Goal: Information Seeking & Learning: Learn about a topic

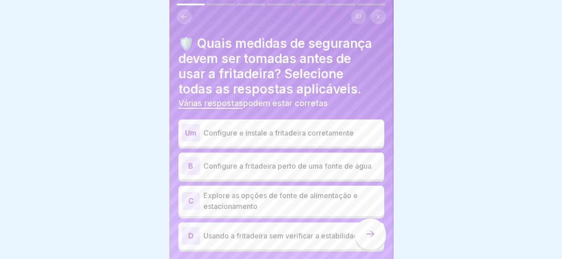
click at [304, 130] on p "Configure e instale a fritadeira corretamente" at bounding box center [291, 132] width 177 height 11
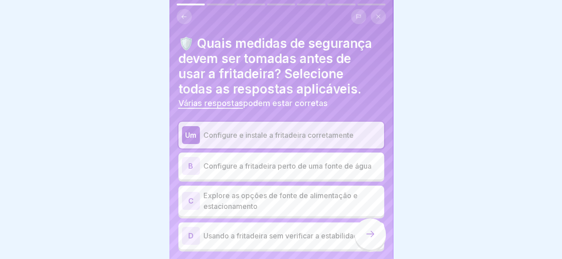
click at [203, 167] on p "Configure a fritadeira perto de uma fonte de água" at bounding box center [291, 165] width 177 height 11
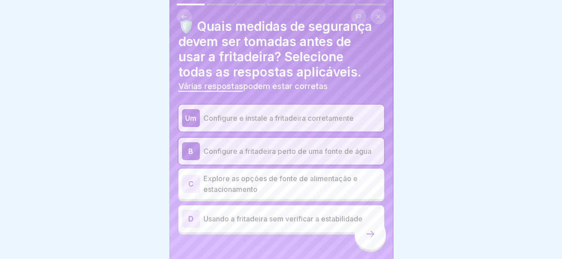
scroll to position [28, 0]
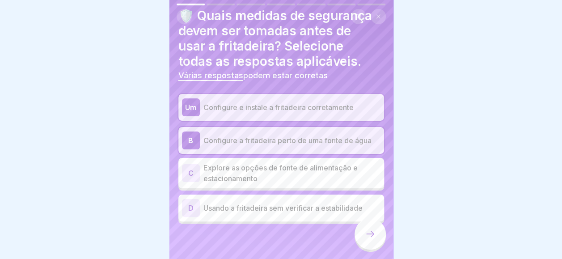
click at [375, 240] on div at bounding box center [369, 233] width 31 height 31
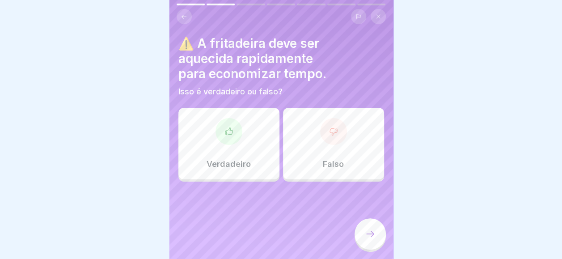
click at [317, 142] on div "Falso" at bounding box center [333, 143] width 101 height 71
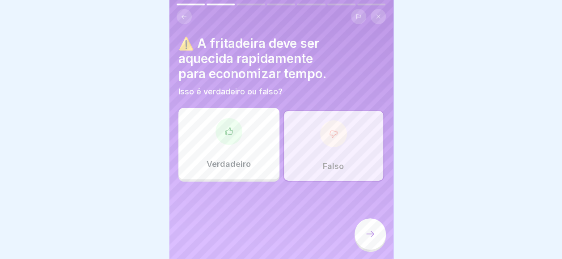
click at [376, 247] on div at bounding box center [369, 233] width 31 height 31
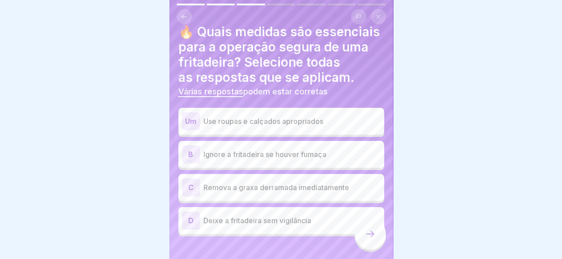
scroll to position [0, 0]
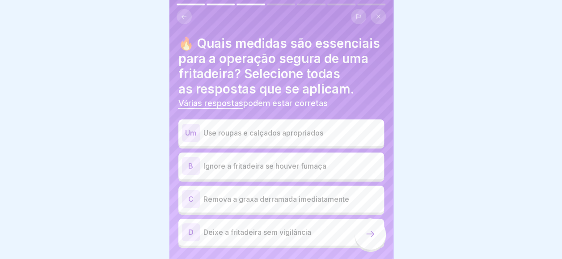
click at [262, 138] on p "Use roupas e calçados apropriados" at bounding box center [291, 132] width 177 height 11
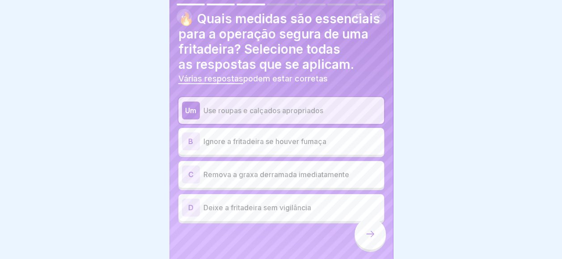
scroll to position [39, 0]
click at [311, 169] on p "Remova a graxa derramada imediatamente" at bounding box center [291, 174] width 177 height 11
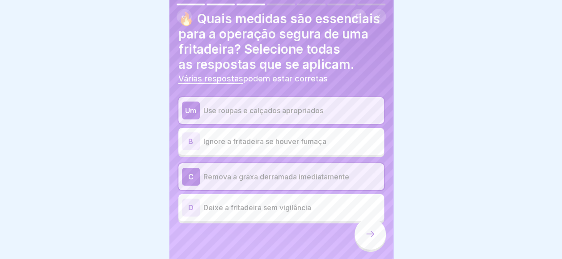
click at [375, 242] on div at bounding box center [369, 233] width 31 height 31
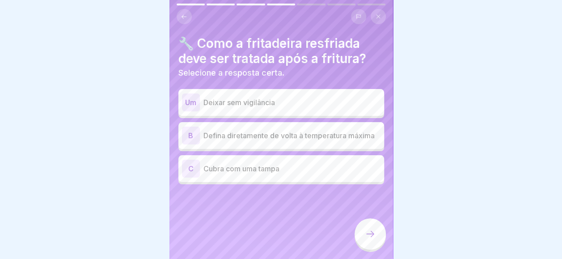
click at [319, 184] on div "Um Deixar sem vigilância B Defina diretamente de volta à temperatura máxima C C…" at bounding box center [281, 137] width 206 height 93
click at [320, 177] on div "C Cubra com uma tampa" at bounding box center [281, 169] width 198 height 18
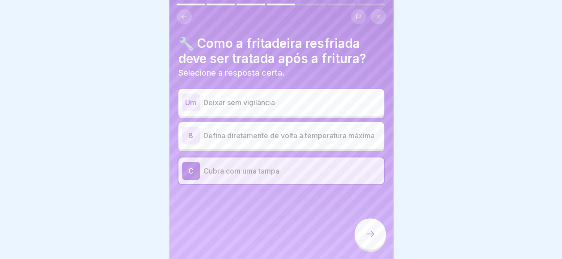
click at [382, 251] on div at bounding box center [369, 235] width 31 height 34
click at [379, 241] on div at bounding box center [369, 233] width 31 height 31
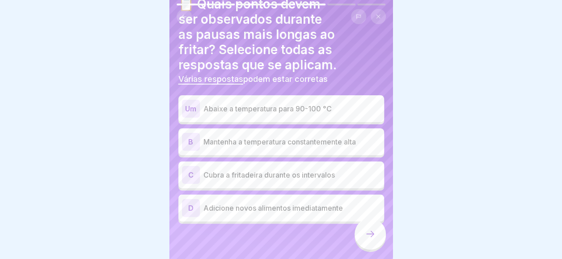
click at [220, 108] on p "Abaixe a temperatura para 90-100 °C" at bounding box center [291, 108] width 177 height 11
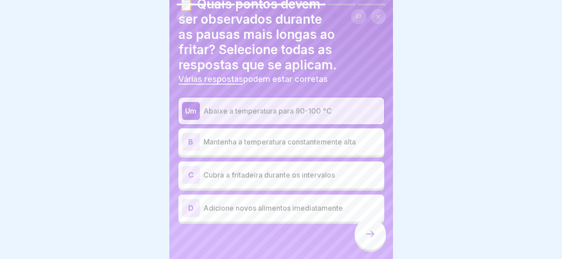
click at [237, 178] on p "Cubra a fritadeira durante os intervalos" at bounding box center [291, 174] width 177 height 11
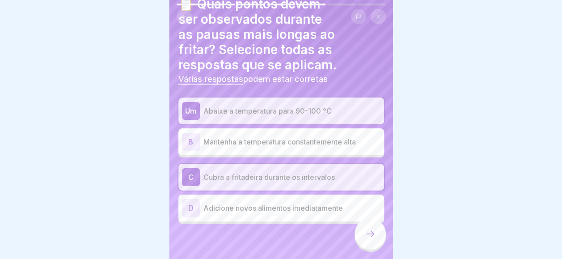
click at [383, 240] on div at bounding box center [369, 233] width 31 height 31
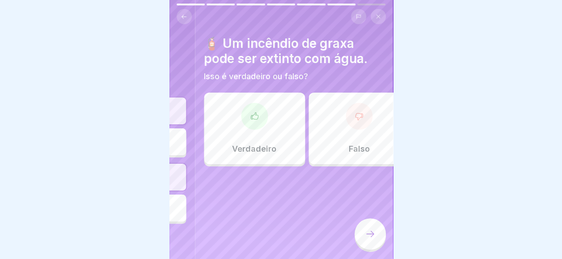
click at [213, 60] on h4 "🧯 Um incêndio de graxa pode ser extinto com água." at bounding box center [307, 51] width 206 height 30
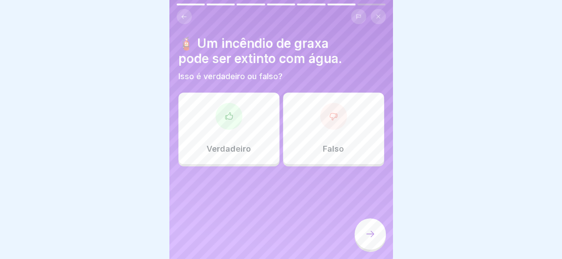
click at [268, 68] on div "🧯 Um incêndio de graxa pode ser extinto com água. Isso é verdadeiro ou falso?" at bounding box center [281, 59] width 206 height 46
click at [267, 55] on h4 "🧯 Um incêndio de graxa pode ser extinto com água." at bounding box center [281, 51] width 206 height 30
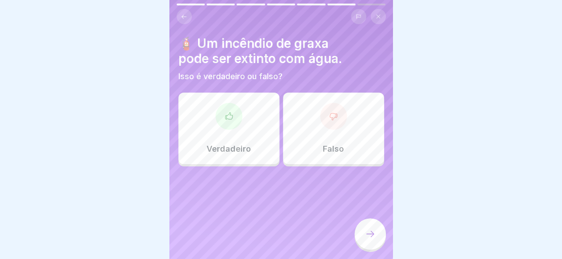
click at [267, 55] on h4 "🧯 Um incêndio de graxa pode ser extinto com água." at bounding box center [281, 51] width 206 height 30
click at [301, 135] on div "Falso" at bounding box center [333, 128] width 101 height 71
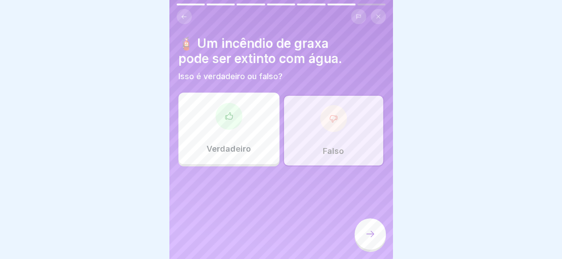
click at [216, 115] on div at bounding box center [228, 116] width 27 height 27
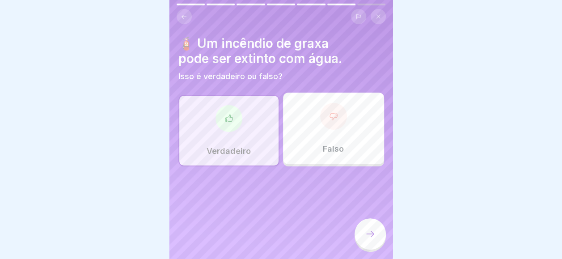
click at [301, 100] on div "Falso" at bounding box center [333, 128] width 101 height 71
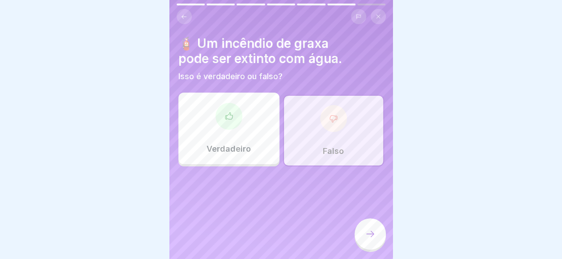
click at [278, 47] on h4 "🧯 Um incêndio de graxa pode ser extinto com água." at bounding box center [281, 51] width 206 height 30
click at [214, 66] on h4 "🧯 Um incêndio de graxa pode ser extinto com água." at bounding box center [281, 51] width 206 height 30
click at [297, 60] on h4 "🧯 A grease fire can be extinguished with water." at bounding box center [281, 51] width 206 height 30
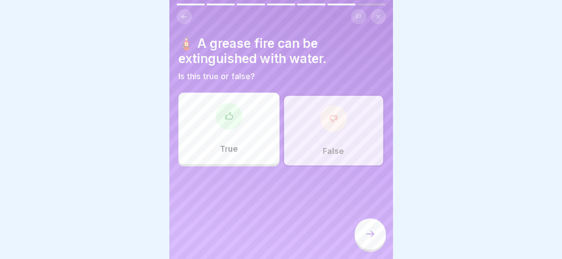
click at [297, 60] on h4 "🧯 A grease fire can be extinguished with water." at bounding box center [281, 51] width 206 height 30
click at [295, 60] on h4 "🧯 A grease fire can be extinguished with water." at bounding box center [281, 51] width 206 height 30
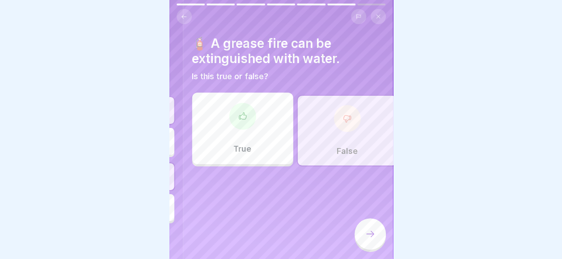
click at [214, 44] on h4 "🧯 A grease fire can be extinguished with water." at bounding box center [295, 51] width 206 height 30
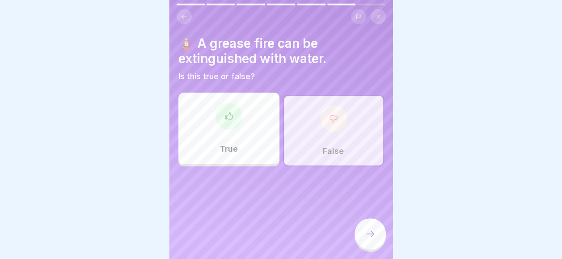
click at [212, 99] on div "🧯 A grease fire can be extinguished with water. Is this true or false? True Fal…" at bounding box center [281, 101] width 206 height 130
click at [538, 35] on div at bounding box center [281, 129] width 562 height 259
click at [280, 60] on h4 "🧯 Um incêndio de graxa pode ser extinto com água." at bounding box center [281, 51] width 206 height 30
click at [252, 239] on div "🧯 Um incêndio de graxa pode ser extinto com água. Isso é verdadeiro ou falso? V…" at bounding box center [280, 129] width 223 height 259
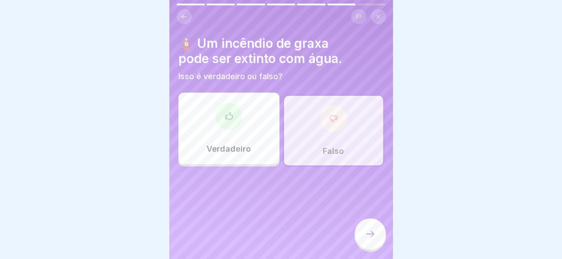
click at [336, 136] on div "Falso" at bounding box center [333, 130] width 101 height 71
click at [313, 127] on div "Falso" at bounding box center [333, 130] width 101 height 71
click at [236, 136] on div "Verdadeiro" at bounding box center [228, 128] width 101 height 71
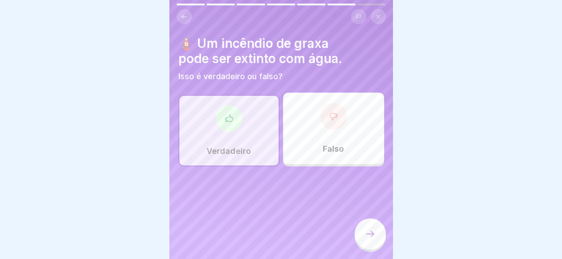
click at [310, 147] on div "Falso" at bounding box center [333, 128] width 101 height 71
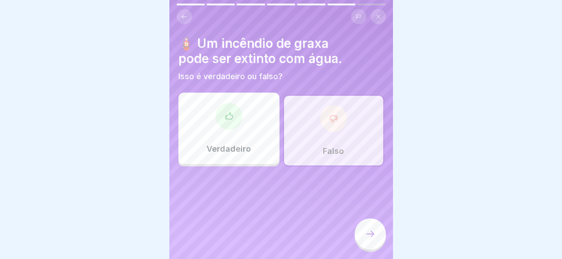
click at [378, 242] on div at bounding box center [369, 233] width 31 height 31
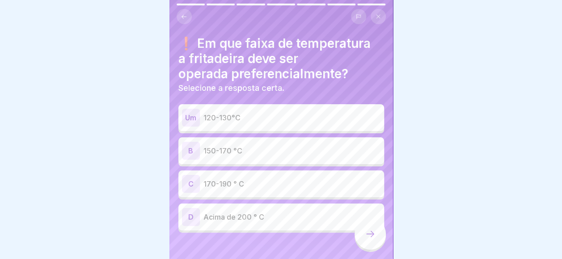
click at [328, 72] on h4 "❗ Em que faixa de temperatura a fritadeira deve ser operada preferencialmente?" at bounding box center [281, 59] width 206 height 46
click at [270, 142] on div "B 150-170 °C" at bounding box center [281, 151] width 198 height 18
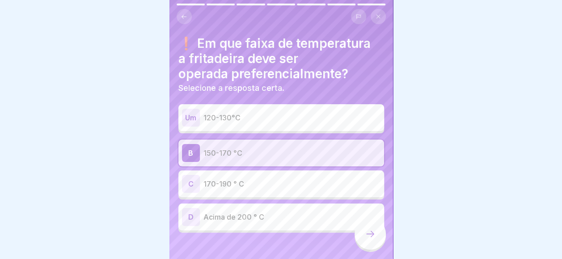
click at [371, 239] on icon at bounding box center [370, 233] width 11 height 11
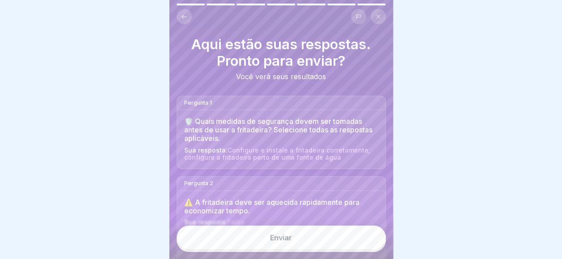
click at [342, 247] on button "Enviar" at bounding box center [281, 237] width 209 height 24
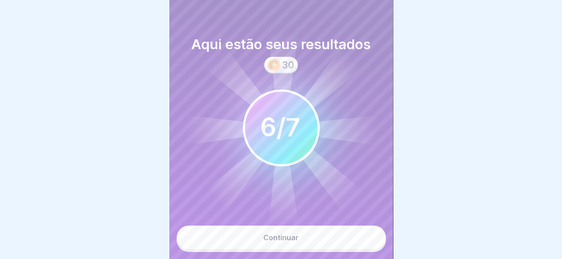
click at [342, 247] on button "Continuar" at bounding box center [281, 237] width 209 height 24
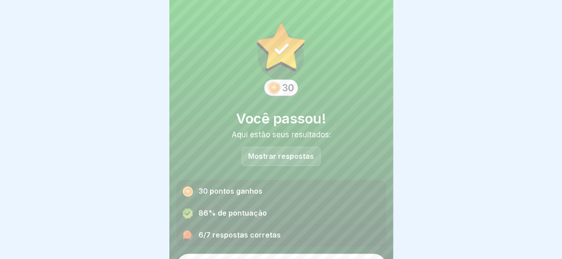
scroll to position [20, 0]
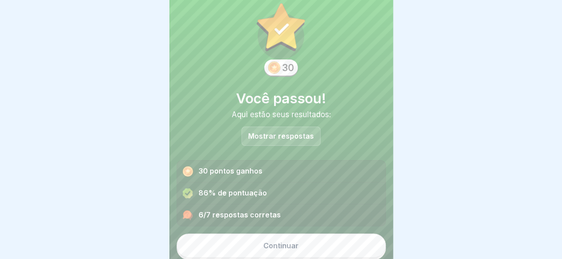
click at [291, 240] on button "Continuar" at bounding box center [281, 245] width 209 height 24
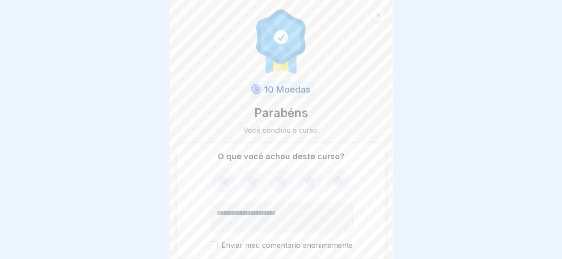
scroll to position [32, 0]
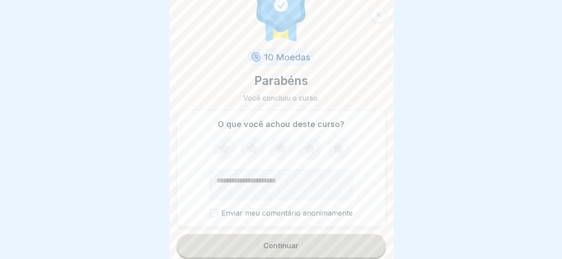
click at [291, 237] on button "Continuar" at bounding box center [281, 245] width 209 height 23
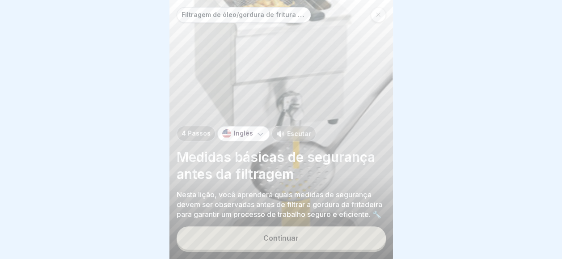
click at [291, 237] on button "Continuar" at bounding box center [281, 237] width 209 height 23
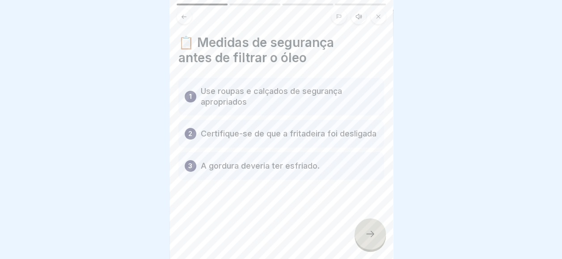
click at [379, 241] on div at bounding box center [369, 233] width 31 height 31
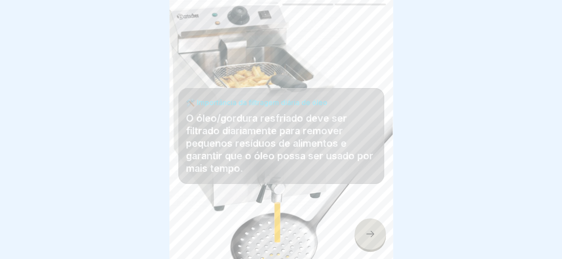
click at [379, 241] on div at bounding box center [369, 233] width 31 height 31
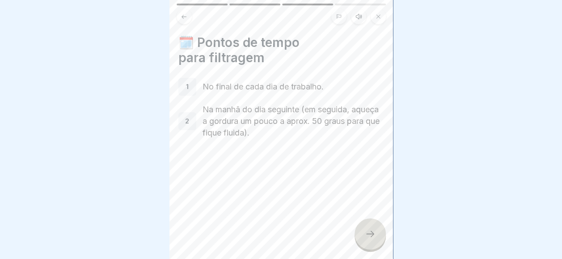
click at [379, 241] on div at bounding box center [369, 233] width 31 height 31
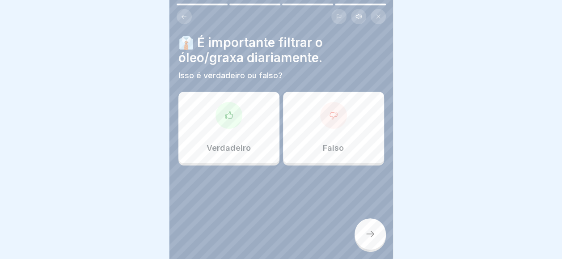
click at [379, 241] on div at bounding box center [369, 233] width 31 height 31
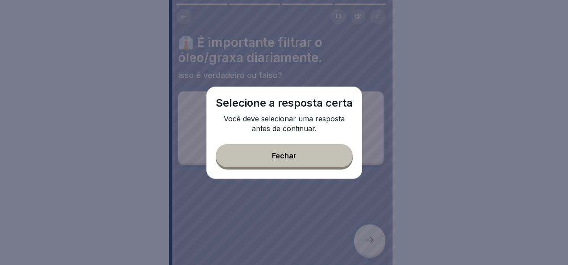
click at [306, 154] on button "Fechar" at bounding box center [284, 155] width 137 height 23
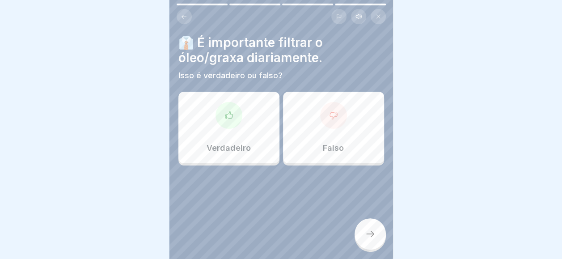
click at [192, 20] on div at bounding box center [281, 16] width 209 height 15
click at [187, 20] on button at bounding box center [184, 16] width 15 height 15
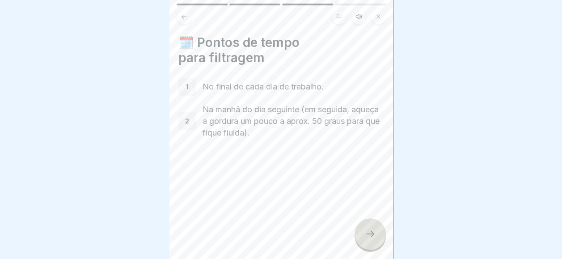
click at [187, 20] on button at bounding box center [184, 16] width 15 height 15
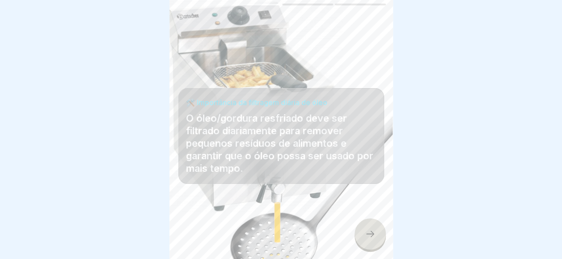
click at [187, 20] on button at bounding box center [184, 16] width 15 height 15
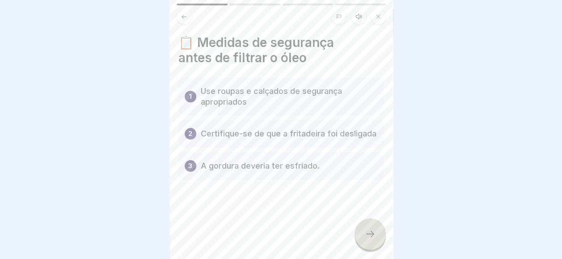
click at [187, 21] on button at bounding box center [184, 16] width 15 height 15
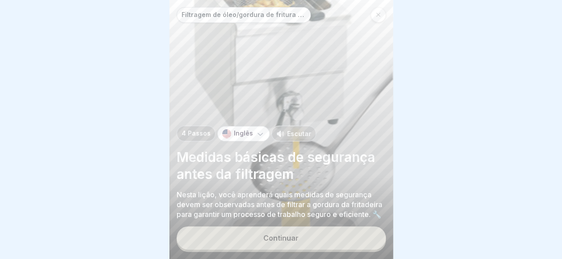
click at [338, 240] on button "Continuar" at bounding box center [281, 237] width 209 height 23
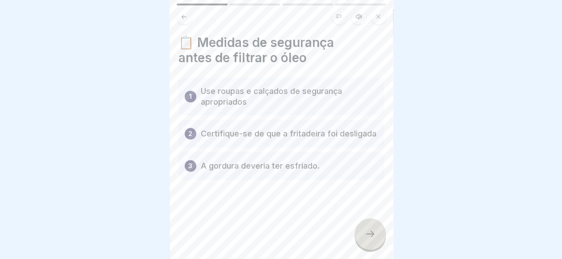
click at [367, 239] on icon at bounding box center [370, 233] width 11 height 11
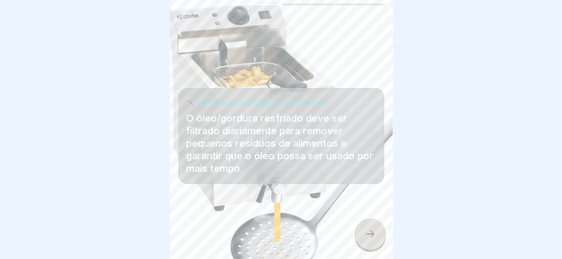
click at [367, 239] on icon at bounding box center [370, 233] width 11 height 11
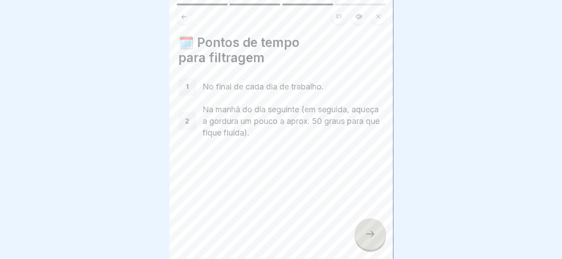
click at [367, 239] on icon at bounding box center [370, 233] width 11 height 11
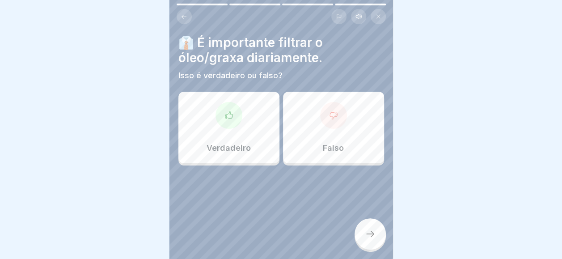
click at [272, 147] on div "Verdadeiro" at bounding box center [228, 127] width 101 height 71
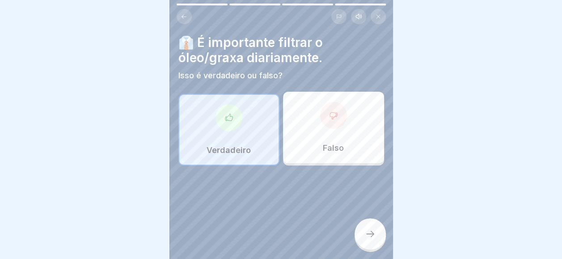
click at [378, 232] on div at bounding box center [369, 233] width 31 height 31
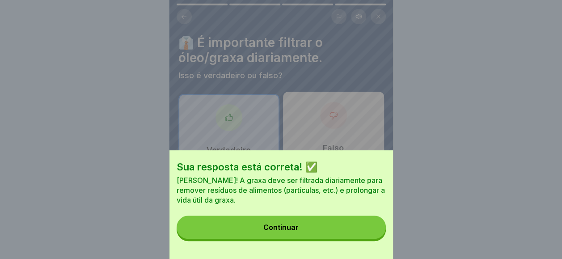
click at [377, 231] on button "Continuar" at bounding box center [281, 226] width 209 height 23
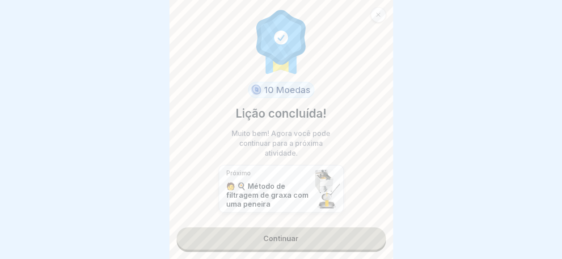
click at [377, 231] on div "10 Moedas Lição concluída! Muito bem! Agora você pode continuar para a próxima …" at bounding box center [280, 129] width 223 height 259
click at [361, 233] on link "Continuar" at bounding box center [281, 238] width 209 height 22
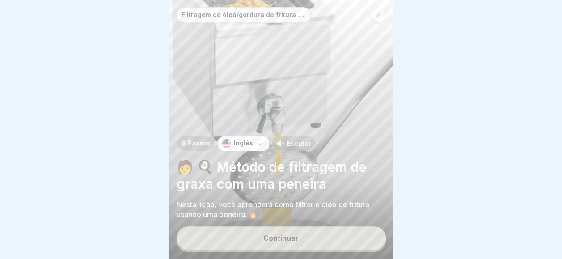
click at [361, 233] on div "Continuar" at bounding box center [281, 238] width 209 height 25
click at [347, 240] on button "Continuar" at bounding box center [281, 237] width 209 height 23
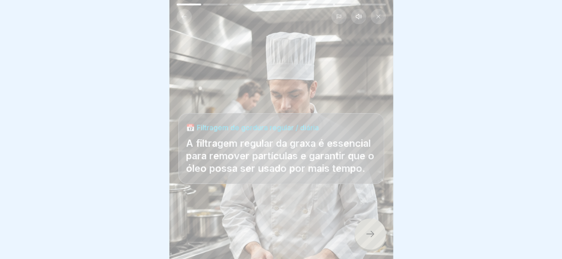
click at [369, 239] on icon at bounding box center [370, 233] width 11 height 11
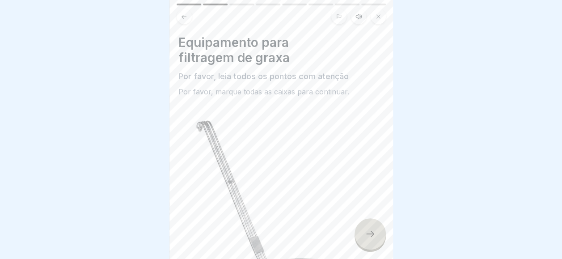
click at [369, 239] on icon at bounding box center [370, 233] width 11 height 11
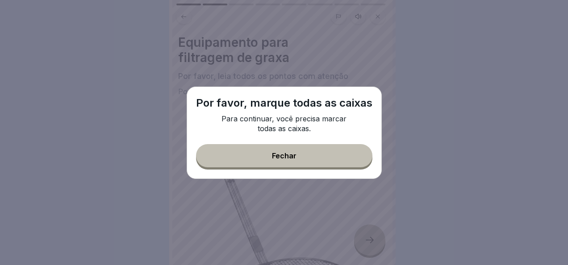
click at [275, 164] on button "Fechar" at bounding box center [284, 155] width 177 height 23
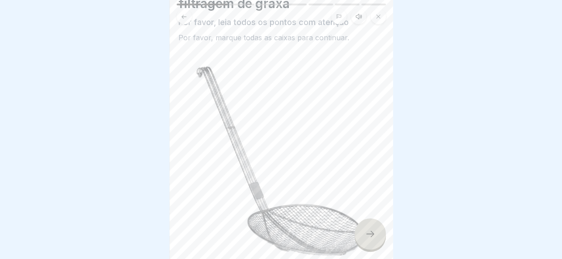
scroll to position [170, 0]
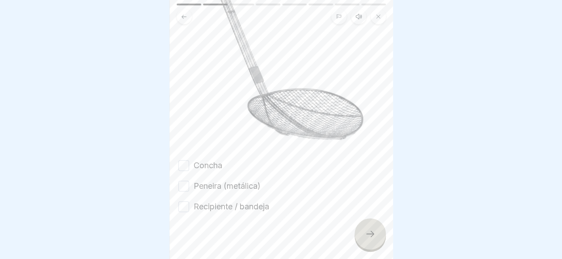
click at [181, 160] on button "Concha" at bounding box center [183, 165] width 11 height 11
click at [180, 181] on button "Peneira (metálica)" at bounding box center [183, 186] width 11 height 11
click at [180, 201] on button "Recipiente / bandeja" at bounding box center [183, 206] width 11 height 11
click at [360, 239] on div at bounding box center [369, 233] width 31 height 31
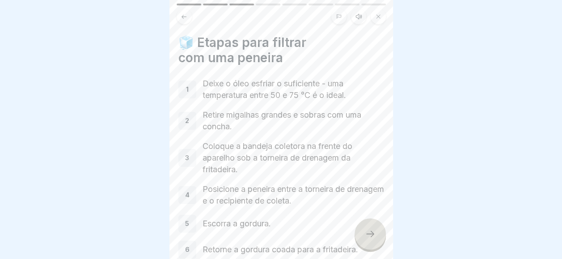
click at [360, 239] on div at bounding box center [369, 233] width 31 height 31
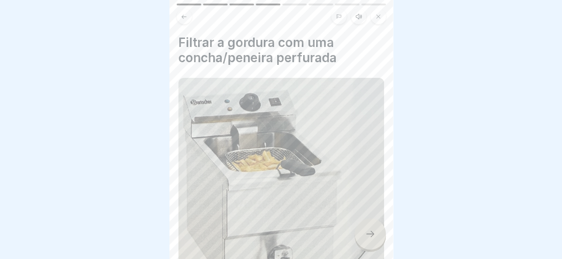
click at [360, 239] on div at bounding box center [369, 233] width 31 height 31
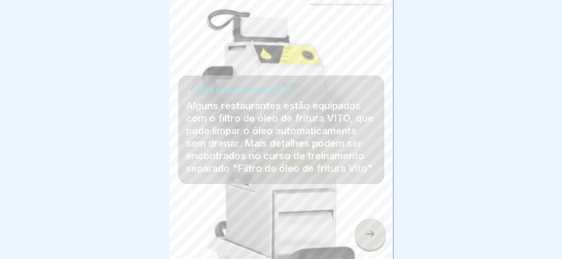
click at [360, 239] on div at bounding box center [369, 233] width 31 height 31
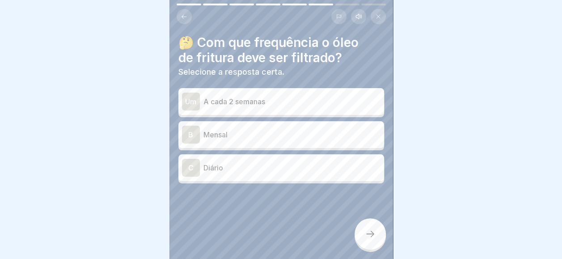
click at [255, 162] on p "Diário" at bounding box center [291, 167] width 177 height 11
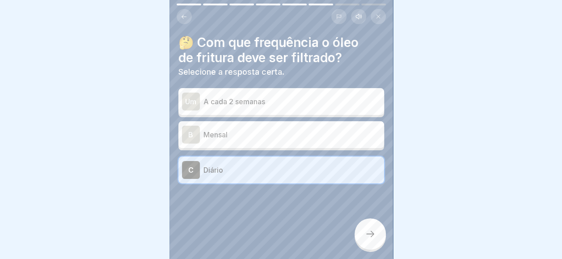
click at [340, 230] on div at bounding box center [281, 210] width 206 height 54
click at [355, 240] on div at bounding box center [369, 233] width 31 height 31
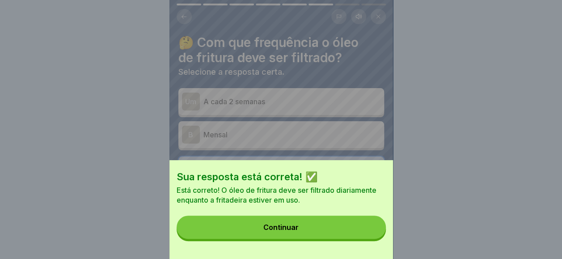
click at [356, 238] on button "Continuar" at bounding box center [281, 226] width 209 height 23
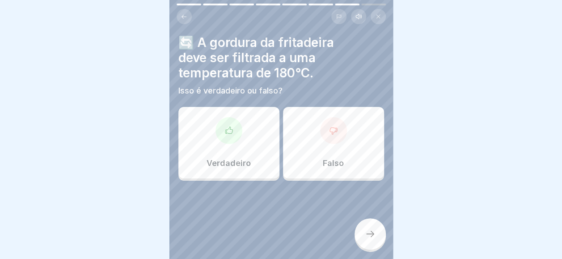
click at [291, 138] on div "Falso" at bounding box center [333, 142] width 101 height 71
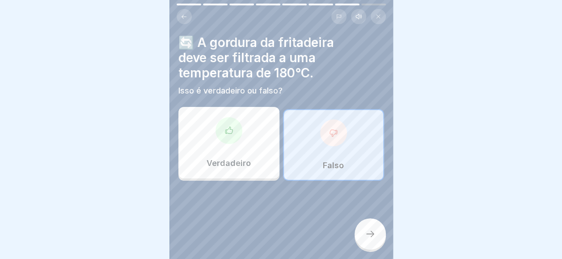
click at [352, 239] on div "🔄 A gordura da fritadeira deve ser filtrada a uma temperatura de 180°C. Isso é …" at bounding box center [280, 129] width 223 height 259
drag, startPoint x: 360, startPoint y: 238, endPoint x: 367, endPoint y: 238, distance: 7.1
click at [367, 238] on div at bounding box center [369, 233] width 31 height 31
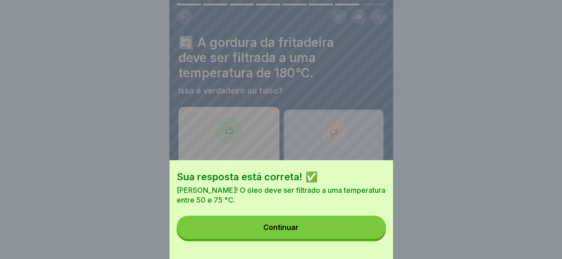
click at [307, 235] on button "Continuar" at bounding box center [281, 226] width 209 height 23
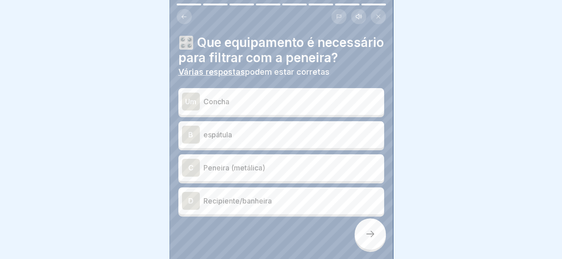
click at [236, 115] on div "Um Concha" at bounding box center [281, 101] width 206 height 27
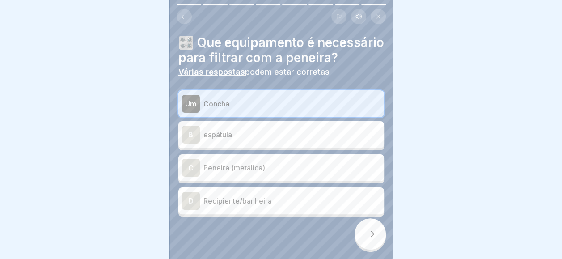
click at [236, 175] on div "C Peneira (metálica)" at bounding box center [281, 168] width 198 height 18
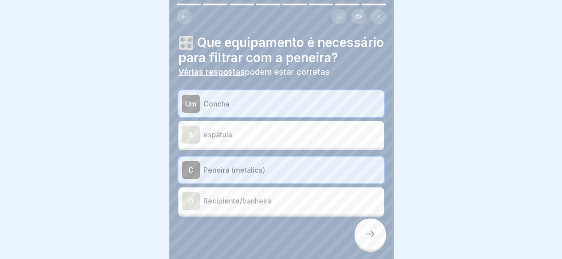
click at [368, 249] on div at bounding box center [369, 233] width 31 height 31
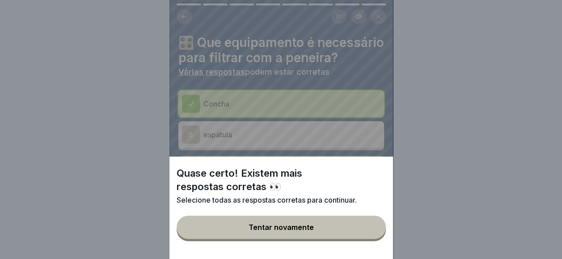
click at [361, 236] on button "Tentar novamente" at bounding box center [281, 226] width 209 height 23
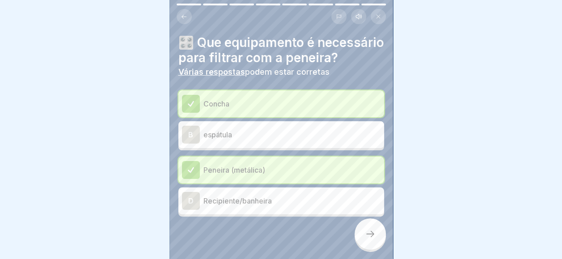
click at [296, 206] on p "Recipiente/banheira" at bounding box center [291, 200] width 177 height 11
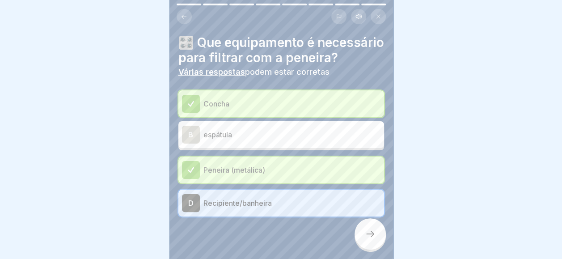
click at [350, 244] on div at bounding box center [281, 243] width 206 height 54
click at [356, 242] on div at bounding box center [369, 233] width 31 height 31
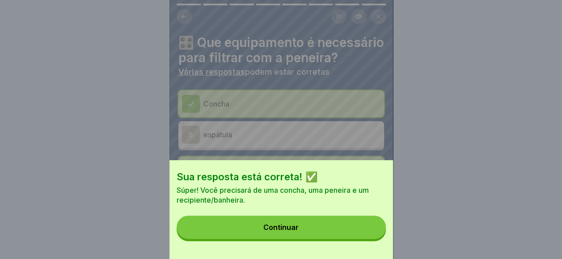
click at [355, 239] on button "Continuar" at bounding box center [281, 226] width 209 height 23
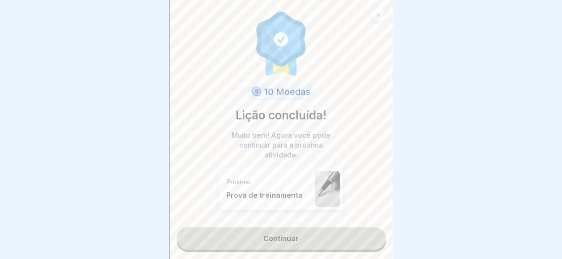
click at [328, 241] on link "Continuar" at bounding box center [281, 238] width 209 height 22
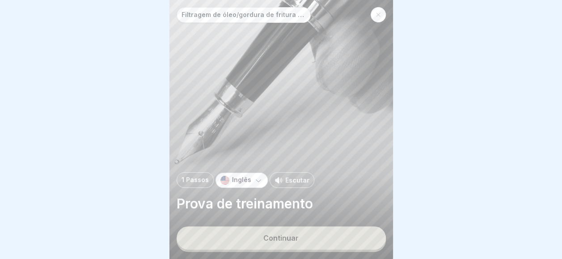
click at [328, 241] on button "Continuar" at bounding box center [281, 237] width 209 height 23
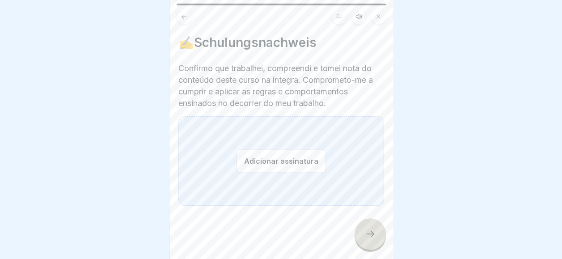
click at [283, 161] on button "Adicionar assinatura" at bounding box center [280, 161] width 89 height 24
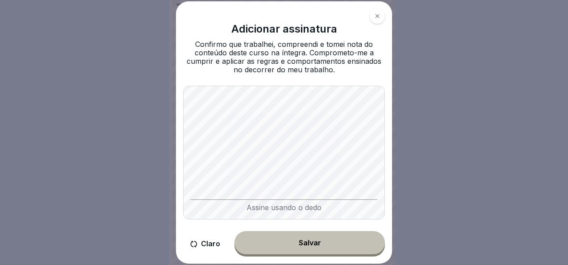
click at [299, 245] on div "Salvar" at bounding box center [310, 243] width 22 height 8
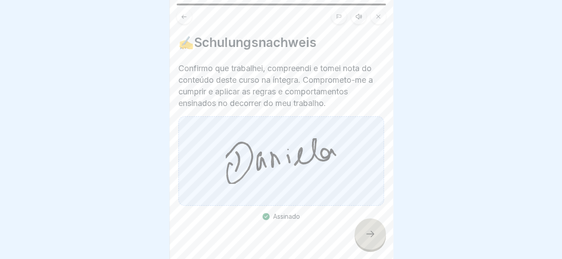
click at [377, 242] on div at bounding box center [369, 233] width 31 height 31
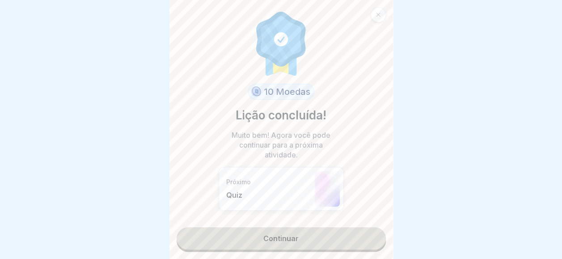
click at [226, 237] on link "Continuar" at bounding box center [281, 238] width 209 height 22
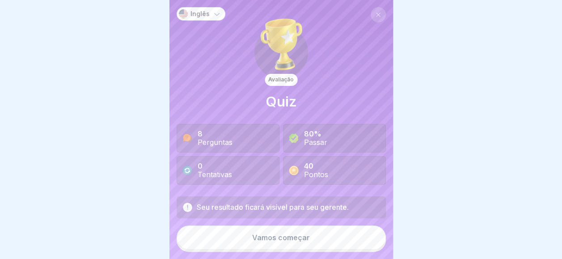
click at [252, 237] on button "Vamos começar" at bounding box center [281, 237] width 209 height 24
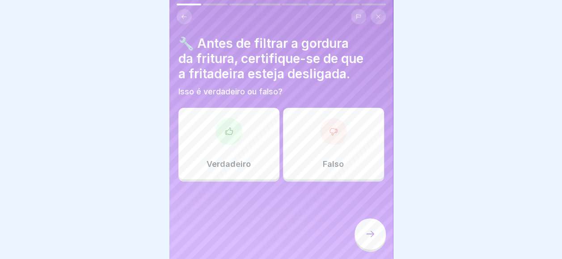
click at [242, 130] on div "Verdadeiro" at bounding box center [228, 143] width 101 height 71
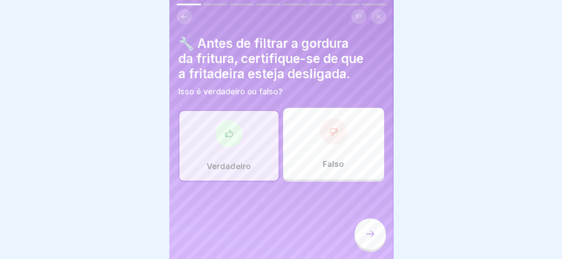
click at [361, 236] on div at bounding box center [369, 233] width 31 height 31
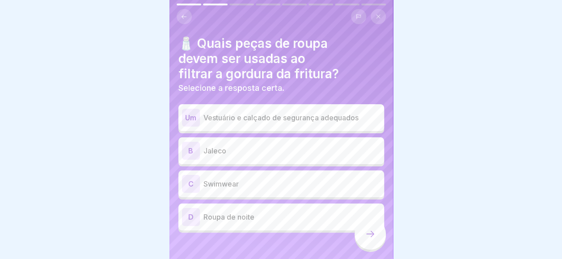
click at [277, 122] on p "Vestuário e calçado de segurança adequados" at bounding box center [291, 117] width 177 height 11
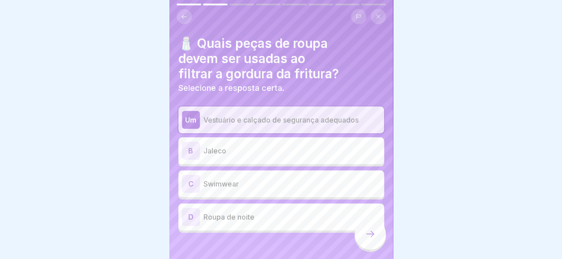
click at [348, 245] on div "🧂 Quais peças de roupa devem ser usadas ao filtrar a gordura da fritura? Seleci…" at bounding box center [280, 129] width 223 height 259
click at [360, 237] on div at bounding box center [369, 233] width 31 height 31
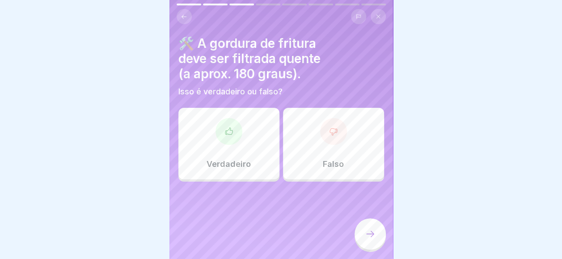
click at [295, 141] on div "Falso" at bounding box center [333, 143] width 101 height 71
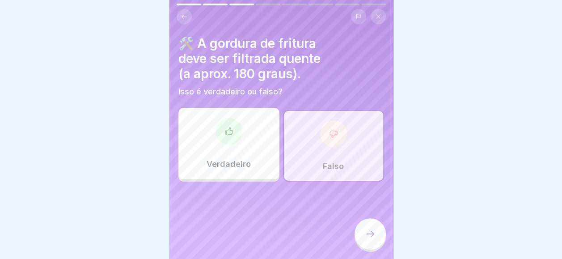
click at [370, 249] on div at bounding box center [369, 233] width 31 height 31
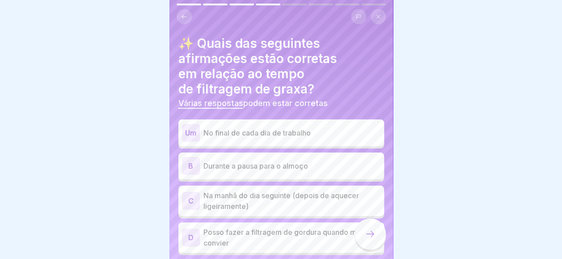
click at [231, 125] on div "Um No final de cada dia de trabalho" at bounding box center [281, 133] width 198 height 18
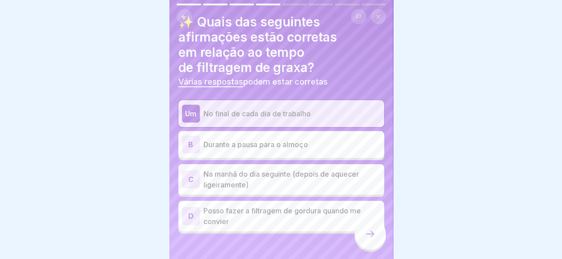
scroll to position [31, 0]
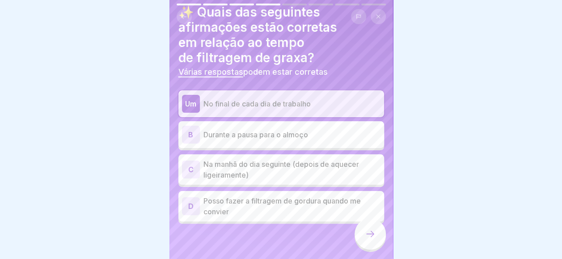
click at [240, 178] on p "Na manhã do dia seguinte (depois de aquecer ligeiramente)" at bounding box center [291, 169] width 177 height 21
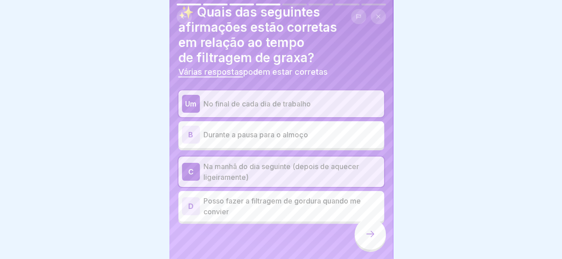
click at [371, 227] on div at bounding box center [369, 233] width 31 height 31
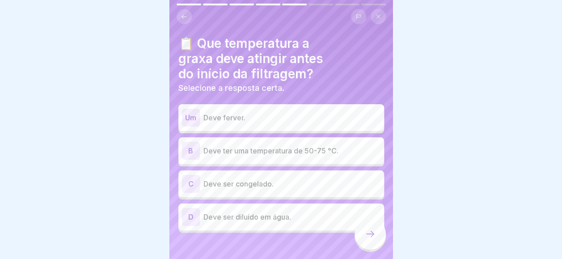
click at [236, 149] on p "Deve ter uma temperatura de 50-75 °C." at bounding box center [291, 150] width 177 height 11
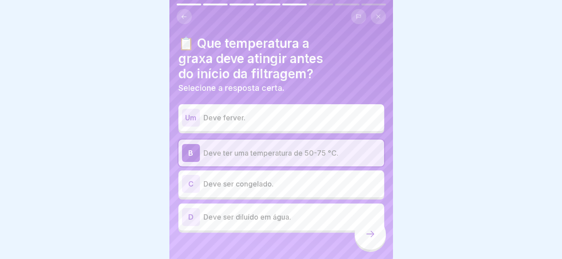
click at [368, 249] on div at bounding box center [369, 233] width 31 height 31
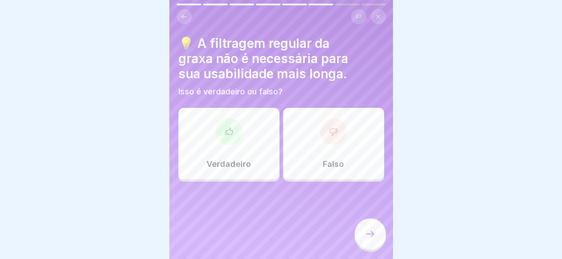
click at [320, 126] on div at bounding box center [333, 131] width 27 height 27
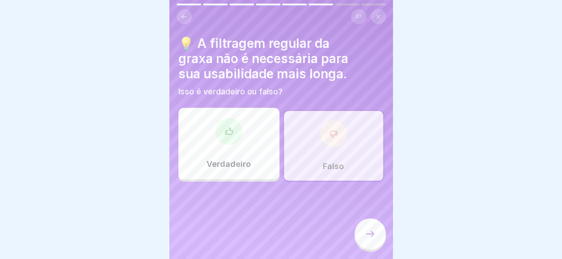
click at [362, 243] on div at bounding box center [369, 233] width 31 height 31
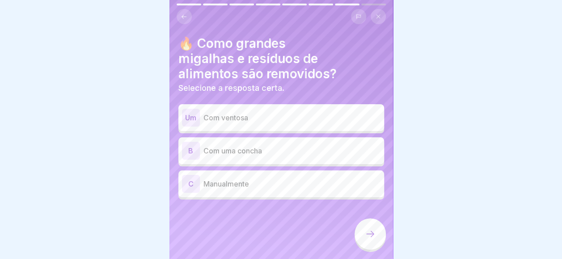
click at [275, 160] on div "B Com uma concha" at bounding box center [281, 150] width 206 height 27
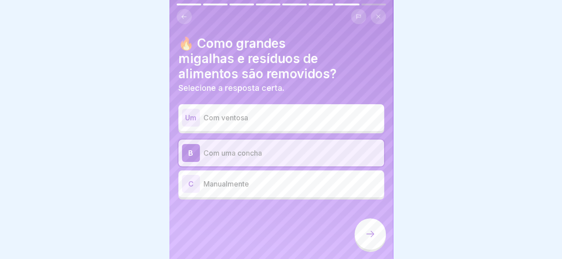
click at [362, 235] on div at bounding box center [369, 233] width 31 height 31
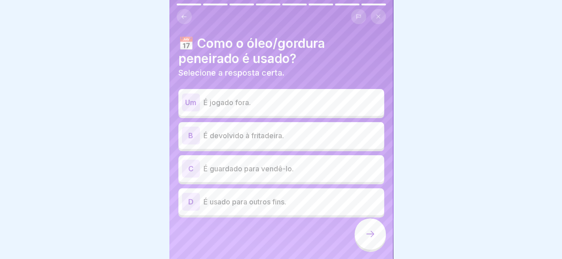
click at [221, 106] on p "É jogado fora." at bounding box center [291, 102] width 177 height 11
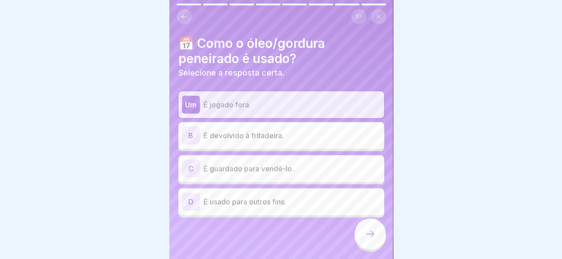
click at [379, 240] on div at bounding box center [369, 233] width 31 height 31
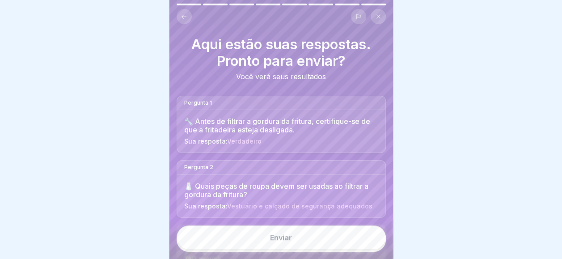
click at [299, 239] on button "Enviar" at bounding box center [281, 237] width 209 height 24
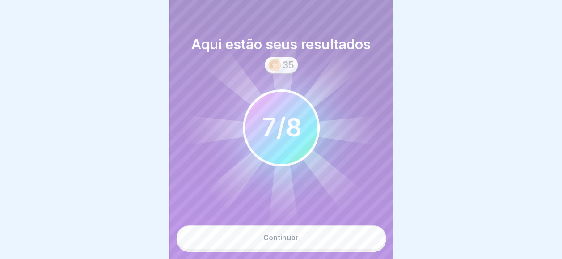
drag, startPoint x: 299, startPoint y: 239, endPoint x: 318, endPoint y: 147, distance: 94.1
click at [307, 182] on div "Aqui estão seus resultados 35 7 8 / 8 Continuar" at bounding box center [280, 129] width 223 height 259
click at [286, 231] on button "Continuar" at bounding box center [281, 237] width 209 height 24
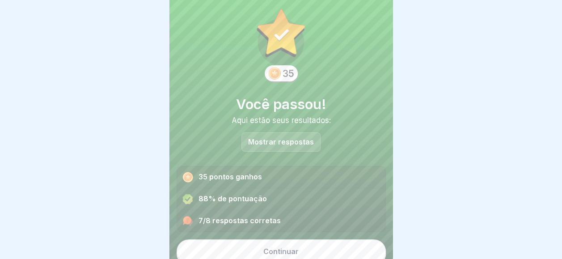
scroll to position [20, 0]
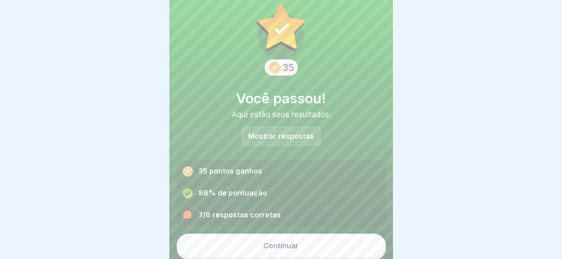
click at [259, 110] on div "Aqui estão seus resultados:" at bounding box center [281, 114] width 209 height 9
click at [252, 126] on div "Mostrar respostas" at bounding box center [280, 135] width 79 height 19
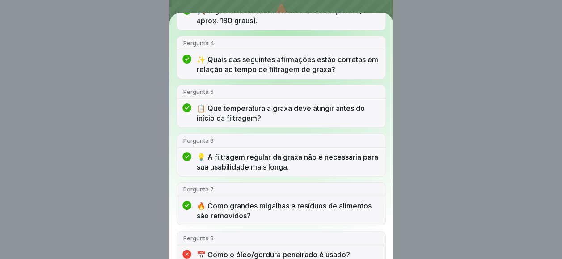
scroll to position [226, 0]
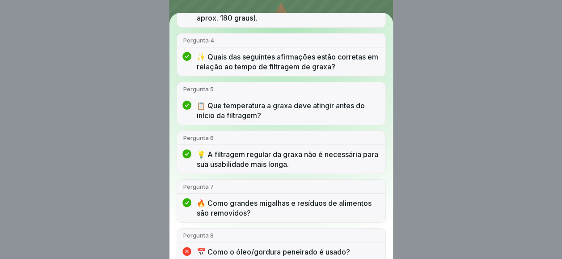
click at [439, 174] on div "Você passou! 7/8 respostas corretas Pergunta 1 🔧 Antes de filtrar a gordura da …" at bounding box center [281, 129] width 562 height 259
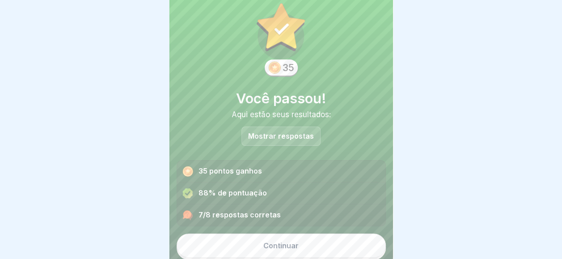
click at [258, 233] on button "Continuar" at bounding box center [281, 245] width 209 height 24
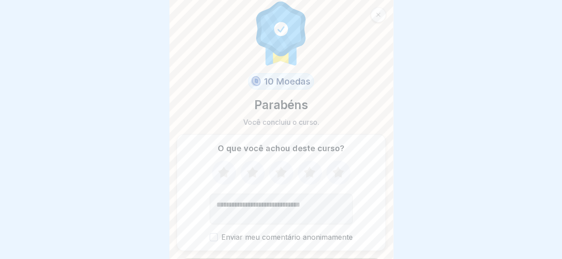
scroll to position [32, 0]
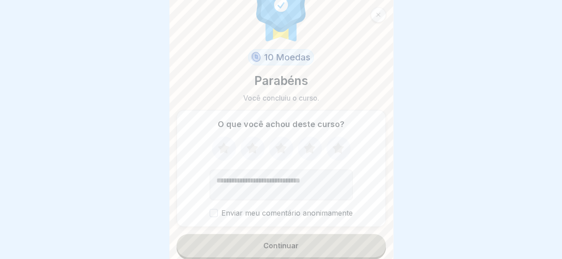
click at [233, 251] on div "Continuar" at bounding box center [281, 246] width 209 height 25
click at [234, 238] on button "Continuar" at bounding box center [281, 245] width 209 height 23
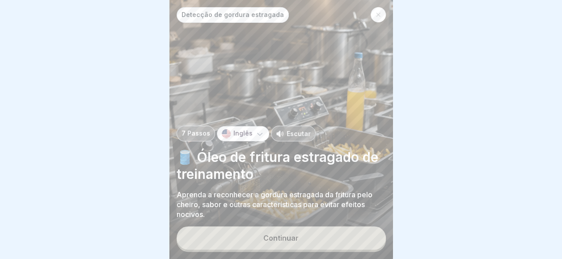
click at [234, 237] on button "Continuar" at bounding box center [281, 237] width 209 height 23
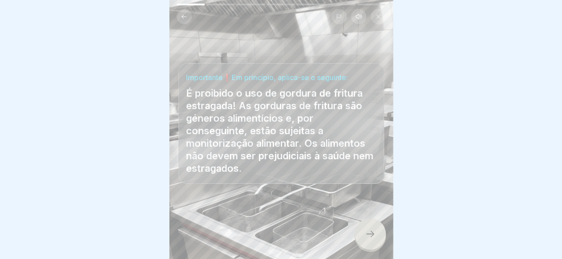
click at [367, 226] on div at bounding box center [369, 233] width 31 height 31
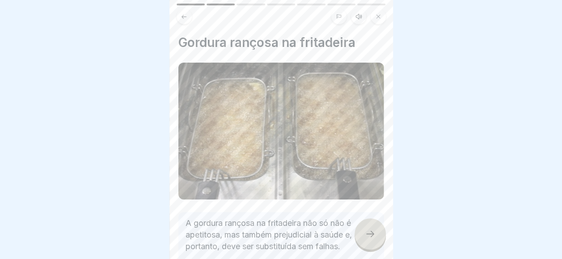
click at [367, 226] on div at bounding box center [369, 233] width 31 height 31
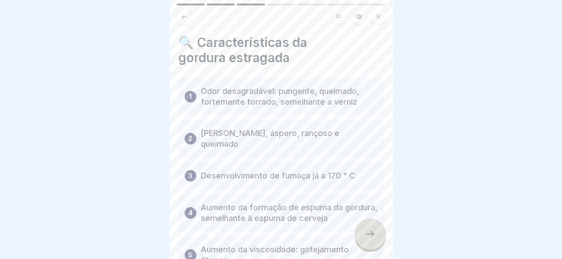
drag, startPoint x: 367, startPoint y: 226, endPoint x: 270, endPoint y: 191, distance: 103.0
click at [270, 191] on div "Detecção de gordura estragada 7 Passos Inglês Escutar 🛢️ Óleo de fritura estrag…" at bounding box center [280, 129] width 223 height 259
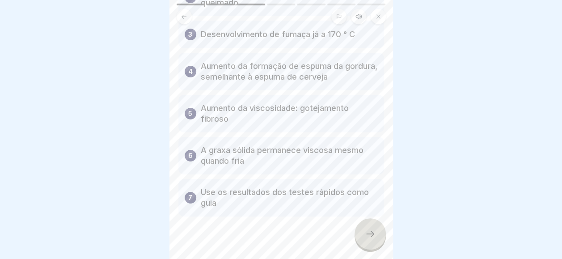
scroll to position [143, 0]
click at [353, 241] on div at bounding box center [281, 242] width 206 height 54
click at [360, 238] on div at bounding box center [369, 233] width 31 height 31
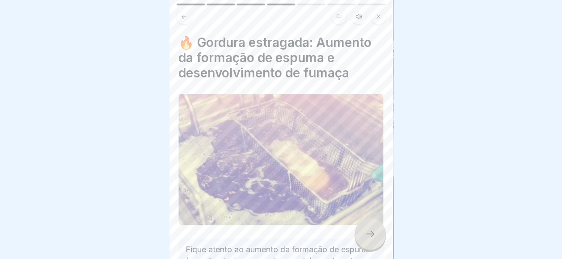
scroll to position [89, 0]
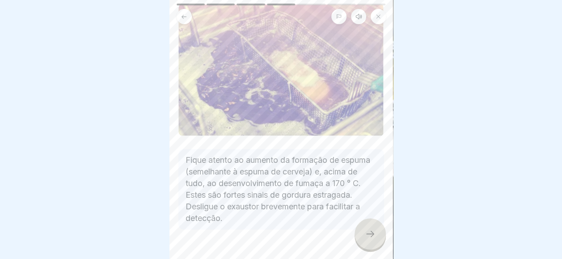
click at [353, 245] on div at bounding box center [281, 256] width 206 height 54
click at [357, 244] on div at bounding box center [369, 233] width 31 height 31
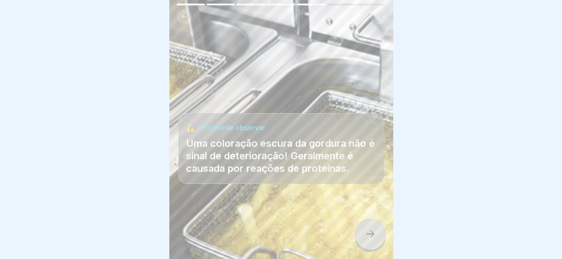
click at [355, 244] on div at bounding box center [281, 232] width 206 height 54
click at [357, 240] on div at bounding box center [369, 233] width 31 height 31
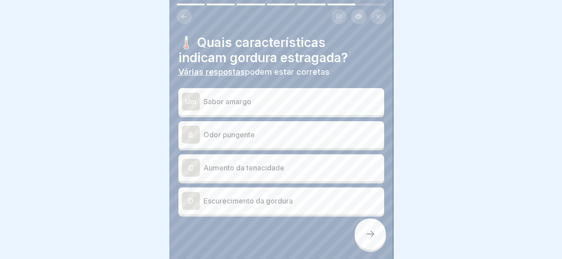
click at [262, 130] on p "Odor pungente" at bounding box center [291, 134] width 177 height 11
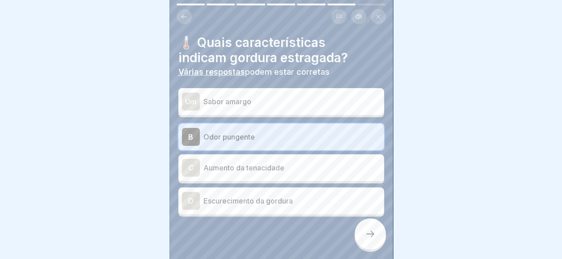
click at [282, 96] on p "Sabor amargo" at bounding box center [291, 101] width 177 height 11
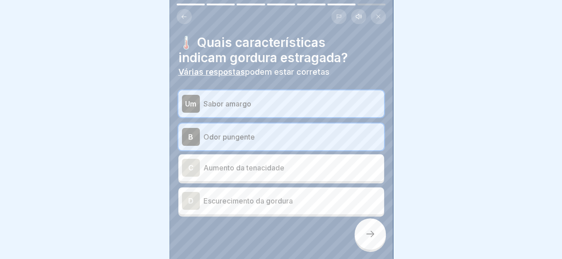
click at [365, 225] on div at bounding box center [369, 233] width 31 height 31
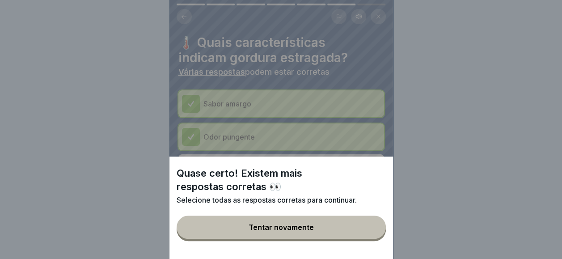
click at [360, 227] on button "Tentar novamente" at bounding box center [281, 226] width 209 height 23
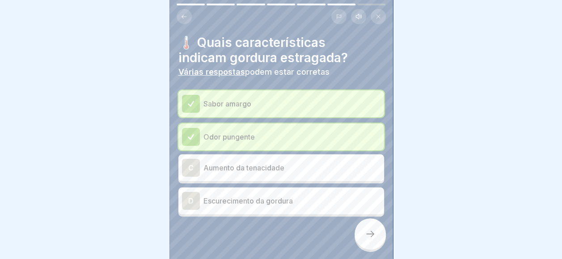
click at [330, 206] on div "D Escurecimento da gordura" at bounding box center [281, 200] width 206 height 27
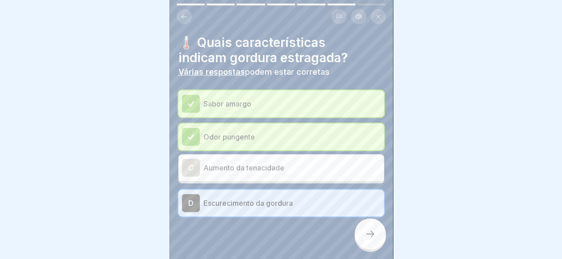
click at [361, 231] on div at bounding box center [369, 233] width 31 height 31
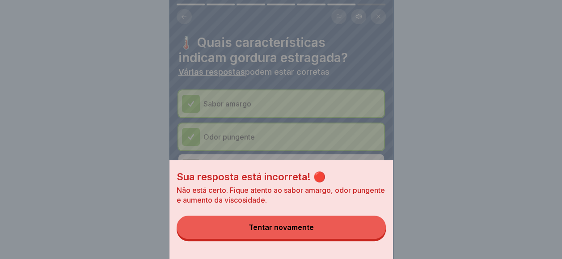
click at [361, 231] on button "Tentar novamente" at bounding box center [281, 226] width 209 height 23
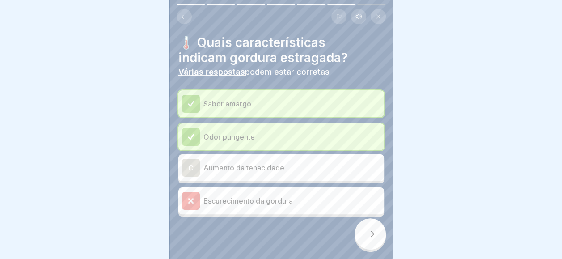
click at [307, 166] on div "C Aumento da tenacidade" at bounding box center [281, 168] width 198 height 18
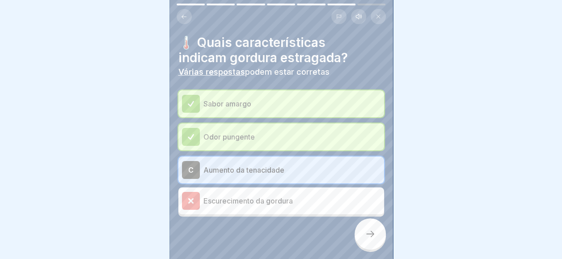
click at [353, 226] on div at bounding box center [281, 243] width 206 height 54
click at [356, 240] on div at bounding box center [369, 233] width 31 height 31
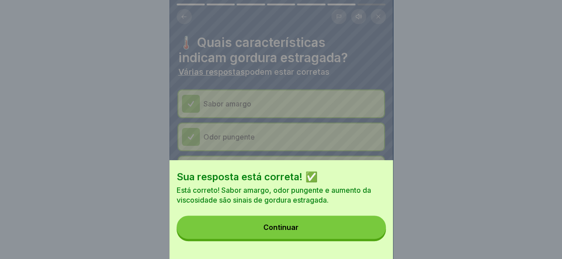
click at [356, 239] on button "Continuar" at bounding box center [281, 226] width 209 height 23
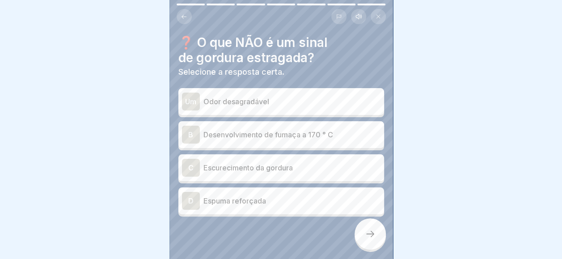
click at [257, 162] on p "Escurecimento da gordura" at bounding box center [291, 167] width 177 height 11
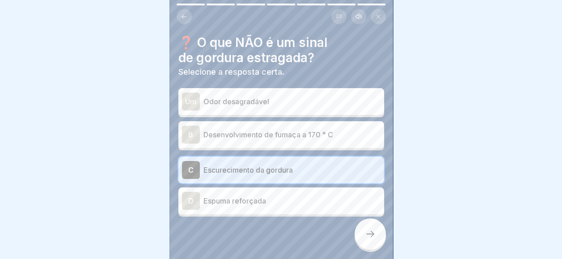
click at [372, 232] on icon at bounding box center [370, 233] width 11 height 11
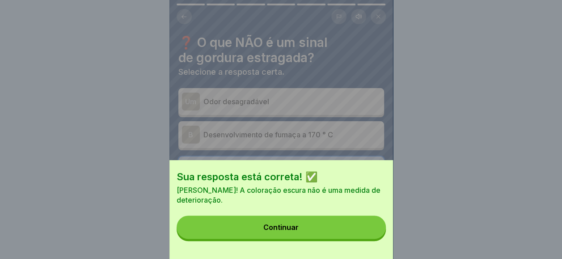
click at [372, 232] on button "Continuar" at bounding box center [281, 226] width 209 height 23
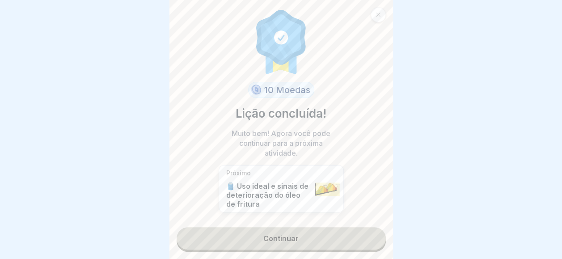
click at [372, 232] on link "Continuar" at bounding box center [281, 238] width 209 height 22
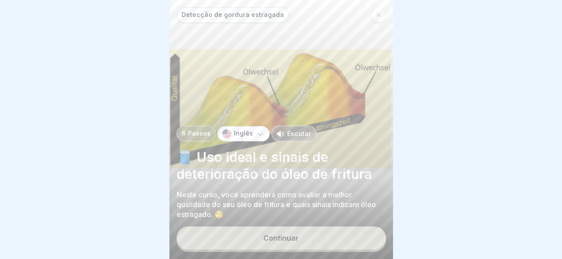
click at [361, 232] on button "Continuar" at bounding box center [281, 237] width 209 height 23
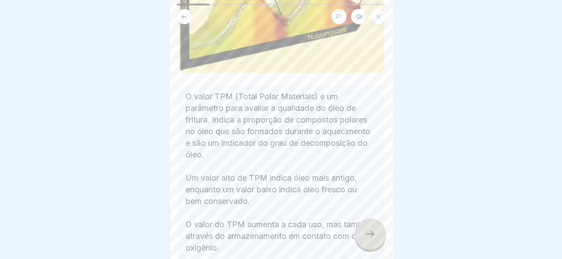
scroll to position [134, 0]
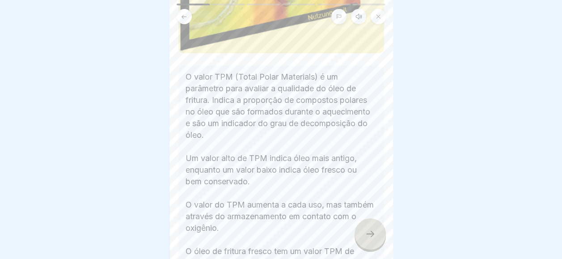
click at [365, 240] on div at bounding box center [369, 233] width 31 height 31
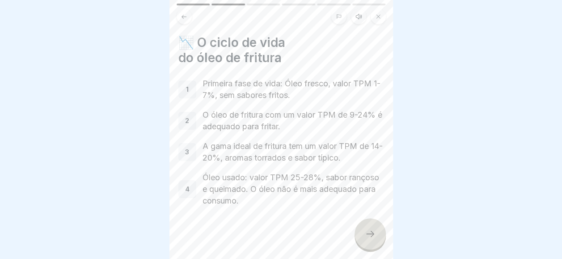
click at [365, 240] on div at bounding box center [369, 233] width 31 height 31
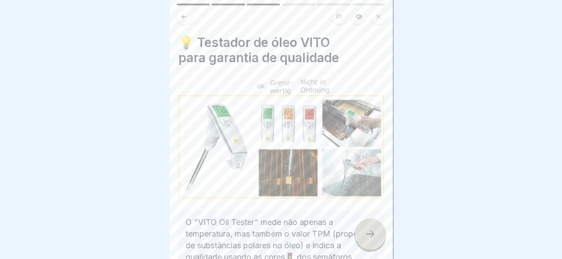
drag, startPoint x: 377, startPoint y: 223, endPoint x: 376, endPoint y: 178, distance: 44.7
click at [376, 178] on div "Detecção de gordura estragada 6 Passos Inglês Escutar 🛢️ Uso ideal e sinais de …" at bounding box center [280, 129] width 223 height 259
click at [366, 221] on div at bounding box center [369, 233] width 31 height 31
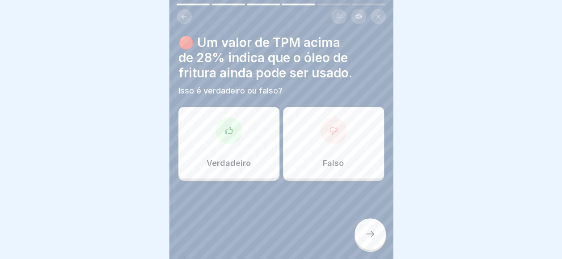
click at [327, 158] on p "Falso" at bounding box center [333, 163] width 21 height 10
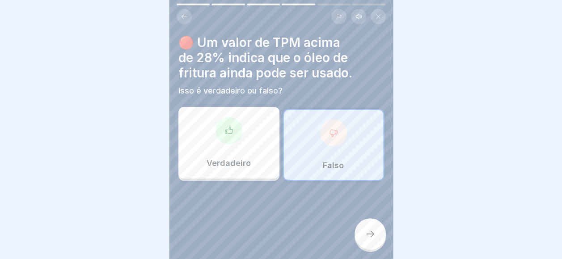
click at [373, 231] on icon at bounding box center [370, 233] width 11 height 11
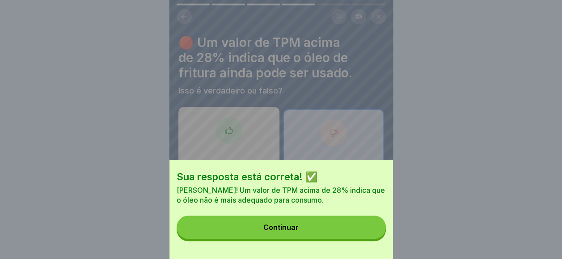
click at [373, 231] on button "Continuar" at bounding box center [281, 226] width 209 height 23
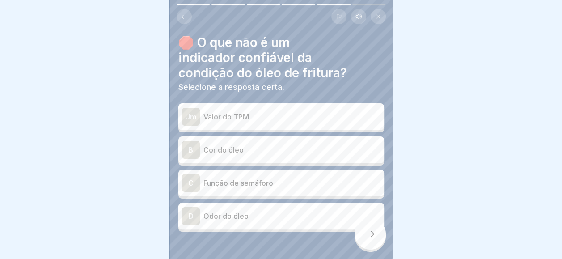
click at [234, 187] on div "C Função de semáforo" at bounding box center [281, 182] width 206 height 27
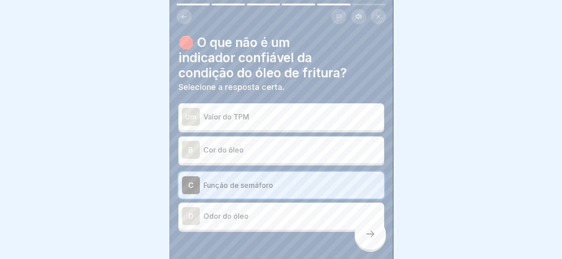
click at [357, 232] on div at bounding box center [369, 233] width 31 height 31
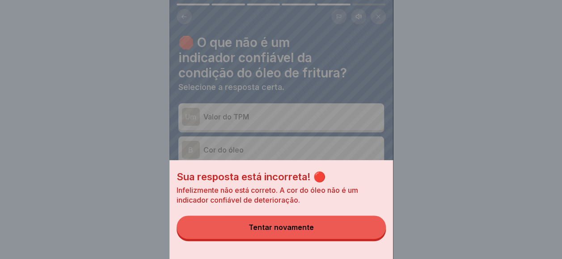
click at [353, 232] on button "Tentar novamente" at bounding box center [281, 226] width 209 height 23
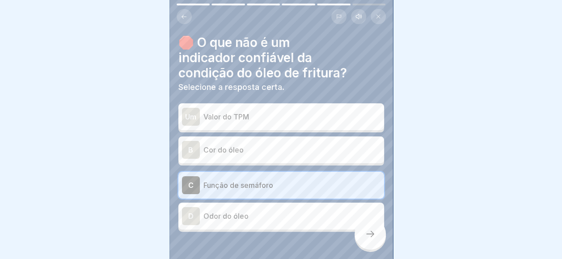
click at [264, 121] on div "Um Valor do TPM" at bounding box center [281, 116] width 206 height 27
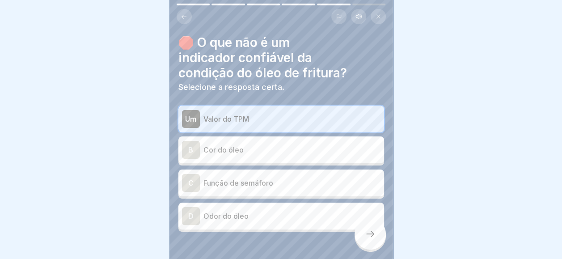
click at [365, 235] on icon at bounding box center [370, 233] width 11 height 11
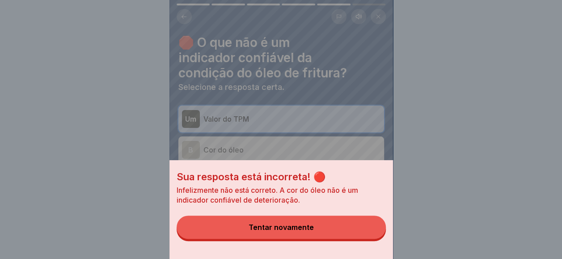
click at [365, 235] on button "Tentar novamente" at bounding box center [281, 226] width 209 height 23
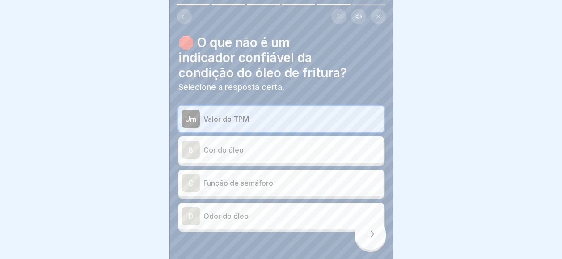
click at [311, 136] on div "B Cor do óleo" at bounding box center [281, 149] width 206 height 27
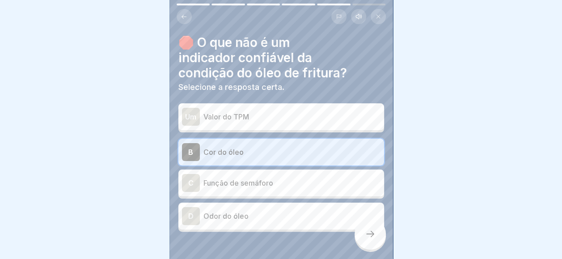
click at [372, 237] on icon at bounding box center [370, 233] width 11 height 11
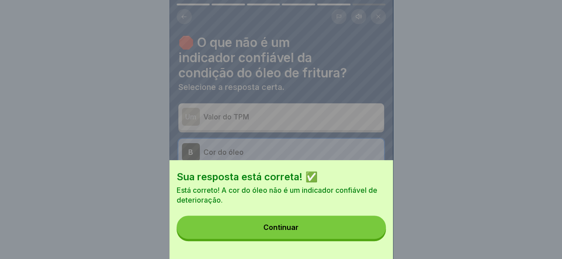
click at [372, 237] on button "Continuar" at bounding box center [281, 226] width 209 height 23
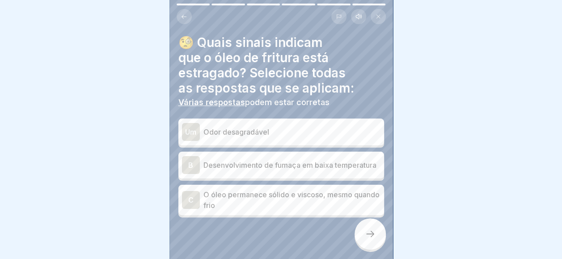
click at [271, 118] on div "Um Odor desagradável" at bounding box center [281, 131] width 206 height 27
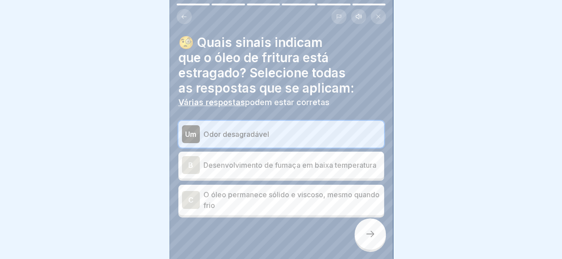
click at [252, 160] on p "Desenvolvimento de fumaça em baixa temperatura" at bounding box center [291, 165] width 177 height 11
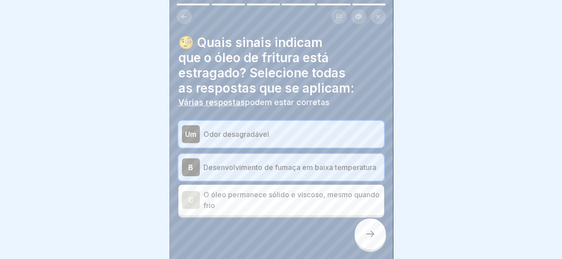
click at [370, 226] on div at bounding box center [369, 233] width 31 height 31
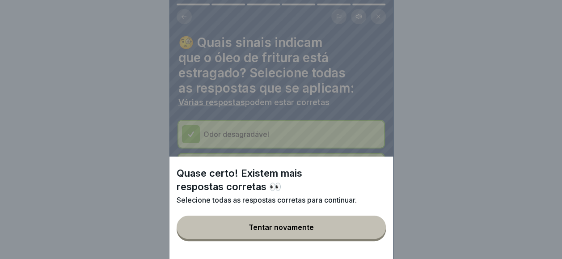
click at [361, 232] on button "Tentar novamente" at bounding box center [281, 226] width 209 height 23
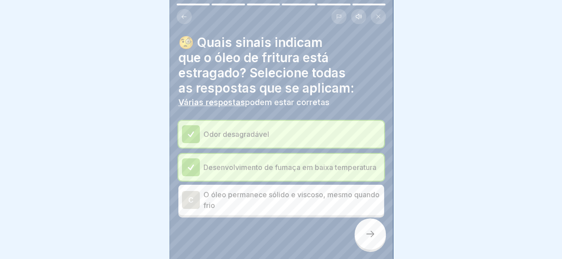
click at [357, 210] on div "C O óleo permanece sólido e viscoso, mesmo quando frio" at bounding box center [281, 200] width 206 height 30
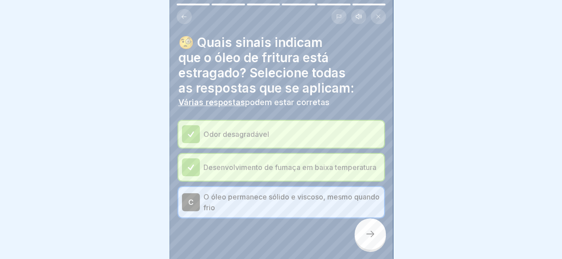
click at [352, 233] on div at bounding box center [281, 244] width 206 height 54
click at [359, 232] on div at bounding box center [369, 233] width 31 height 31
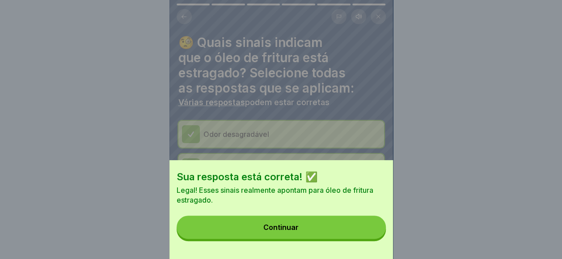
click at [372, 231] on button "Continuar" at bounding box center [281, 226] width 209 height 23
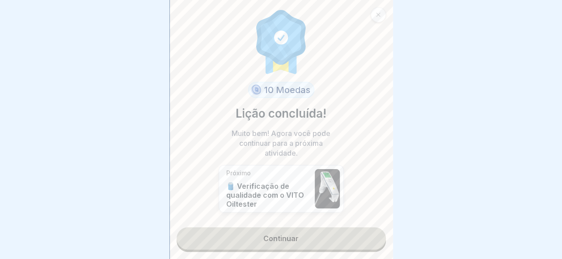
click at [368, 231] on link "Continuar" at bounding box center [281, 238] width 209 height 22
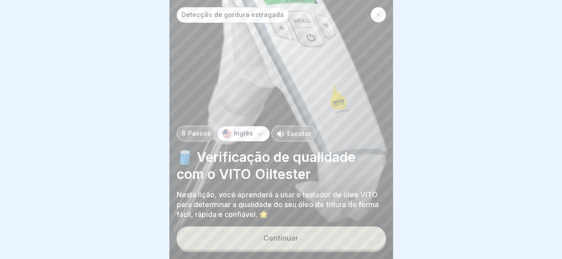
click at [368, 231] on button "Continuar" at bounding box center [281, 237] width 209 height 23
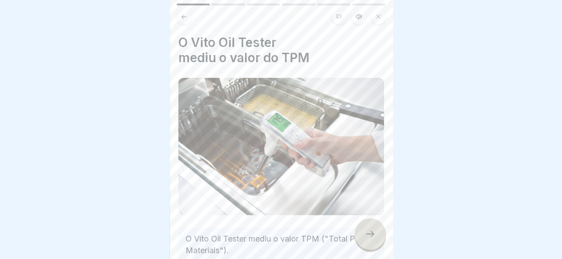
click at [368, 231] on icon at bounding box center [370, 233] width 11 height 11
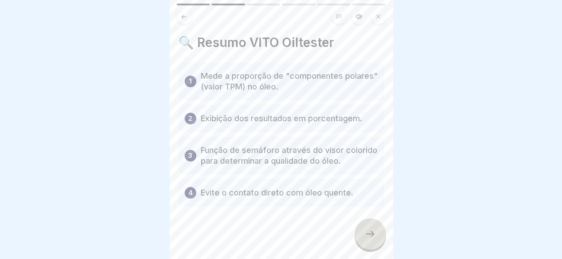
click at [368, 231] on icon at bounding box center [370, 233] width 11 height 11
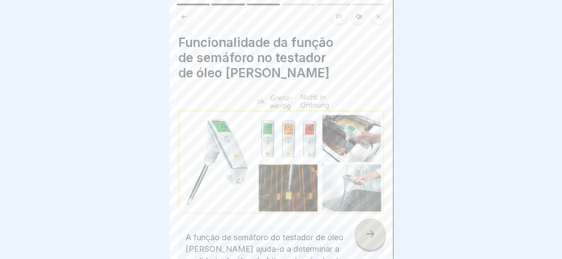
click at [368, 231] on icon at bounding box center [370, 233] width 11 height 11
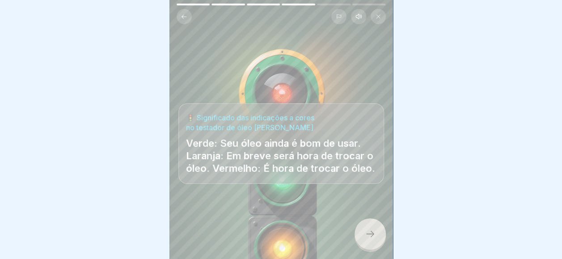
click at [368, 231] on icon at bounding box center [370, 233] width 11 height 11
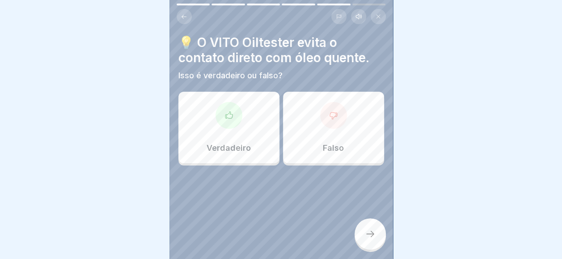
click at [368, 231] on icon at bounding box center [370, 233] width 11 height 11
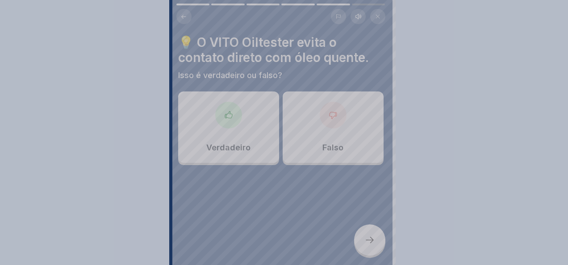
click at [368, 231] on div at bounding box center [284, 132] width 568 height 265
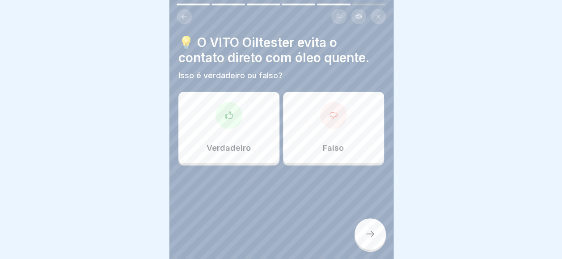
click at [243, 114] on div "Verdadeiro" at bounding box center [228, 127] width 101 height 71
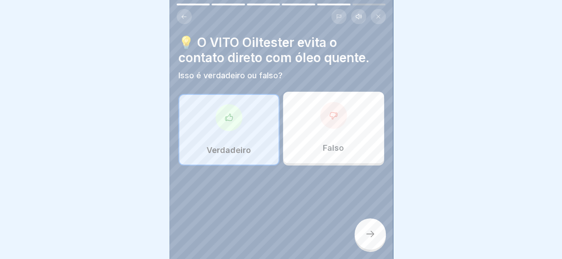
click at [372, 237] on icon at bounding box center [370, 234] width 8 height 6
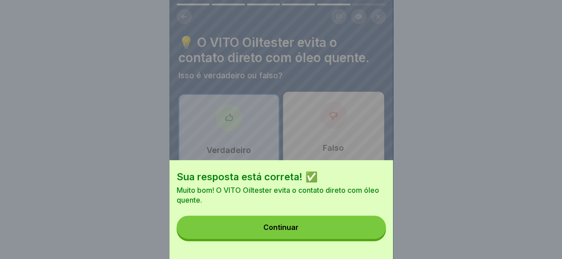
click at [372, 239] on button "Continuar" at bounding box center [281, 226] width 209 height 23
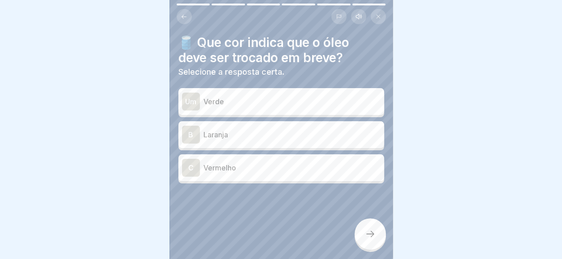
click at [252, 122] on div "B Laranja" at bounding box center [281, 134] width 206 height 27
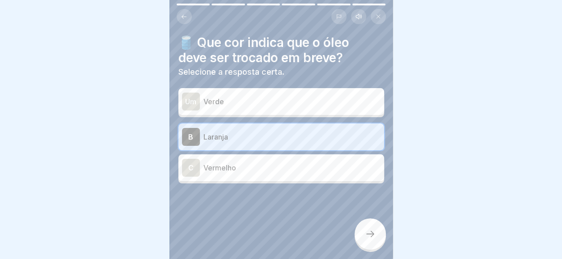
click at [378, 234] on div at bounding box center [369, 233] width 31 height 31
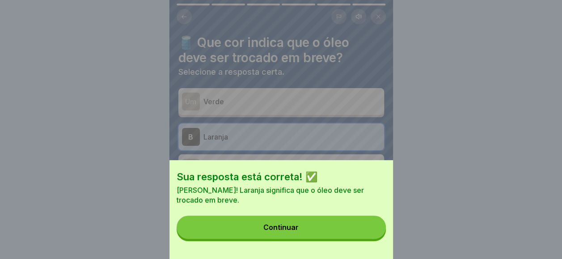
click at [378, 234] on button "Continuar" at bounding box center [281, 226] width 209 height 23
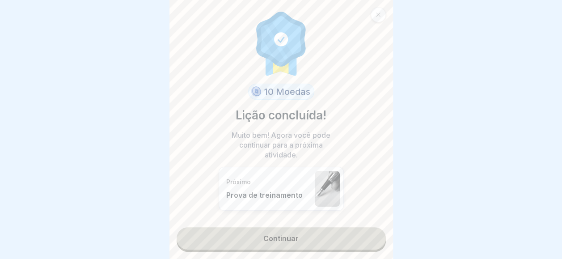
click at [378, 234] on div "10 Moedas Lição concluída! Muito bem! Agora você pode continuar para a próxima …" at bounding box center [280, 129] width 223 height 259
click at [362, 237] on link "Continuar" at bounding box center [281, 238] width 209 height 22
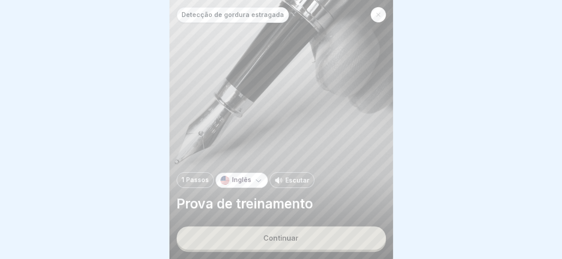
click at [341, 231] on div "Detecção de gordura estragada 1 Passos Inglês Escutar Prova de treinamento Cont…" at bounding box center [280, 129] width 223 height 259
click at [331, 238] on button "Continuar" at bounding box center [281, 237] width 209 height 23
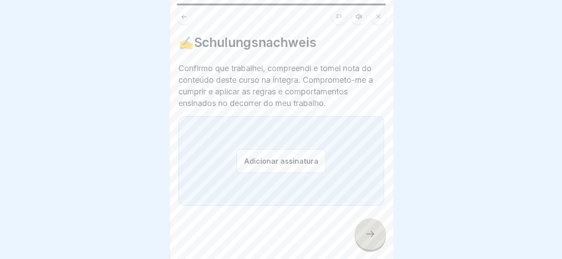
click at [257, 149] on button "Adicionar assinatura" at bounding box center [280, 161] width 89 height 24
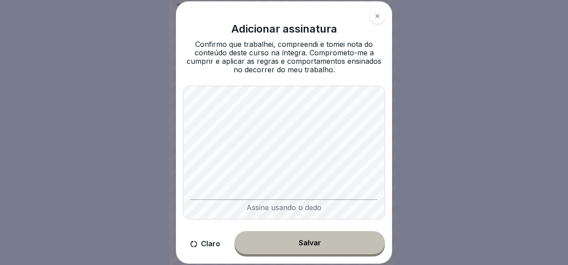
click at [213, 244] on font "Claro" at bounding box center [210, 244] width 19 height 8
click at [346, 246] on button "Salvar" at bounding box center [310, 242] width 151 height 23
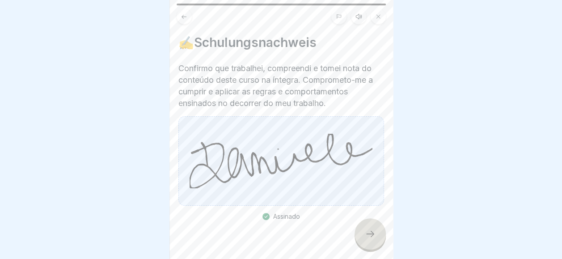
click at [374, 239] on icon at bounding box center [370, 233] width 11 height 11
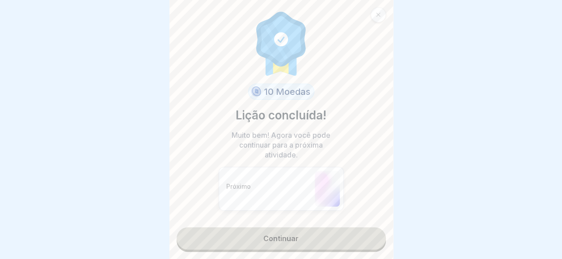
click at [362, 236] on link "Continuar" at bounding box center [281, 238] width 209 height 22
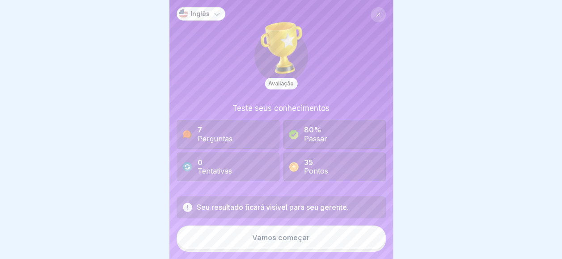
click at [351, 243] on button "Vamos começar" at bounding box center [281, 237] width 209 height 24
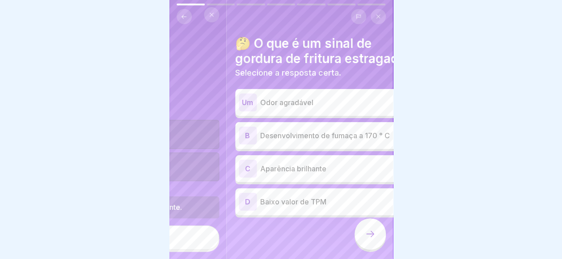
click at [257, 64] on div "🤔 O que é um sinal de gordura de fritura estragada? Selecione a resposta certa.…" at bounding box center [338, 126] width 206 height 181
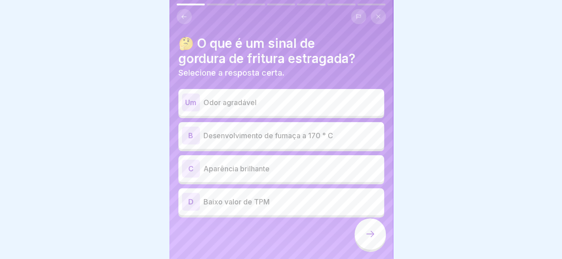
click at [248, 143] on div "B Desenvolvimento de fumaça a 170 ° C" at bounding box center [281, 135] width 198 height 18
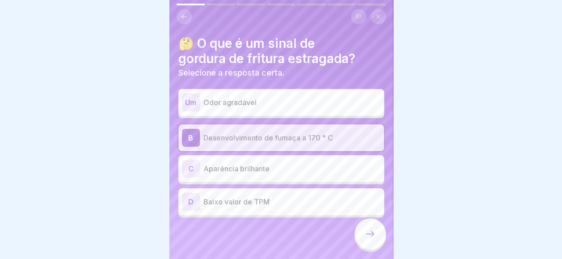
click at [249, 205] on p "Baixo valor de TPM" at bounding box center [291, 201] width 177 height 11
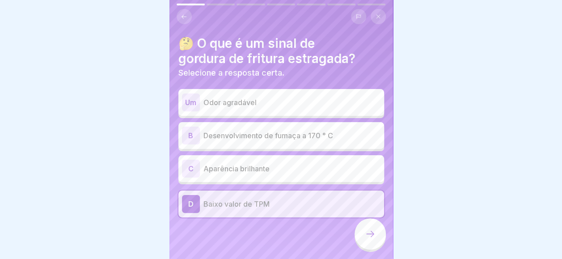
click at [353, 243] on div "🤔 O que é um sinal de gordura de fritura estragada? Selecione a resposta certa.…" at bounding box center [280, 129] width 223 height 259
click at [362, 240] on div at bounding box center [369, 233] width 31 height 31
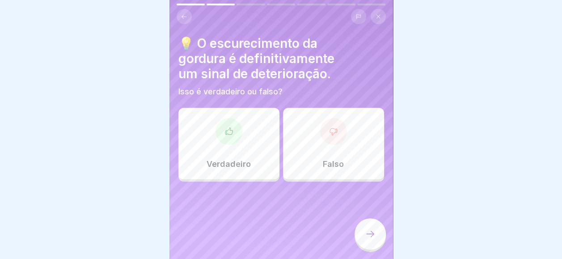
click at [322, 170] on div "Falso" at bounding box center [333, 143] width 101 height 71
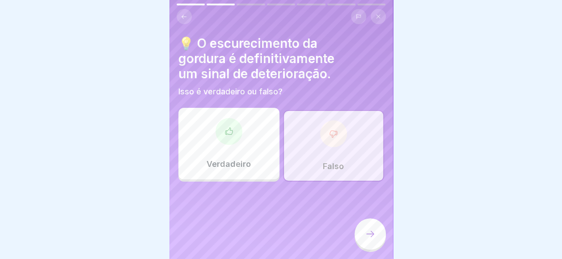
click at [366, 230] on div at bounding box center [369, 233] width 31 height 31
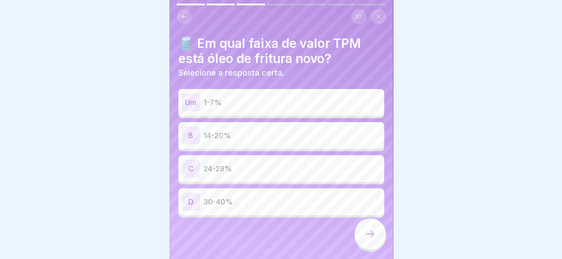
click at [265, 90] on div "Um 1-7%" at bounding box center [281, 102] width 206 height 27
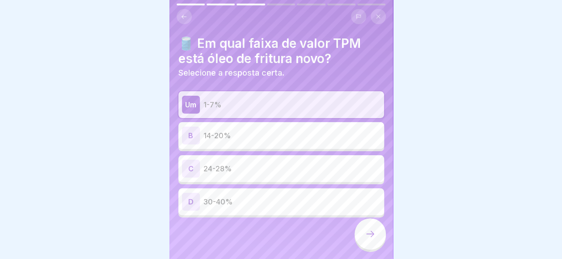
click at [354, 236] on div at bounding box center [369, 235] width 31 height 34
click at [357, 236] on div at bounding box center [369, 233] width 31 height 31
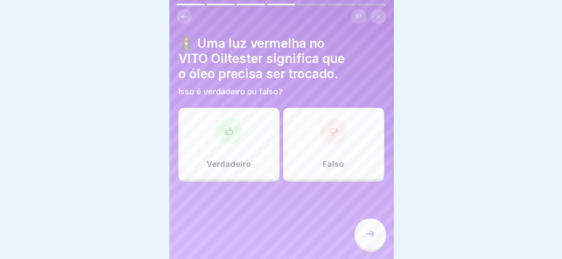
click at [227, 122] on div at bounding box center [228, 131] width 27 height 27
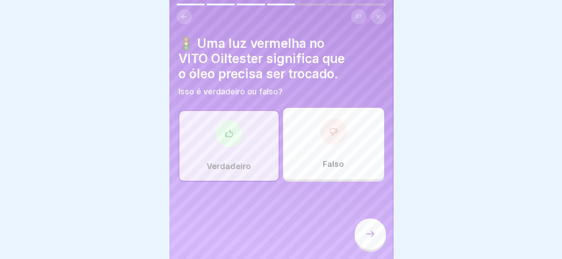
click at [364, 236] on div at bounding box center [369, 233] width 31 height 31
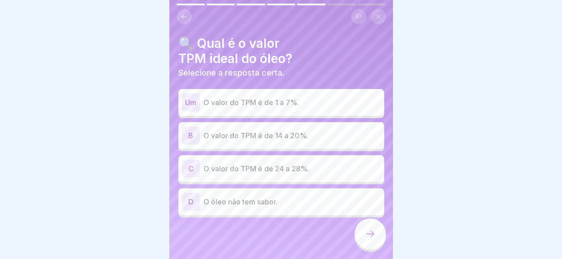
click at [264, 132] on p "O valor do TPM é de 14 a 20%." at bounding box center [291, 135] width 177 height 11
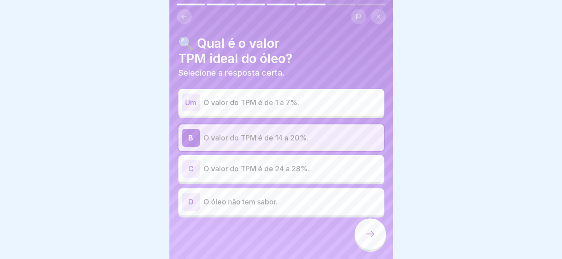
click at [366, 238] on icon at bounding box center [370, 233] width 11 height 11
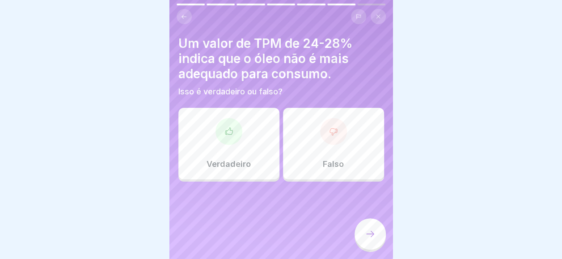
click at [291, 114] on div "Falso" at bounding box center [333, 143] width 101 height 71
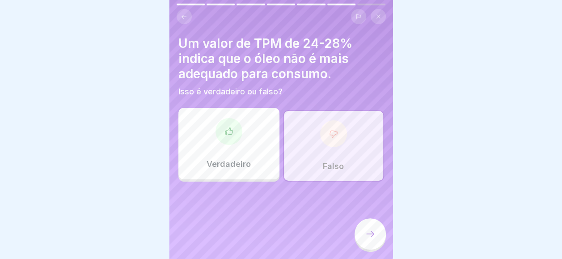
click at [367, 238] on icon at bounding box center [370, 233] width 11 height 11
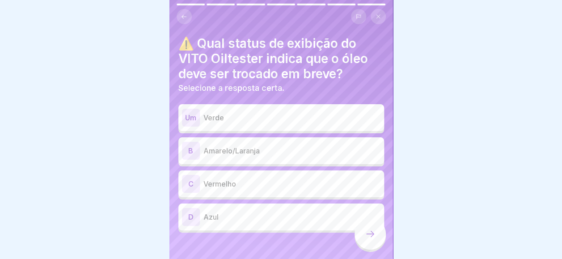
click at [239, 153] on p "Amarelo/Laranja" at bounding box center [291, 150] width 177 height 11
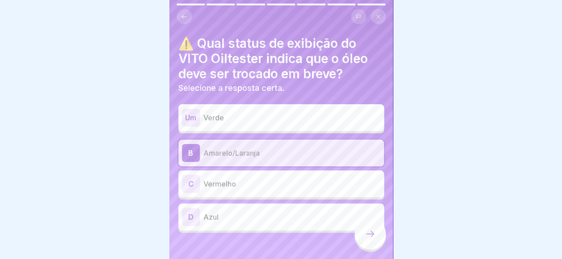
click at [374, 249] on div at bounding box center [369, 233] width 31 height 31
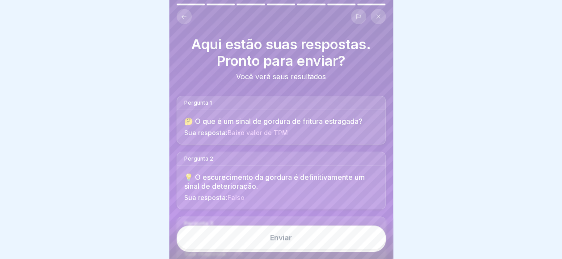
click at [262, 244] on button "Enviar" at bounding box center [281, 237] width 209 height 24
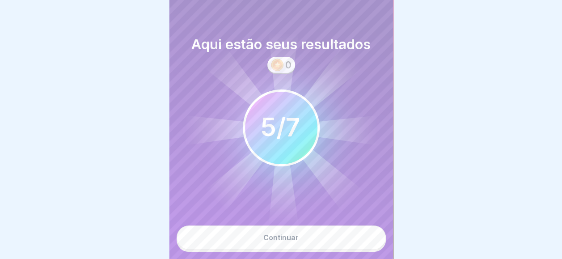
click at [262, 244] on button "Continuar" at bounding box center [281, 237] width 209 height 24
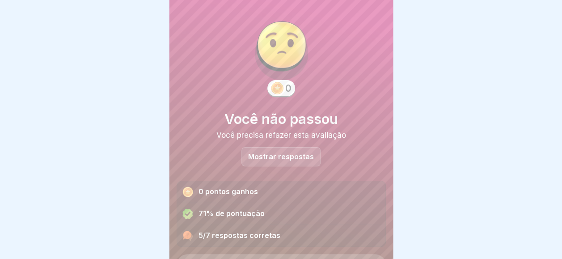
click at [259, 156] on p "Mostrar respostas" at bounding box center [281, 157] width 66 height 8
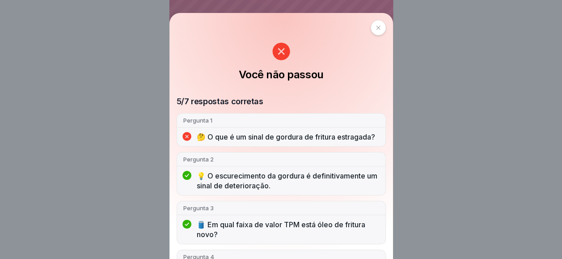
click at [378, 26] on div at bounding box center [377, 27] width 15 height 15
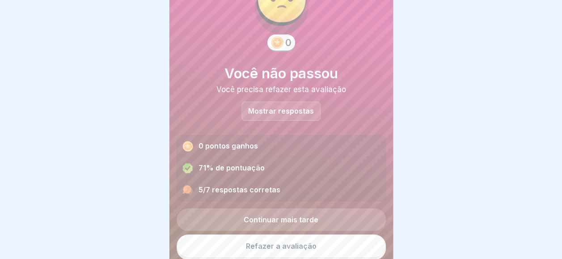
scroll to position [7, 0]
click at [257, 240] on link "Refazer a avaliação" at bounding box center [281, 245] width 209 height 23
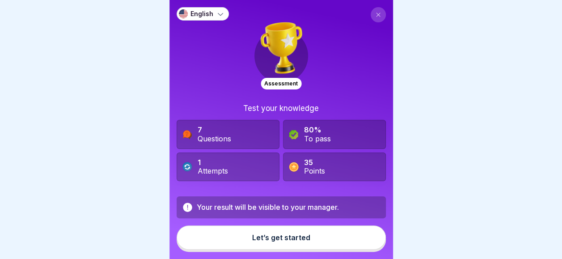
click at [248, 234] on button "Let’s get started" at bounding box center [281, 237] width 209 height 24
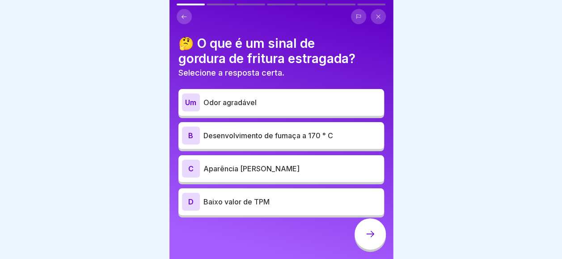
click at [267, 105] on p "Odor agradável" at bounding box center [291, 102] width 177 height 11
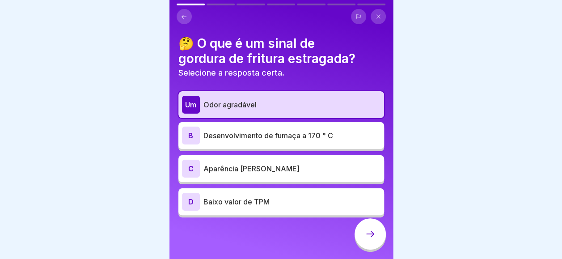
click at [364, 237] on div at bounding box center [369, 233] width 31 height 31
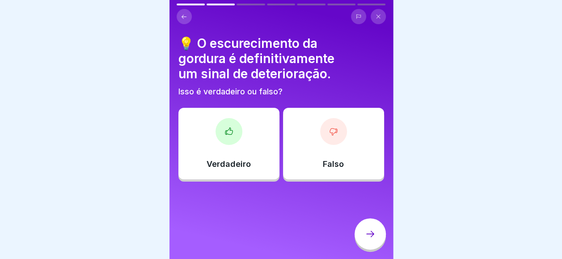
click at [305, 130] on div "Falso" at bounding box center [333, 143] width 101 height 71
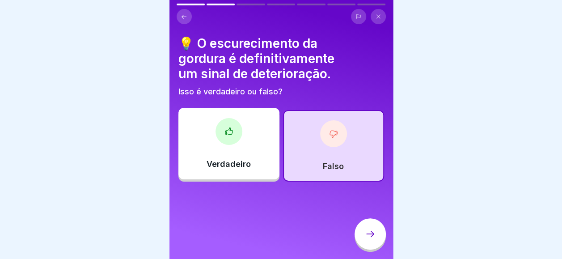
click at [367, 235] on div at bounding box center [369, 233] width 31 height 31
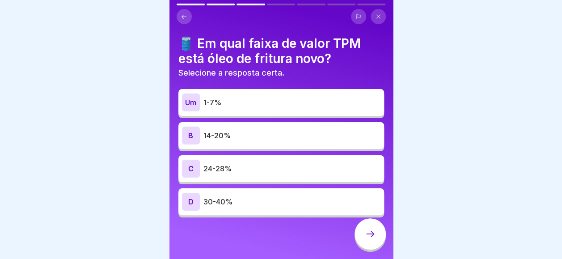
click at [315, 137] on p "14-20%" at bounding box center [291, 135] width 177 height 11
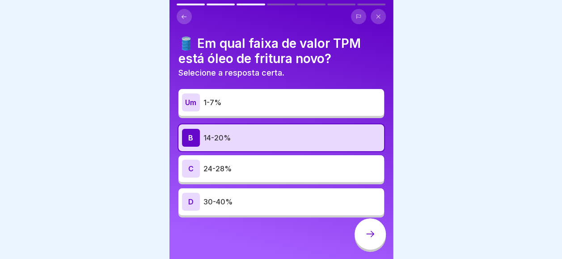
click at [327, 93] on div "Um 1-7%" at bounding box center [281, 102] width 198 height 18
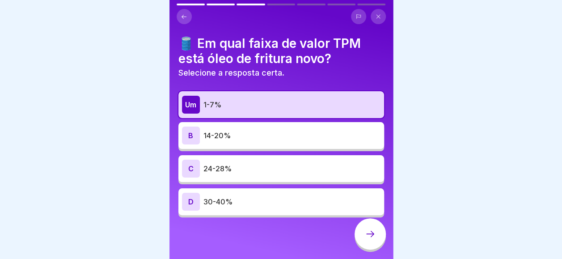
click at [376, 235] on div at bounding box center [369, 233] width 31 height 31
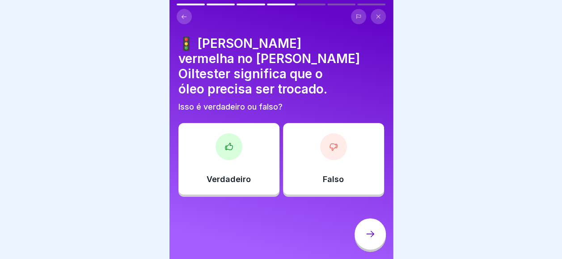
click at [288, 141] on div "Falso" at bounding box center [333, 158] width 101 height 71
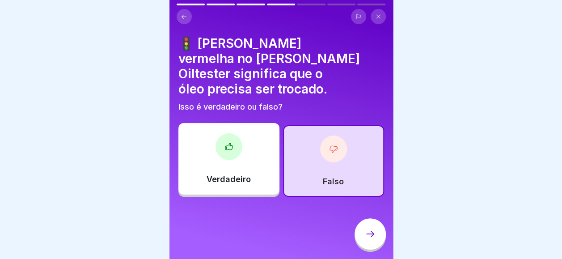
click at [246, 137] on div "Verdadeiro" at bounding box center [228, 158] width 101 height 71
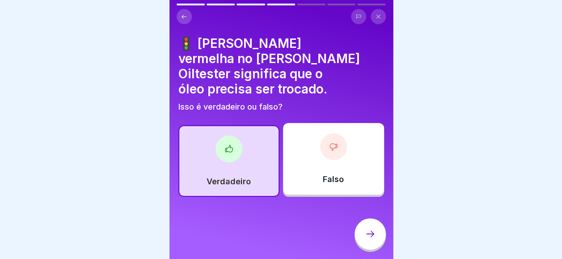
click at [377, 240] on div at bounding box center [369, 233] width 31 height 31
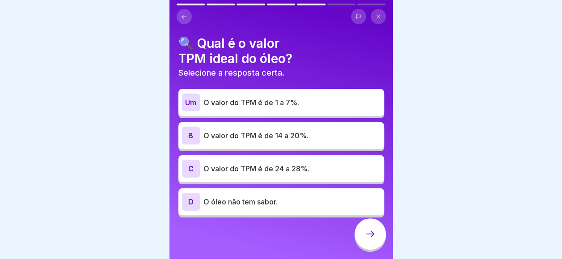
click at [294, 111] on div "Um O valor do TPM é de 1 a 7%." at bounding box center [281, 102] width 206 height 27
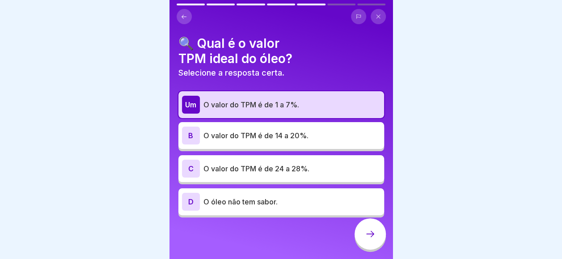
click at [290, 132] on p "O valor do TPM é de 14 a 20%." at bounding box center [291, 135] width 177 height 11
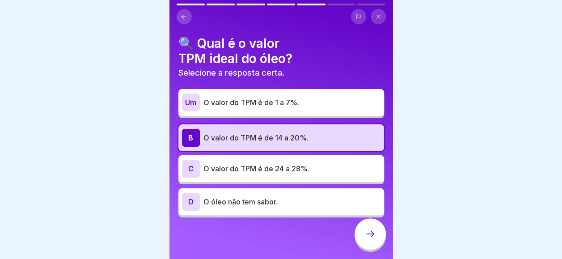
click at [378, 231] on div at bounding box center [369, 233] width 31 height 31
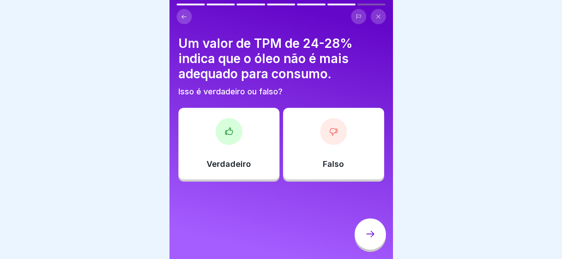
click at [310, 149] on div "Falso" at bounding box center [333, 143] width 101 height 71
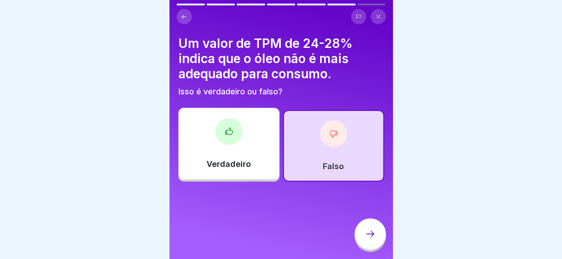
click at [275, 160] on div "Verdadeiro Falso" at bounding box center [281, 145] width 206 height 71
click at [256, 160] on div "Verdadeiro" at bounding box center [228, 143] width 101 height 71
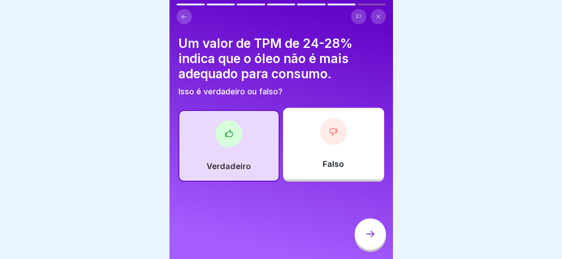
click at [366, 239] on icon at bounding box center [370, 233] width 11 height 11
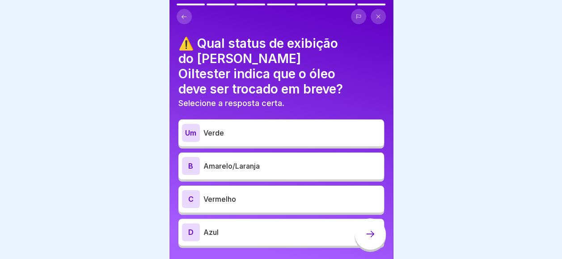
click at [308, 160] on p "Amarelo/Laranja" at bounding box center [291, 165] width 177 height 11
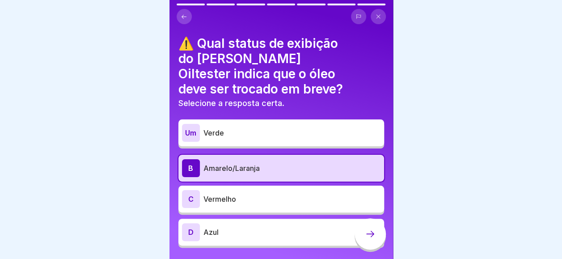
click at [357, 242] on div at bounding box center [369, 233] width 31 height 31
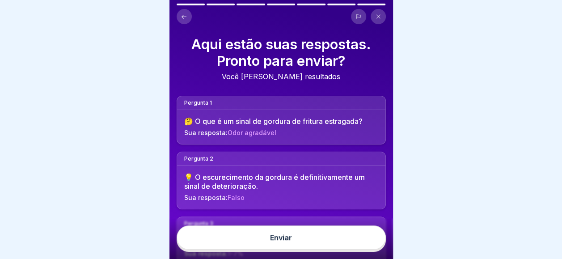
click at [357, 242] on button "Enviar" at bounding box center [281, 237] width 209 height 24
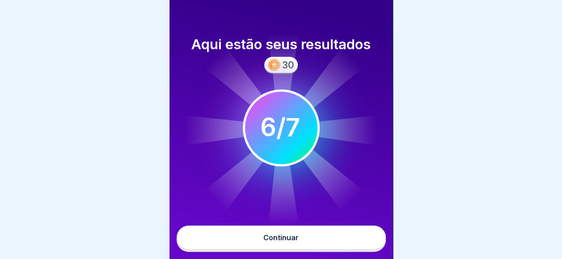
click at [357, 242] on button "Continuar" at bounding box center [281, 237] width 209 height 24
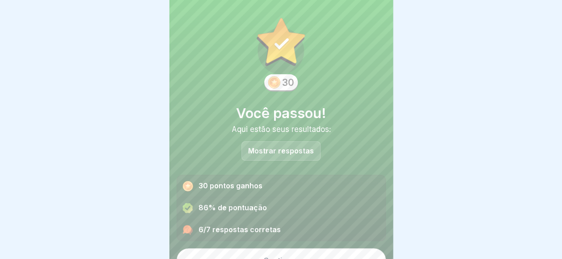
scroll to position [20, 0]
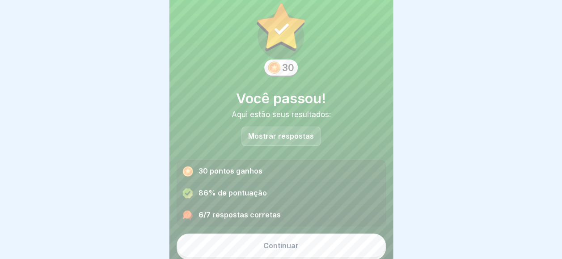
click at [311, 229] on div "Continuar" at bounding box center [281, 243] width 209 height 34
click at [308, 234] on button "Continuar" at bounding box center [281, 245] width 209 height 24
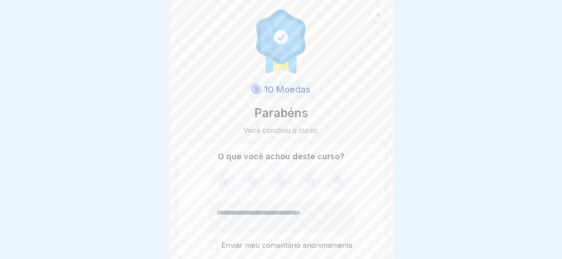
scroll to position [32, 0]
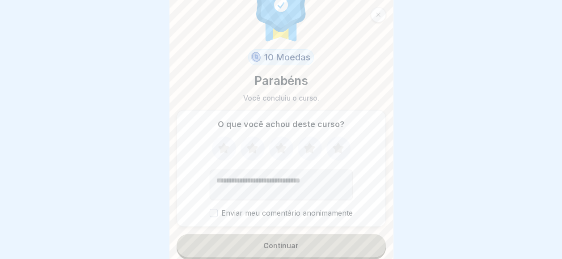
click at [299, 245] on button "Continuar" at bounding box center [281, 245] width 209 height 23
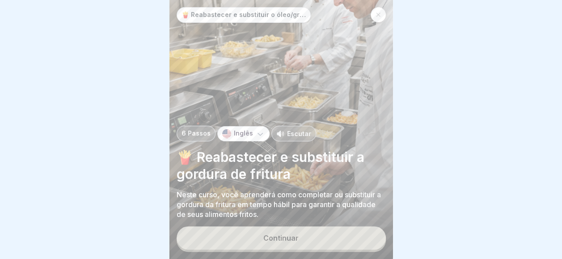
click at [299, 244] on button "Continuar" at bounding box center [281, 237] width 209 height 23
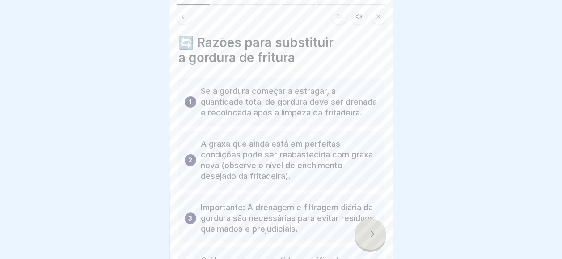
click at [362, 223] on p "Importante: A drenagem e filtragem diária da gordura são necessárias para evita…" at bounding box center [289, 218] width 177 height 32
click at [362, 233] on div at bounding box center [369, 233] width 31 height 31
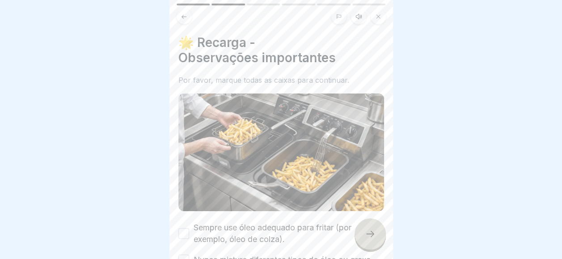
click at [362, 233] on div at bounding box center [369, 233] width 31 height 31
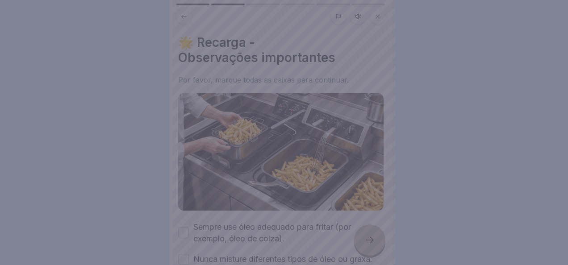
click at [362, 233] on div at bounding box center [284, 132] width 568 height 265
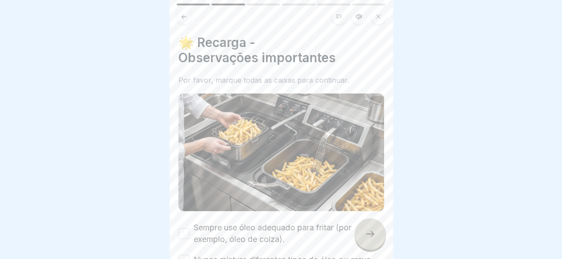
click at [365, 239] on icon at bounding box center [370, 233] width 11 height 11
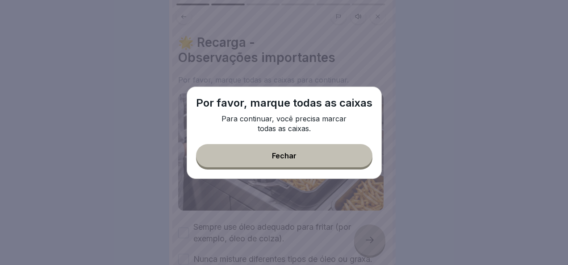
click at [304, 153] on button "Fechar" at bounding box center [284, 155] width 177 height 23
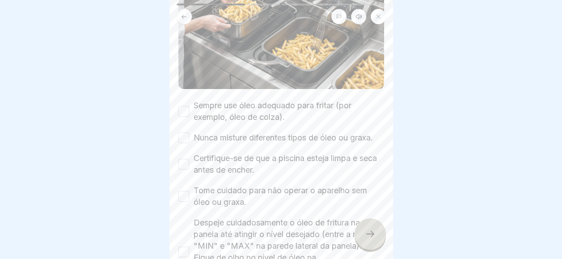
scroll to position [134, 0]
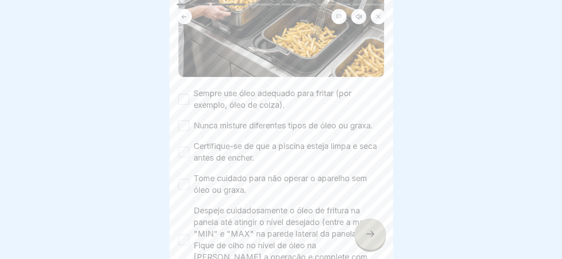
click at [192, 93] on div "Sempre use óleo adequado para fritar (por exemplo, óleo de colza)." at bounding box center [281, 99] width 206 height 23
click at [190, 93] on div "Sempre use óleo adequado para fritar (por exemplo, óleo de colza)." at bounding box center [281, 99] width 206 height 23
click at [189, 96] on button "Sempre use óleo adequado para fritar (por exemplo, óleo de colza)." at bounding box center [183, 99] width 11 height 11
click at [169, 151] on div "🌟 Recarga - Observações importantes Por favor, marque todas as caixas para cont…" at bounding box center [280, 129] width 223 height 259
click at [181, 127] on button "Nunca misture diferentes tipos de óleo ou graxa." at bounding box center [183, 125] width 11 height 11
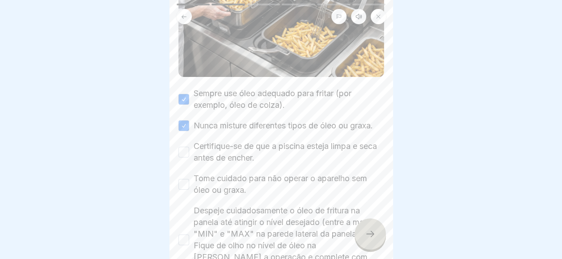
click at [176, 170] on div "🌟 Recarga - Observações importantes Por favor, marque todas as caixas para cont…" at bounding box center [280, 129] width 223 height 259
click at [178, 164] on div "Certifique-se de que a piscina esteja limpa e seca antes de encher." at bounding box center [281, 151] width 206 height 23
click at [185, 157] on button "Certifique-se de que a piscina esteja limpa e seca antes de encher." at bounding box center [183, 152] width 11 height 11
click at [175, 195] on div "🌟 Recarga - Observações importantes Por favor, marque todas as caixas para cont…" at bounding box center [280, 129] width 223 height 259
click at [180, 189] on button "Tome cuidado para não operar o aparelho sem óleo ou graxa." at bounding box center [183, 184] width 11 height 11
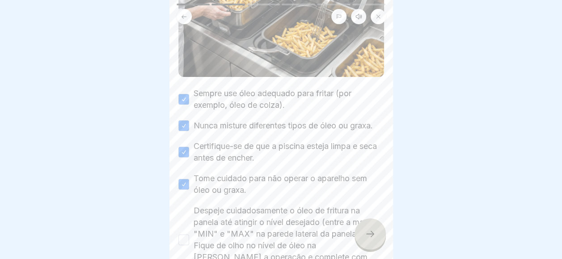
click at [181, 245] on button "Despeje cuidadosamente o óleo de fritura na panela até atingir o nível desejado…" at bounding box center [183, 239] width 11 height 11
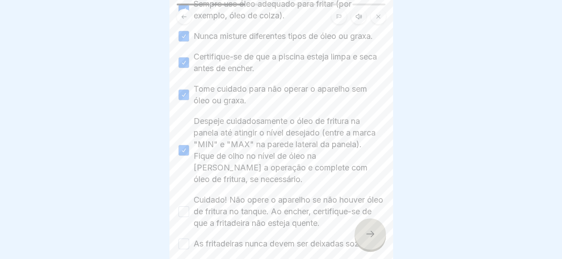
scroll to position [7, 0]
click at [193, 219] on label "Cuidado! Não opere o aparelho se não houver óleo de fritura no tanque. Ao enche…" at bounding box center [288, 211] width 190 height 35
click at [189, 217] on button "Cuidado! Não opere o aparelho se não houver óleo de fritura no tanque. Ao enche…" at bounding box center [183, 211] width 11 height 11
click at [179, 240] on div "As fritadeiras nunca devem ser deixadas sozinhas." at bounding box center [279, 244] width 202 height 12
click at [180, 243] on div "As fritadeiras nunca devem ser deixadas sozinhas." at bounding box center [279, 244] width 202 height 12
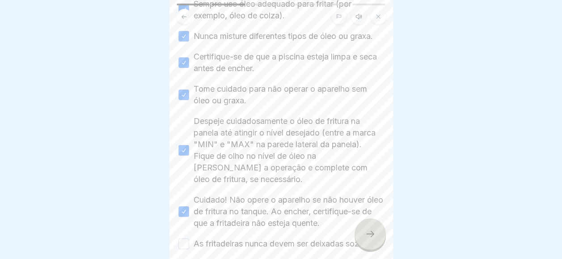
click at [181, 244] on button "As fritadeiras nunca devem ser deixadas sozinhas." at bounding box center [183, 243] width 11 height 11
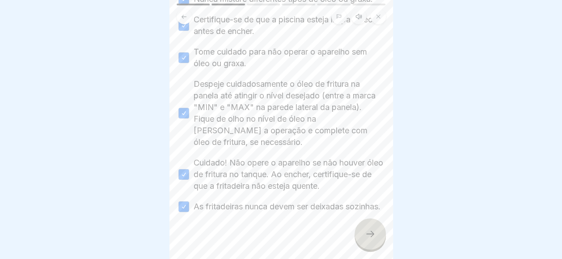
scroll to position [287, 0]
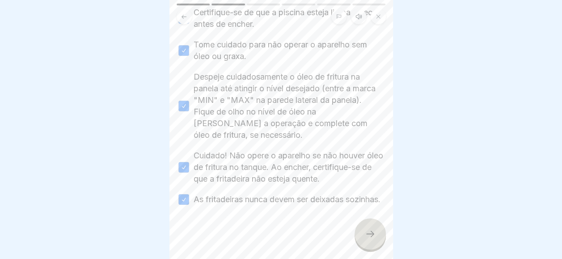
click at [378, 217] on div "🌟 Recarga - Observações importantes Por favor, marque todas as caixas para cont…" at bounding box center [280, 129] width 223 height 259
click at [370, 227] on div at bounding box center [369, 233] width 31 height 31
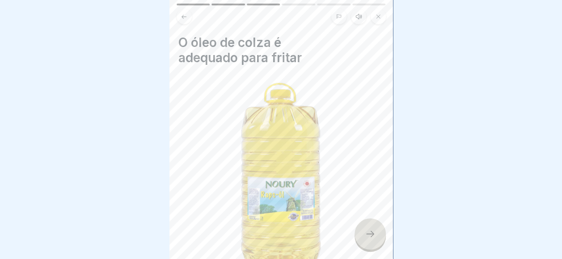
click at [370, 227] on div at bounding box center [369, 233] width 31 height 31
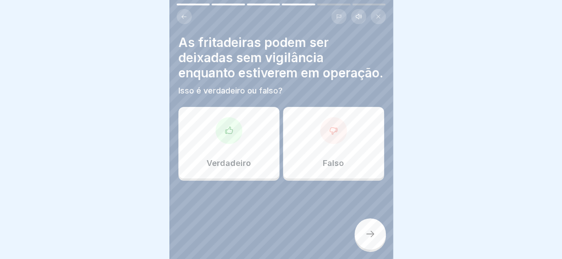
click at [294, 127] on div "Falso" at bounding box center [333, 142] width 101 height 71
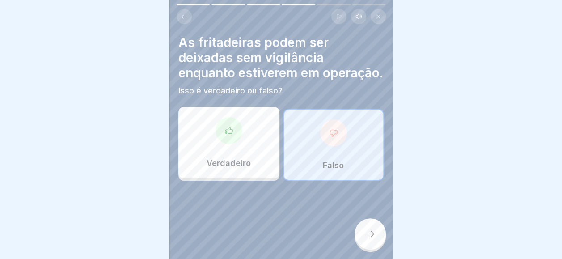
click at [362, 236] on div at bounding box center [369, 233] width 31 height 31
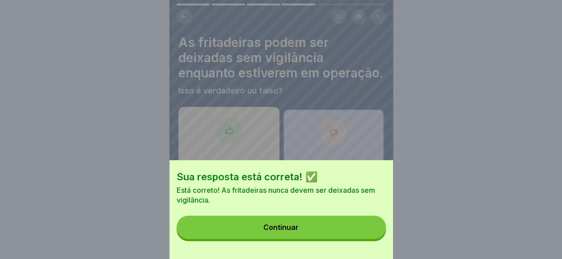
click at [352, 232] on button "Continuar" at bounding box center [281, 226] width 209 height 23
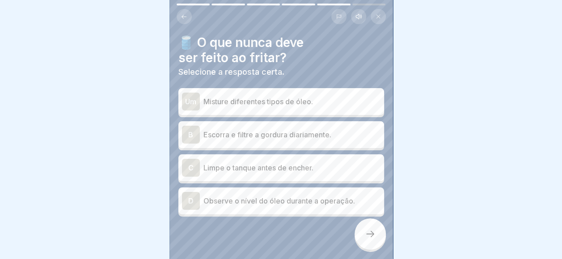
click at [278, 96] on p "Misture diferentes tipos de óleo." at bounding box center [291, 101] width 177 height 11
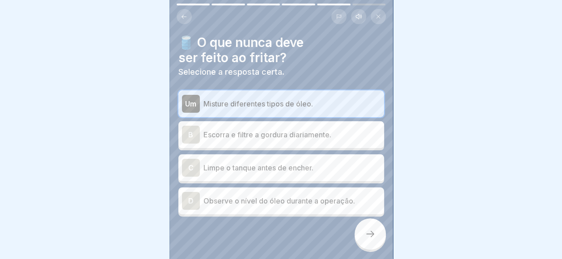
click at [357, 236] on div at bounding box center [369, 233] width 31 height 31
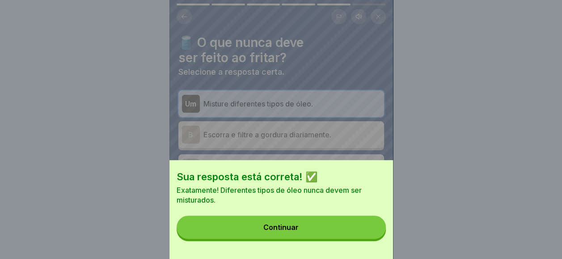
click at [357, 236] on button "Continuar" at bounding box center [281, 226] width 209 height 23
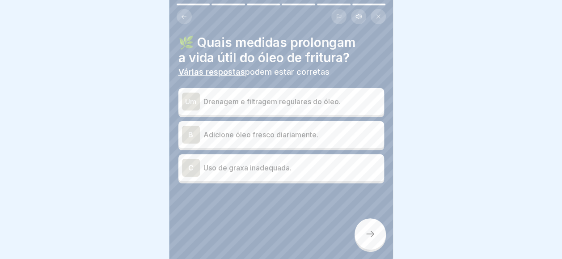
click at [315, 96] on p "Drenagem e filtragem regulares do óleo." at bounding box center [291, 101] width 177 height 11
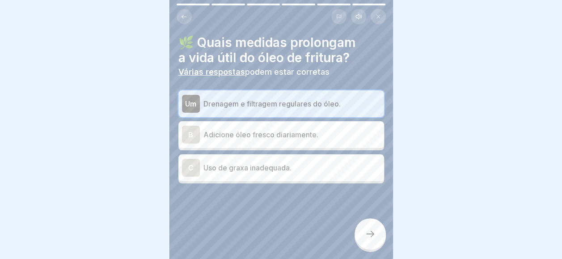
click at [366, 239] on div at bounding box center [369, 233] width 31 height 31
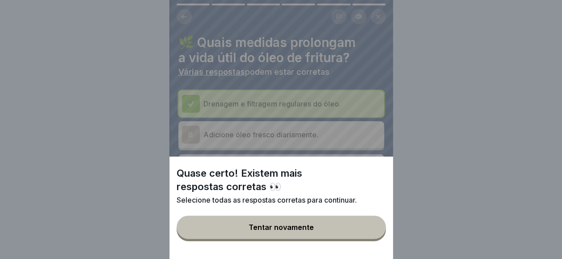
click at [366, 239] on button "Tentar novamente" at bounding box center [281, 226] width 209 height 23
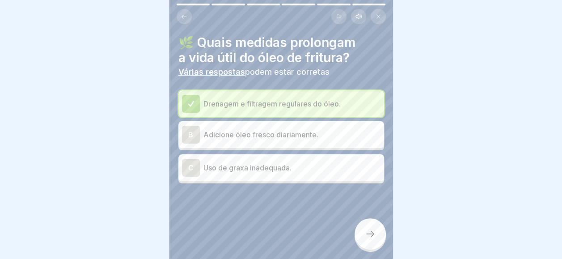
click at [351, 162] on p "Uso de graxa inadequada." at bounding box center [291, 167] width 177 height 11
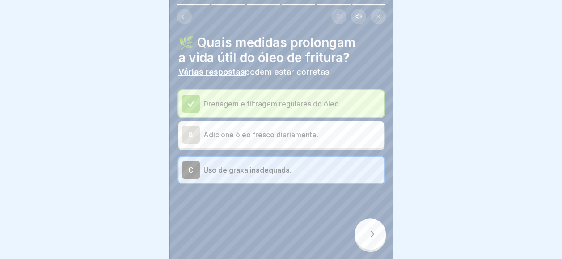
click at [365, 231] on div at bounding box center [369, 233] width 31 height 31
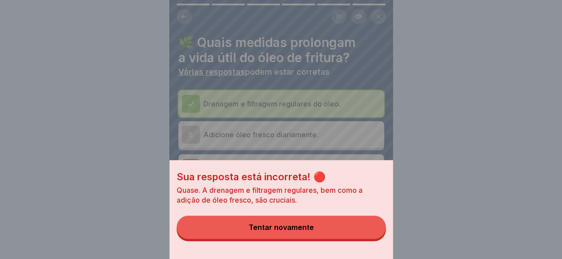
click at [365, 231] on button "Tentar novamente" at bounding box center [281, 226] width 209 height 23
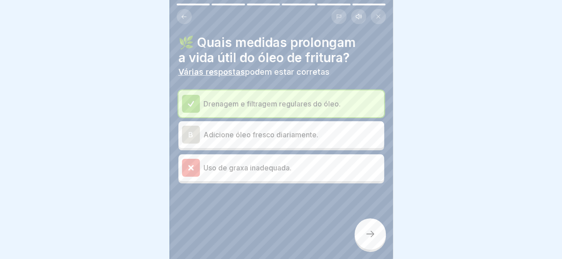
click at [349, 130] on p "Adicione óleo fresco diariamente." at bounding box center [291, 134] width 177 height 11
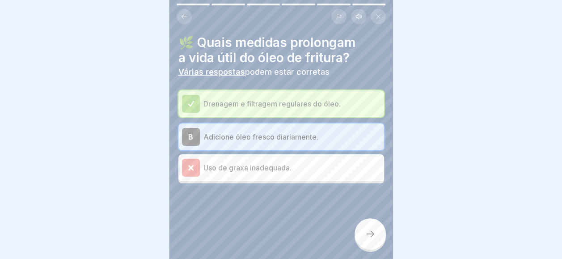
click at [362, 214] on div at bounding box center [281, 210] width 206 height 54
click at [362, 225] on div at bounding box center [369, 233] width 31 height 31
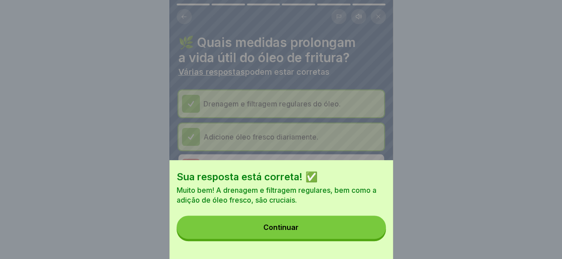
click at [362, 225] on button "Continuar" at bounding box center [281, 226] width 209 height 23
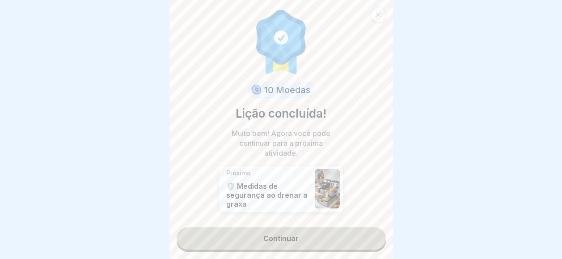
click at [362, 227] on link "Continuar" at bounding box center [281, 238] width 209 height 22
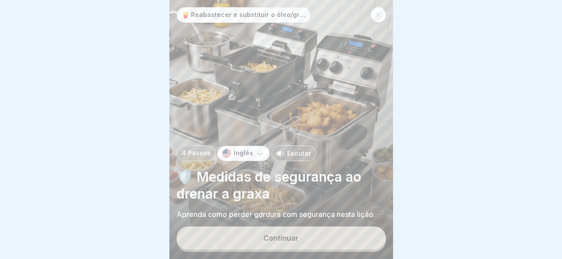
click at [362, 225] on div "🍟 Reabastecer e substituir o óleo/graxa de fritura 4 Passos Inglês Escutar 🛡️ M…" at bounding box center [280, 129] width 223 height 259
click at [361, 226] on div "Continuar" at bounding box center [281, 238] width 209 height 25
click at [341, 242] on button "Continuar" at bounding box center [281, 237] width 209 height 23
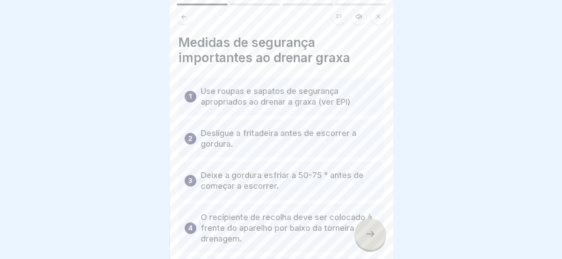
click at [362, 232] on div at bounding box center [369, 233] width 31 height 31
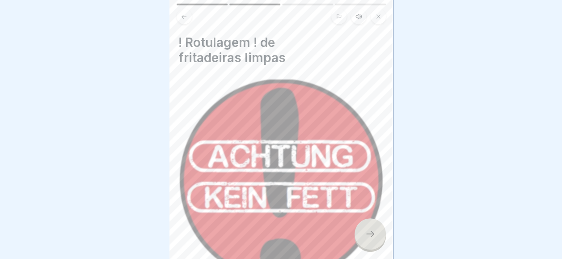
click at [362, 232] on div at bounding box center [369, 233] width 31 height 31
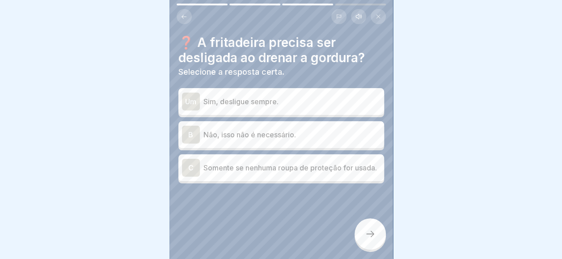
click at [278, 96] on p "Sim, desligue sempre." at bounding box center [291, 101] width 177 height 11
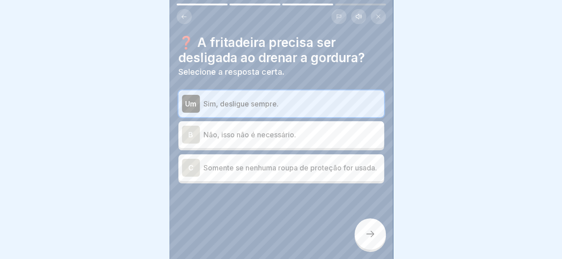
click at [370, 236] on icon at bounding box center [370, 233] width 11 height 11
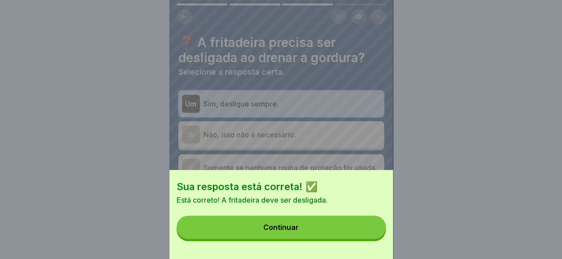
click at [370, 236] on button "Continuar" at bounding box center [281, 226] width 209 height 23
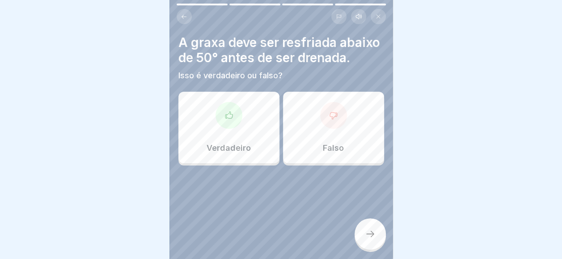
click at [254, 133] on div "Verdadeiro" at bounding box center [228, 127] width 101 height 71
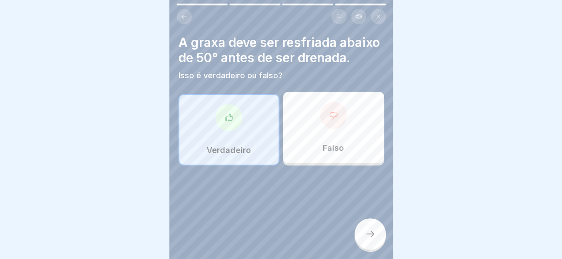
click at [380, 240] on div at bounding box center [369, 233] width 31 height 31
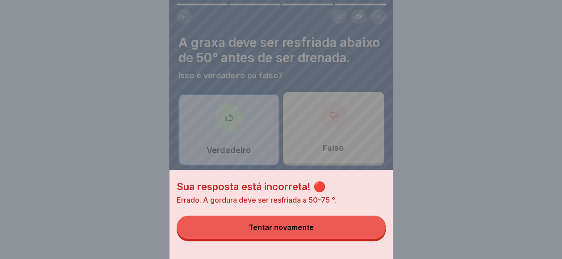
click at [380, 239] on button "Tentar novamente" at bounding box center [281, 226] width 209 height 23
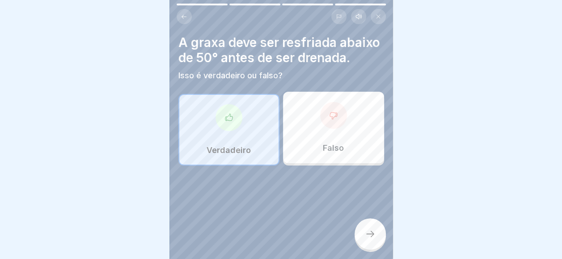
click at [339, 165] on div "Verdadeiro Falso" at bounding box center [281, 129] width 206 height 71
click at [339, 163] on div "Falso" at bounding box center [333, 127] width 101 height 71
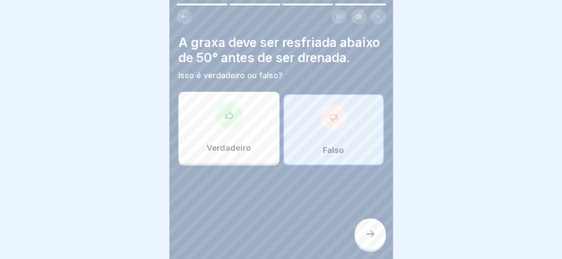
click at [366, 248] on div at bounding box center [369, 233] width 31 height 31
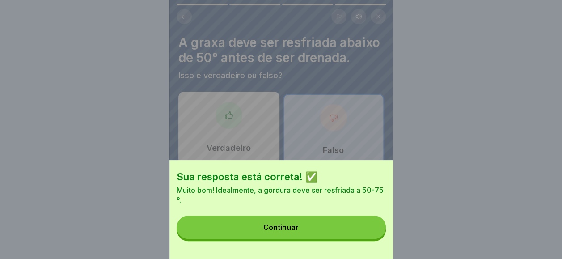
click at [308, 236] on button "Continuar" at bounding box center [281, 226] width 209 height 23
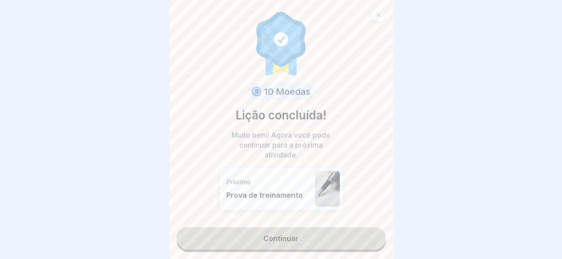
click at [308, 236] on link "Continuar" at bounding box center [281, 238] width 209 height 22
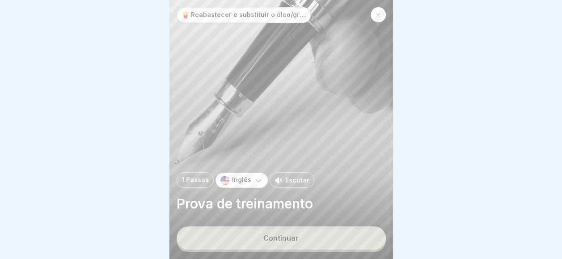
click at [308, 236] on button "Continuar" at bounding box center [281, 237] width 209 height 23
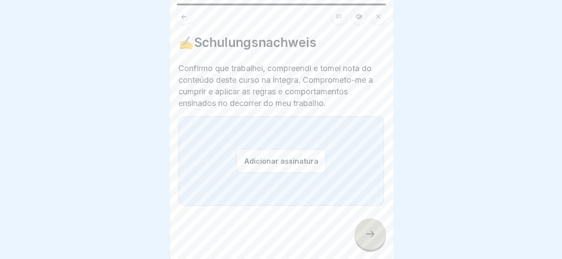
click at [284, 149] on button "Adicionar assinatura" at bounding box center [280, 161] width 89 height 24
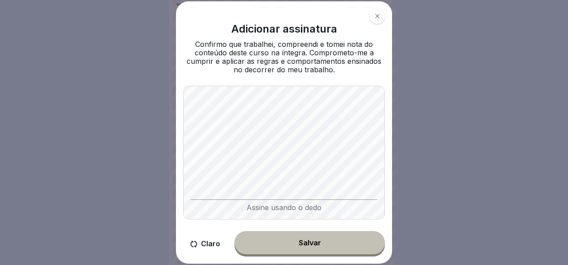
click at [315, 227] on div "Adicionar assinatura Confirmo que trabalhei, compreendi e tomei nota do conteúd…" at bounding box center [284, 132] width 216 height 263
click at [307, 240] on div "Salvar" at bounding box center [310, 243] width 22 height 8
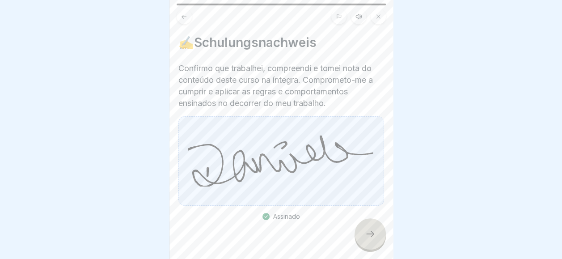
click at [358, 238] on div at bounding box center [369, 233] width 31 height 31
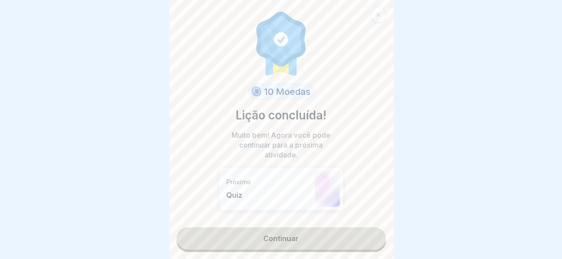
click at [330, 243] on link "Continuar" at bounding box center [281, 238] width 209 height 22
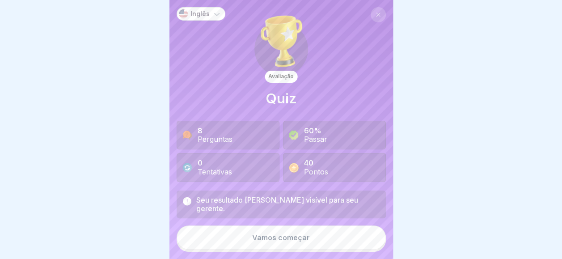
click at [330, 243] on button "Vamos começar" at bounding box center [281, 237] width 209 height 24
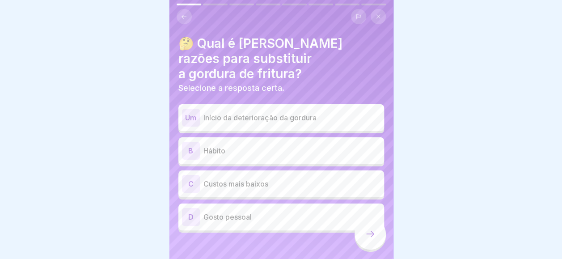
click at [227, 110] on div "Um Início da deterioração da gordura" at bounding box center [281, 118] width 198 height 18
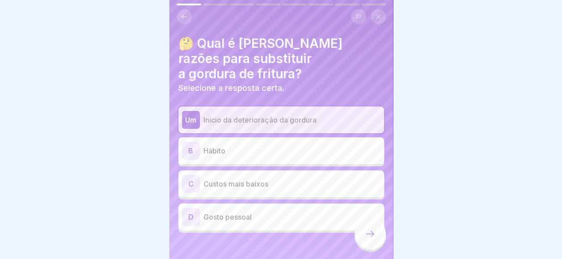
click at [363, 245] on div at bounding box center [369, 233] width 31 height 31
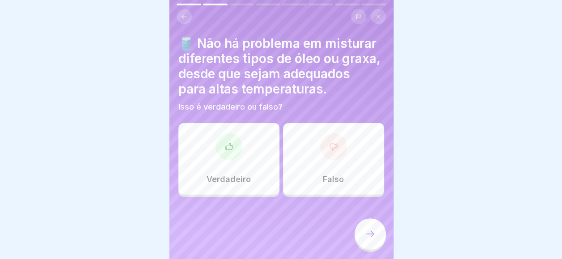
click at [313, 168] on div "Falso" at bounding box center [333, 158] width 101 height 71
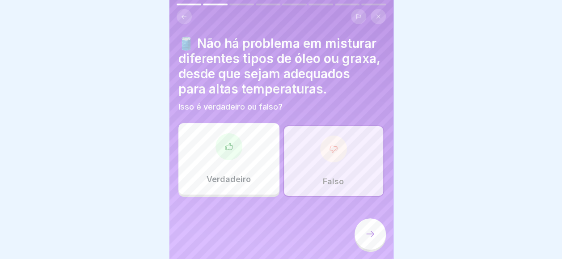
click at [358, 245] on div at bounding box center [369, 233] width 31 height 31
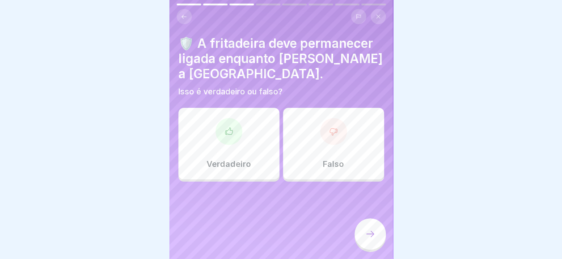
click at [225, 150] on div "Verdadeiro" at bounding box center [228, 143] width 101 height 71
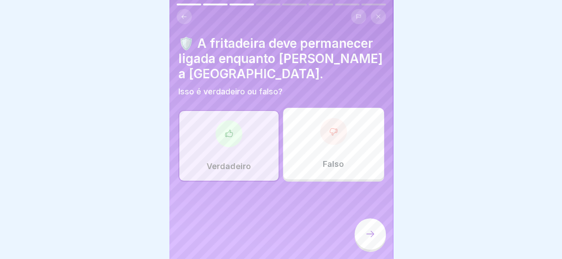
click at [366, 237] on icon at bounding box center [370, 233] width 11 height 11
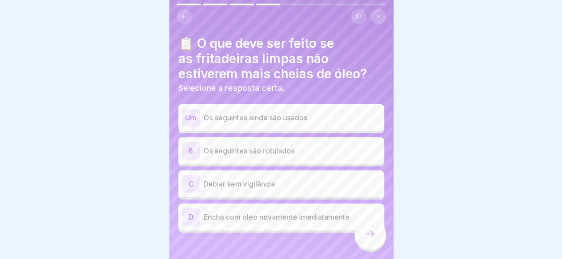
click at [282, 217] on p "Encha com óleo novamente imediatamente" at bounding box center [291, 216] width 177 height 11
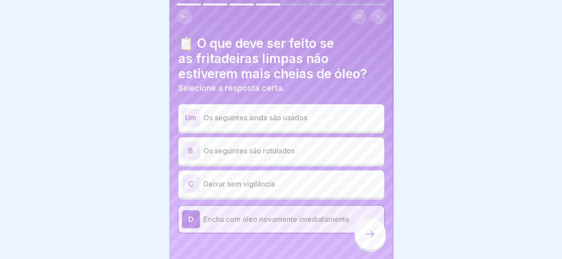
click at [303, 226] on div "D Encha com óleo novamente imediatamente" at bounding box center [281, 219] width 198 height 18
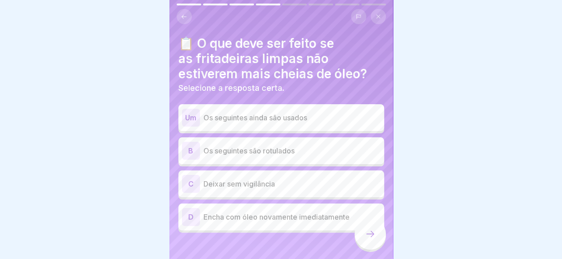
click at [303, 226] on div "D Encha com óleo novamente imediatamente" at bounding box center [281, 216] width 206 height 27
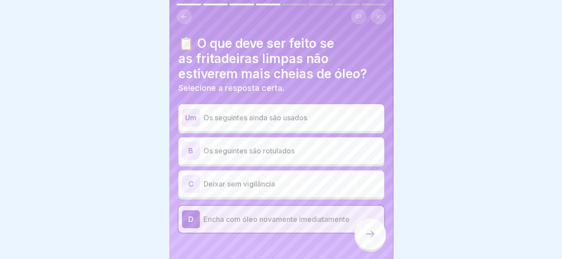
click at [379, 240] on div at bounding box center [369, 233] width 31 height 31
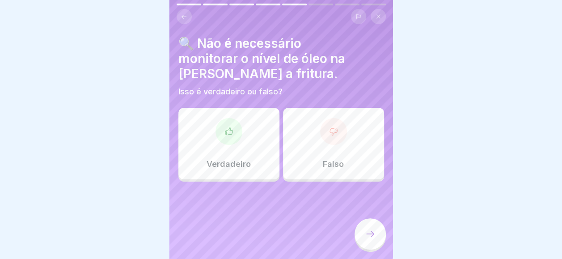
click at [324, 101] on div "🔍 Não é necessário monitorar o nível de óleo na panela durante a fritura. Isso …" at bounding box center [281, 109] width 206 height 146
click at [324, 119] on div at bounding box center [333, 131] width 27 height 27
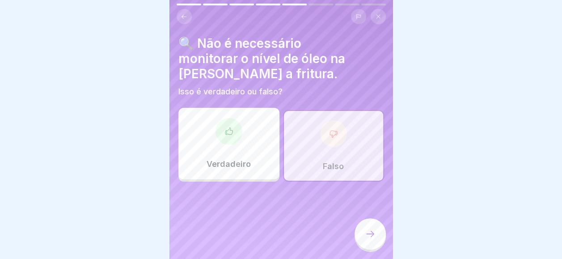
click at [358, 244] on div at bounding box center [369, 233] width 31 height 31
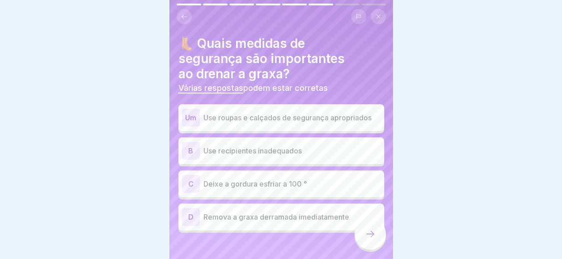
click at [259, 118] on p "Use roupas e calçados de segurança apropriados" at bounding box center [291, 117] width 177 height 11
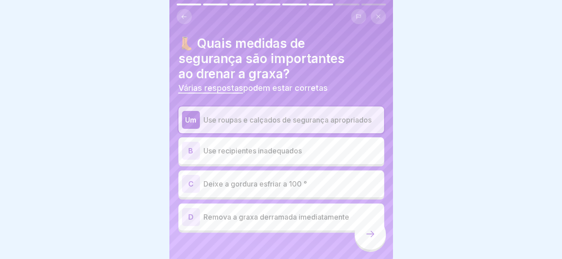
click at [302, 185] on p "Deixe a gordura esfriar a 100 °" at bounding box center [291, 183] width 177 height 11
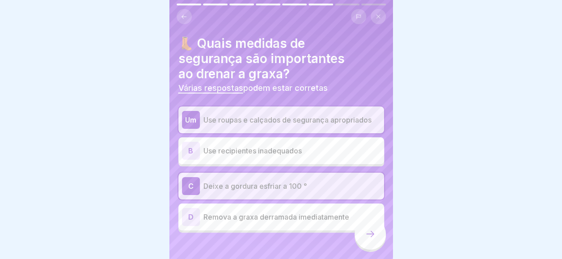
click at [362, 247] on div at bounding box center [369, 233] width 31 height 31
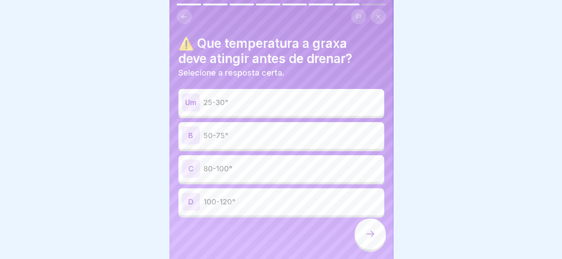
click at [261, 127] on div "B 50-75°" at bounding box center [281, 135] width 198 height 18
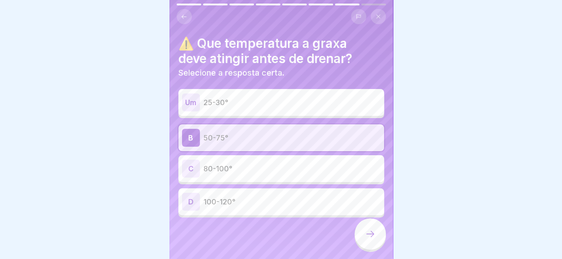
click at [378, 242] on div at bounding box center [369, 233] width 31 height 31
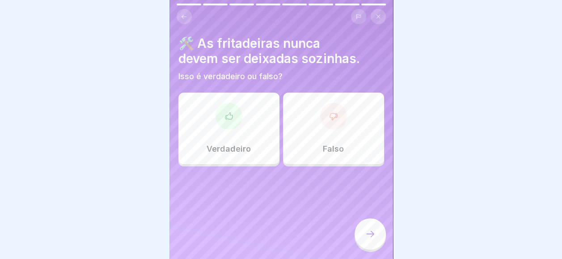
click at [224, 126] on div at bounding box center [228, 116] width 27 height 27
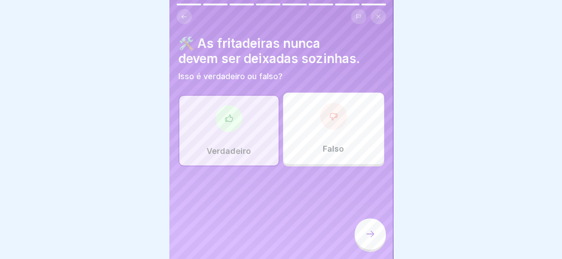
click at [365, 236] on icon at bounding box center [370, 233] width 11 height 11
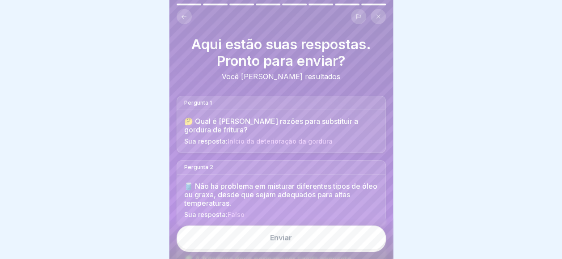
click at [287, 240] on button "Enviar" at bounding box center [281, 237] width 209 height 24
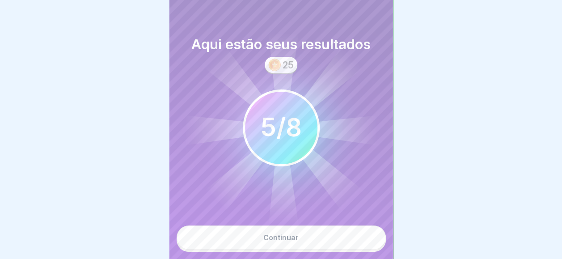
click at [287, 240] on button "Continuar" at bounding box center [281, 237] width 209 height 24
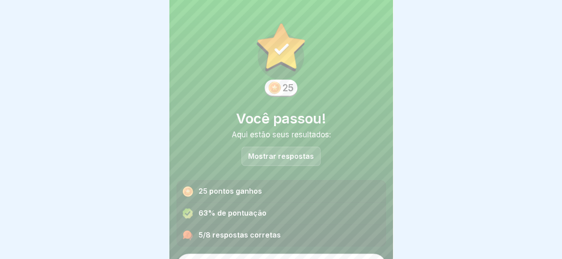
scroll to position [20, 0]
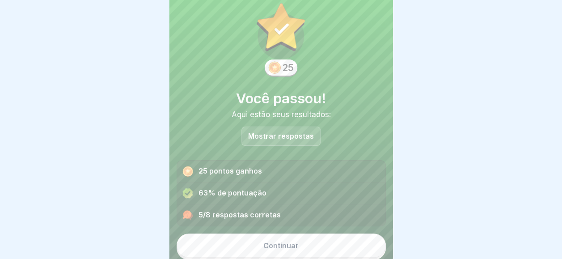
click at [285, 230] on div "Continuar" at bounding box center [281, 243] width 209 height 34
click at [284, 236] on button "Continuar" at bounding box center [281, 245] width 209 height 24
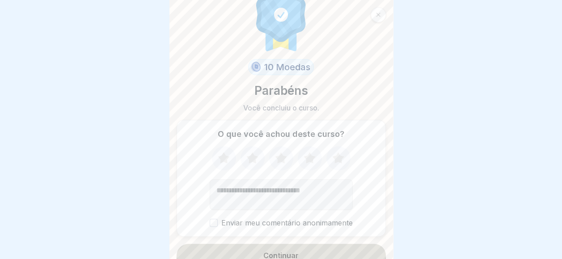
scroll to position [32, 0]
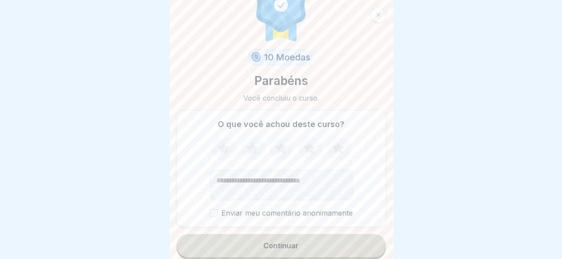
click at [283, 251] on button "Continuar" at bounding box center [281, 245] width 209 height 23
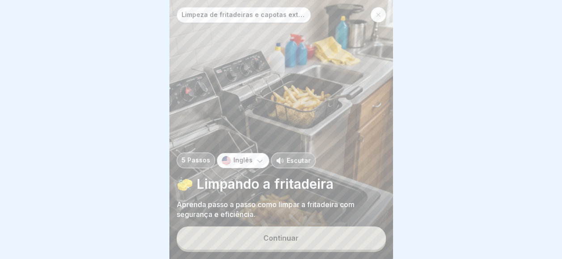
click at [279, 237] on button "Continuar" at bounding box center [281, 237] width 209 height 23
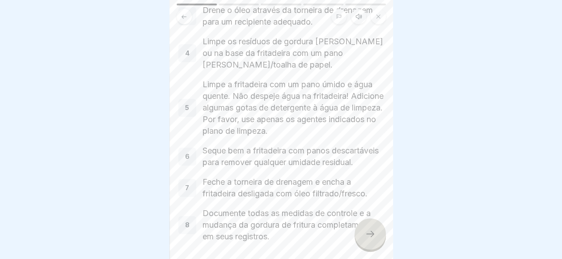
scroll to position [185, 0]
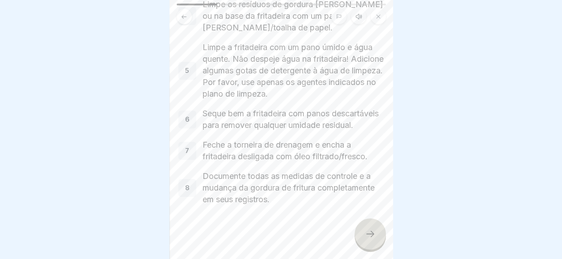
click at [362, 239] on div at bounding box center [369, 233] width 31 height 31
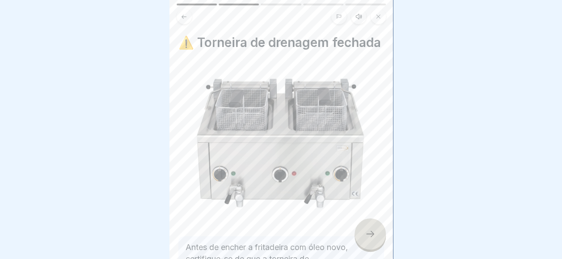
click at [362, 239] on div at bounding box center [369, 233] width 31 height 31
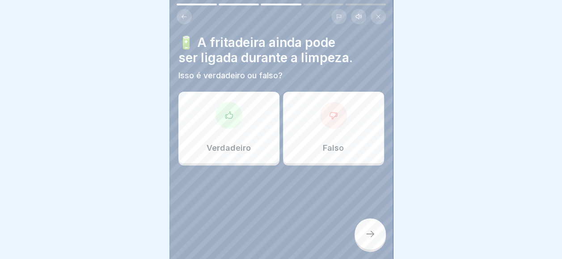
click at [362, 239] on div at bounding box center [369, 233] width 31 height 31
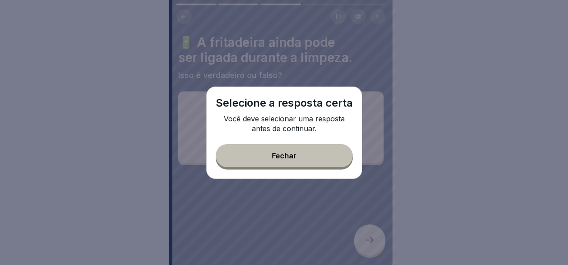
click at [302, 154] on button "Fechar" at bounding box center [284, 155] width 137 height 23
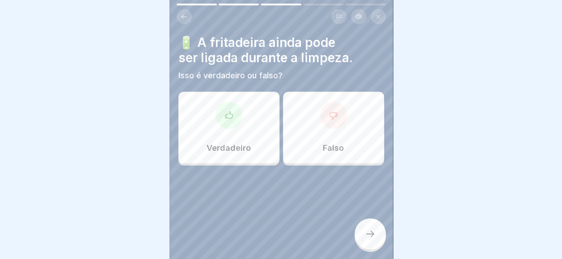
click at [278, 129] on div "Verdadeiro Falso" at bounding box center [281, 129] width 206 height 71
click at [248, 144] on div "Verdadeiro" at bounding box center [228, 127] width 101 height 71
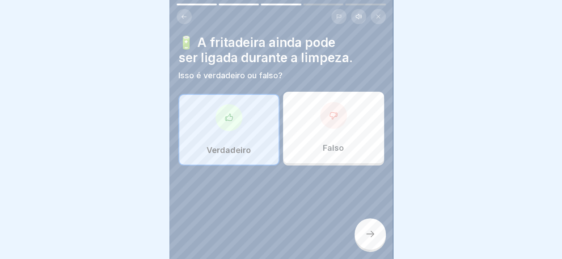
click at [370, 239] on icon at bounding box center [370, 233] width 11 height 11
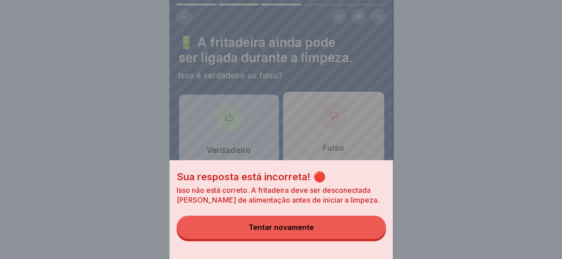
click at [370, 239] on button "Tentar novamente" at bounding box center [281, 226] width 209 height 23
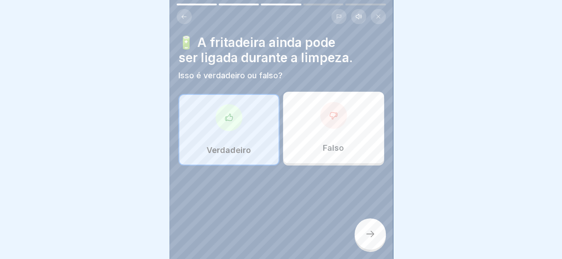
click at [311, 94] on div "Falso" at bounding box center [333, 127] width 101 height 71
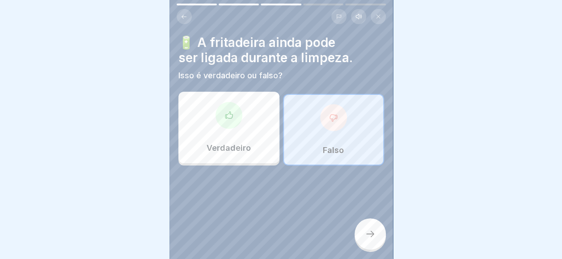
click at [355, 240] on div at bounding box center [369, 233] width 31 height 31
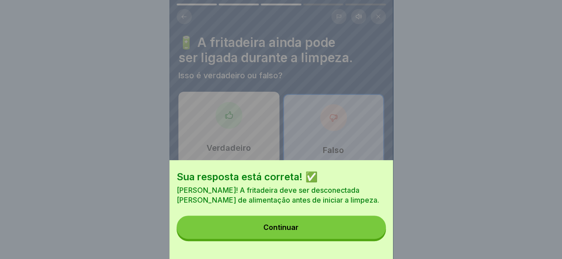
click at [361, 237] on button "Continuar" at bounding box center [281, 226] width 209 height 23
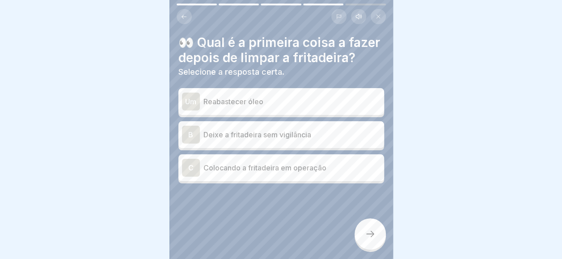
click at [328, 130] on div "Um Reabastecer óleo B Deixe a fritadeira sem vigilância C Colocando a fritadeir…" at bounding box center [281, 136] width 206 height 93
click at [337, 107] on p "Reabastecer óleo" at bounding box center [291, 101] width 177 height 11
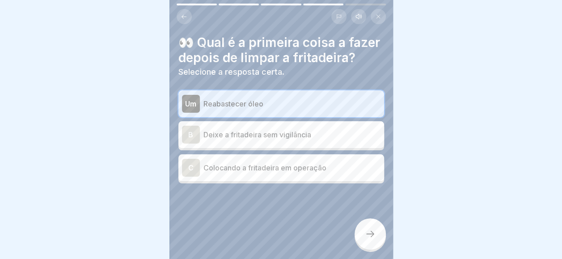
click at [366, 236] on div at bounding box center [369, 233] width 31 height 31
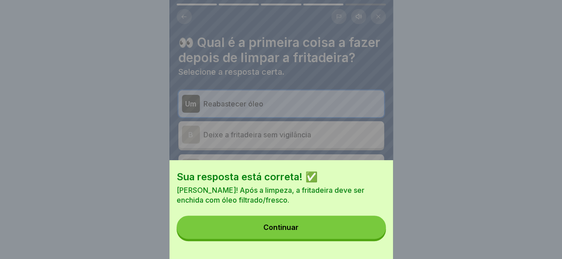
click at [366, 236] on button "Continuar" at bounding box center [281, 226] width 209 height 23
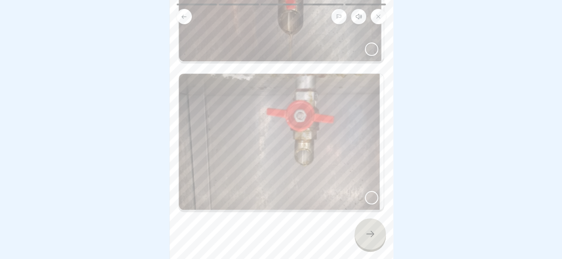
scroll to position [171, 0]
click at [335, 165] on img at bounding box center [281, 141] width 205 height 136
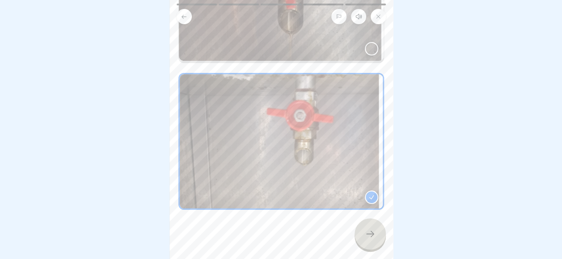
click at [367, 239] on icon at bounding box center [370, 233] width 11 height 11
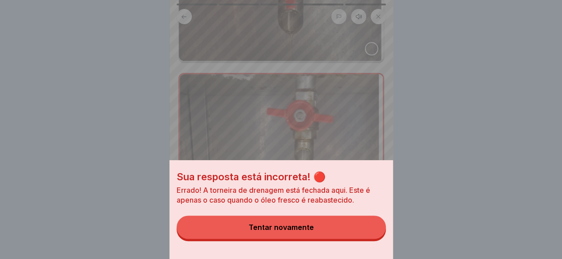
click at [367, 239] on button "Tentar novamente" at bounding box center [281, 226] width 209 height 23
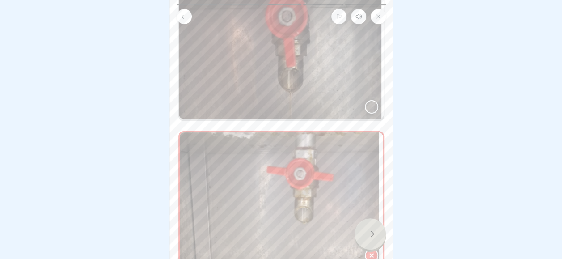
scroll to position [37, 0]
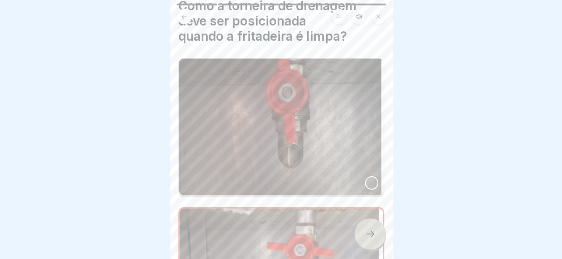
click at [337, 118] on img at bounding box center [281, 127] width 205 height 136
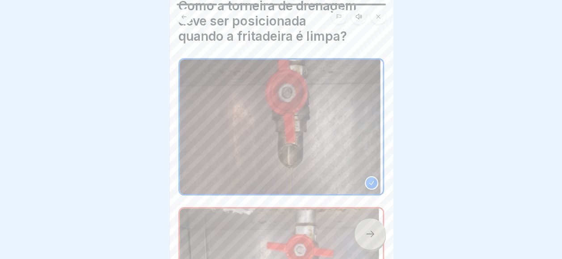
scroll to position [171, 0]
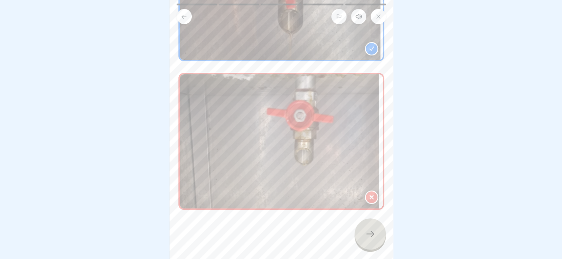
click at [365, 247] on div at bounding box center [369, 233] width 31 height 31
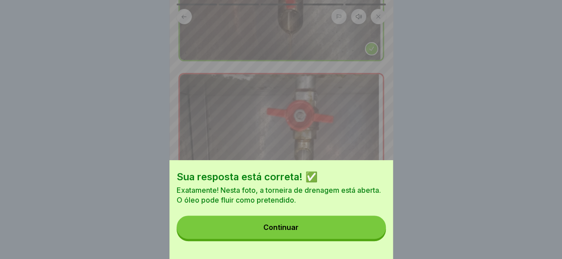
click at [365, 247] on div "Sua resposta está correta! ✅ Exatamente! Nesta foto, a torneira de drenagem est…" at bounding box center [280, 209] width 223 height 99
click at [364, 231] on button "Continuar" at bounding box center [281, 226] width 209 height 23
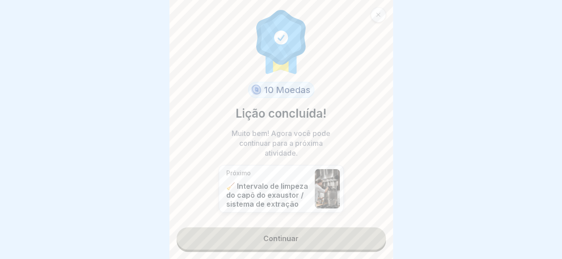
click at [345, 232] on link "Continuar" at bounding box center [281, 238] width 209 height 22
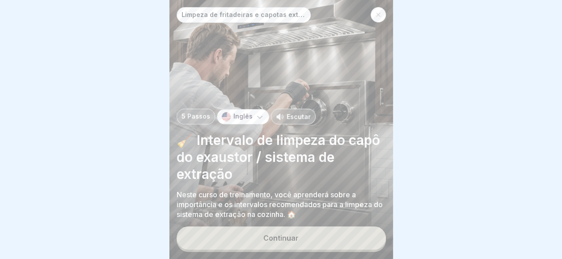
click at [334, 234] on button "Continuar" at bounding box center [281, 237] width 209 height 23
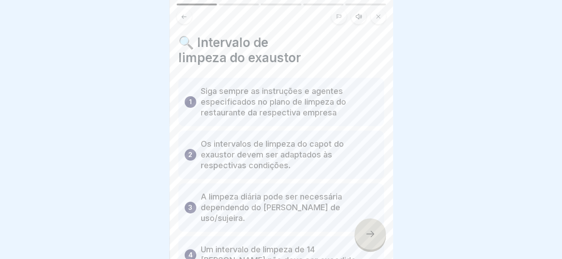
click at [362, 231] on div at bounding box center [369, 233] width 31 height 31
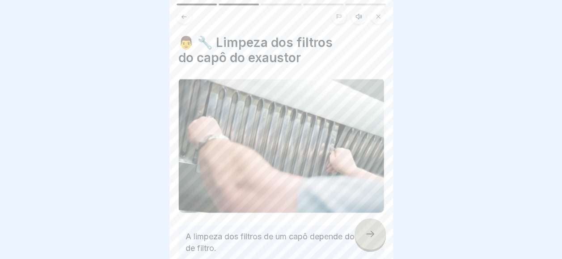
click at [362, 231] on div at bounding box center [369, 233] width 31 height 31
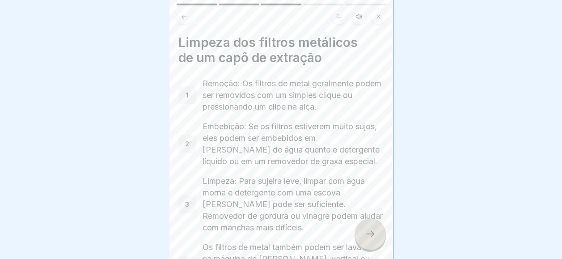
click at [362, 231] on div at bounding box center [369, 233] width 31 height 31
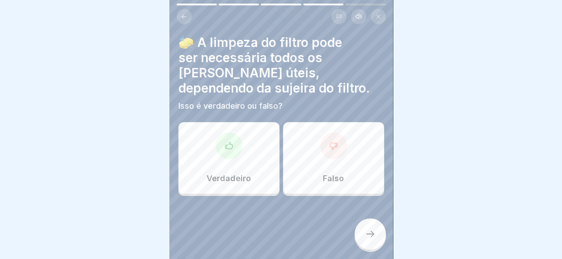
click at [247, 155] on div "Verdadeiro" at bounding box center [228, 157] width 101 height 71
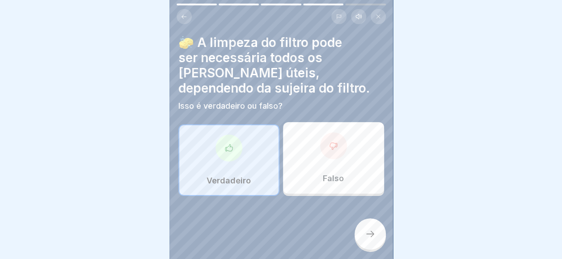
click at [359, 240] on div at bounding box center [369, 233] width 31 height 31
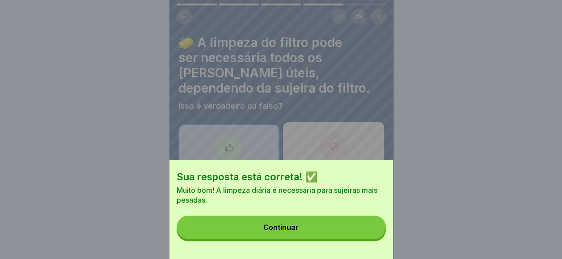
click at [359, 239] on button "Continuar" at bounding box center [281, 226] width 209 height 23
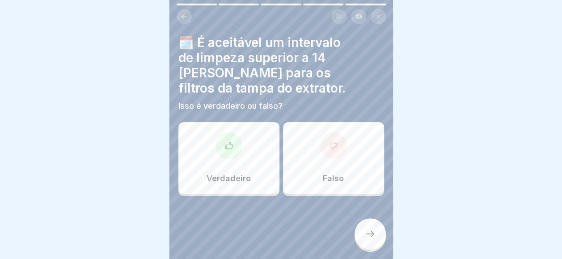
click at [323, 134] on div at bounding box center [333, 145] width 27 height 27
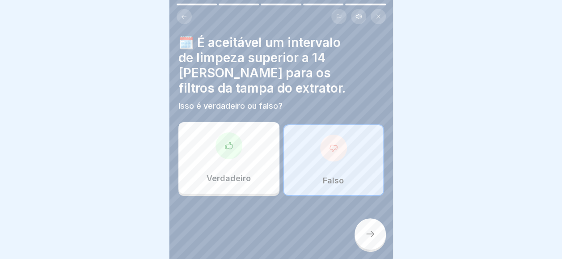
click at [355, 222] on div at bounding box center [281, 223] width 206 height 54
click at [382, 253] on div "🗓️ É aceitável um intervalo de limpeza superior a 14 dias para os filtros da ta…" at bounding box center [280, 129] width 223 height 259
click at [382, 250] on div "🗓️ É aceitável um intervalo de limpeza superior a 14 dias para os filtros da ta…" at bounding box center [280, 129] width 223 height 259
click at [380, 244] on div at bounding box center [369, 233] width 31 height 31
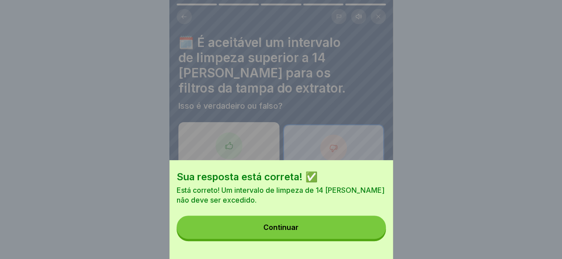
click at [379, 239] on button "Continuar" at bounding box center [281, 226] width 209 height 23
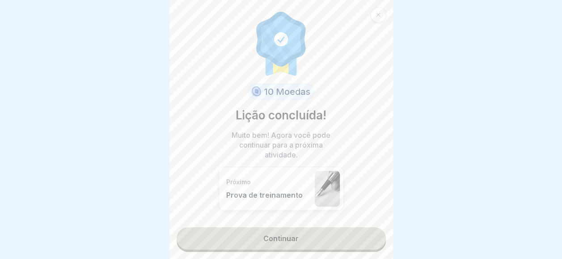
click at [379, 244] on div "10 Moedas Lição concluída! Muito bem! Agora você pode continuar para a próxima …" at bounding box center [280, 129] width 223 height 259
click at [351, 233] on link "Continuar" at bounding box center [281, 238] width 209 height 22
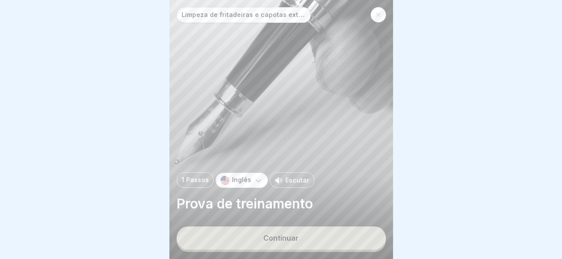
click at [351, 233] on div "Continuar" at bounding box center [281, 238] width 209 height 25
click at [347, 236] on button "Continuar" at bounding box center [281, 237] width 209 height 23
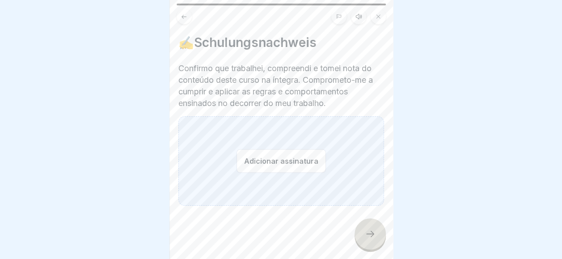
click at [212, 158] on div "Adicionar assinatura" at bounding box center [281, 160] width 206 height 89
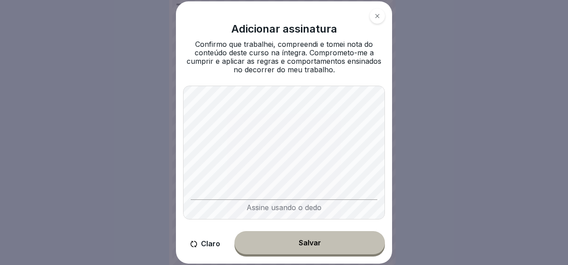
click at [204, 247] on font "Claro" at bounding box center [210, 244] width 19 height 8
click at [340, 236] on button "Salvar" at bounding box center [310, 242] width 151 height 23
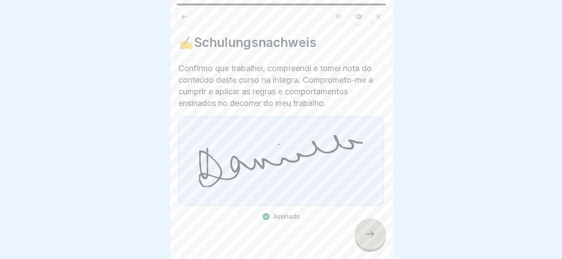
click at [306, 257] on div at bounding box center [281, 247] width 206 height 54
click at [353, 258] on div at bounding box center [281, 247] width 206 height 54
click at [362, 240] on div at bounding box center [369, 233] width 31 height 31
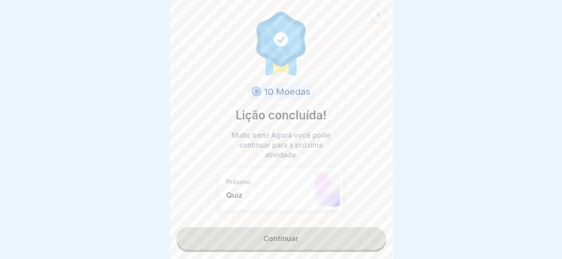
click at [362, 240] on link "Continuar" at bounding box center [281, 238] width 209 height 22
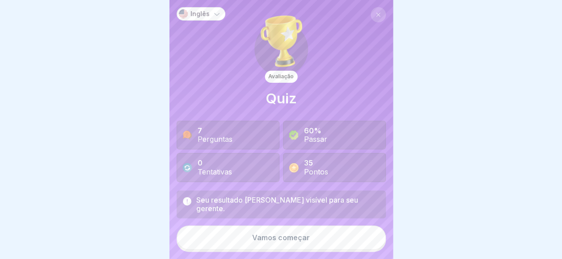
click at [342, 241] on button "Vamos começar" at bounding box center [281, 237] width 209 height 24
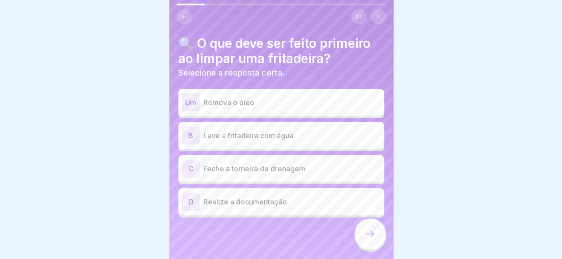
click at [255, 94] on div "Um Remova o óleo" at bounding box center [281, 102] width 198 height 18
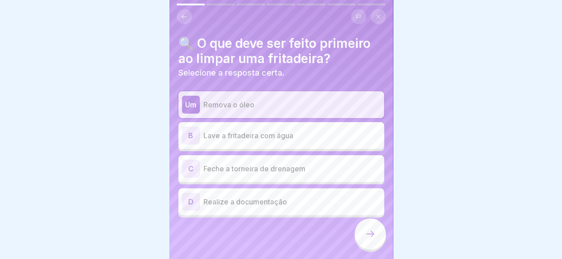
click at [273, 175] on div "C Feche a torneira de drenagem" at bounding box center [281, 169] width 198 height 18
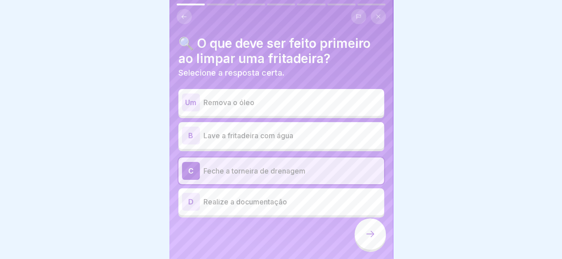
click at [369, 239] on icon at bounding box center [370, 233] width 11 height 11
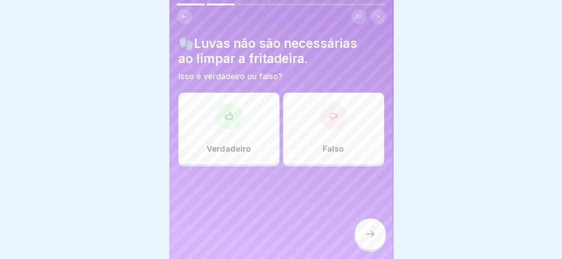
click at [320, 113] on div at bounding box center [333, 116] width 27 height 27
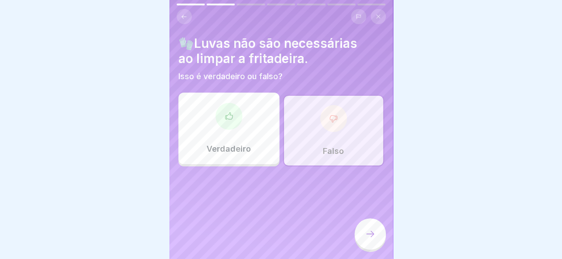
click at [370, 238] on icon at bounding box center [370, 233] width 11 height 11
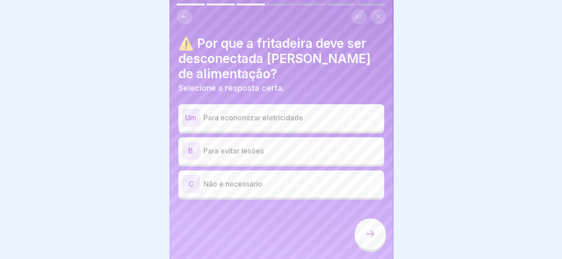
click at [245, 180] on p "Não é necessário" at bounding box center [291, 183] width 177 height 11
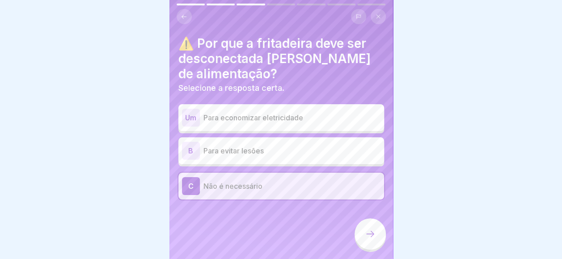
click at [295, 155] on p "Para evitar lesões" at bounding box center [291, 150] width 177 height 11
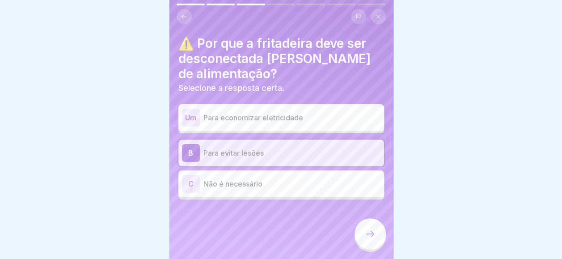
click at [369, 248] on div at bounding box center [369, 233] width 31 height 31
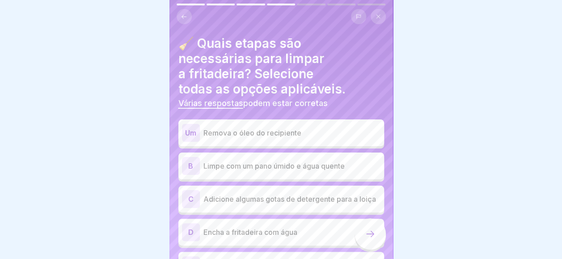
scroll to position [45, 0]
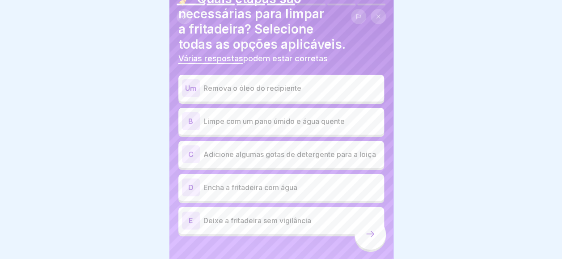
click at [285, 77] on div "Um Remova o óleo do recipiente" at bounding box center [281, 88] width 206 height 27
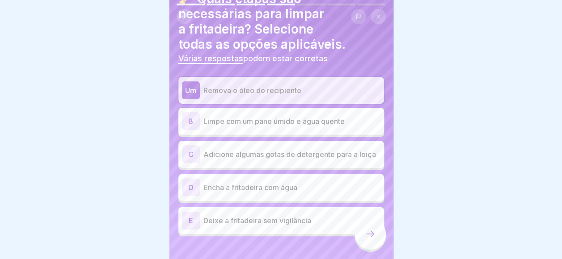
click at [285, 114] on div "B Limpe com um pano úmido e água quente" at bounding box center [281, 121] width 198 height 18
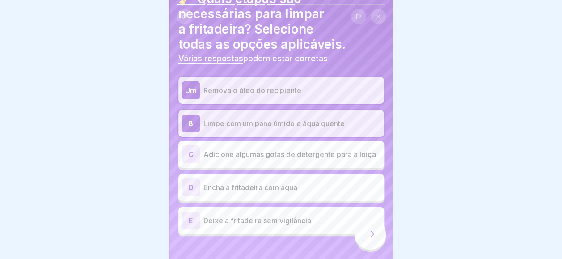
click at [366, 238] on icon at bounding box center [370, 233] width 11 height 11
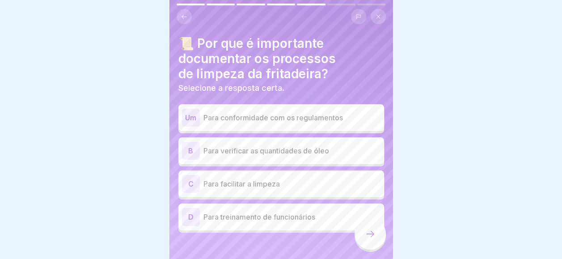
click at [314, 113] on p "Para conformidade com os regulamentos" at bounding box center [291, 117] width 177 height 11
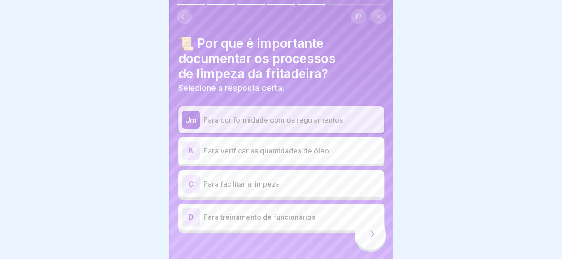
drag, startPoint x: 359, startPoint y: 242, endPoint x: 295, endPoint y: 242, distance: 63.9
click at [295, 242] on div "Inglês Avaliação Quiz 7 Perguntas 60% Passar 0 Tentativas 35 Pontos Seu resulta…" at bounding box center [280, 129] width 223 height 259
click at [363, 231] on div at bounding box center [369, 233] width 31 height 31
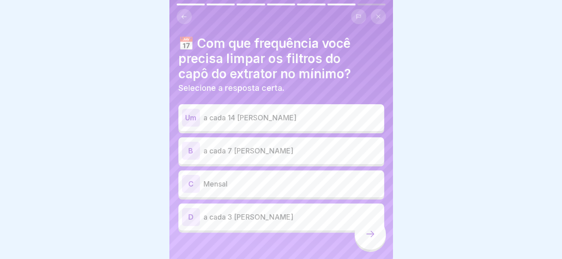
click at [251, 211] on p "a cada 3 dias" at bounding box center [291, 216] width 177 height 11
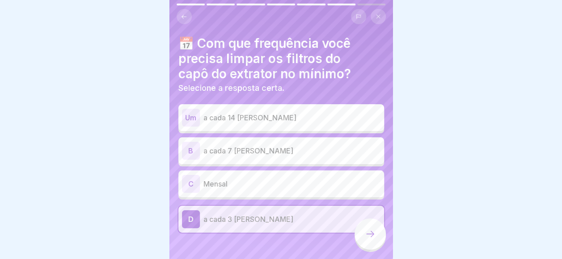
click at [366, 239] on icon at bounding box center [370, 233] width 11 height 11
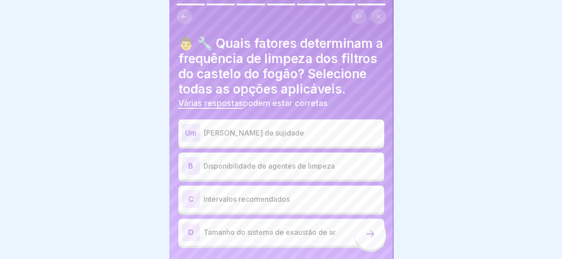
scroll to position [39, 0]
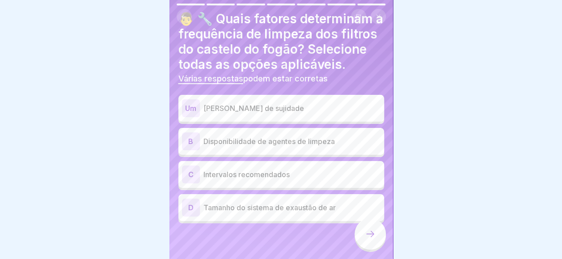
click at [275, 95] on div "Um Grau de sujidade" at bounding box center [281, 108] width 206 height 27
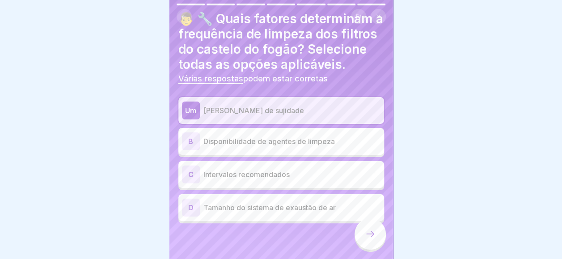
click at [360, 241] on div at bounding box center [369, 233] width 31 height 31
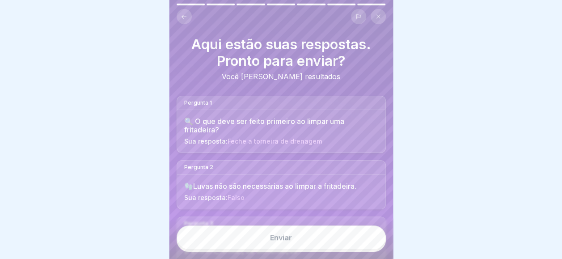
click at [360, 241] on button "Enviar" at bounding box center [281, 237] width 209 height 24
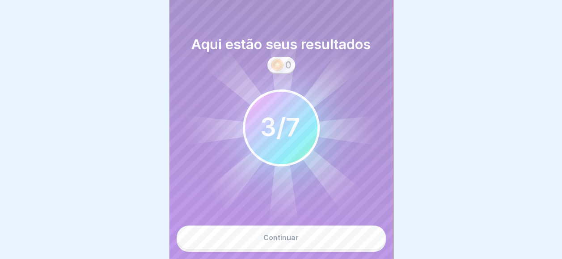
click at [340, 249] on button "Continuar" at bounding box center [281, 237] width 209 height 24
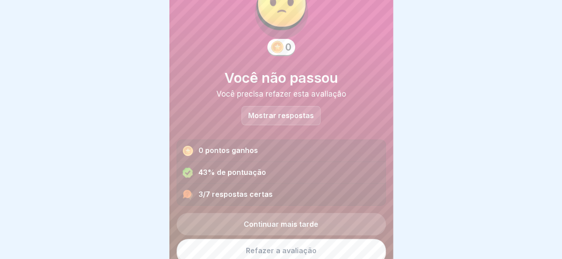
scroll to position [46, 0]
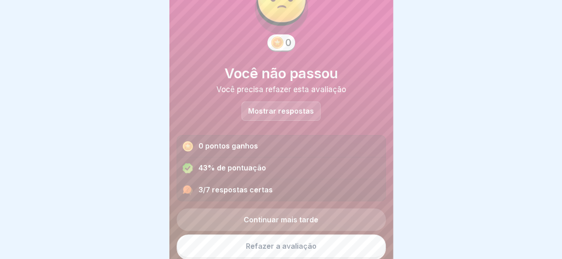
click at [275, 249] on link "Refazer a avaliação" at bounding box center [281, 245] width 209 height 23
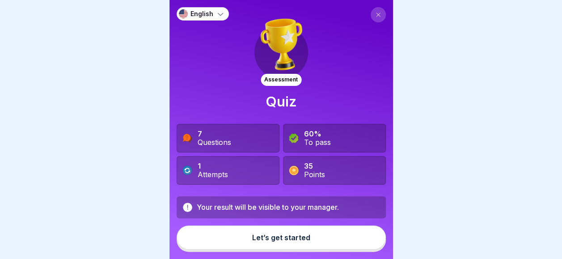
click at [262, 241] on div "Let’s get started" at bounding box center [281, 237] width 58 height 8
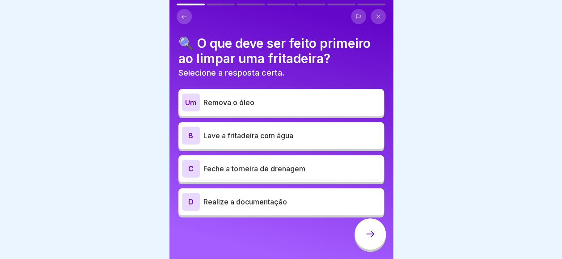
click at [277, 98] on p "Remova o óleo" at bounding box center [291, 102] width 177 height 11
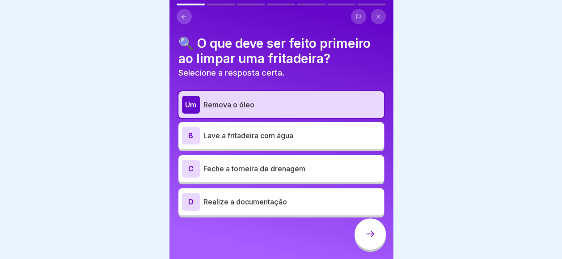
click at [359, 241] on div at bounding box center [369, 233] width 31 height 31
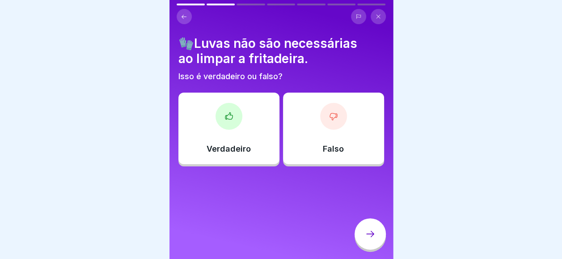
click at [337, 137] on div "Falso" at bounding box center [333, 128] width 101 height 71
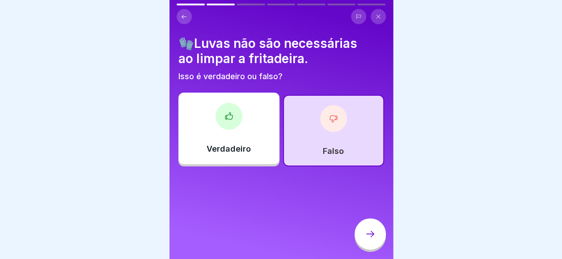
click at [367, 238] on icon at bounding box center [370, 233] width 11 height 11
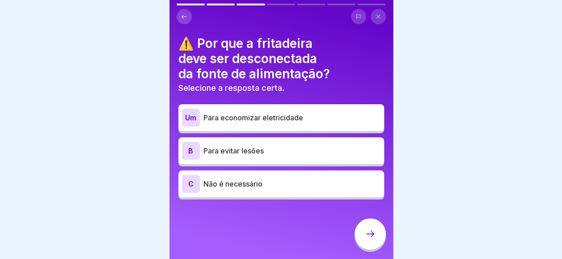
click at [273, 150] on p "Para evitar lesões" at bounding box center [291, 150] width 177 height 11
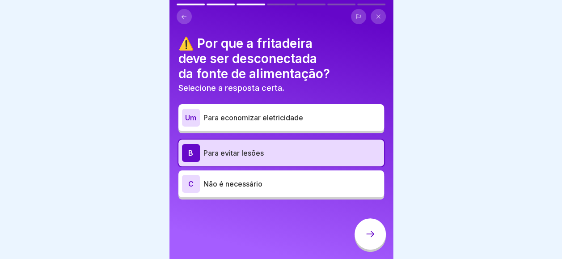
click at [367, 239] on icon at bounding box center [370, 233] width 11 height 11
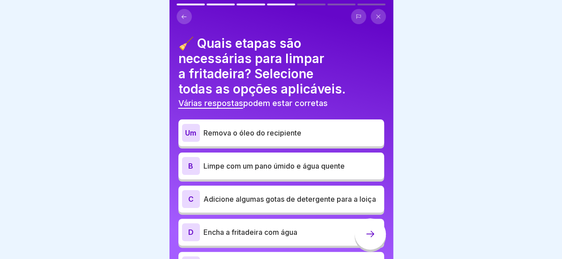
click at [273, 134] on p "Remova o óleo do recipiente" at bounding box center [291, 132] width 177 height 11
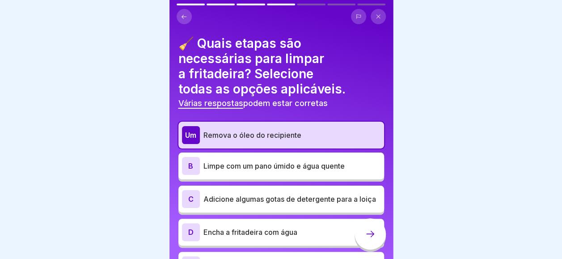
click at [273, 167] on p "Limpe com um pano úmido e água quente" at bounding box center [291, 165] width 177 height 11
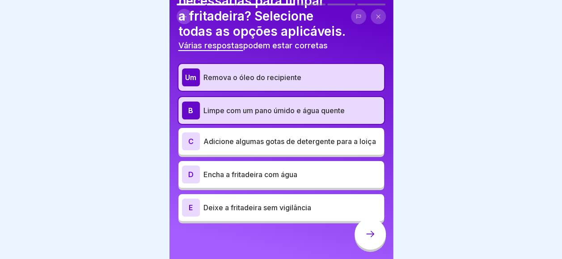
scroll to position [61, 0]
click at [353, 242] on div "🧹 Quais etapas são necessárias para limpar a fritadeira? Selecione todas as opç…" at bounding box center [280, 129] width 223 height 259
click at [354, 240] on div at bounding box center [369, 233] width 31 height 31
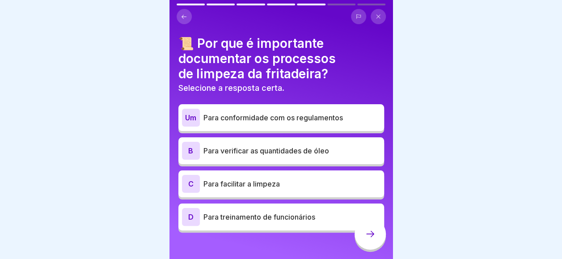
click at [272, 119] on p "Para conformidade com os regulamentos" at bounding box center [291, 117] width 177 height 11
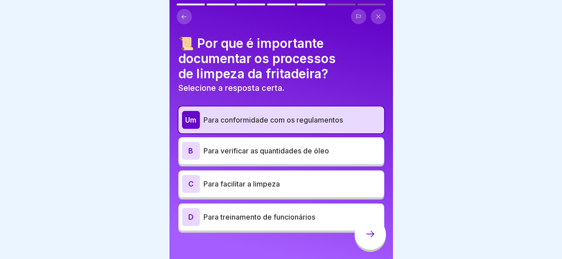
click at [329, 151] on p "Para verificar as quantidades de óleo" at bounding box center [291, 150] width 177 height 11
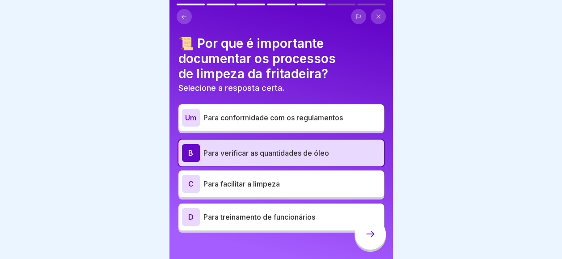
click at [290, 126] on div "Um Para conformidade com os regulamentos" at bounding box center [281, 118] width 198 height 18
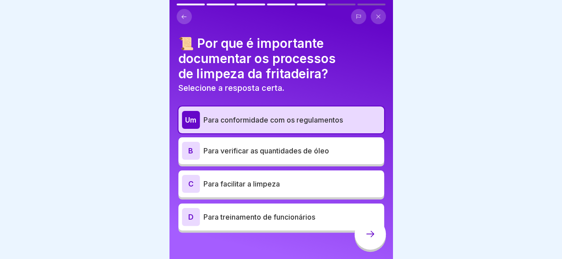
drag, startPoint x: 355, startPoint y: 235, endPoint x: 295, endPoint y: 159, distance: 96.4
click at [295, 159] on div "Inglês Avaliação Quiz 7 Perguntas 60% Passar 1 Tentativas 35 Pontos Seu resulta…" at bounding box center [280, 129] width 223 height 259
click at [277, 185] on p "Para facilitar a limpeza" at bounding box center [291, 183] width 177 height 11
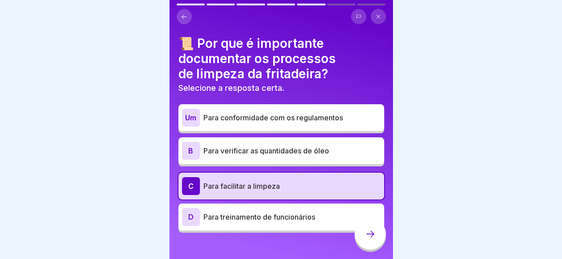
click at [364, 236] on div at bounding box center [369, 233] width 31 height 31
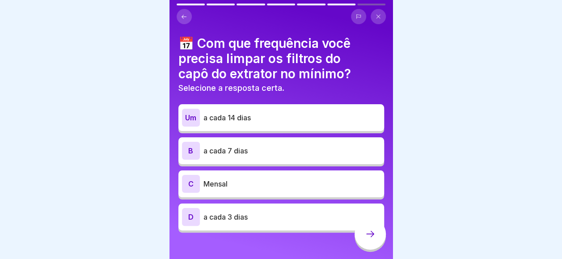
click at [256, 208] on div "D a cada 3 dias" at bounding box center [281, 217] width 198 height 18
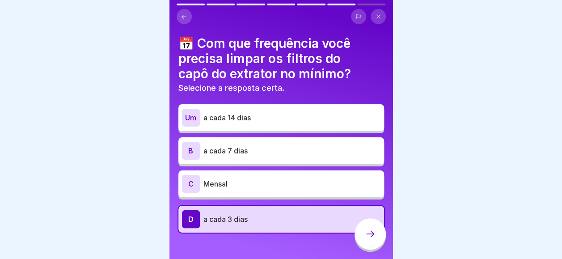
click at [362, 240] on div at bounding box center [369, 233] width 31 height 31
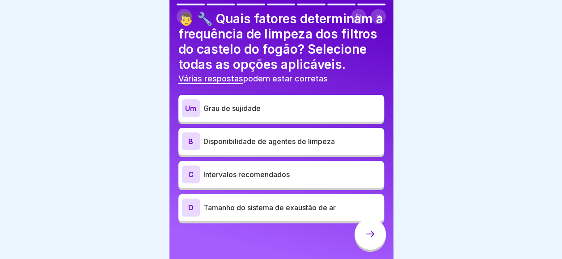
scroll to position [39, 0]
click at [268, 104] on p "[PERSON_NAME] de sujidade" at bounding box center [291, 108] width 177 height 11
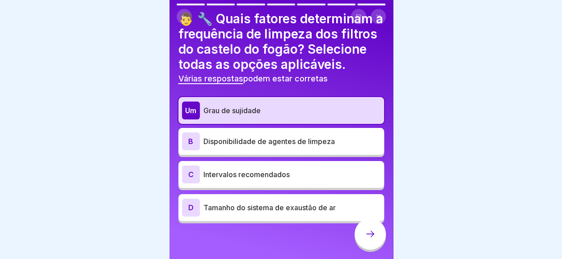
click at [360, 239] on div at bounding box center [369, 233] width 31 height 31
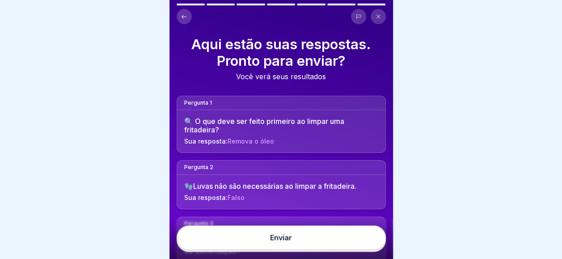
click at [359, 238] on button "Enviar" at bounding box center [281, 237] width 209 height 24
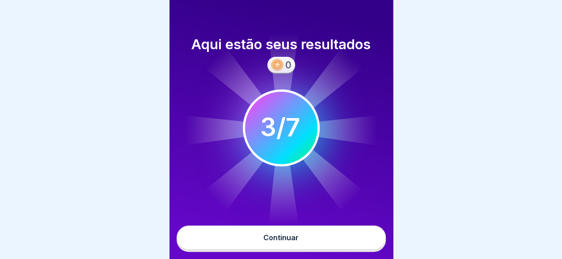
click at [334, 242] on button "Continuar" at bounding box center [281, 237] width 209 height 24
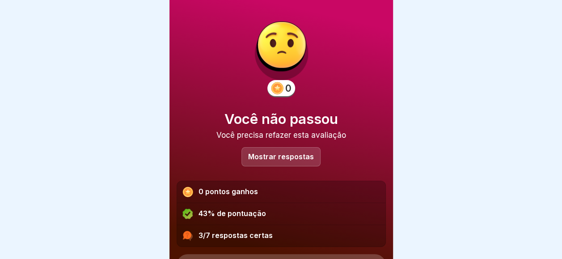
click at [269, 164] on div "Mostrar respostas" at bounding box center [280, 156] width 79 height 19
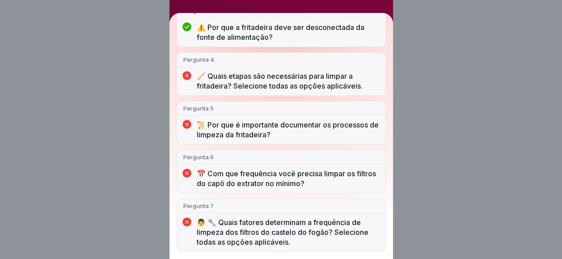
scroll to position [7, 0]
click at [161, 41] on div "Você não passou 3/7 respostas certas Pergunta 1 🔍 O que deve ser feito primeiro…" at bounding box center [281, 129] width 562 height 259
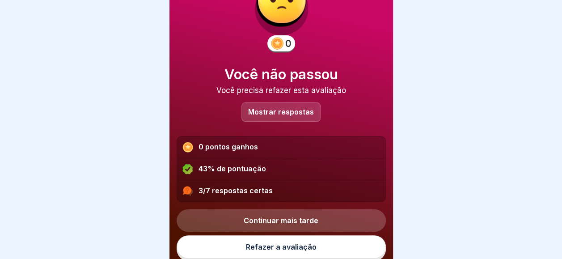
scroll to position [46, 0]
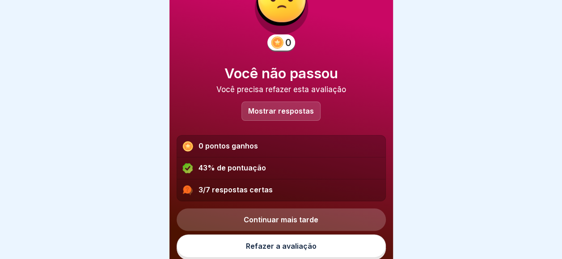
click at [313, 234] on link "Refazer a avaliação" at bounding box center [281, 245] width 209 height 23
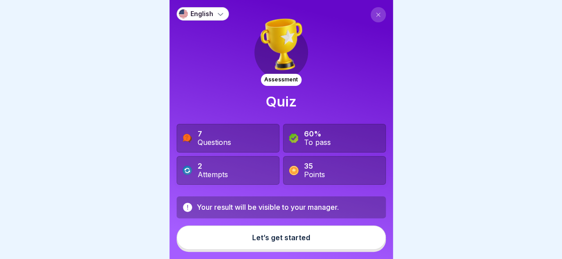
click at [268, 240] on button "Let’s get started" at bounding box center [281, 237] width 209 height 24
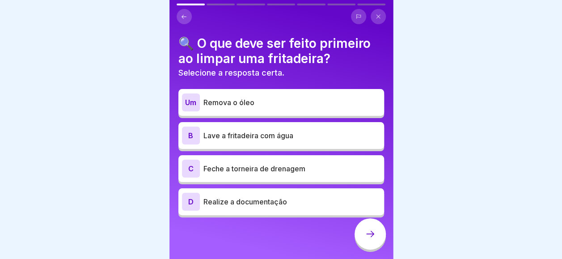
click at [275, 109] on div "Um Remova o óleo" at bounding box center [281, 102] width 198 height 18
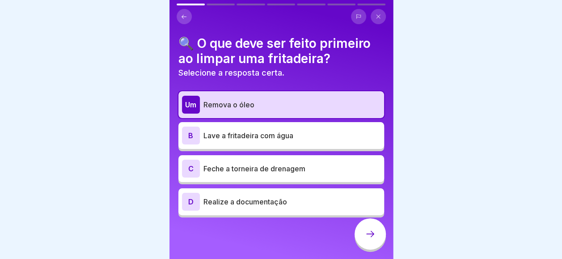
click at [272, 133] on p "Lave a fritadeira com água" at bounding box center [291, 135] width 177 height 11
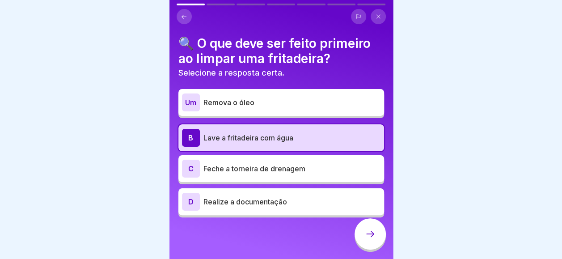
click at [319, 106] on p "Remova o óleo" at bounding box center [291, 102] width 177 height 11
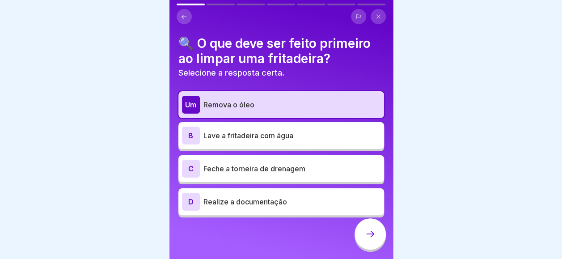
click at [377, 246] on div at bounding box center [369, 233] width 31 height 31
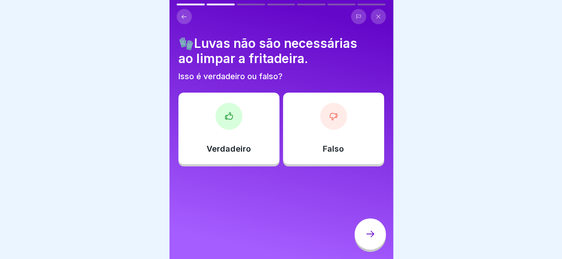
click at [299, 125] on div "Falso" at bounding box center [333, 128] width 101 height 71
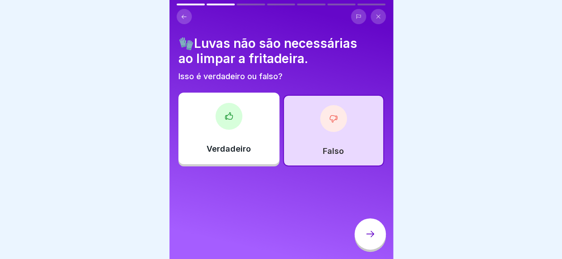
click at [369, 239] on icon at bounding box center [370, 233] width 11 height 11
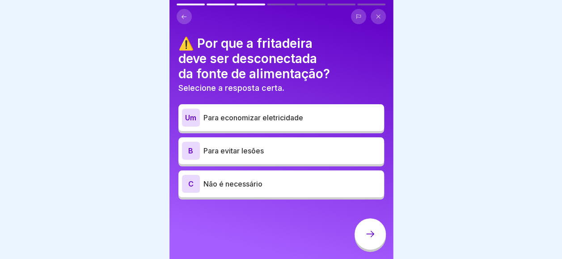
click at [297, 161] on div "B Para evitar lesões" at bounding box center [281, 150] width 206 height 27
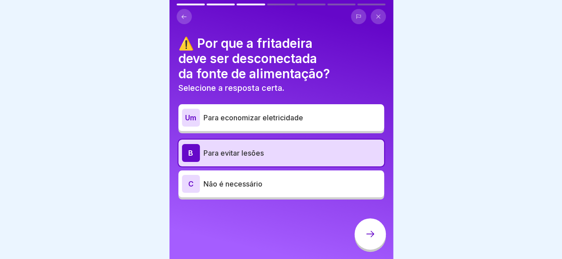
click at [381, 247] on div at bounding box center [369, 233] width 31 height 31
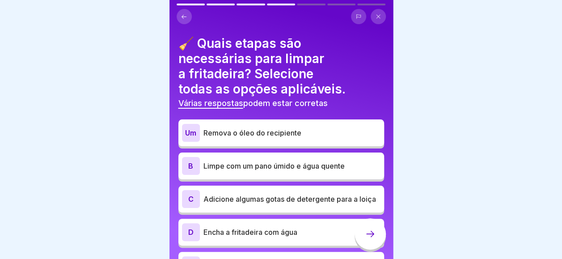
click at [328, 132] on p "Remova o óleo do recipiente" at bounding box center [291, 132] width 177 height 11
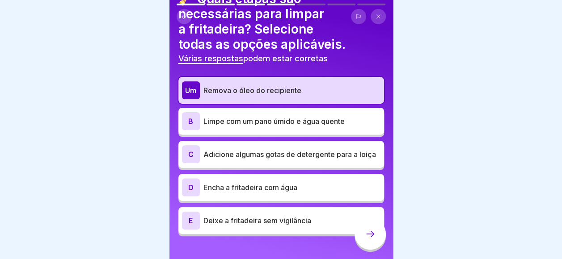
scroll to position [61, 0]
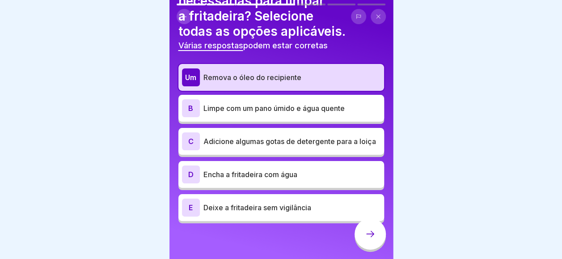
click at [319, 143] on p "Adicione algumas gotas de detergente para a loiça" at bounding box center [291, 141] width 177 height 11
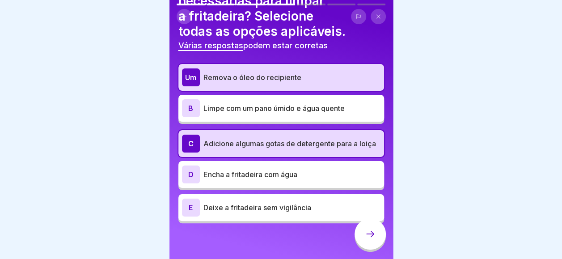
click at [393, 138] on body "Inglês Avaliação Quiz 7 Perguntas 60% Passar 2 Tentativas 35 Pontos Seu resulta…" at bounding box center [281, 129] width 562 height 259
click at [374, 237] on icon at bounding box center [370, 233] width 11 height 11
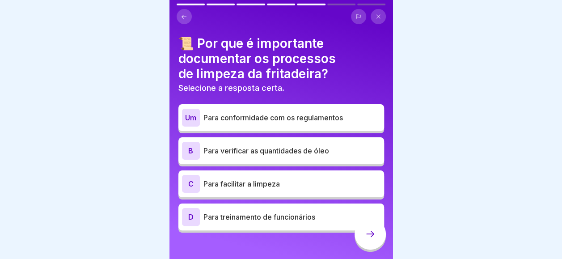
click at [283, 160] on div "B Para verificar as quantidades de óleo" at bounding box center [281, 150] width 206 height 27
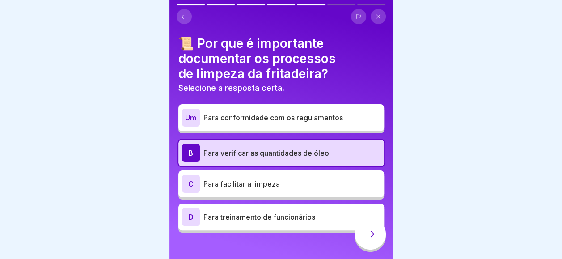
drag, startPoint x: 357, startPoint y: 244, endPoint x: 307, endPoint y: 248, distance: 50.1
click at [307, 248] on div "Inglês Avaliação Quiz 7 Perguntas 60% Passar 2 Tentativas 35 Pontos Seu resulta…" at bounding box center [280, 129] width 223 height 259
click at [310, 188] on p "Para facilitar a limpeza" at bounding box center [291, 183] width 177 height 11
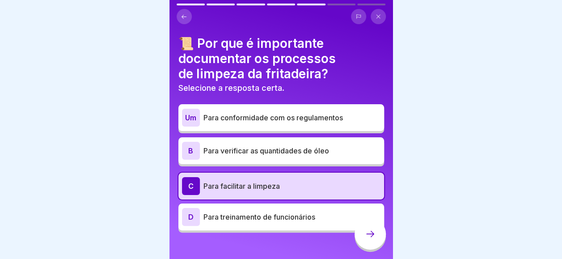
click at [359, 245] on div at bounding box center [369, 233] width 31 height 31
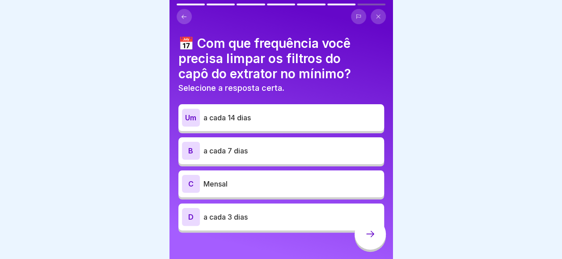
click at [236, 150] on p "a cada 7 dias" at bounding box center [291, 150] width 177 height 11
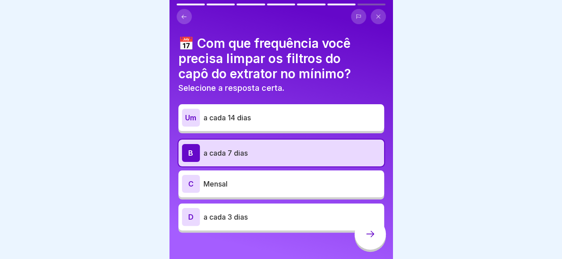
click at [373, 249] on div at bounding box center [369, 233] width 31 height 31
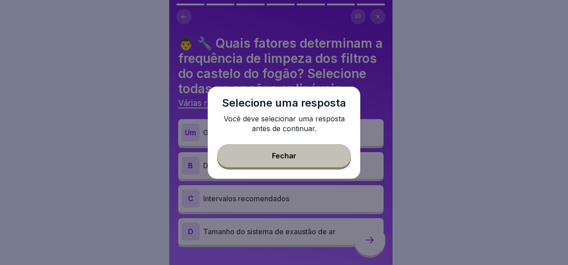
click at [336, 171] on div "Selecione uma resposta Você deve selecionar uma resposta antes de continuar. Fe…" at bounding box center [284, 133] width 153 height 93
click at [332, 156] on button "Fechar" at bounding box center [284, 155] width 134 height 23
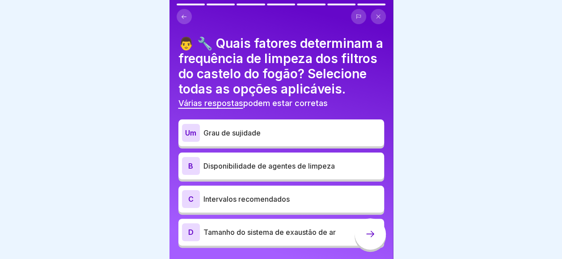
click at [323, 171] on p "Disponibilidade de agentes de limpeza" at bounding box center [291, 165] width 177 height 11
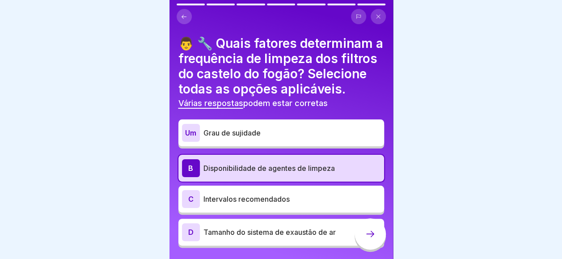
scroll to position [39, 0]
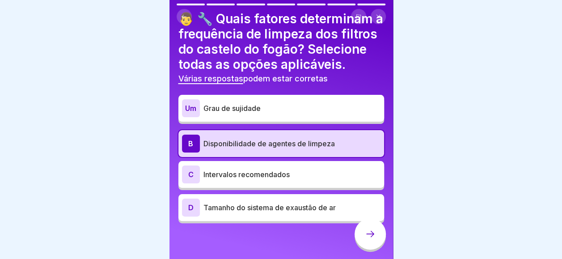
click at [360, 229] on div at bounding box center [369, 233] width 31 height 31
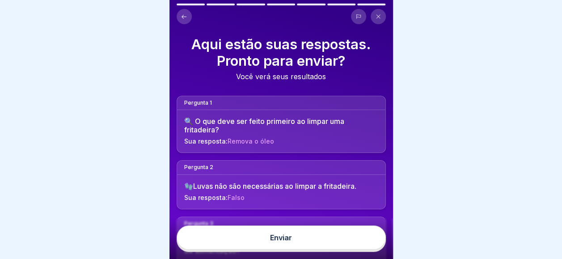
click at [341, 242] on button "Enviar" at bounding box center [281, 237] width 209 height 24
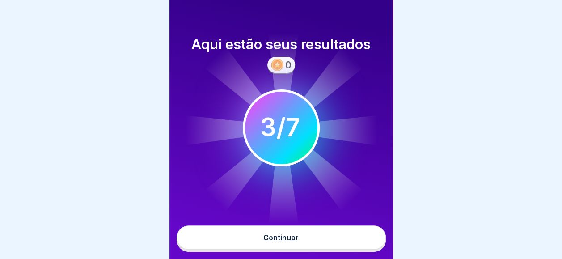
click at [325, 249] on button "Continuar" at bounding box center [281, 237] width 209 height 24
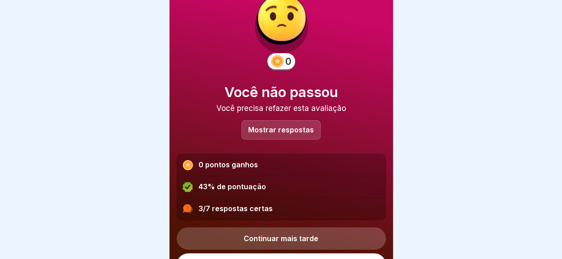
scroll to position [46, 0]
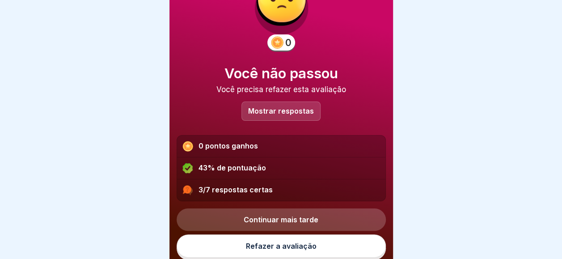
click at [280, 118] on div "Mostrar respostas" at bounding box center [280, 110] width 79 height 19
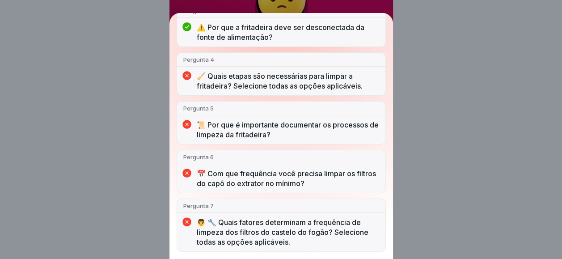
scroll to position [7, 0]
click at [393, 2] on div "Você não passou 3/7 respostas certas Pergunta 1 🔍 O que deve ser feito primeiro…" at bounding box center [280, 129] width 223 height 259
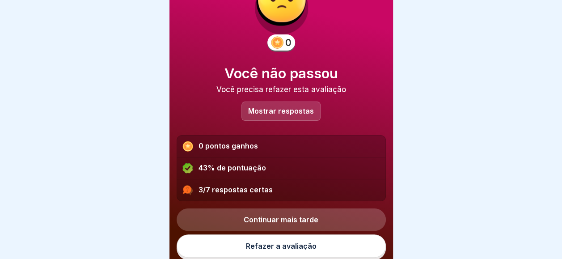
click at [307, 234] on link "Refazer a avaliação" at bounding box center [281, 245] width 209 height 23
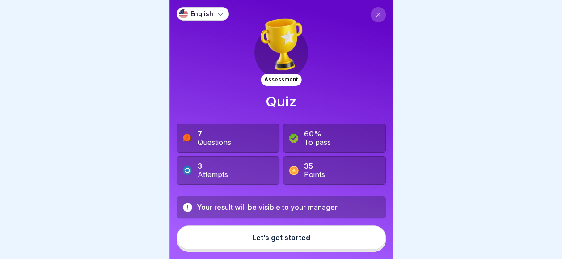
click at [256, 233] on button "Let’s get started" at bounding box center [281, 237] width 209 height 24
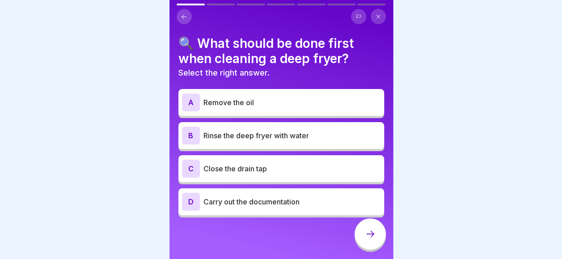
click at [275, 94] on div "A Remove the oil" at bounding box center [281, 102] width 198 height 18
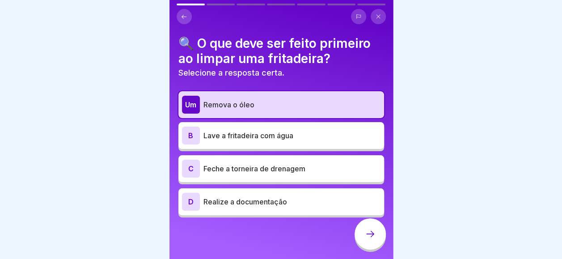
click at [365, 239] on icon at bounding box center [370, 233] width 11 height 11
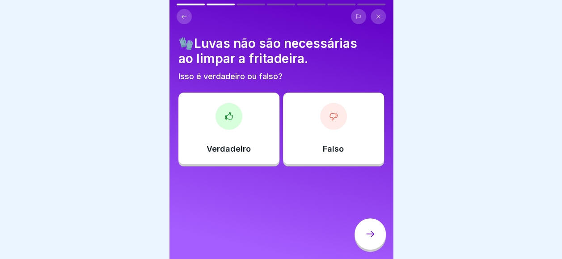
click at [293, 130] on div "Falso" at bounding box center [333, 128] width 101 height 71
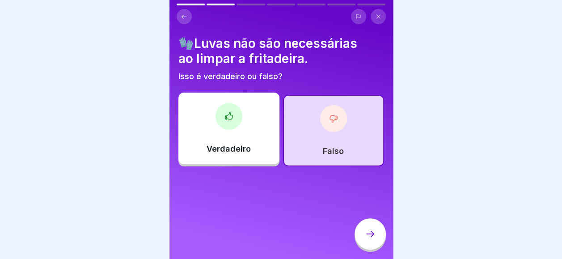
click at [366, 235] on div at bounding box center [369, 233] width 31 height 31
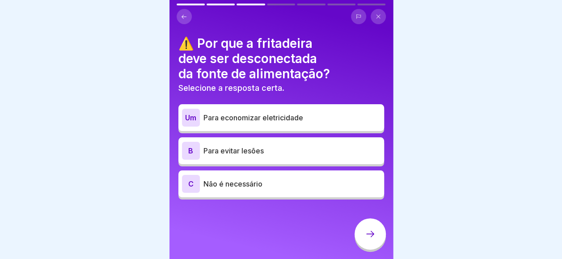
click at [288, 148] on p "Para evitar lesões" at bounding box center [291, 150] width 177 height 11
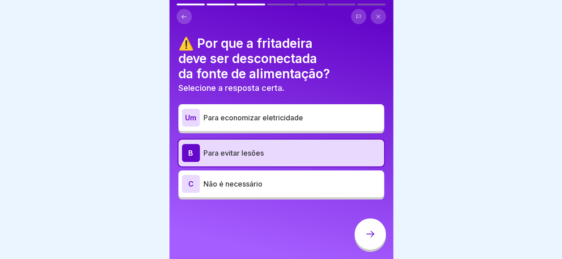
click at [361, 238] on div at bounding box center [369, 233] width 31 height 31
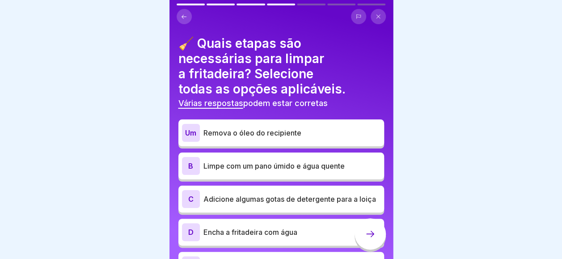
scroll to position [45, 0]
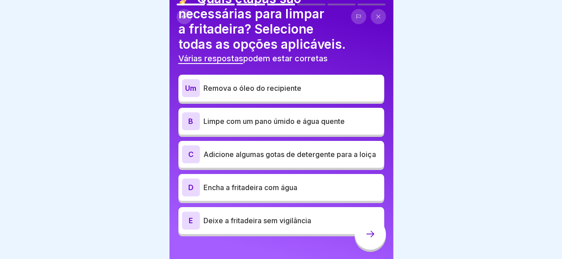
click at [319, 87] on p "Remova o óleo do recipiente" at bounding box center [291, 88] width 177 height 11
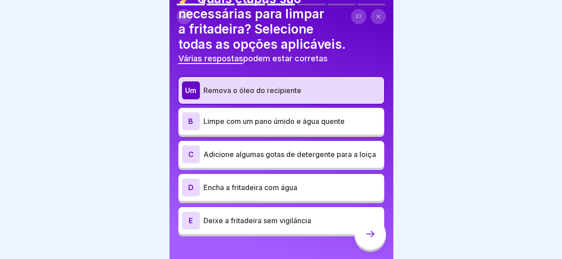
click at [306, 124] on p "Limpe com um pano úmido e água quente" at bounding box center [291, 121] width 177 height 11
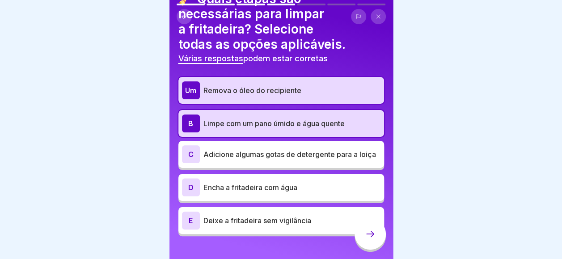
click at [303, 149] on p "Adicione algumas gotas de detergente para a loiça" at bounding box center [291, 154] width 177 height 11
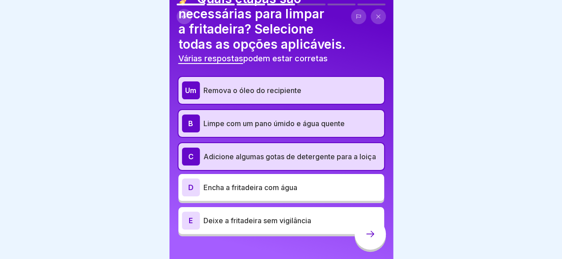
click at [362, 240] on div at bounding box center [369, 233] width 31 height 31
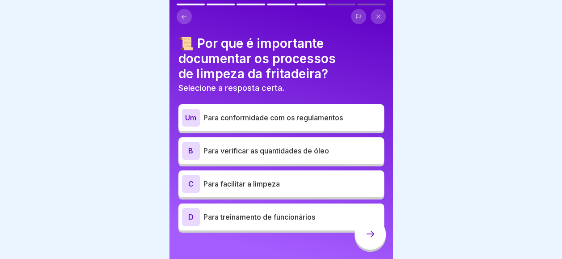
click at [288, 125] on div "Um Para conformidade com os regulamentos" at bounding box center [281, 118] width 198 height 18
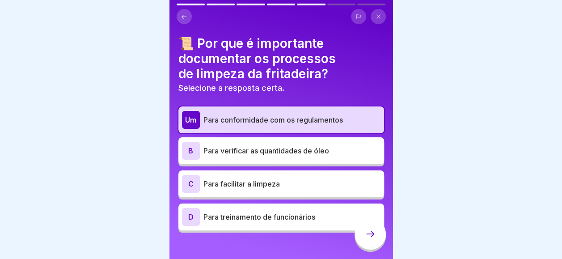
click at [273, 202] on div "Um Para conformidade com os regulamentos B Para verificar as quantidades de óle…" at bounding box center [281, 169] width 206 height 126
click at [270, 214] on p "Para treinamento de funcionários" at bounding box center [291, 216] width 177 height 11
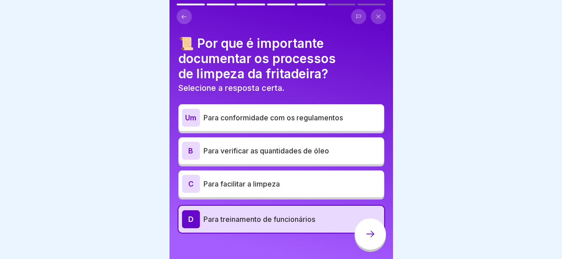
click at [370, 237] on icon at bounding box center [370, 233] width 11 height 11
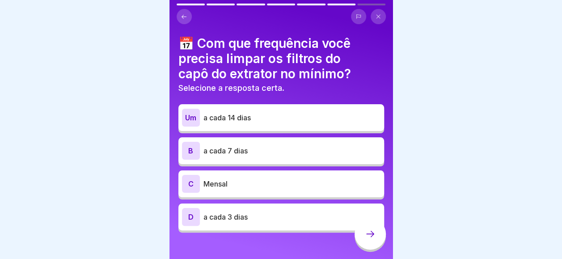
click at [287, 118] on p "a cada 14 dias" at bounding box center [291, 117] width 177 height 11
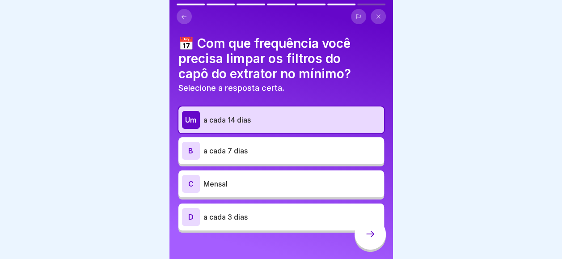
click at [378, 242] on div at bounding box center [369, 233] width 31 height 31
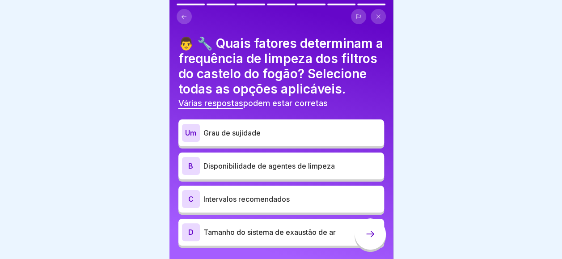
scroll to position [39, 0]
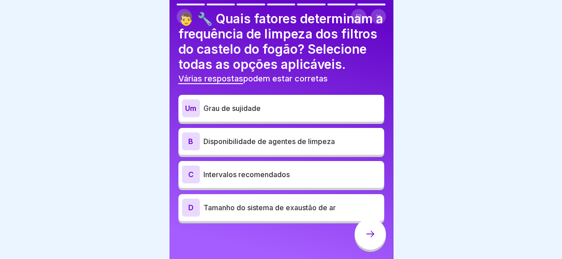
click at [262, 198] on div "D Tamanho do sistema de exaustão de ar" at bounding box center [281, 207] width 198 height 18
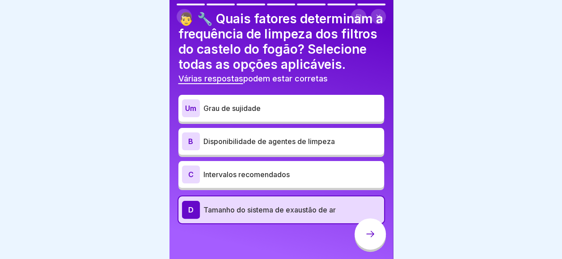
click at [365, 239] on icon at bounding box center [370, 233] width 11 height 11
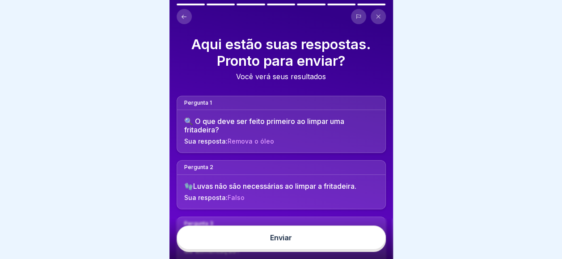
click at [358, 240] on button "Enviar" at bounding box center [281, 237] width 209 height 24
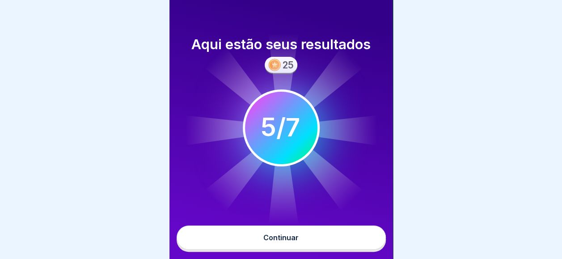
click at [345, 249] on button "Continuar" at bounding box center [281, 237] width 209 height 24
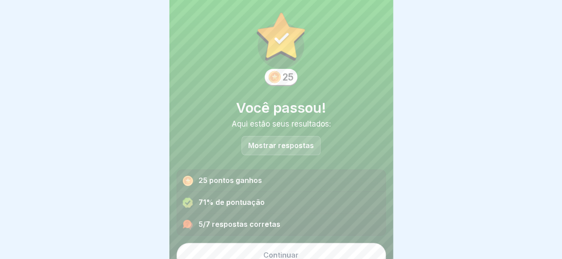
scroll to position [20, 0]
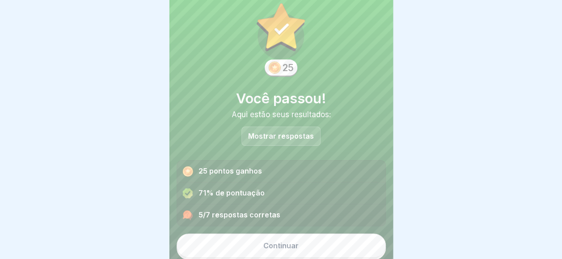
click at [294, 236] on button "Continuar" at bounding box center [281, 245] width 209 height 24
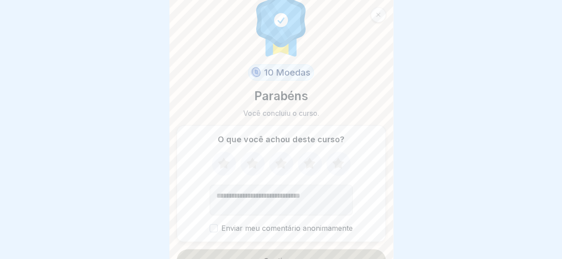
scroll to position [32, 0]
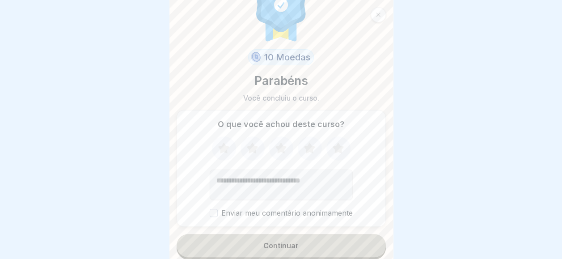
click at [296, 240] on button "Continuar" at bounding box center [281, 245] width 209 height 23
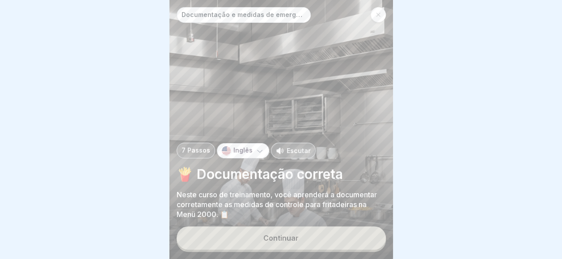
click at [278, 229] on div "Documentação e medidas de emergência para fritadeiras 7 Passos Inglês Escutar 🍟…" at bounding box center [280, 129] width 223 height 259
click at [275, 235] on button "Continuar" at bounding box center [281, 237] width 209 height 23
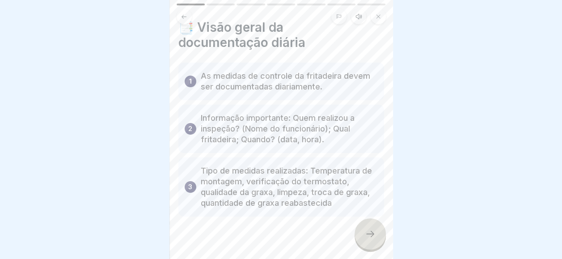
scroll to position [26, 0]
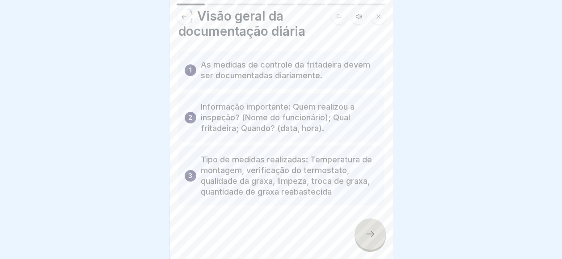
click at [377, 237] on div at bounding box center [369, 233] width 31 height 31
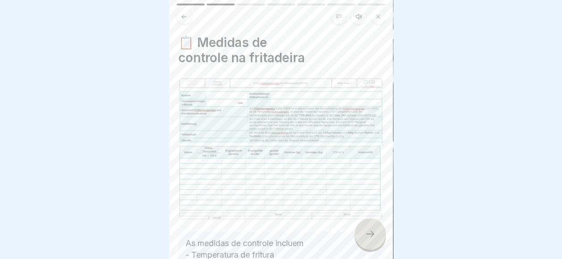
click at [377, 237] on div at bounding box center [369, 233] width 31 height 31
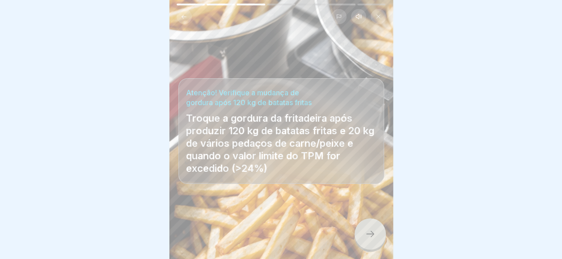
click at [377, 237] on div at bounding box center [369, 233] width 31 height 31
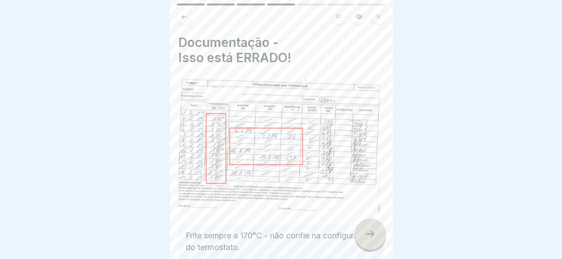
click at [377, 237] on div at bounding box center [369, 233] width 31 height 31
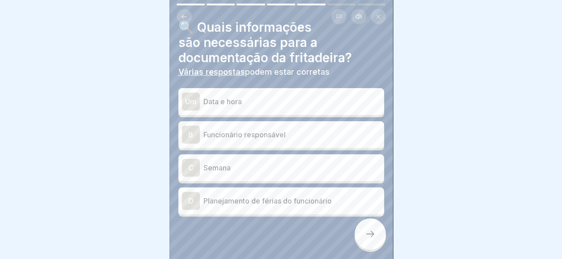
scroll to position [26, 0]
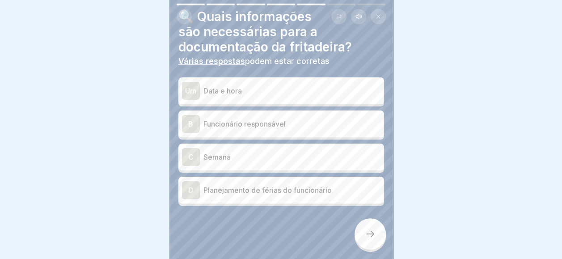
click at [312, 84] on div "Um Data e hora" at bounding box center [281, 91] width 198 height 18
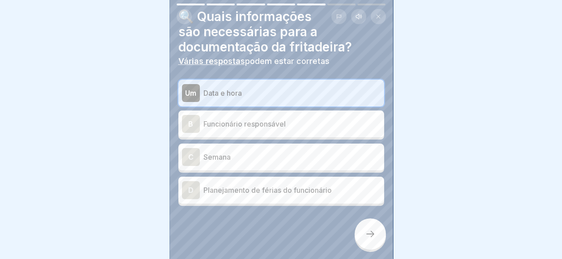
click at [272, 134] on div "B Funcionário responsável" at bounding box center [281, 123] width 206 height 27
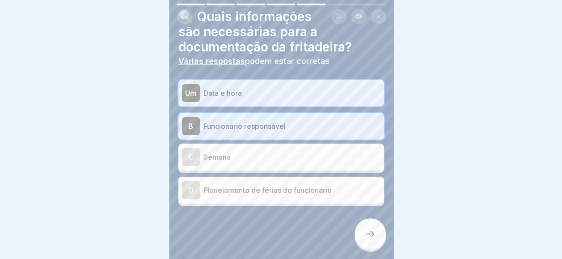
click at [379, 244] on div at bounding box center [369, 233] width 31 height 31
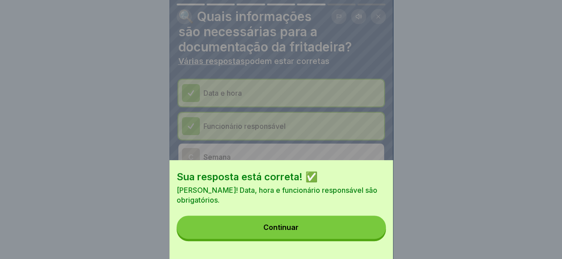
click at [371, 239] on button "Continuar" at bounding box center [281, 226] width 209 height 23
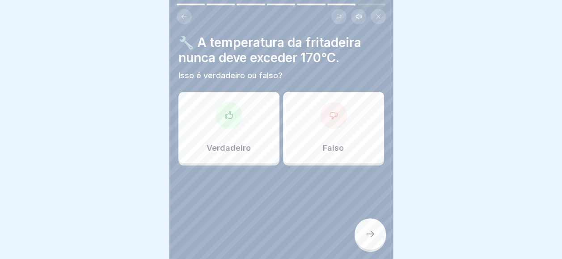
click at [263, 127] on div "Verdadeiro" at bounding box center [228, 127] width 101 height 71
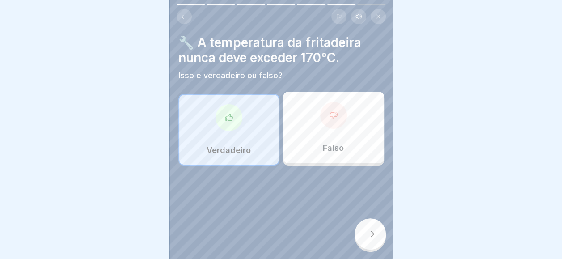
click at [382, 237] on div at bounding box center [369, 233] width 31 height 31
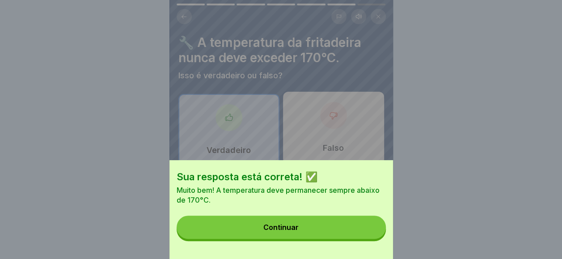
click at [377, 228] on button "Continuar" at bounding box center [281, 226] width 209 height 23
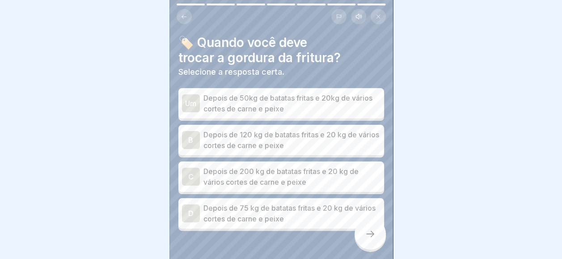
click at [257, 240] on div at bounding box center [281, 258] width 206 height 54
click at [293, 180] on p "Depois de 200 kg de batatas fritas e 20 kg de vários cortes de carne e peixe" at bounding box center [291, 176] width 177 height 21
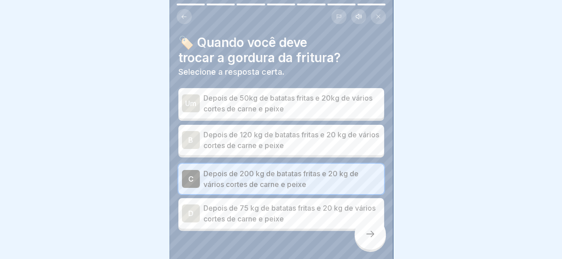
click at [287, 203] on div "D Depois de 75 kg de batatas fritas e 20 kg de vários cortes de carne e peixe" at bounding box center [281, 213] width 206 height 30
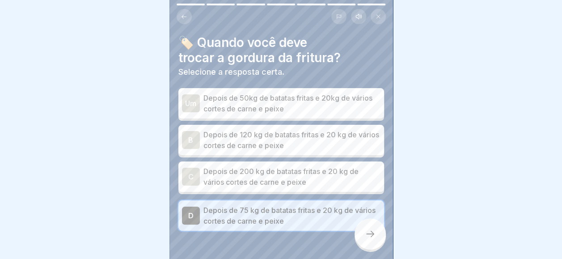
click at [378, 236] on div at bounding box center [369, 233] width 31 height 31
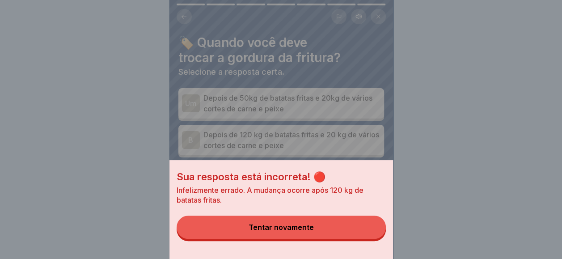
click at [326, 215] on div "Sua resposta está incorreta! 🔴 Infelizmente errado. A mudança ocorre após 120 k…" at bounding box center [280, 209] width 223 height 99
click at [249, 220] on div "Sua resposta está incorreta! 🔴 Infelizmente errado. A mudança ocorre após 120 k…" at bounding box center [280, 209] width 223 height 99
click at [246, 228] on button "Tentar novamente" at bounding box center [281, 226] width 209 height 23
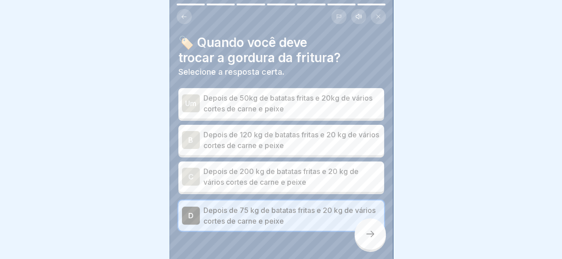
click at [282, 153] on div "B Depois de 120 kg de batatas fritas e 20 kg de vários cortes de carne e peixe" at bounding box center [281, 140] width 206 height 30
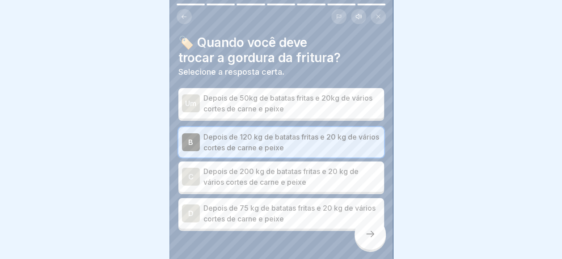
click at [378, 240] on div at bounding box center [369, 233] width 31 height 31
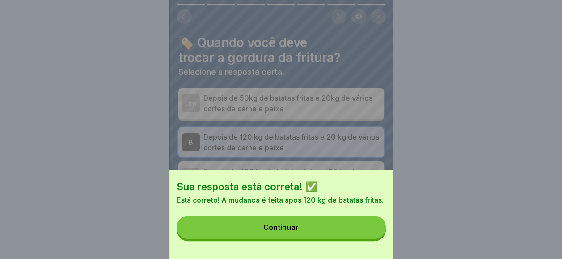
click at [362, 229] on button "Continuar" at bounding box center [281, 226] width 209 height 23
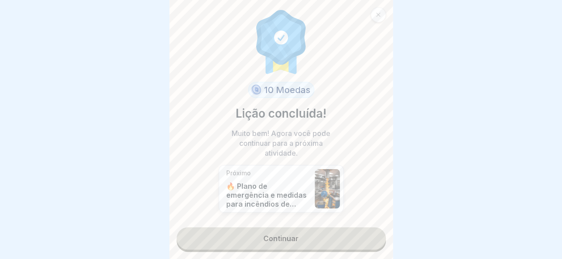
click at [268, 229] on link "Continuar" at bounding box center [281, 238] width 209 height 22
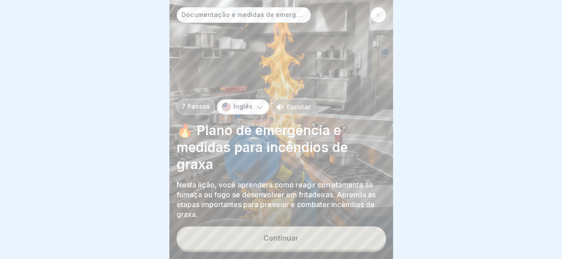
drag, startPoint x: 268, startPoint y: 229, endPoint x: 269, endPoint y: 235, distance: 6.3
click at [269, 235] on button "Continuar" at bounding box center [281, 237] width 209 height 23
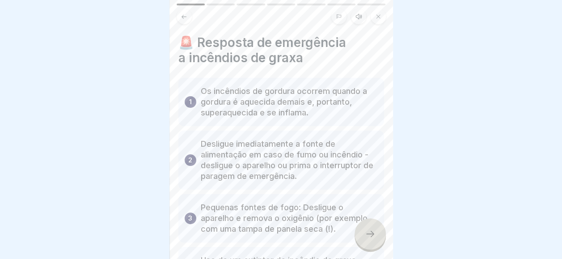
click at [268, 235] on div "3 Pequenas fontes de fogo: Desligue o aparelho e remova o oxigênio (por exemplo…" at bounding box center [281, 218] width 206 height 48
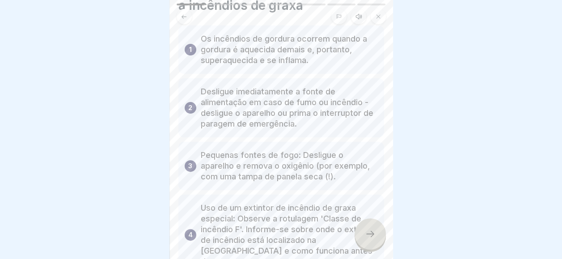
scroll to position [175, 0]
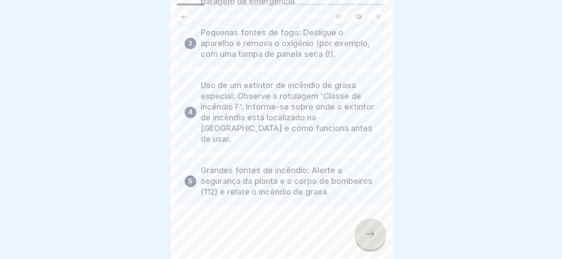
click at [361, 248] on div at bounding box center [369, 233] width 31 height 31
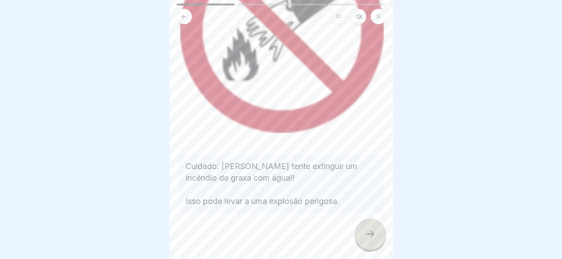
scroll to position [7, 0]
click at [362, 235] on div at bounding box center [369, 233] width 31 height 31
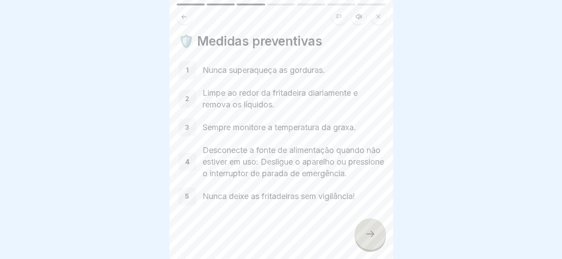
scroll to position [13, 0]
click at [366, 240] on div at bounding box center [369, 233] width 31 height 31
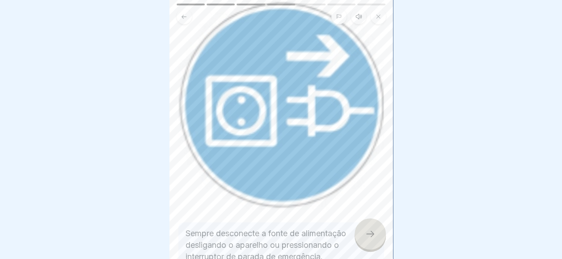
scroll to position [185, 0]
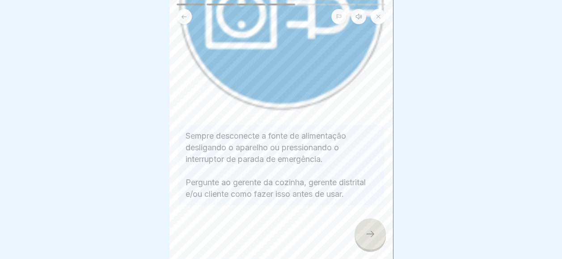
click at [369, 232] on icon at bounding box center [370, 233] width 11 height 11
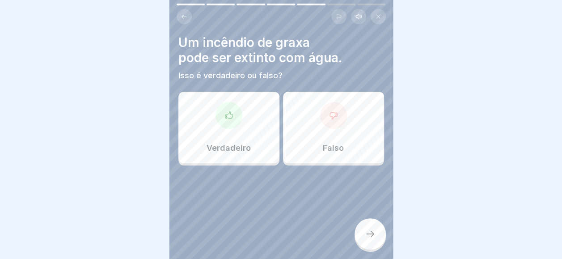
click at [307, 95] on div "Falso" at bounding box center [333, 127] width 101 height 71
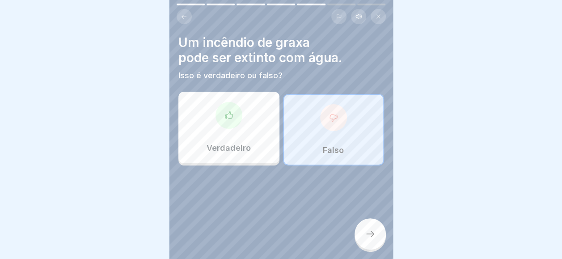
click at [384, 246] on div "Um incêndio de graxa pode ser extinto com água. Isso é verdadeiro ou falso? Ver…" at bounding box center [280, 129] width 223 height 259
click at [361, 220] on div "Um incêndio de graxa pode ser extinto com água. Isso é verdadeiro ou falso? Ver…" at bounding box center [280, 129] width 223 height 259
click at [361, 225] on div at bounding box center [369, 233] width 31 height 31
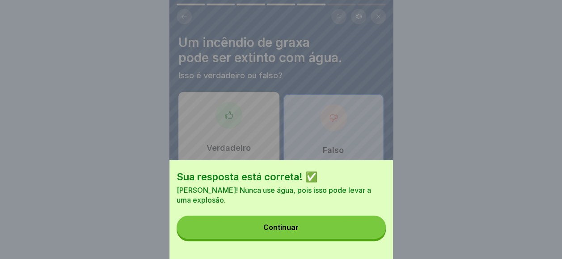
click at [359, 225] on button "Continuar" at bounding box center [281, 226] width 209 height 23
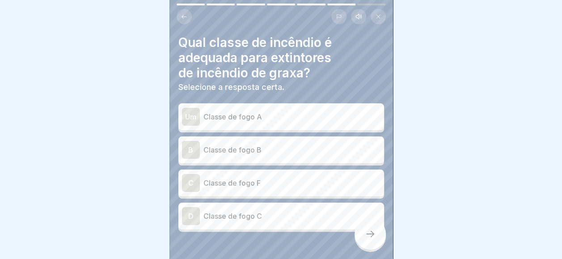
click at [269, 144] on p "Classe de fogo B" at bounding box center [291, 149] width 177 height 11
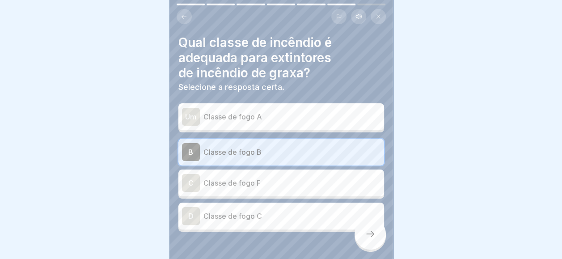
click at [368, 236] on icon at bounding box center [370, 233] width 11 height 11
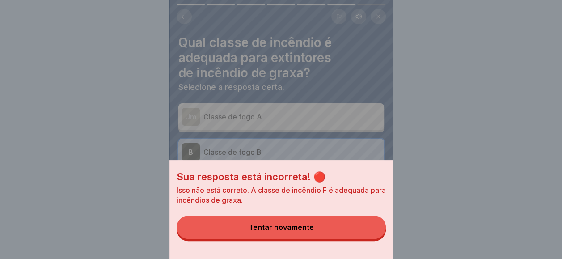
click at [358, 229] on button "Tentar novamente" at bounding box center [281, 226] width 209 height 23
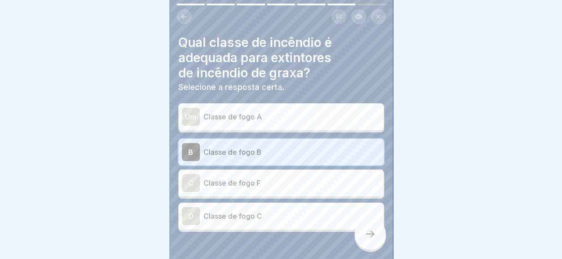
click at [296, 185] on div "C Classe de fogo F" at bounding box center [281, 182] width 206 height 27
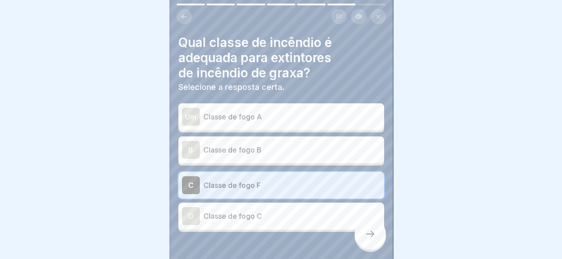
click at [349, 231] on div at bounding box center [281, 258] width 206 height 54
click at [373, 234] on icon at bounding box center [370, 233] width 11 height 11
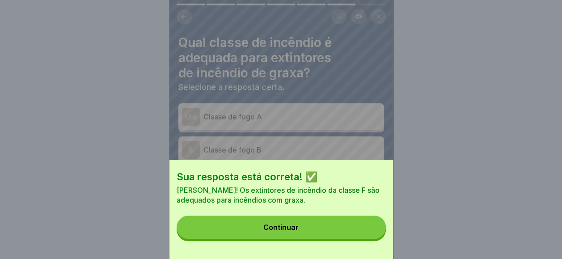
click at [368, 231] on button "Continuar" at bounding box center [281, 226] width 209 height 23
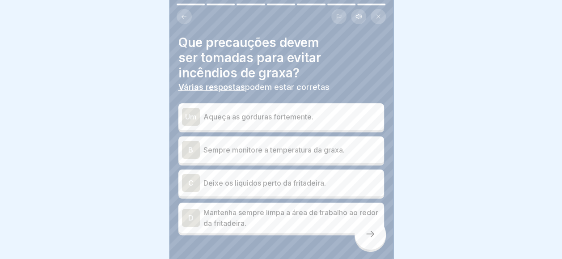
click at [266, 213] on p "Mantenha sempre limpa a área de trabalho ao redor da fritadeira." at bounding box center [291, 217] width 177 height 21
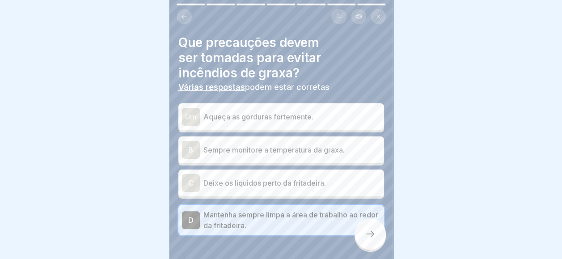
click at [376, 226] on div at bounding box center [369, 233] width 31 height 31
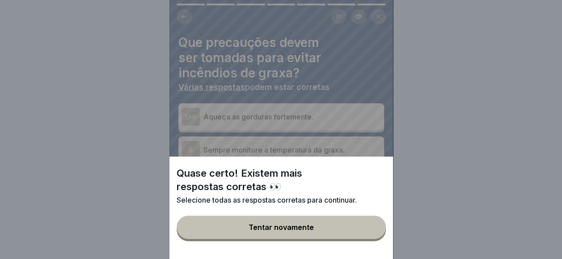
click at [349, 239] on button "Tentar novamente" at bounding box center [281, 226] width 209 height 23
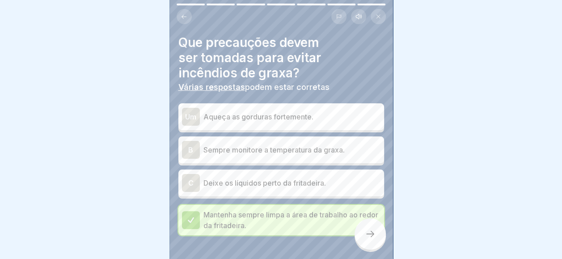
click at [288, 118] on div "Um Aqueça as gorduras fortemente." at bounding box center [281, 117] width 198 height 18
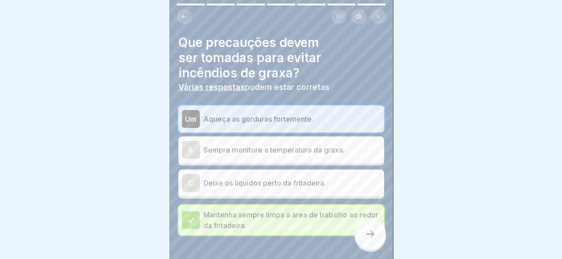
click at [306, 117] on div "Um Aqueça as gorduras fortemente." at bounding box center [281, 119] width 198 height 18
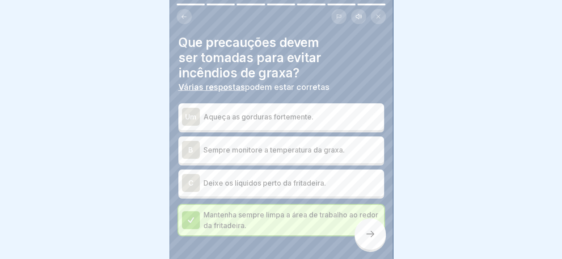
click at [293, 144] on p "Sempre monitore a temperatura da graxa." at bounding box center [291, 149] width 177 height 11
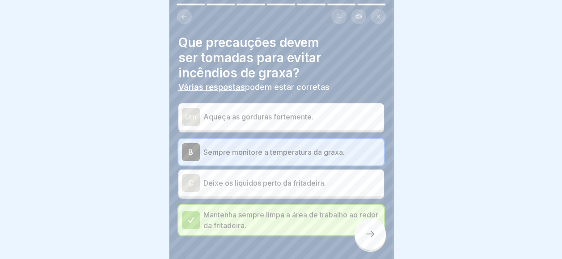
click at [374, 240] on div at bounding box center [369, 233] width 31 height 31
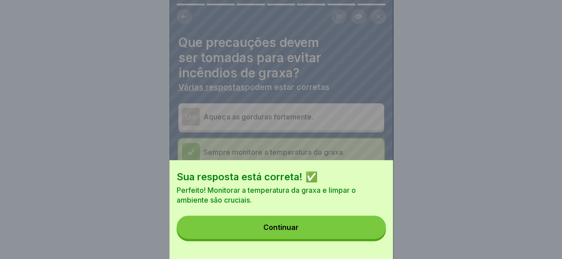
click at [370, 223] on div "Sua resposta está correta! ✅ Perfeito! Monitorar a temperatura da graxa e limpa…" at bounding box center [280, 209] width 223 height 99
click at [267, 219] on div "Sua resposta está correta! ✅ Perfeito! Monitorar a temperatura da graxa e limpa…" at bounding box center [280, 209] width 223 height 99
click at [265, 227] on button "Continuar" at bounding box center [281, 226] width 209 height 23
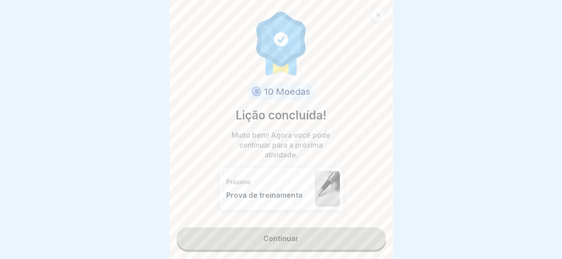
click at [266, 232] on link "Continuar" at bounding box center [281, 238] width 209 height 22
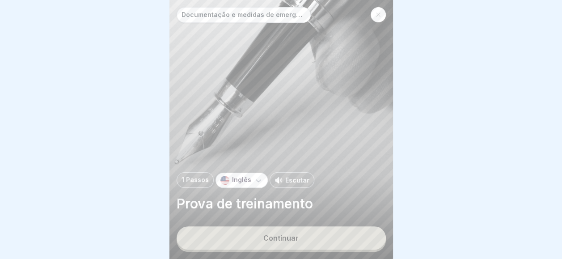
click at [266, 232] on button "Continuar" at bounding box center [281, 237] width 209 height 23
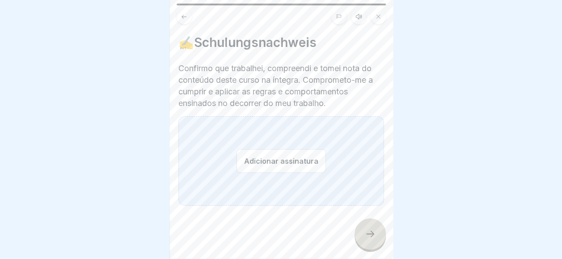
click at [256, 160] on button "Adicionar assinatura" at bounding box center [280, 161] width 89 height 24
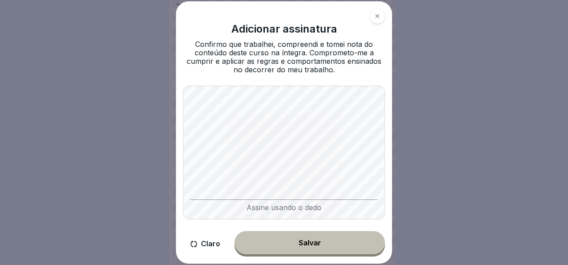
click at [282, 227] on div "Adicionar assinatura Confirmo que trabalhei, compreendi e tomei nota do conteúd…" at bounding box center [284, 132] width 216 height 263
click at [282, 232] on div "[PERSON_NAME]" at bounding box center [284, 243] width 202 height 25
click at [311, 241] on div "Salvar" at bounding box center [310, 243] width 22 height 8
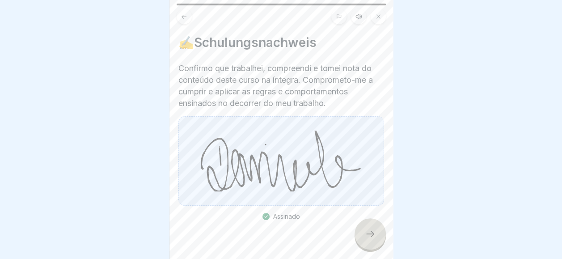
click at [360, 235] on div at bounding box center [369, 233] width 31 height 31
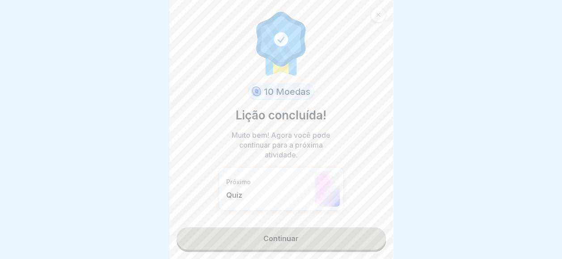
click at [362, 234] on link "Continuar" at bounding box center [281, 238] width 209 height 22
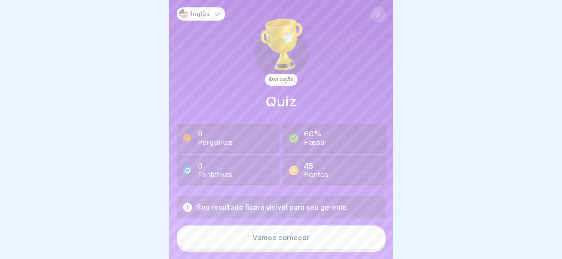
click at [238, 249] on button "Vamos começar" at bounding box center [281, 237] width 209 height 24
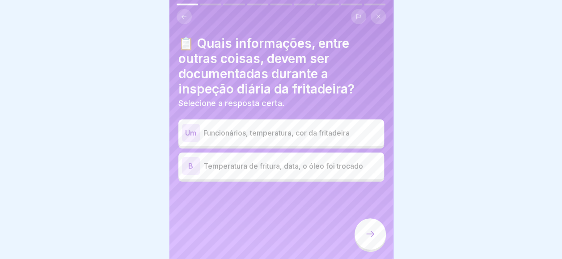
click at [294, 130] on p "Funcionários, temperatura, cor da fritadeira" at bounding box center [291, 132] width 177 height 11
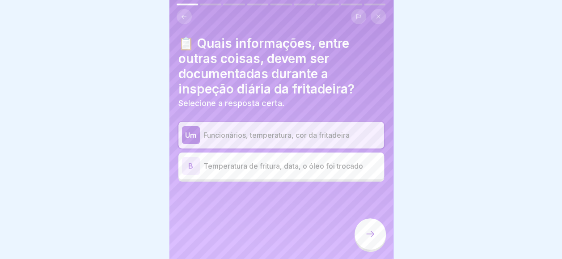
click at [380, 240] on div at bounding box center [369, 233] width 31 height 31
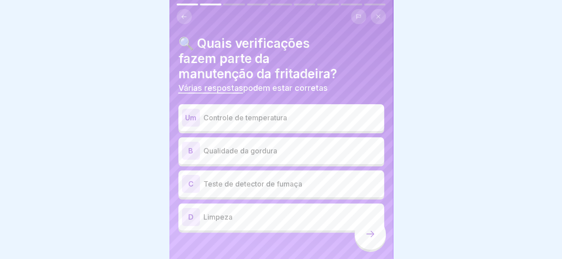
click at [254, 114] on p "Controle de temperatura" at bounding box center [291, 117] width 177 height 11
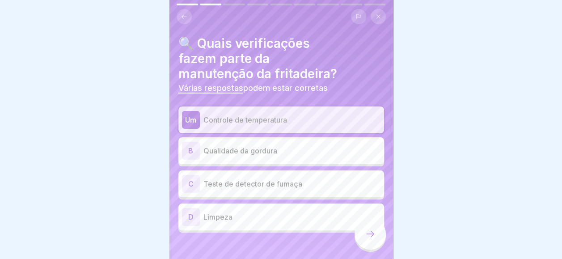
click at [248, 143] on div "B Qualidade da gordura" at bounding box center [281, 151] width 198 height 18
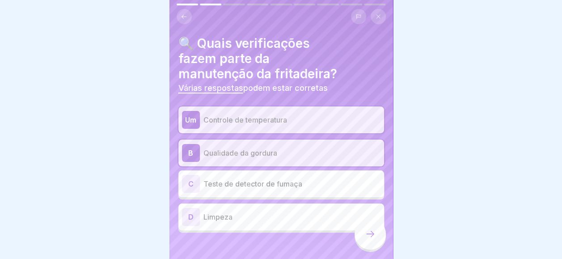
click at [266, 193] on div "C Teste de detector de fumaça" at bounding box center [281, 183] width 206 height 27
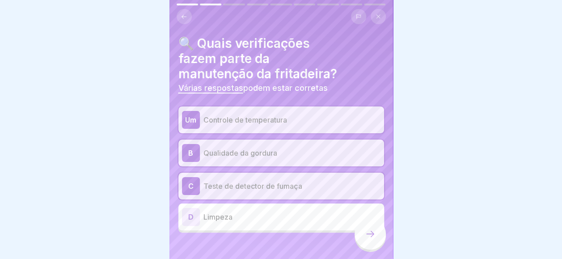
click at [266, 193] on div "C Teste de detector de fumaça" at bounding box center [281, 185] width 206 height 27
click at [373, 238] on icon at bounding box center [370, 233] width 11 height 11
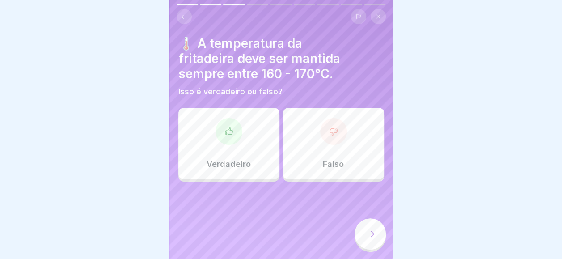
click at [260, 120] on div "Verdadeiro" at bounding box center [228, 143] width 101 height 71
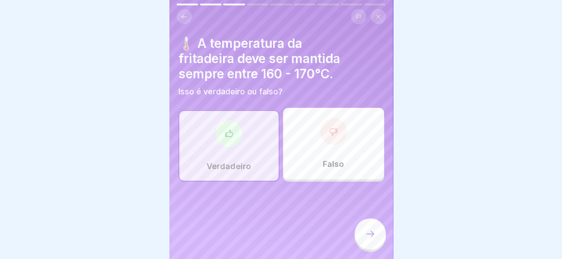
click at [358, 240] on div at bounding box center [369, 233] width 31 height 31
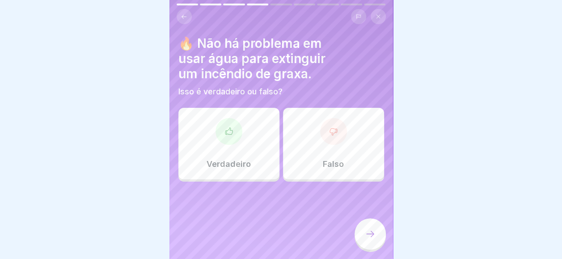
click at [326, 149] on div "Falso" at bounding box center [333, 143] width 101 height 71
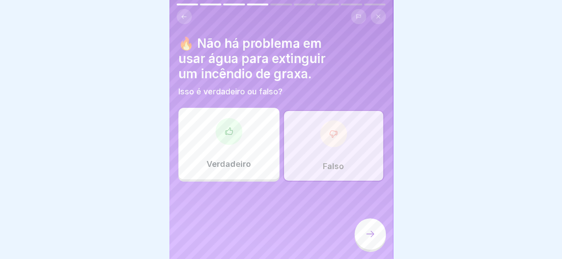
click at [384, 240] on div at bounding box center [369, 233] width 31 height 31
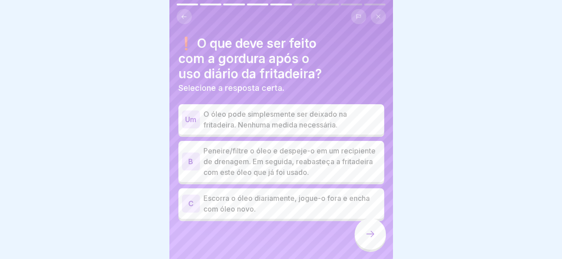
click at [226, 168] on p "Peneire/filtre o óleo e despeje-o em um recipiente de drenagem. Em seguida, rea…" at bounding box center [291, 161] width 177 height 32
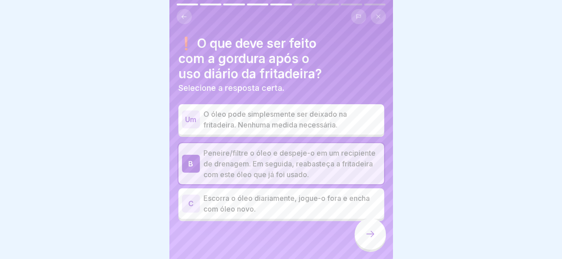
click at [361, 239] on div at bounding box center [369, 233] width 31 height 31
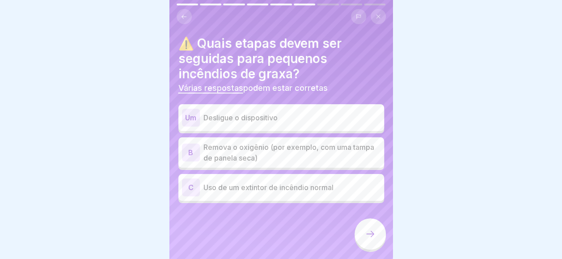
click at [236, 159] on p "Remova o oxigênio (por exemplo, com uma tampa de panela seca)" at bounding box center [291, 152] width 177 height 21
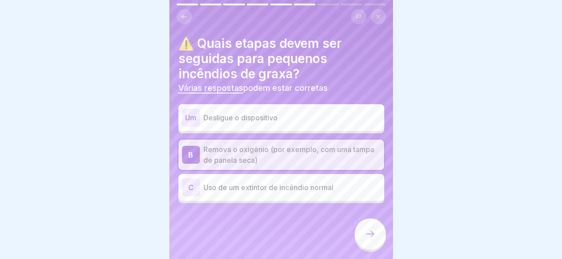
click at [357, 235] on div at bounding box center [369, 233] width 31 height 31
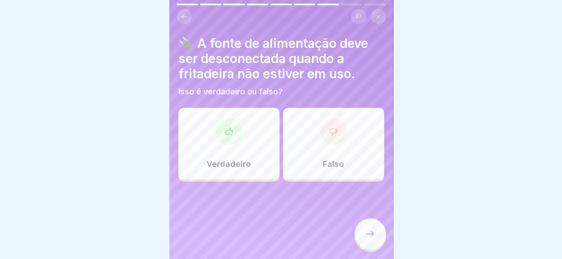
click at [256, 121] on div "Verdadeiro" at bounding box center [228, 143] width 101 height 71
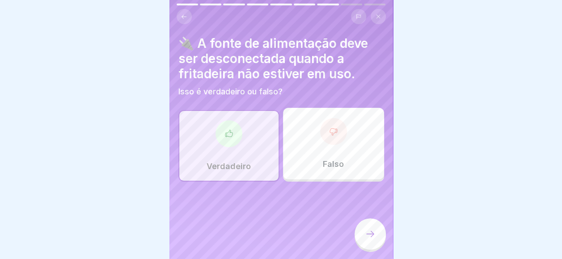
click at [374, 239] on icon at bounding box center [370, 233] width 11 height 11
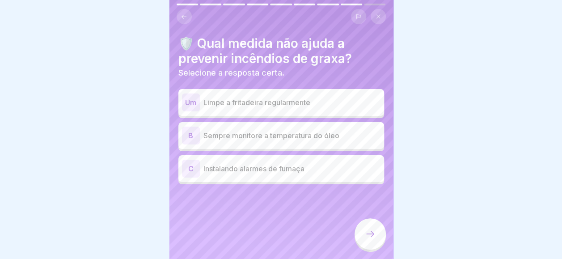
click at [295, 93] on div "Um Limpe a fritadeira regularmente" at bounding box center [281, 102] width 198 height 18
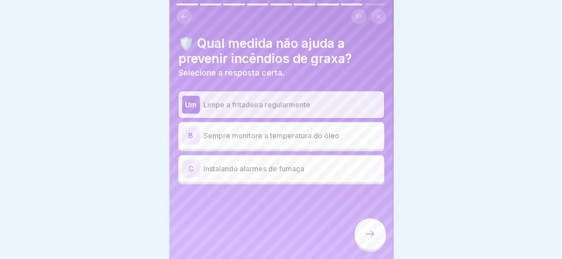
click at [361, 232] on div at bounding box center [369, 233] width 31 height 31
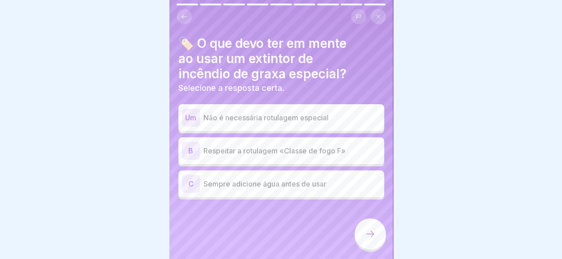
click at [254, 143] on div "B Respeitar a rotulagem «Classe de fogo F»" at bounding box center [281, 151] width 198 height 18
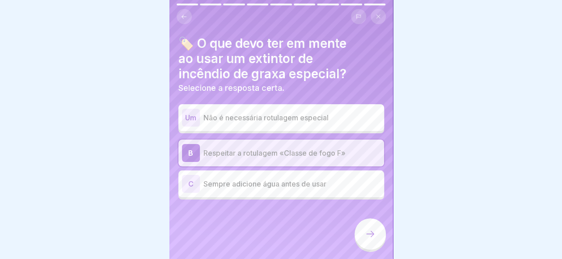
click at [359, 235] on div at bounding box center [369, 233] width 31 height 31
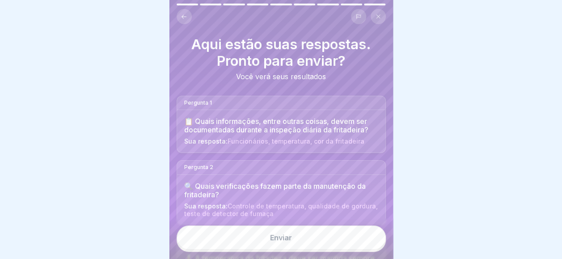
click at [359, 235] on button "Enviar" at bounding box center [281, 237] width 209 height 24
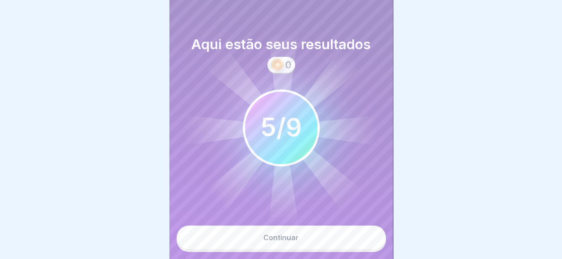
click at [349, 239] on button "Continuar" at bounding box center [281, 237] width 209 height 24
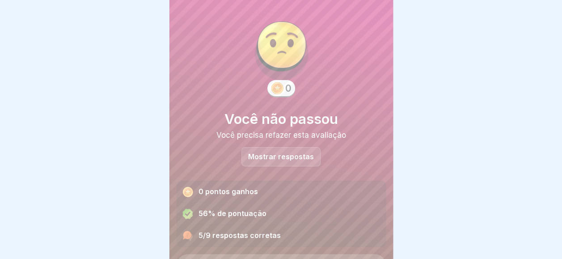
click at [282, 156] on p "Mostrar respostas" at bounding box center [281, 157] width 66 height 8
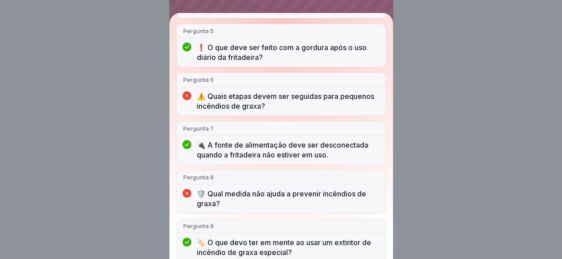
click at [279, 14] on div "🔥 Não há problema em usar água para extinguir um incêndio de graxa." at bounding box center [281, 6] width 208 height 24
click at [283, 6] on div "Você não passou 5/9 respostas corretas Pergunta 1 📋 Quais informações, entre ou…" at bounding box center [280, 129] width 223 height 259
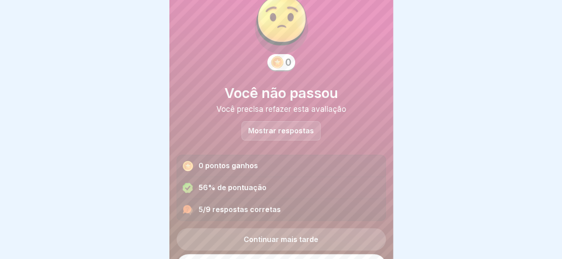
scroll to position [46, 0]
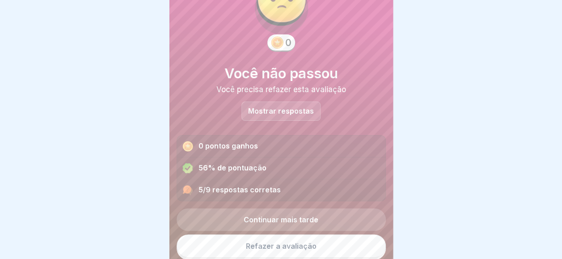
click at [288, 235] on link "Refazer a avaliação" at bounding box center [281, 245] width 209 height 23
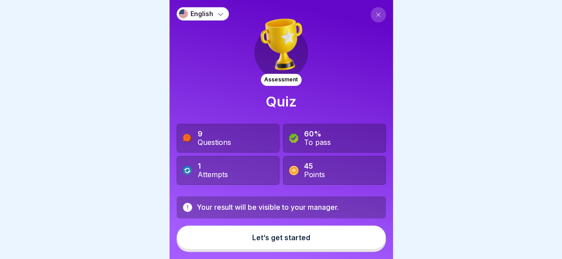
click at [274, 241] on div "Let’s get started" at bounding box center [281, 237] width 58 height 8
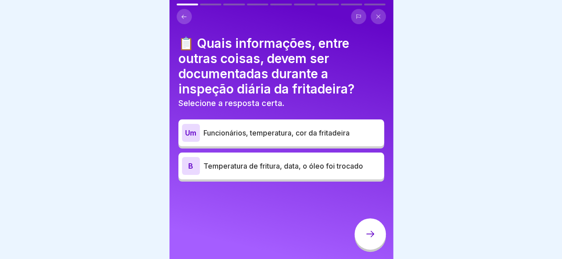
click at [282, 172] on div "B Temperatura de fritura, data, o óleo foi trocado" at bounding box center [281, 166] width 198 height 18
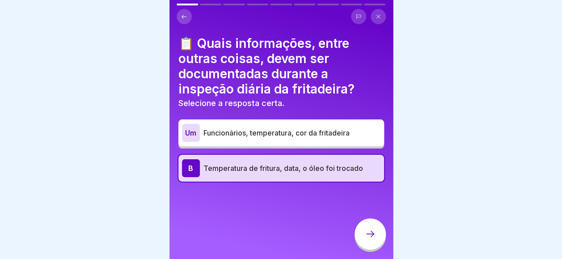
click at [373, 248] on div at bounding box center [369, 233] width 31 height 31
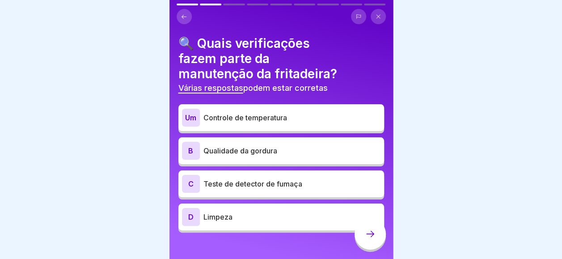
click at [226, 149] on p "Qualidade da gordura" at bounding box center [291, 150] width 177 height 11
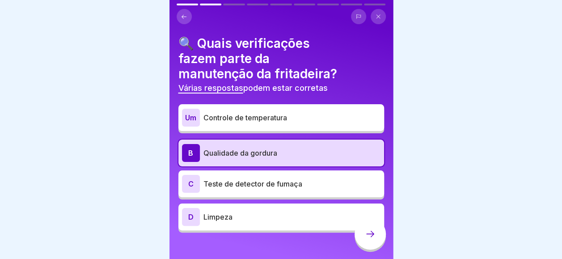
click at [243, 192] on div "C Teste de detector de fumaça" at bounding box center [281, 184] width 198 height 18
click at [233, 211] on p "Limpeza" at bounding box center [291, 216] width 177 height 11
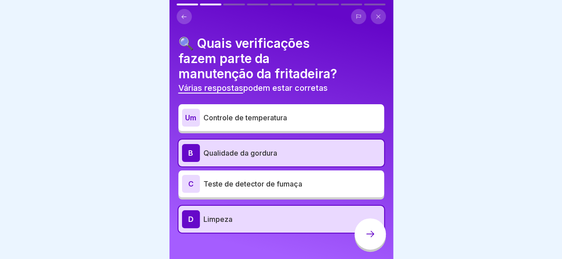
click at [372, 235] on div at bounding box center [369, 233] width 31 height 31
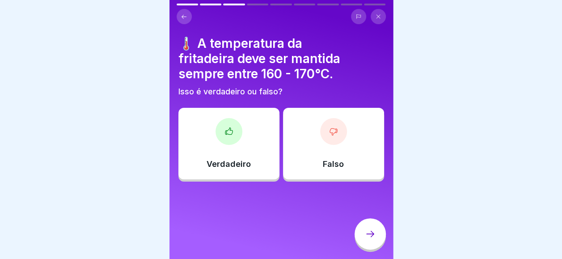
click at [239, 156] on div "Verdadeiro" at bounding box center [228, 143] width 101 height 71
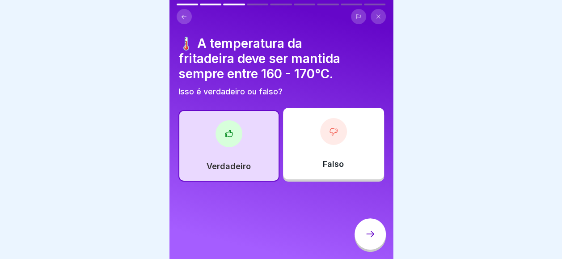
click at [377, 232] on div at bounding box center [369, 233] width 31 height 31
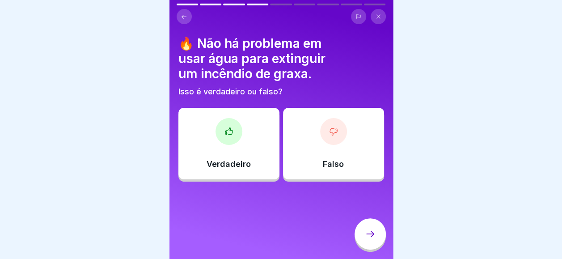
click at [301, 154] on div "Falso" at bounding box center [333, 143] width 101 height 71
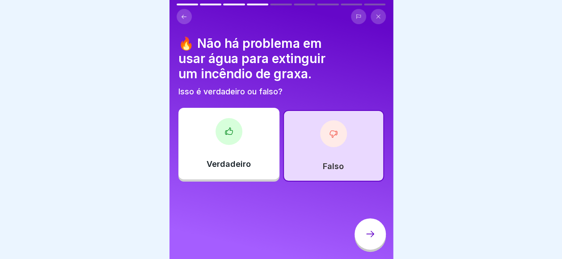
click at [365, 236] on icon at bounding box center [370, 233] width 11 height 11
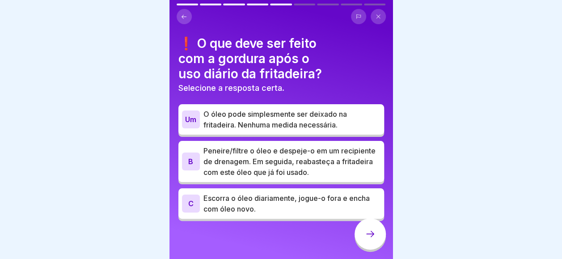
click at [268, 159] on p "Peneire/filtre o óleo e despeje-o em um recipiente de drenagem. Em seguida, rea…" at bounding box center [291, 161] width 177 height 32
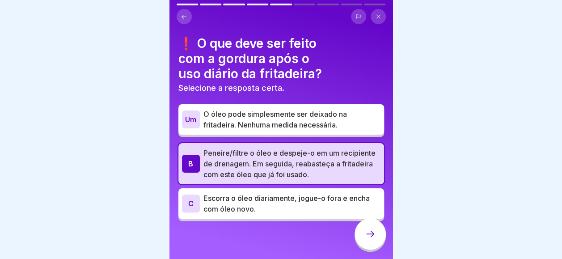
click at [362, 235] on div at bounding box center [369, 233] width 31 height 31
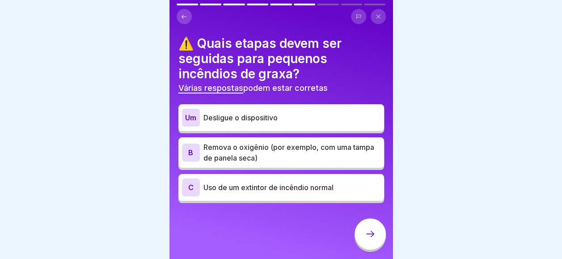
click at [288, 156] on p "Remova o oxigênio (por exemplo, com uma tampa de panela seca)" at bounding box center [291, 152] width 177 height 21
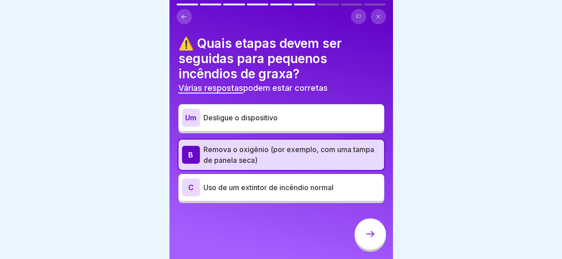
click at [298, 130] on div "Um Desligue o dispositivo" at bounding box center [281, 117] width 206 height 27
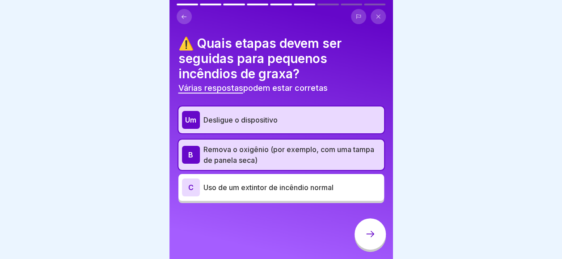
click at [366, 235] on div at bounding box center [369, 233] width 31 height 31
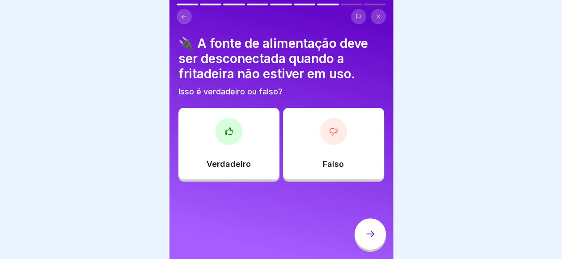
click at [256, 161] on div "Verdadeiro" at bounding box center [228, 143] width 101 height 71
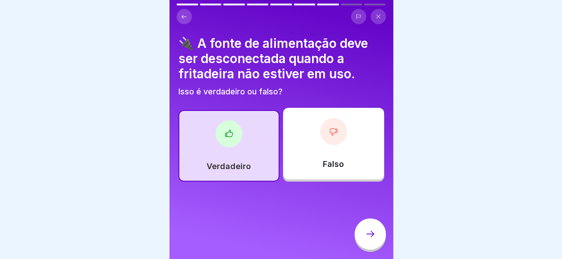
click at [362, 233] on div at bounding box center [369, 233] width 31 height 31
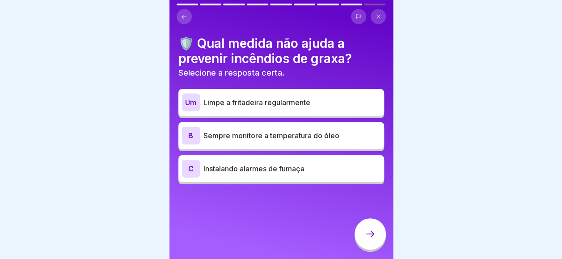
click at [278, 161] on div "C Instalando alarmes de fumaça" at bounding box center [281, 169] width 198 height 18
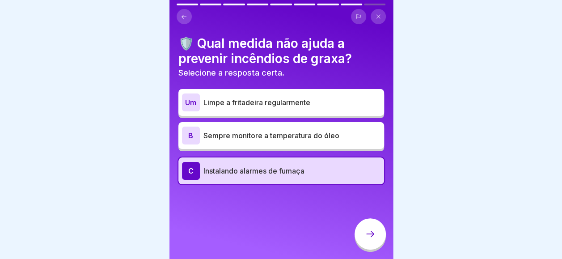
click at [370, 231] on div at bounding box center [369, 233] width 31 height 31
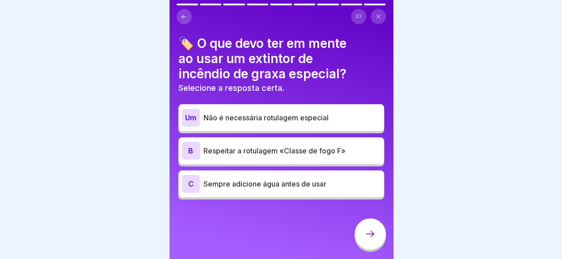
click at [190, 19] on button at bounding box center [184, 16] width 15 height 15
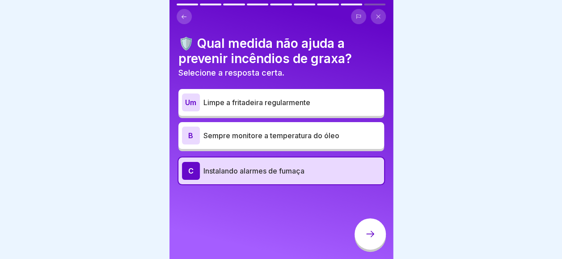
click at [310, 101] on p "Limpe a fritadeira regularmente" at bounding box center [291, 102] width 177 height 11
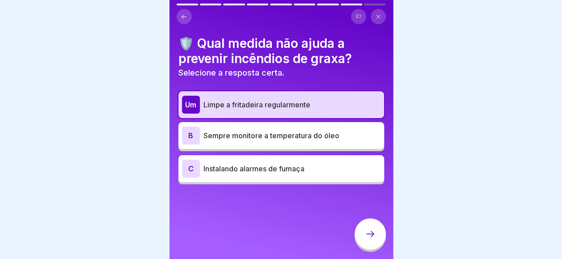
click at [314, 156] on div "C Instalando alarmes de fumaça" at bounding box center [281, 168] width 206 height 27
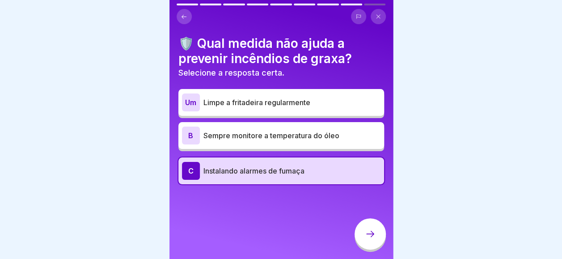
click at [374, 239] on icon at bounding box center [370, 233] width 11 height 11
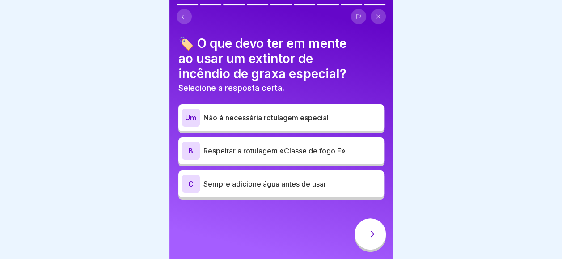
click at [338, 146] on p "Respeitar a rotulagem «Classe de fogo F»" at bounding box center [291, 150] width 177 height 11
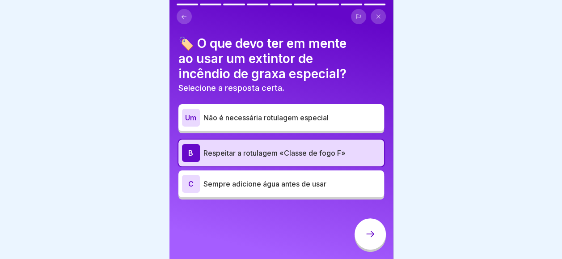
click at [368, 231] on div at bounding box center [369, 233] width 31 height 31
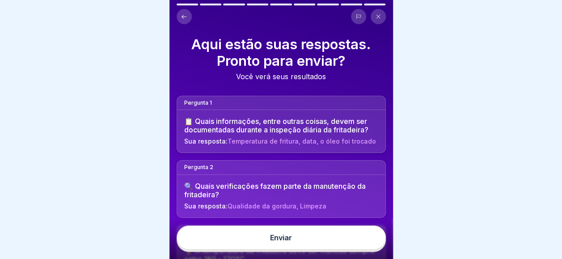
click at [368, 231] on div "Enviar" at bounding box center [280, 238] width 223 height 41
click at [357, 235] on button "Enviar" at bounding box center [281, 237] width 209 height 24
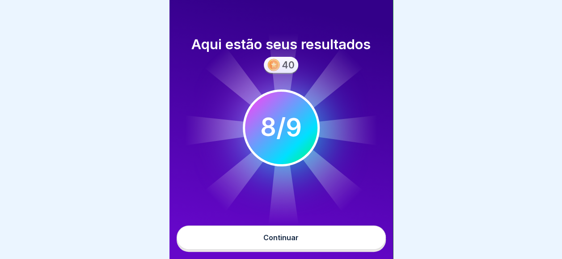
click at [357, 235] on button "Continuar" at bounding box center [281, 237] width 209 height 24
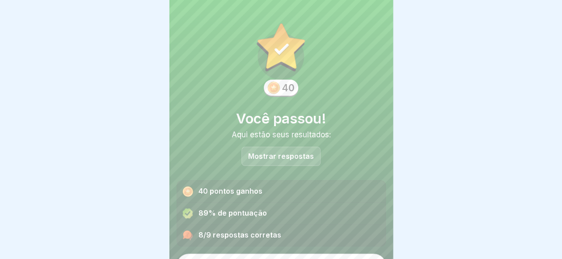
scroll to position [20, 0]
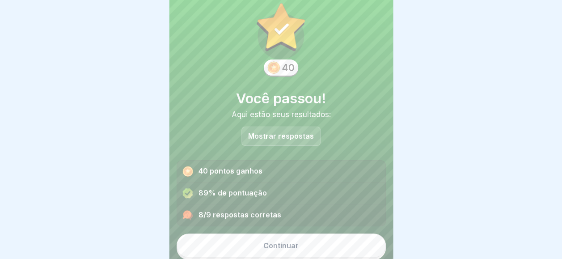
click at [314, 146] on div "40 Você passou! Aqui estão seus resultados: Mostrar respostas 40 pontos ganhos …" at bounding box center [281, 106] width 209 height 239
click at [313, 136] on div "Mostrar respostas" at bounding box center [280, 135] width 79 height 19
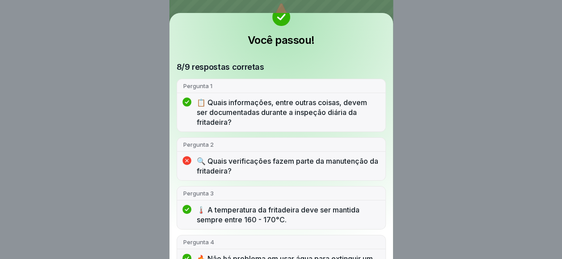
scroll to position [0, 0]
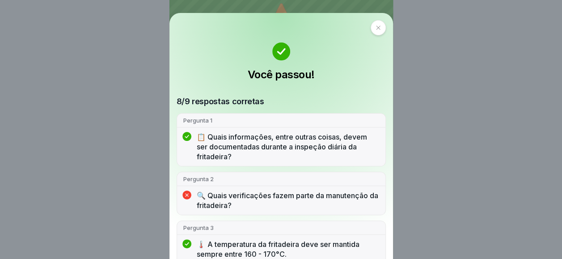
click at [230, 189] on div "Pergunta 2 🔍 Quais verificações fazem parte da manutenção da fritadeira?" at bounding box center [281, 193] width 209 height 43
click at [191, 184] on div "Pergunta 2" at bounding box center [281, 179] width 208 height 14
click at [372, 13] on div "Você passou! 8/9 respostas corretas Pergunta 1 📋 Quais informações, entre outra…" at bounding box center [280, 136] width 223 height 246
click at [370, 22] on div at bounding box center [377, 27] width 15 height 15
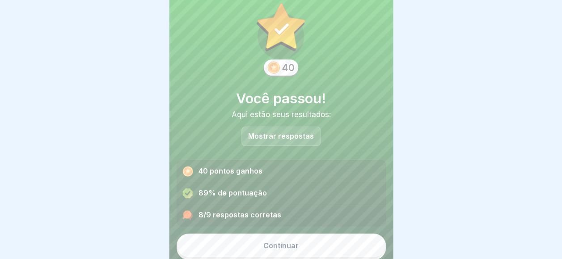
click at [311, 247] on button "Continuar" at bounding box center [281, 245] width 209 height 24
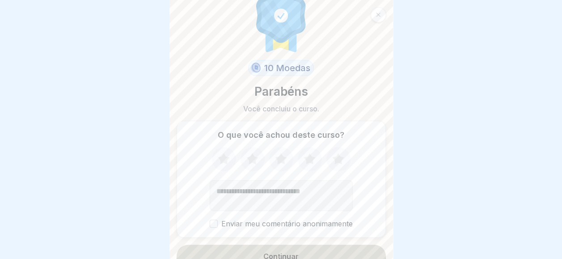
scroll to position [32, 0]
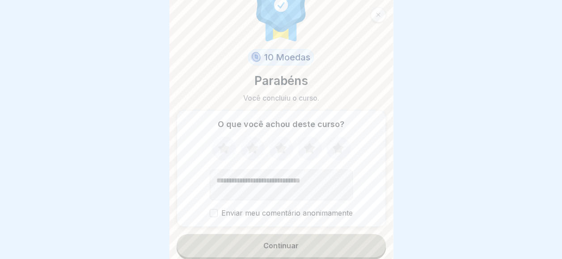
click at [308, 236] on button "Continuar" at bounding box center [281, 245] width 209 height 23
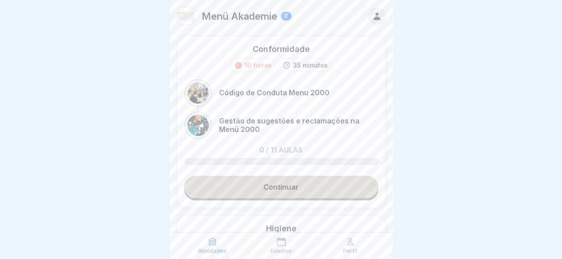
click at [298, 178] on link "Continuar" at bounding box center [281, 187] width 194 height 22
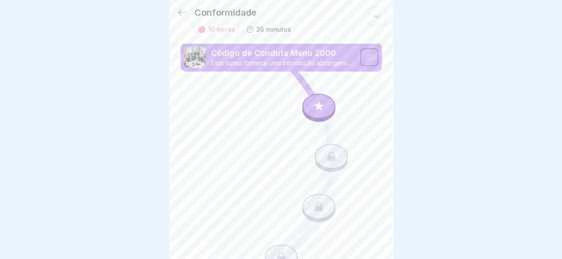
click at [323, 96] on div at bounding box center [318, 107] width 33 height 28
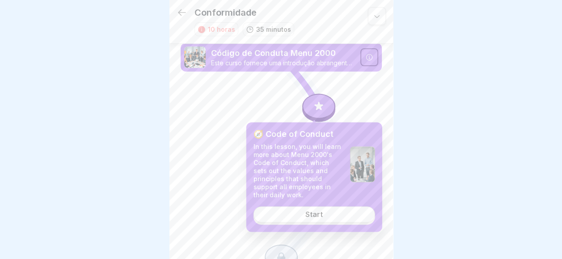
click at [311, 218] on div "Start" at bounding box center [313, 214] width 17 height 8
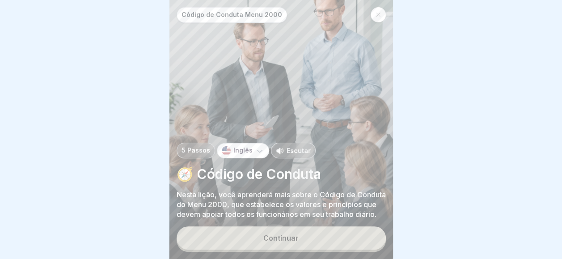
click at [311, 218] on p "Nesta lição, você aprenderá mais sobre o Código de Conduta do Menu 2000, que es…" at bounding box center [281, 203] width 209 height 29
click at [308, 229] on div "Código de Conduta Menu 2000 5 Passos Inglês Escutar 🧭 Código de Conduta Nesta l…" at bounding box center [280, 129] width 223 height 259
click at [307, 233] on div "Continuar" at bounding box center [281, 238] width 209 height 25
click at [238, 240] on button "Continuar" at bounding box center [281, 237] width 209 height 23
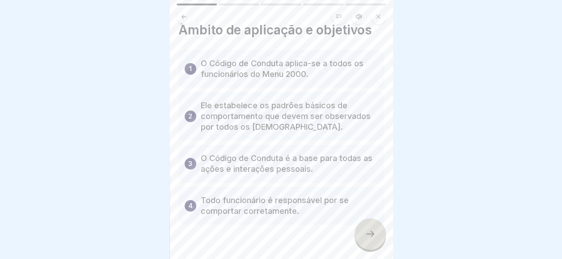
scroll to position [32, 0]
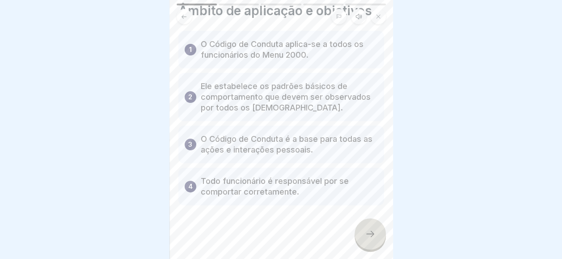
click at [366, 239] on icon at bounding box center [370, 233] width 11 height 11
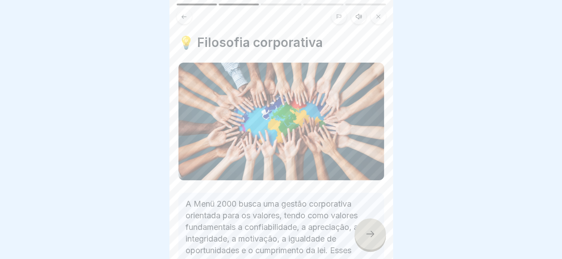
click at [366, 239] on icon at bounding box center [370, 233] width 11 height 11
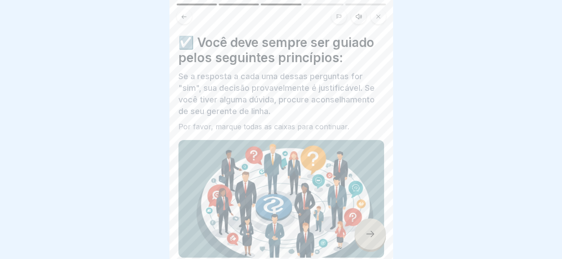
click at [366, 239] on icon at bounding box center [370, 233] width 11 height 11
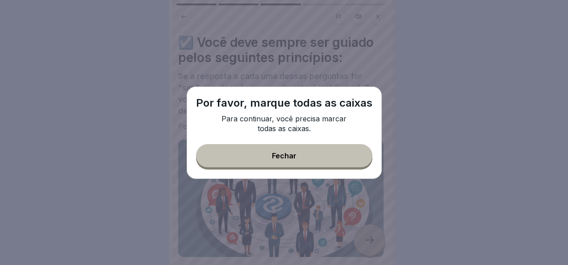
click at [325, 162] on button "Fechar" at bounding box center [284, 155] width 177 height 23
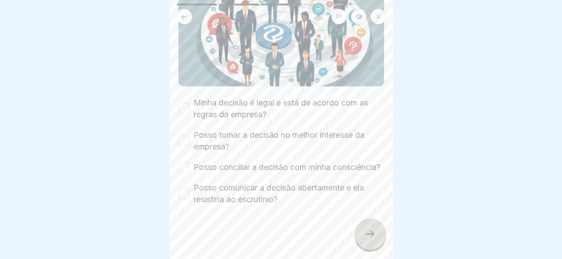
scroll to position [194, 0]
click at [162, 92] on div at bounding box center [281, 129] width 562 height 259
click at [172, 96] on div "☑️ Você deve sempre ser guiado pelos seguintes princípios: Se a resposta a cada…" at bounding box center [280, 129] width 223 height 259
click at [175, 96] on div "☑️ Você deve sempre ser guiado pelos seguintes princípios: Se a resposta a cada…" at bounding box center [280, 129] width 223 height 259
click at [177, 95] on div "☑️ Você deve sempre ser guiado pelos seguintes princípios: Se a resposta a cada…" at bounding box center [280, 129] width 223 height 259
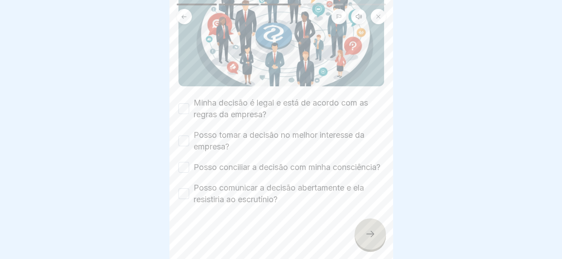
click at [187, 103] on button "Minha decisão é legal e está de acordo com as regras da empresa?" at bounding box center [183, 108] width 11 height 11
click at [175, 135] on div "☑️ Você deve sempre ser guiado pelos seguintes princípios: Se a resposta a cada…" at bounding box center [280, 129] width 223 height 259
click at [179, 135] on button "Posso tomar a decisão no melhor interesse da empresa?" at bounding box center [183, 140] width 11 height 11
click at [183, 161] on div "Posso conciliar a decisão com minha consciência?" at bounding box center [279, 167] width 202 height 12
click at [184, 164] on button "Posso conciliar a decisão com minha consciência?" at bounding box center [183, 167] width 11 height 11
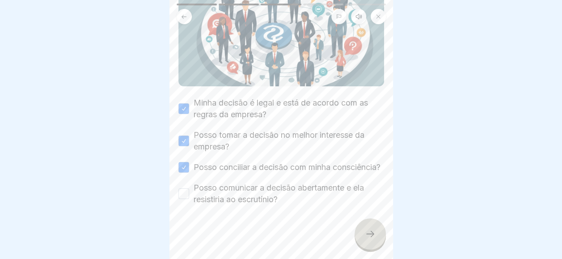
click at [189, 197] on div "Posso comunicar a decisão abertamente e ela resistiria ao escrutínio?" at bounding box center [281, 193] width 206 height 23
click at [186, 194] on button "Posso comunicar a decisão abertamente e ela resistiria ao escrutínio?" at bounding box center [183, 193] width 11 height 11
click at [377, 237] on div at bounding box center [369, 233] width 31 height 31
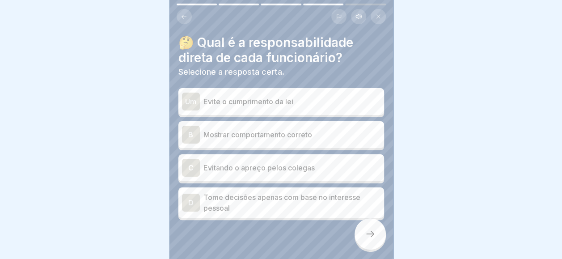
click at [247, 133] on p "Mostrar comportamento correto" at bounding box center [291, 134] width 177 height 11
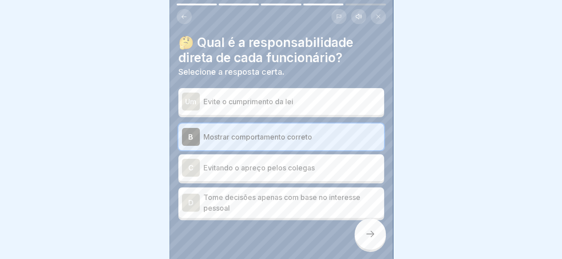
click at [247, 133] on p "Mostrar comportamento correto" at bounding box center [291, 136] width 177 height 11
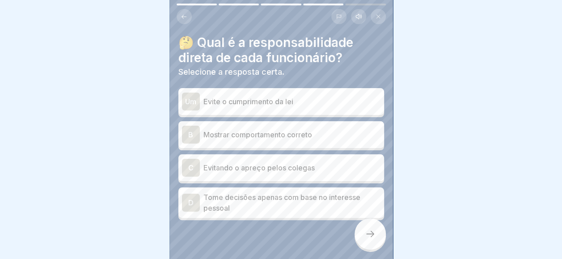
click at [315, 144] on div "B Mostrar comportamento correto" at bounding box center [281, 134] width 206 height 27
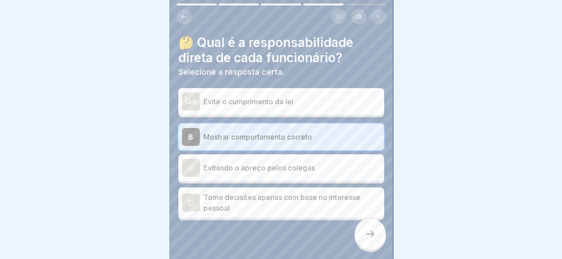
click at [366, 246] on div at bounding box center [369, 233] width 31 height 31
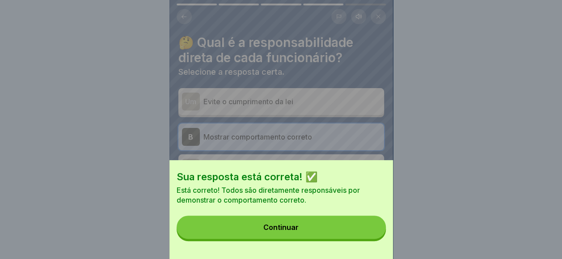
click at [366, 246] on div "Sua resposta está correta! ✅ Está correto! Todos são diretamente responsáveis p…" at bounding box center [280, 209] width 223 height 99
click at [366, 235] on button "Continuar" at bounding box center [281, 226] width 209 height 23
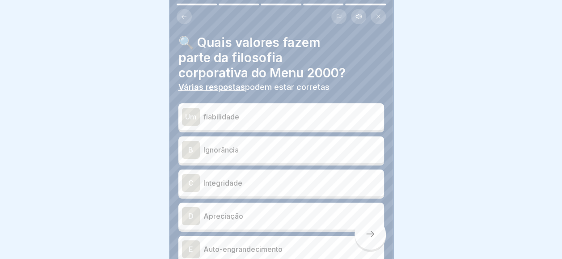
scroll to position [45, 0]
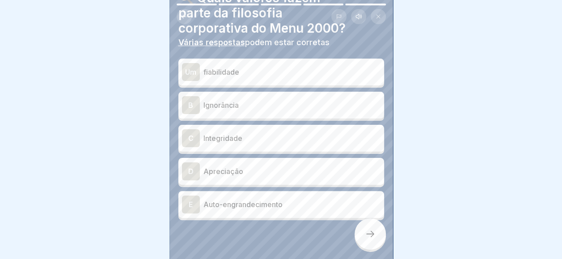
click at [271, 71] on p "fiabilidade" at bounding box center [291, 72] width 177 height 11
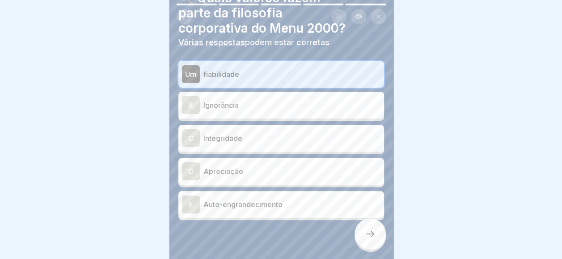
click at [269, 140] on p "Integridade" at bounding box center [291, 138] width 177 height 11
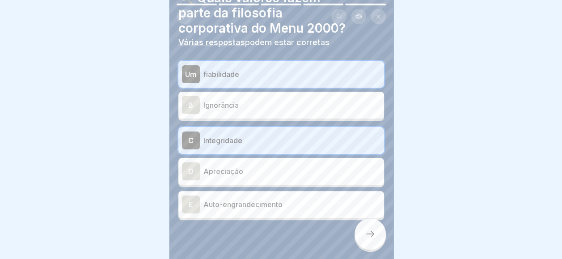
click at [272, 164] on div "D Apreciação" at bounding box center [281, 171] width 198 height 18
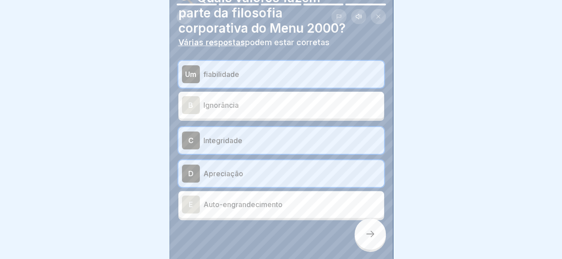
click at [366, 246] on div at bounding box center [369, 233] width 31 height 31
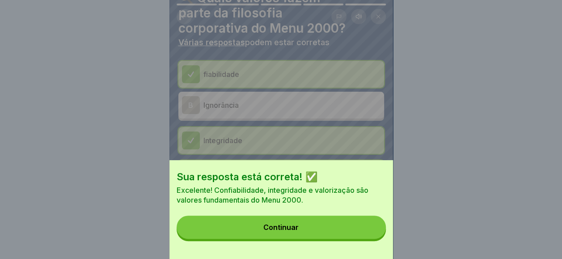
click at [366, 246] on div "Sua resposta está correta! ✅ Excelente! Confiabilidade, integridade e valorizaç…" at bounding box center [280, 209] width 223 height 99
click at [364, 239] on button "Continuar" at bounding box center [281, 226] width 209 height 23
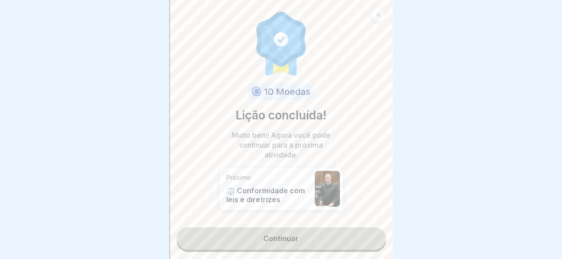
click at [359, 235] on link "Continuar" at bounding box center [281, 238] width 209 height 22
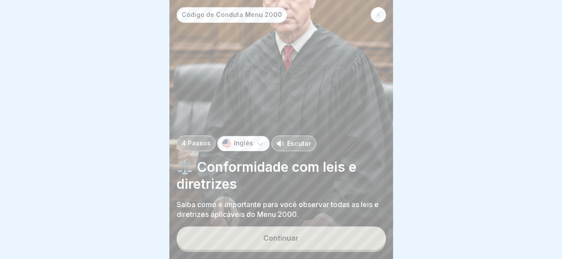
click at [324, 240] on button "Continuar" at bounding box center [281, 237] width 209 height 23
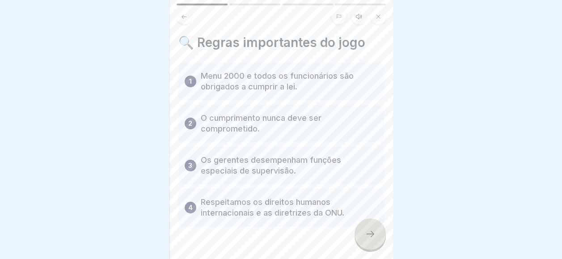
click at [353, 244] on div at bounding box center [281, 253] width 206 height 54
click at [353, 243] on div at bounding box center [281, 253] width 206 height 54
click at [369, 238] on icon at bounding box center [370, 233] width 11 height 11
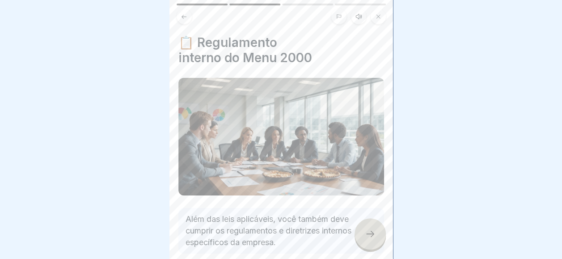
click at [369, 238] on icon at bounding box center [370, 233] width 11 height 11
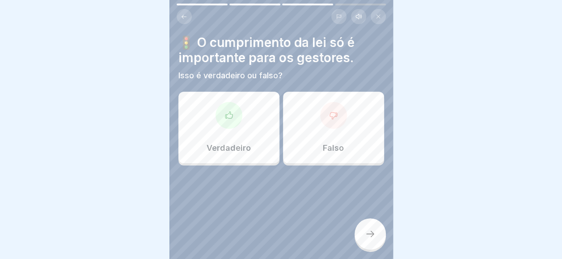
click at [320, 114] on div at bounding box center [333, 115] width 27 height 27
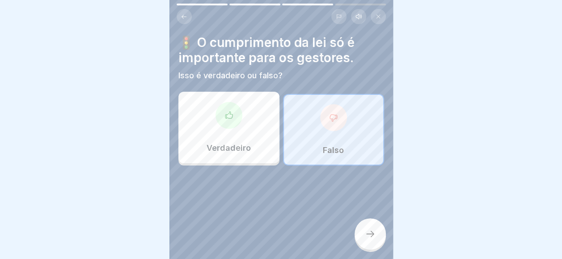
click at [384, 237] on div at bounding box center [369, 233] width 31 height 31
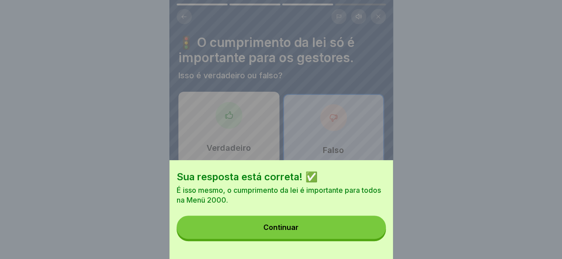
click at [348, 237] on button "Continuar" at bounding box center [281, 226] width 209 height 23
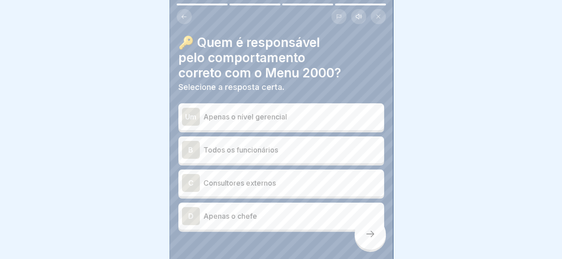
click at [264, 158] on div "B Todos os funcionários" at bounding box center [281, 150] width 198 height 18
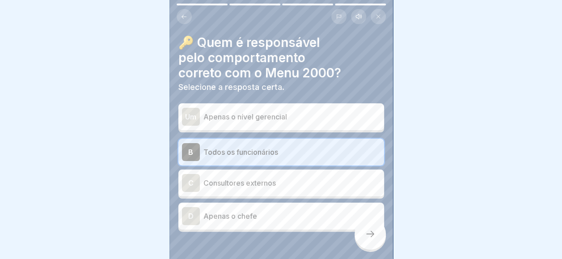
click at [368, 237] on icon at bounding box center [370, 233] width 11 height 11
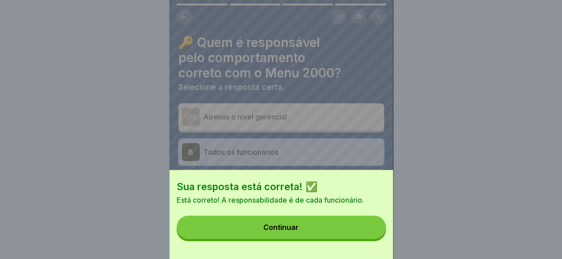
click at [368, 237] on button "Continuar" at bounding box center [281, 226] width 209 height 23
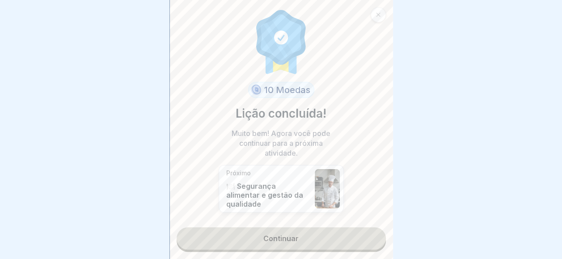
click at [368, 237] on link "Continuar" at bounding box center [281, 238] width 209 height 22
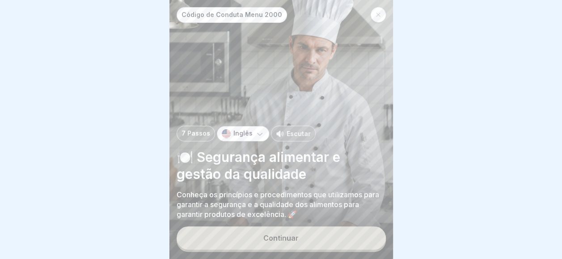
click at [368, 237] on button "Continuar" at bounding box center [281, 237] width 209 height 23
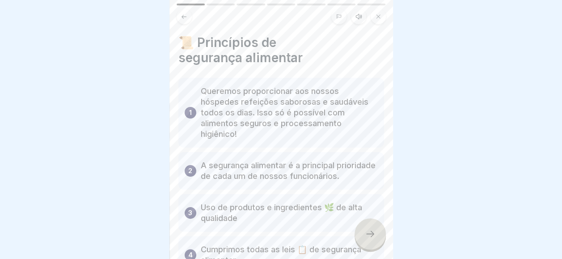
click at [360, 232] on div at bounding box center [369, 233] width 31 height 31
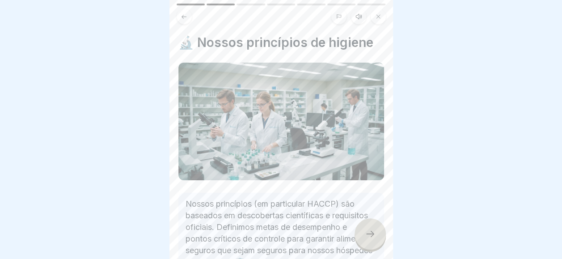
click at [360, 232] on div at bounding box center [369, 233] width 31 height 31
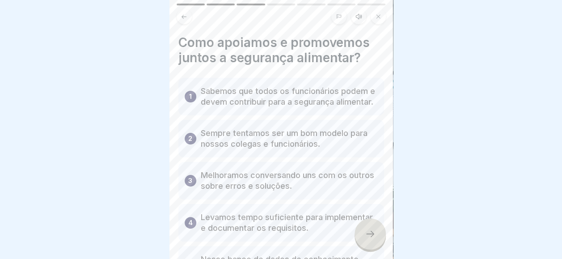
click at [360, 232] on div at bounding box center [369, 233] width 31 height 31
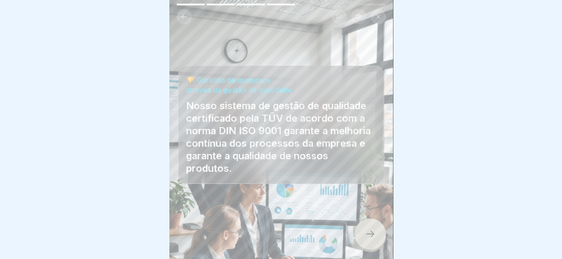
click at [360, 232] on div at bounding box center [369, 233] width 31 height 31
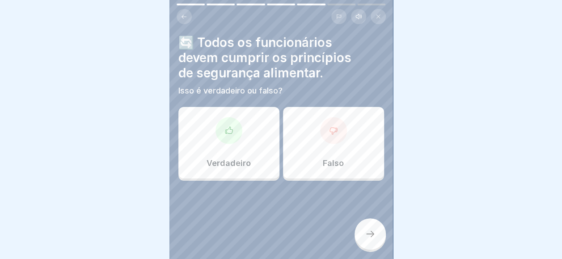
click at [360, 232] on div at bounding box center [369, 233] width 31 height 31
click at [258, 146] on div "Verdadeiro" at bounding box center [228, 142] width 101 height 71
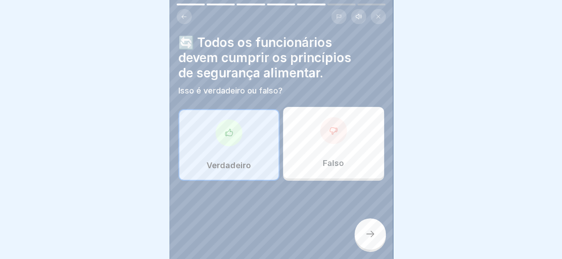
click at [354, 239] on div "🔄 Todos os funcionários devem cumprir os princípios de segurança alimentar. Iss…" at bounding box center [280, 129] width 223 height 259
click at [393, 239] on div at bounding box center [281, 129] width 562 height 259
click at [359, 244] on div at bounding box center [369, 233] width 31 height 31
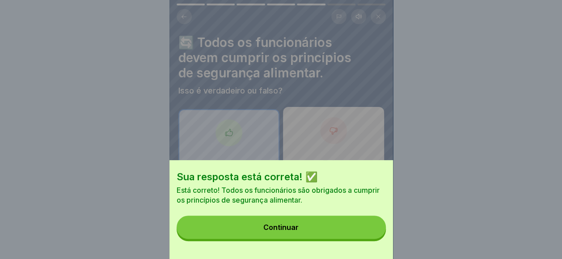
click at [359, 239] on button "Continuar" at bounding box center [281, 226] width 209 height 23
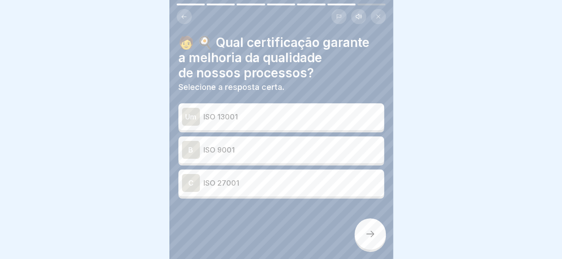
click at [293, 125] on div "Um ISO 13001" at bounding box center [281, 116] width 206 height 27
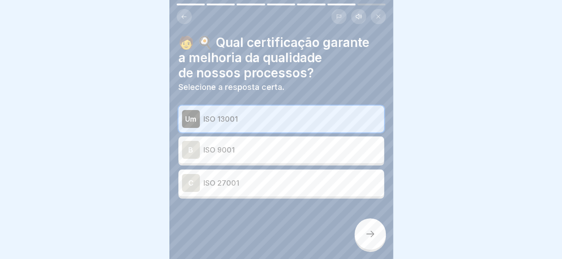
click at [373, 239] on icon at bounding box center [370, 233] width 11 height 11
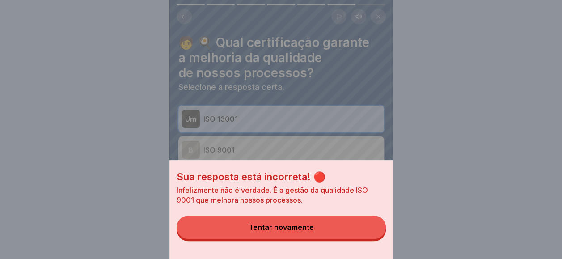
click at [372, 239] on button "Tentar novamente" at bounding box center [281, 226] width 209 height 23
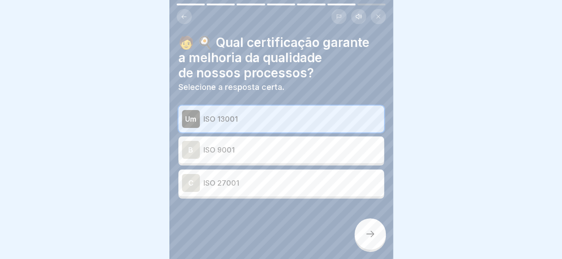
click at [344, 149] on p "ISO 9001" at bounding box center [291, 149] width 177 height 11
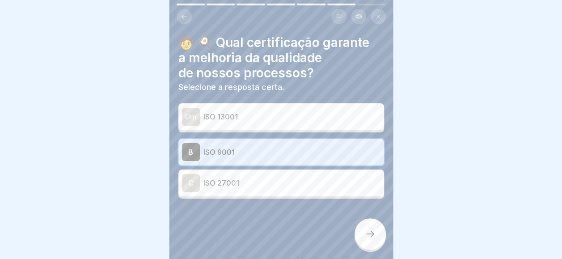
click at [331, 196] on div "Um ISO 13001 B ISO 9001 C ISO 27001" at bounding box center [281, 151] width 206 height 93
click at [307, 171] on div "C ISO 27001" at bounding box center [281, 182] width 206 height 27
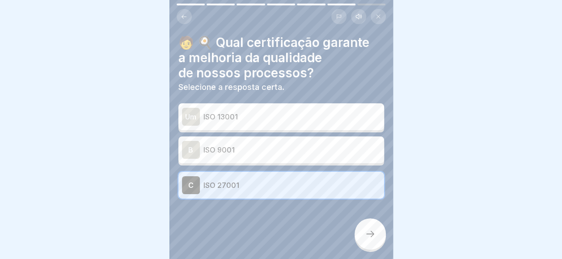
click at [367, 249] on div at bounding box center [369, 233] width 31 height 31
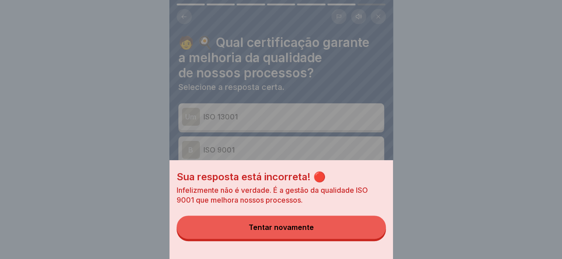
click at [364, 238] on button "Tentar novamente" at bounding box center [281, 226] width 209 height 23
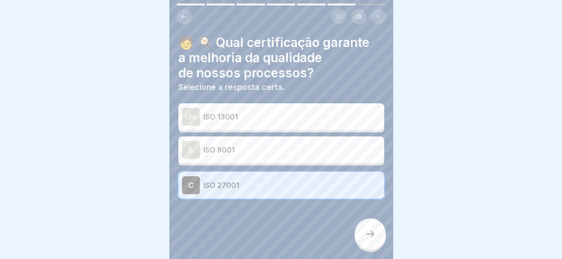
click at [340, 154] on p "ISO 9001" at bounding box center [291, 149] width 177 height 11
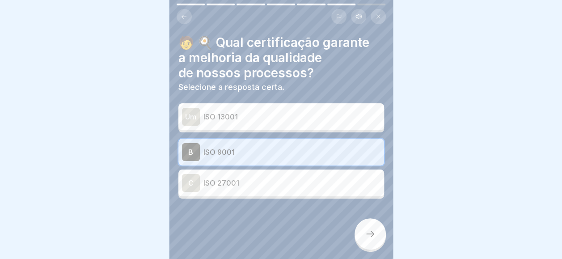
click at [354, 239] on div at bounding box center [369, 233] width 31 height 31
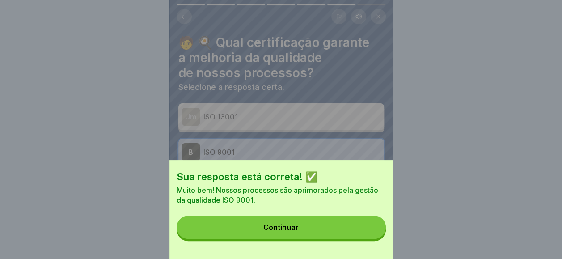
click at [354, 239] on button "Continuar" at bounding box center [281, 226] width 209 height 23
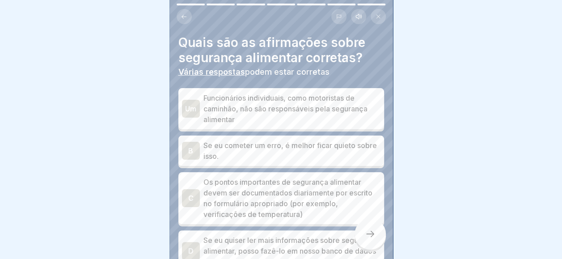
click at [288, 111] on p "Funcionários individuais, como motoristas de caminhão, não são responsáveis pel…" at bounding box center [291, 109] width 177 height 32
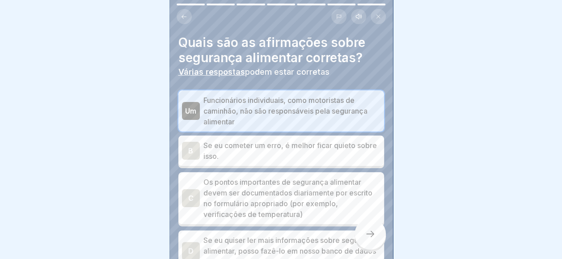
click at [281, 161] on div "B Se eu cometer um erro, é melhor ficar quieto sobre isso." at bounding box center [281, 150] width 206 height 30
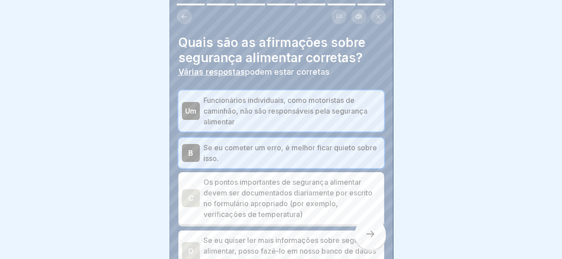
click at [276, 219] on div "C Os pontos importantes de segurança alimentar devem ser documentados diariamen…" at bounding box center [281, 198] width 206 height 52
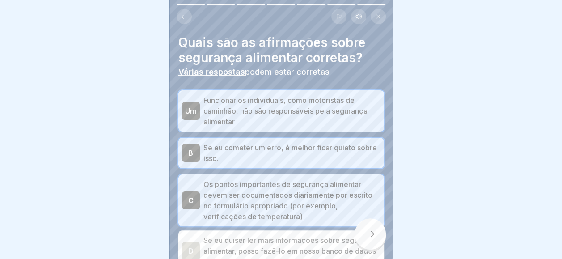
click at [365, 249] on div at bounding box center [369, 233] width 31 height 31
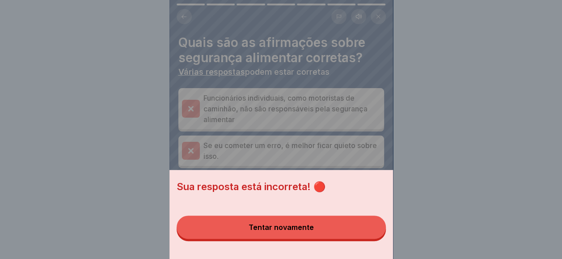
click at [351, 234] on button "Tentar novamente" at bounding box center [281, 226] width 209 height 23
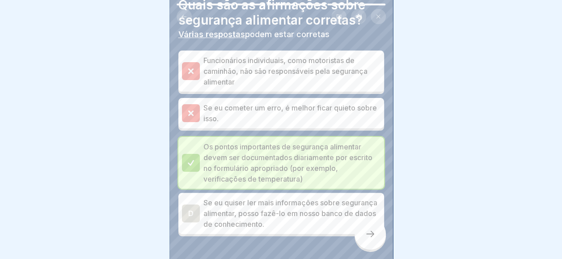
scroll to position [68, 0]
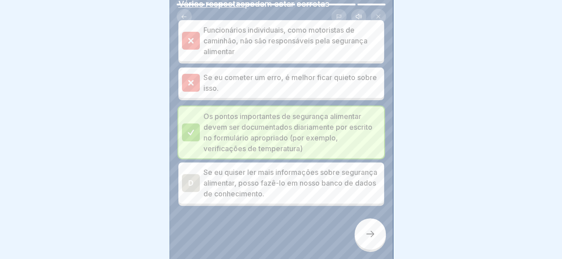
click at [315, 177] on p "Se eu quiser ler mais informações sobre segurança alimentar, posso fazê-lo em n…" at bounding box center [291, 183] width 177 height 32
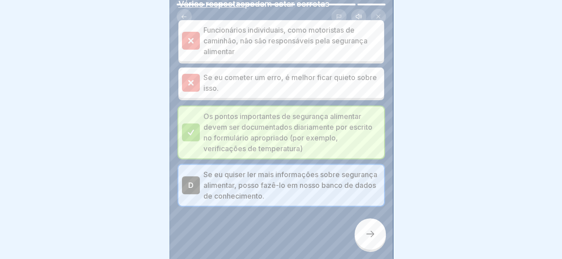
click at [376, 241] on div at bounding box center [369, 233] width 31 height 31
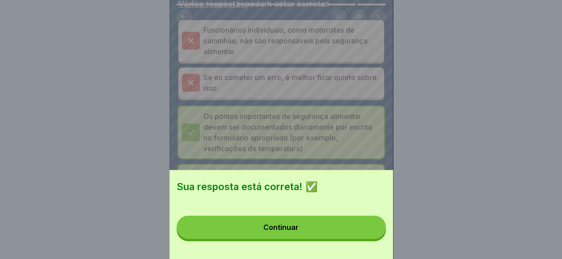
click at [376, 239] on button "Continuar" at bounding box center [281, 226] width 209 height 23
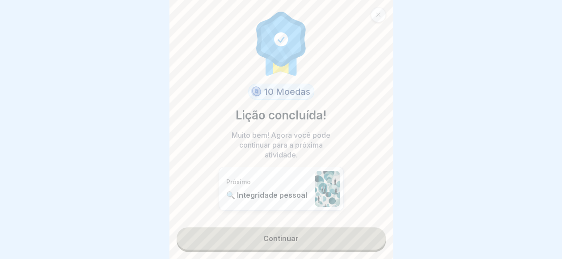
click at [363, 241] on link "Continuar" at bounding box center [281, 238] width 209 height 22
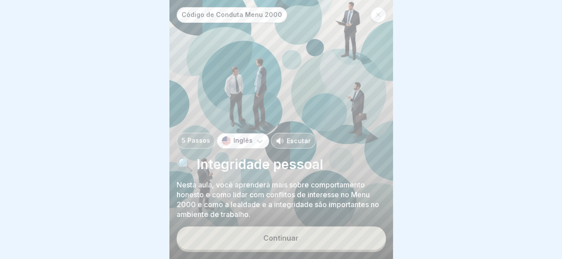
click at [363, 241] on button "Continuar" at bounding box center [281, 237] width 209 height 23
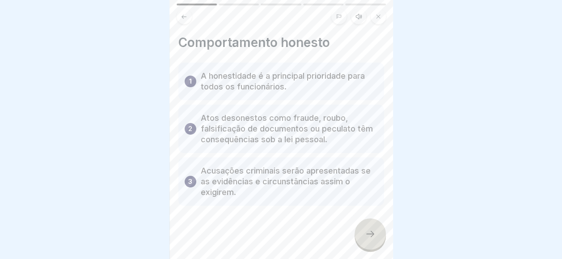
click at [363, 241] on div at bounding box center [369, 233] width 31 height 31
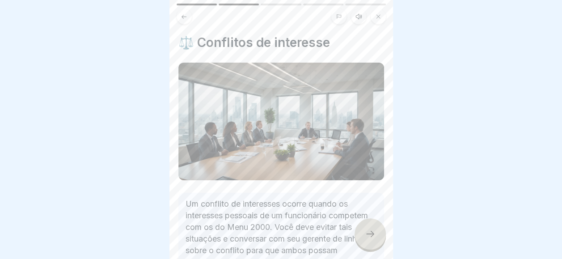
click at [363, 241] on div at bounding box center [369, 233] width 31 height 31
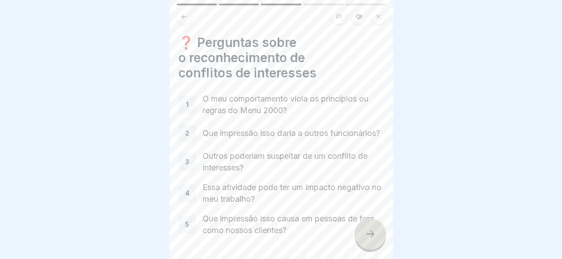
click at [363, 241] on div at bounding box center [369, 233] width 31 height 31
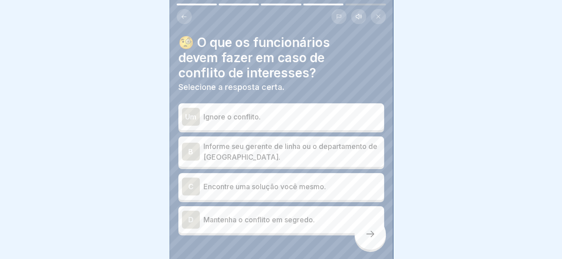
drag, startPoint x: 363, startPoint y: 241, endPoint x: 321, endPoint y: 54, distance: 192.2
click at [335, 66] on div "Código de Conduta Menu 2000 5 Passos Inglês Escutar 🔍 Integridade pessoal Nesta…" at bounding box center [280, 129] width 223 height 259
click at [290, 149] on p "Informe seu gerente de linha ou o departamento de [GEOGRAPHIC_DATA]." at bounding box center [291, 151] width 177 height 21
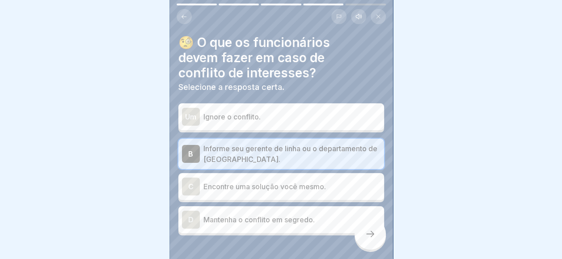
click at [366, 249] on div at bounding box center [369, 233] width 31 height 31
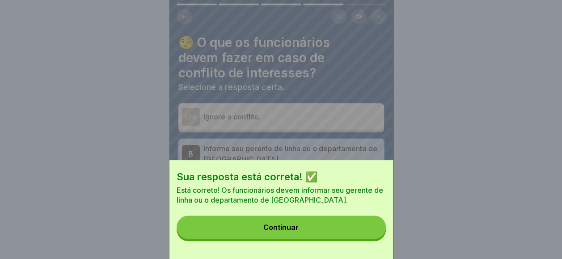
click at [367, 239] on button "Continuar" at bounding box center [281, 226] width 209 height 23
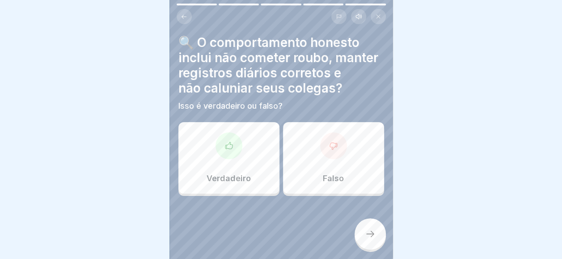
click at [215, 148] on div at bounding box center [228, 145] width 27 height 27
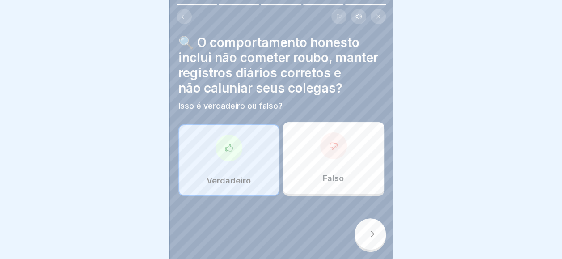
click at [328, 130] on div "Falso" at bounding box center [333, 157] width 101 height 71
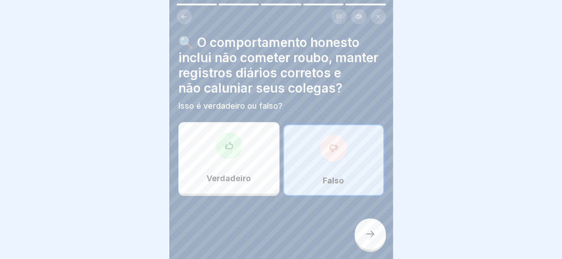
click at [378, 234] on div at bounding box center [369, 233] width 31 height 31
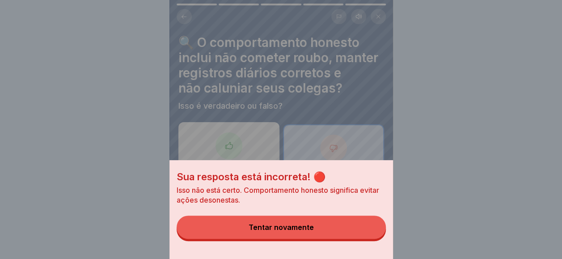
click at [355, 235] on button "Tentar novamente" at bounding box center [281, 226] width 209 height 23
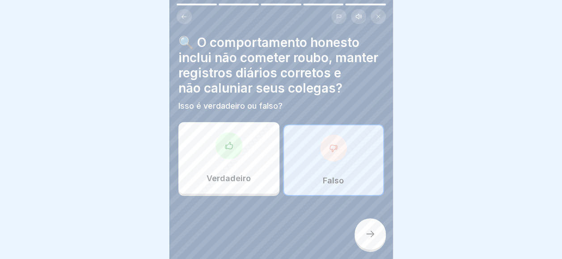
click at [268, 172] on div "Verdadeiro" at bounding box center [228, 157] width 101 height 71
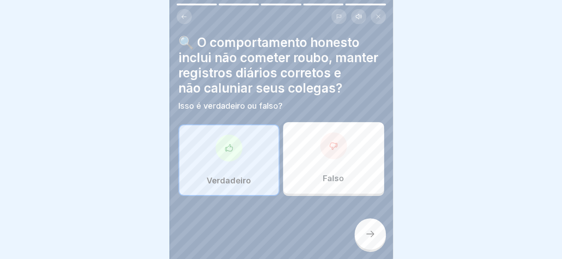
click at [383, 231] on div "🔍 O comportamento honesto inclui não cometer roubo, manter registros diários co…" at bounding box center [280, 129] width 223 height 259
click at [366, 239] on icon at bounding box center [370, 233] width 11 height 11
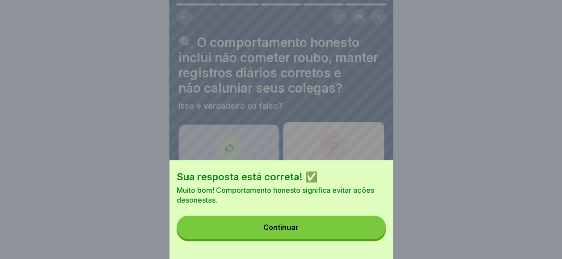
click at [366, 239] on button "Continuar" at bounding box center [281, 226] width 209 height 23
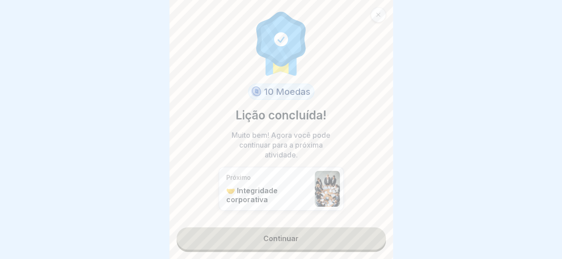
click at [366, 240] on link "Continuar" at bounding box center [281, 238] width 209 height 22
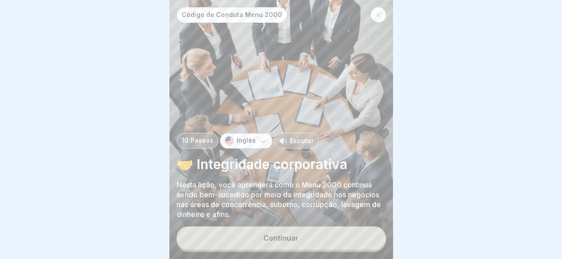
click at [356, 236] on button "Continuar" at bounding box center [281, 237] width 209 height 23
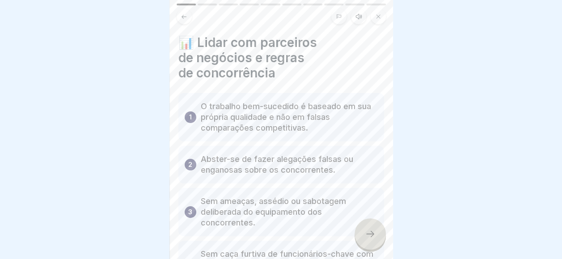
click at [356, 236] on div at bounding box center [369, 233] width 31 height 31
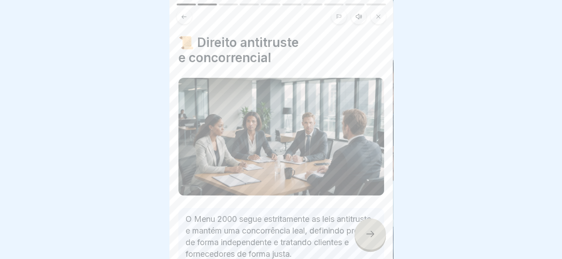
click at [356, 236] on div at bounding box center [369, 233] width 31 height 31
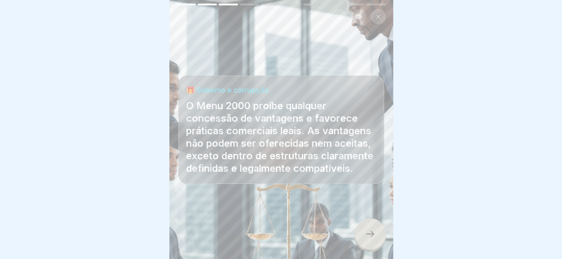
click at [356, 236] on div at bounding box center [369, 233] width 31 height 31
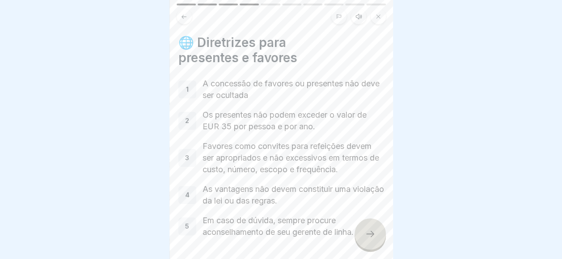
click at [356, 236] on div at bounding box center [369, 233] width 31 height 31
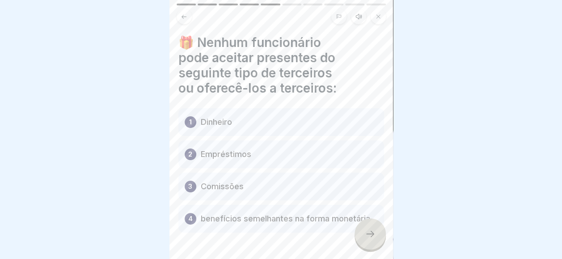
click at [356, 236] on div at bounding box center [369, 233] width 31 height 31
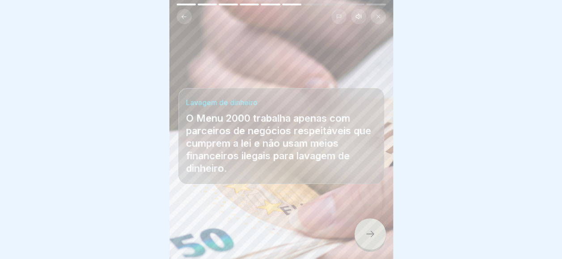
click at [356, 236] on div at bounding box center [369, 233] width 31 height 31
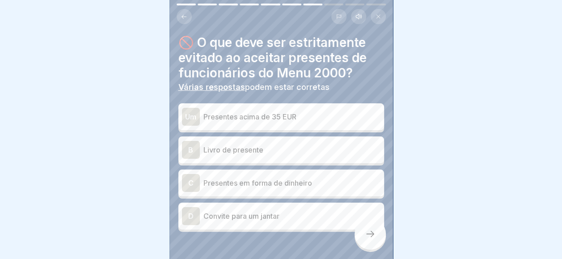
click at [317, 114] on p "Presentes acima de 35 EUR" at bounding box center [291, 116] width 177 height 11
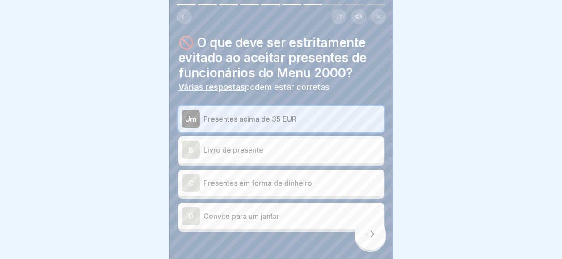
click at [283, 213] on p "Convite para um jantar" at bounding box center [291, 215] width 177 height 11
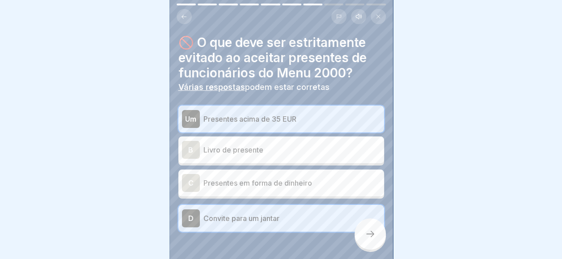
click at [365, 249] on div at bounding box center [369, 233] width 31 height 31
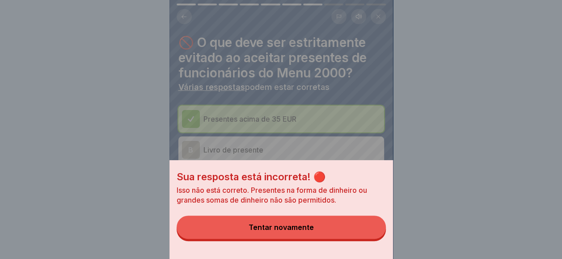
click at [358, 246] on div "Sua resposta está incorreta! 🔴 Isso não está correto. Presentes na forma de din…" at bounding box center [280, 209] width 223 height 99
click at [346, 231] on button "Tentar novamente" at bounding box center [281, 226] width 209 height 23
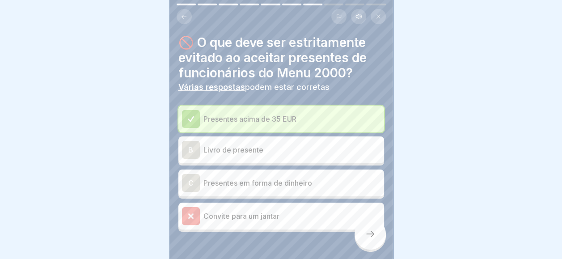
click at [325, 177] on p "Presentes em forma de dinheiro" at bounding box center [291, 182] width 177 height 11
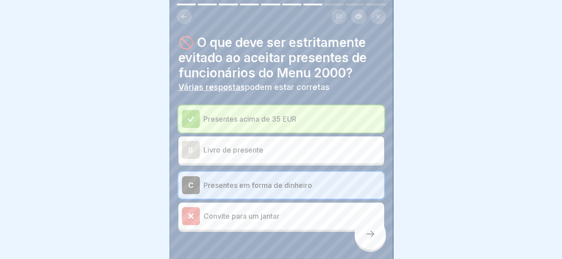
click at [358, 257] on div at bounding box center [281, 258] width 206 height 54
click at [363, 236] on div at bounding box center [369, 233] width 31 height 31
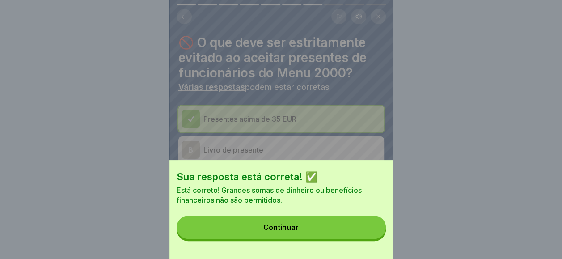
click at [363, 237] on button "Continuar" at bounding box center [281, 226] width 209 height 23
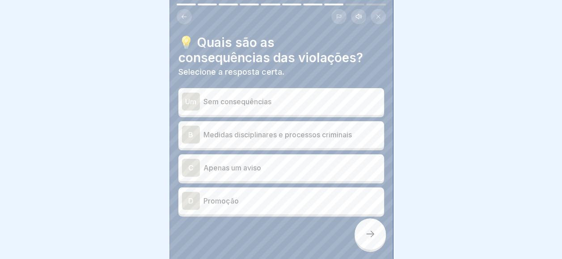
click at [273, 139] on p "Medidas disciplinares e processos criminais" at bounding box center [291, 134] width 177 height 11
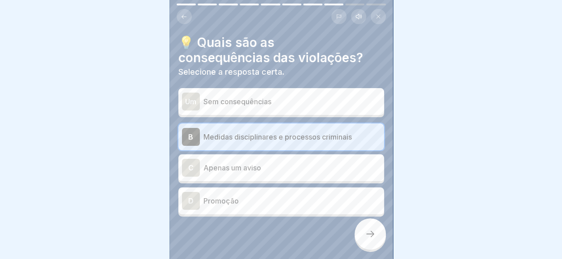
click at [366, 249] on div at bounding box center [369, 233] width 31 height 31
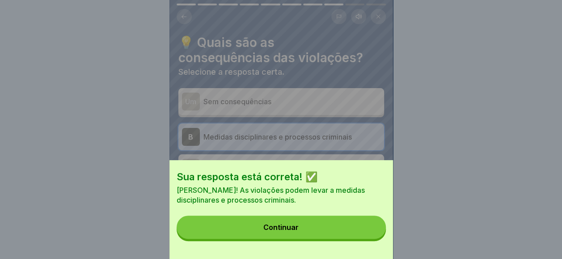
click at [366, 249] on div "Sua resposta está correta! ✅ Correto! As violações podem levar a medidas discip…" at bounding box center [280, 209] width 223 height 99
click at [366, 239] on button "Continuar" at bounding box center [281, 226] width 209 height 23
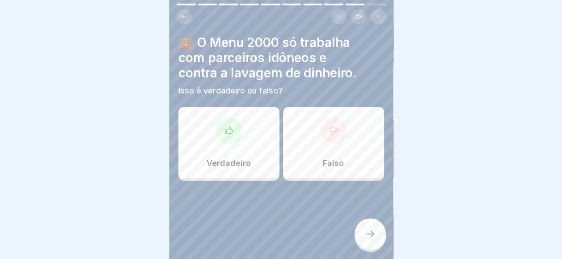
click at [339, 168] on div "Falso" at bounding box center [333, 142] width 101 height 71
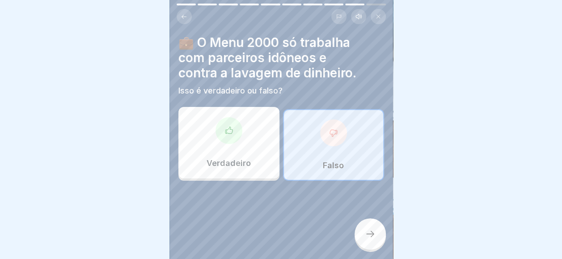
click at [369, 249] on div at bounding box center [369, 233] width 31 height 31
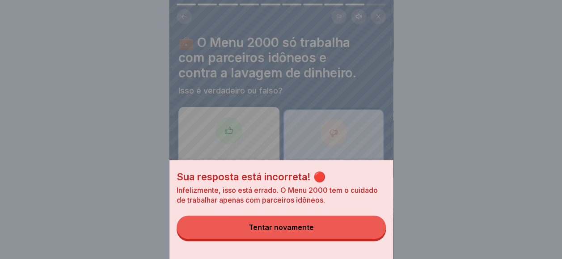
click at [274, 231] on div "Tentar novamente" at bounding box center [280, 227] width 65 height 8
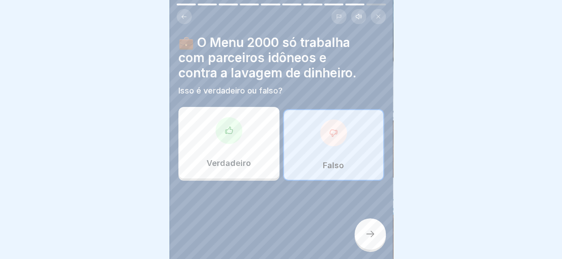
click at [221, 154] on div "Verdadeiro" at bounding box center [228, 142] width 101 height 71
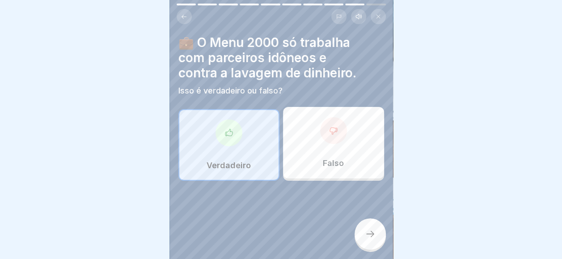
click at [373, 235] on div at bounding box center [369, 233] width 31 height 31
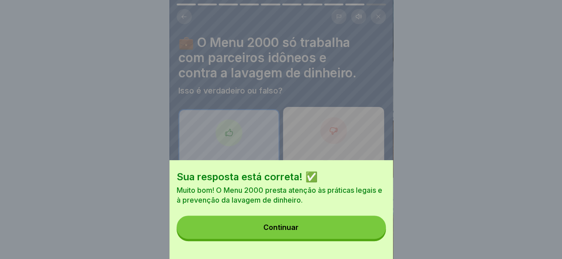
click at [374, 235] on button "Continuar" at bounding box center [281, 226] width 209 height 23
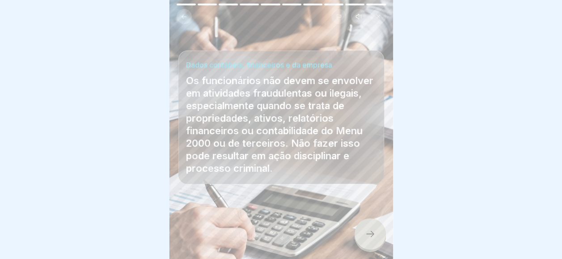
click at [374, 236] on div at bounding box center [369, 233] width 31 height 31
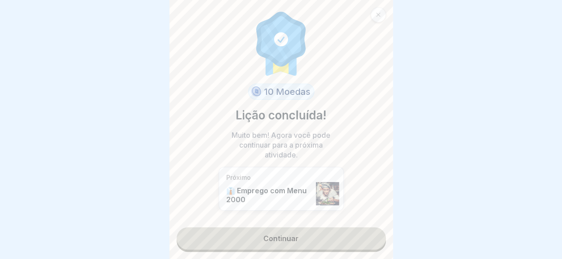
click at [374, 236] on link "Continuar" at bounding box center [281, 238] width 209 height 22
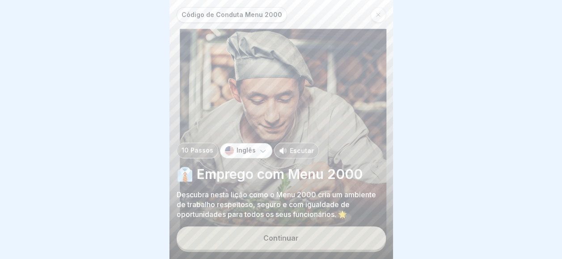
click at [317, 249] on button "Continuar" at bounding box center [281, 237] width 209 height 23
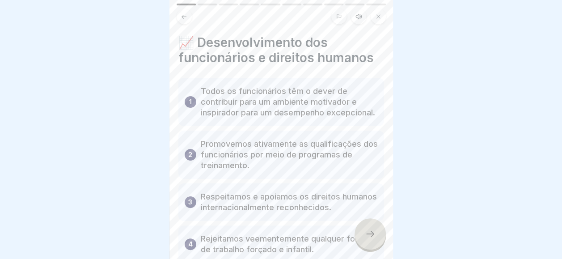
click at [316, 251] on p "Rejeitamos veementemente qualquer forma de trabalho forçado e infantil." at bounding box center [289, 243] width 177 height 21
click at [356, 235] on div at bounding box center [369, 233] width 31 height 31
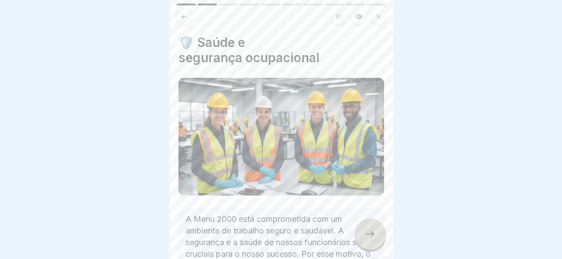
click at [356, 235] on div at bounding box center [369, 233] width 31 height 31
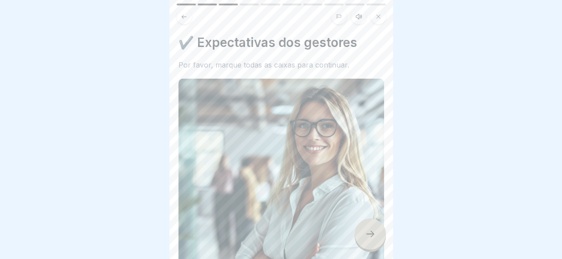
click at [356, 235] on div at bounding box center [369, 233] width 31 height 31
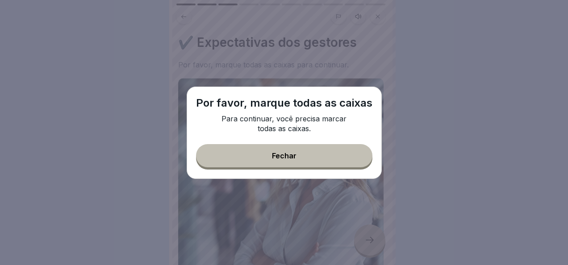
click at [351, 166] on button "Fechar" at bounding box center [284, 155] width 177 height 23
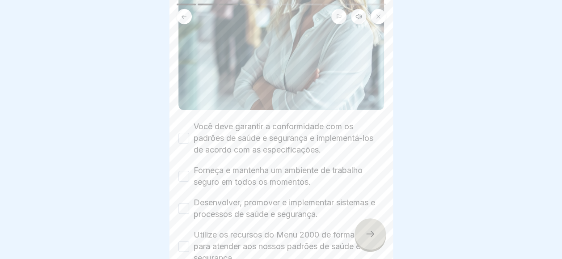
scroll to position [179, 0]
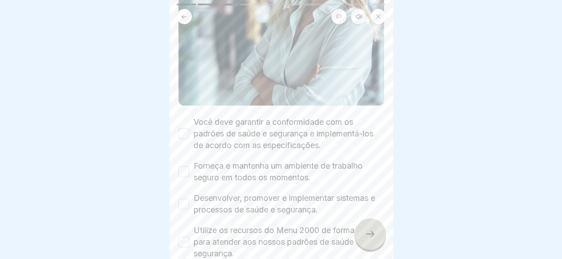
click at [184, 132] on div "Você deve garantir a conformidade com os padrões de saúde e segurança e impleme…" at bounding box center [281, 133] width 206 height 35
click at [184, 131] on button "Você deve garantir a conformidade com os padrões de saúde e segurança e impleme…" at bounding box center [183, 133] width 11 height 11
click at [184, 166] on button "Forneça e mantenha um ambiente de trabalho seguro em todos os momentos." at bounding box center [183, 171] width 11 height 11
click at [184, 184] on div "Você deve garantir a conformidade com os padrões de saúde e segurança e impleme…" at bounding box center [281, 203] width 206 height 175
click at [184, 202] on button "Desenvolver, promover e implementar sistemas e processos de saúde e segurança." at bounding box center [183, 203] width 11 height 11
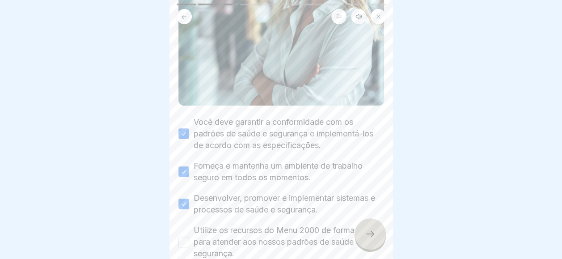
click at [184, 236] on button "Utilize os recursos do Menu 2000 de forma eficaz para atender aos nossos padrõe…" at bounding box center [183, 241] width 11 height 11
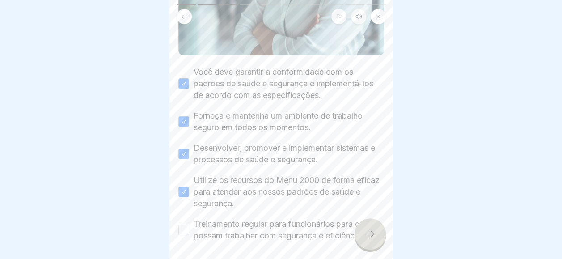
scroll to position [258, 0]
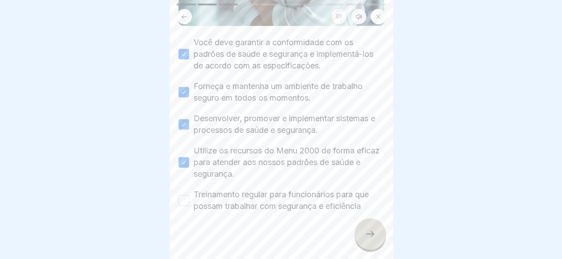
click at [240, 193] on label "Treinamento regular para funcionários para que possam trabalhar com segurança e…" at bounding box center [288, 200] width 190 height 23
click at [189, 195] on button "Treinamento regular para funcionários para que possam trabalhar com segurança e…" at bounding box center [183, 200] width 11 height 11
click at [383, 240] on div at bounding box center [369, 233] width 31 height 31
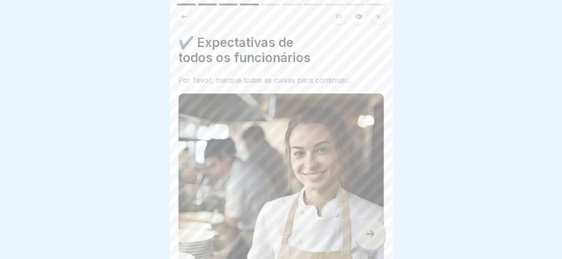
click at [383, 240] on div at bounding box center [369, 233] width 31 height 31
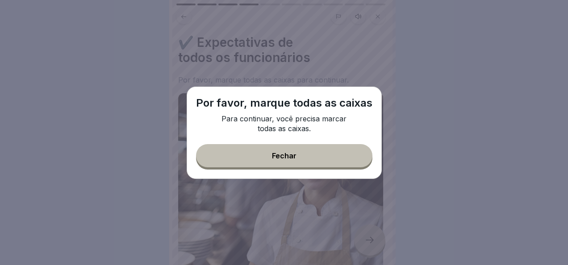
click at [332, 169] on div "Por favor, marque todas as caixas Para continuar, você precisa marcar todas as …" at bounding box center [284, 133] width 195 height 93
click at [331, 151] on button "Fechar" at bounding box center [284, 155] width 177 height 23
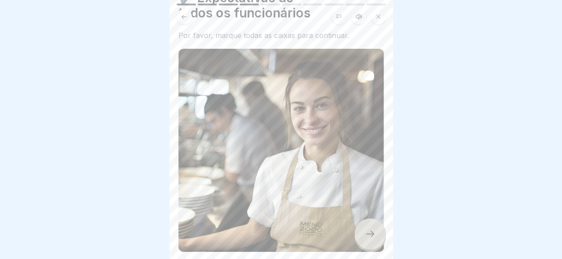
scroll to position [223, 0]
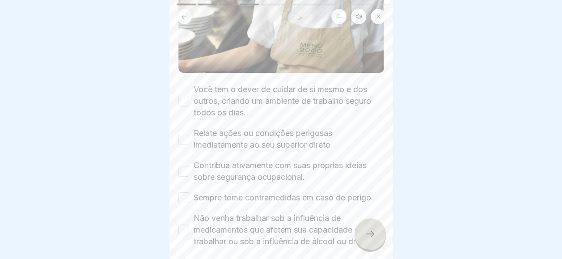
click at [179, 106] on div "Você tem o dever de cuidar de si mesmo e dos outros, criando um ambiente de tra…" at bounding box center [281, 101] width 206 height 35
click at [181, 99] on div "Você tem o dever de cuidar de si mesmo e dos outros, criando um ambiente de tra…" at bounding box center [281, 101] width 206 height 35
click at [183, 99] on button "Você tem o dever de cuidar de si mesmo e dos outros, criando um ambiente de tra…" at bounding box center [183, 101] width 11 height 11
click at [182, 127] on div "Relate ações ou condições perigosas imediatamente ao seu superior direto" at bounding box center [281, 138] width 206 height 23
click at [182, 134] on button "Relate ações ou condições perigosas imediatamente ao seu superior direto" at bounding box center [183, 139] width 11 height 11
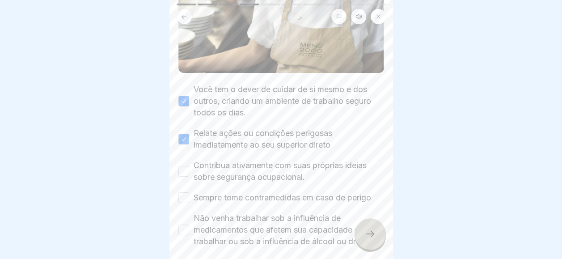
click at [182, 166] on button "Contribua ativamente com suas próprias ideias sobre segurança ocupacional." at bounding box center [183, 171] width 11 height 11
click at [184, 192] on button "Sempre tome contramedidas em caso de perigo" at bounding box center [183, 197] width 11 height 11
click at [190, 232] on div "Não venha trabalhar sob a influência de medicamentos que afetem sua capacidade …" at bounding box center [281, 229] width 206 height 35
click at [189, 231] on div "Não venha trabalhar sob a influência de medicamentos que afetem sua capacidade …" at bounding box center [281, 229] width 206 height 35
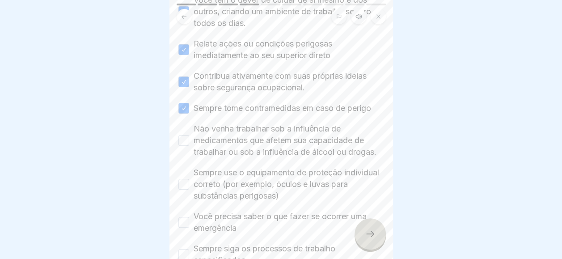
click at [189, 136] on div "Não venha trabalhar sob a influência de medicamentos que afetem sua capacidade …" at bounding box center [281, 140] width 206 height 35
click at [188, 139] on button "Não venha trabalhar sob a influência de medicamentos que afetem sua capacidade …" at bounding box center [183, 140] width 11 height 11
click at [191, 180] on div "Sempre use o equipamento de proteção individual correto (por exemplo, óculos e …" at bounding box center [281, 184] width 206 height 35
click at [189, 188] on button "Sempre use o equipamento de proteção individual correto (por exemplo, óculos e …" at bounding box center [183, 184] width 11 height 11
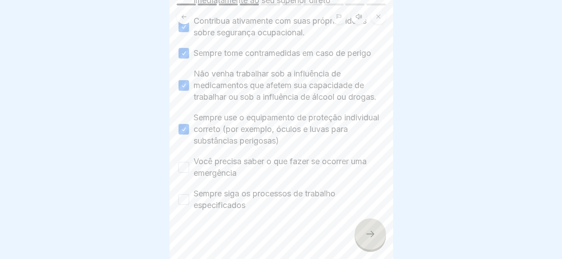
scroll to position [378, 0]
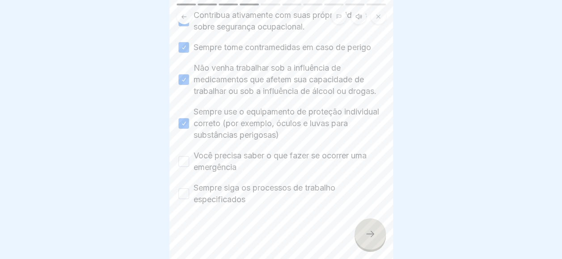
click at [188, 158] on button "Você precisa saber o que fazer se ocorrer uma emergência" at bounding box center [183, 161] width 11 height 11
click at [181, 193] on button "Sempre siga os processos de trabalho especificados" at bounding box center [183, 193] width 11 height 11
click at [383, 253] on div "✔️ Expectativas de todos os funcionários Por favor, marque todas as caixas para…" at bounding box center [280, 129] width 223 height 259
click at [378, 246] on div at bounding box center [369, 233] width 31 height 31
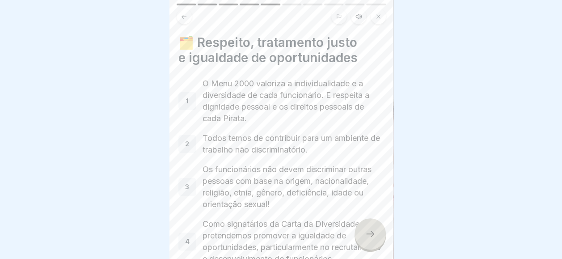
click at [373, 239] on icon at bounding box center [370, 233] width 11 height 11
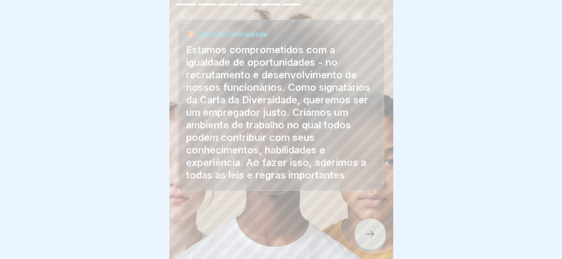
scroll to position [21, 0]
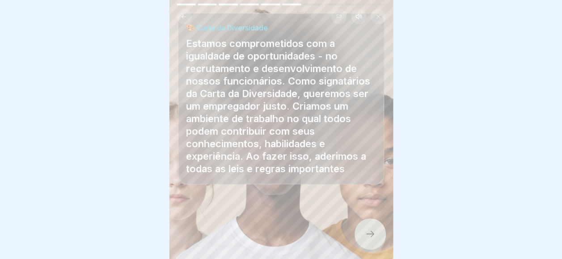
click at [397, 226] on div at bounding box center [281, 129] width 562 height 259
click at [349, 228] on div at bounding box center [281, 233] width 206 height 54
click at [360, 232] on div at bounding box center [369, 233] width 31 height 31
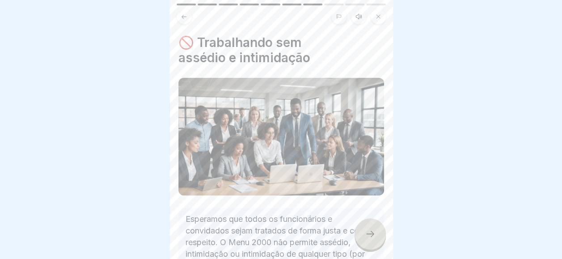
click at [360, 232] on div at bounding box center [369, 233] width 31 height 31
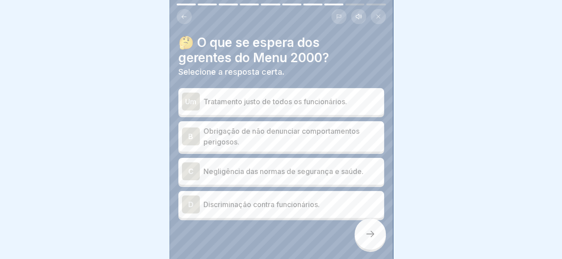
click at [181, 13] on icon at bounding box center [184, 16] width 7 height 7
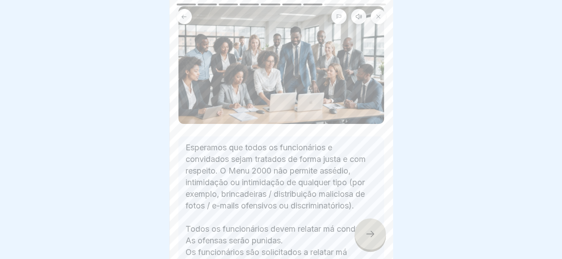
scroll to position [89, 0]
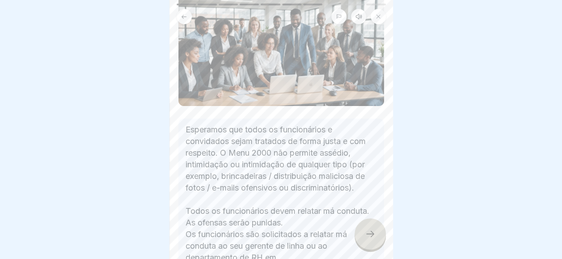
click at [383, 229] on div at bounding box center [369, 233] width 31 height 31
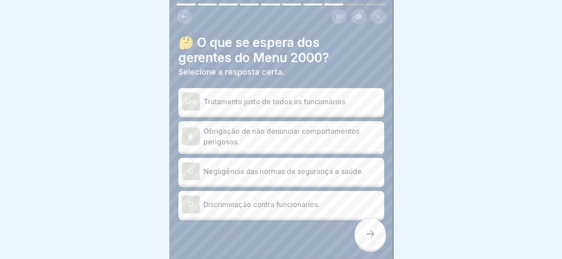
click at [300, 93] on div "Um Tratamento justo de todos os funcionários." at bounding box center [281, 102] width 198 height 18
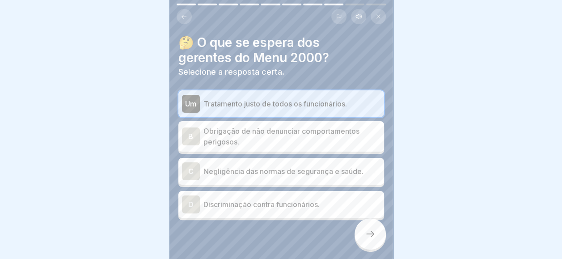
click at [376, 237] on div at bounding box center [369, 233] width 31 height 31
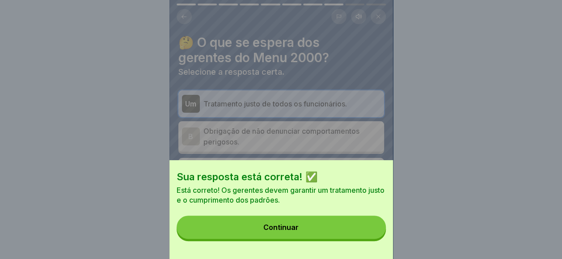
click at [376, 237] on button "Continuar" at bounding box center [281, 226] width 209 height 23
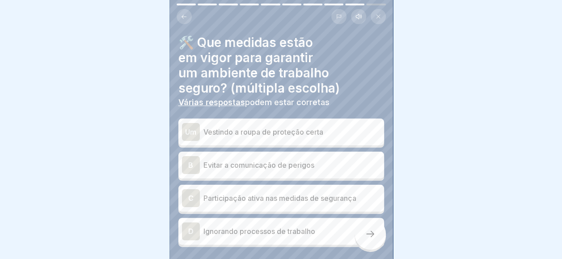
click at [258, 193] on p "Participação ativa nas medidas de segurança" at bounding box center [291, 198] width 177 height 11
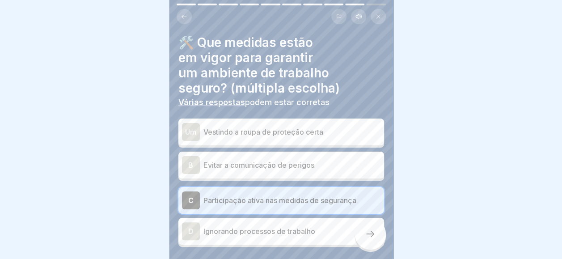
click at [276, 131] on div "Um Vestindo a roupa de proteção certa" at bounding box center [281, 132] width 198 height 18
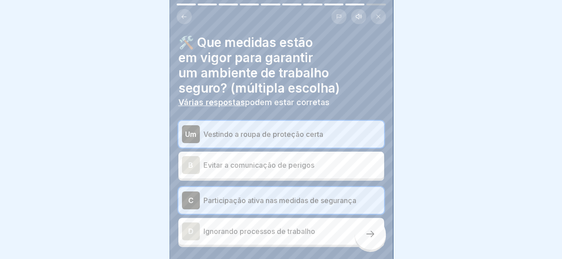
click at [377, 240] on div at bounding box center [369, 233] width 31 height 31
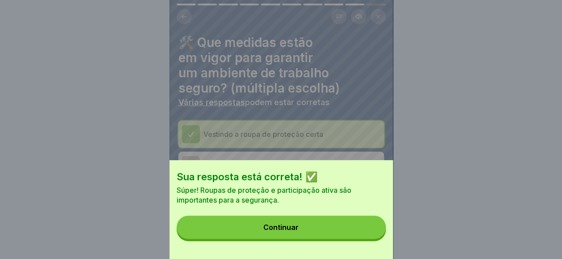
click at [363, 236] on button "Continuar" at bounding box center [281, 226] width 209 height 23
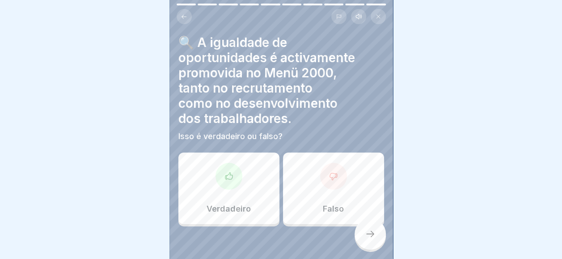
click at [311, 168] on div "Falso" at bounding box center [333, 187] width 101 height 71
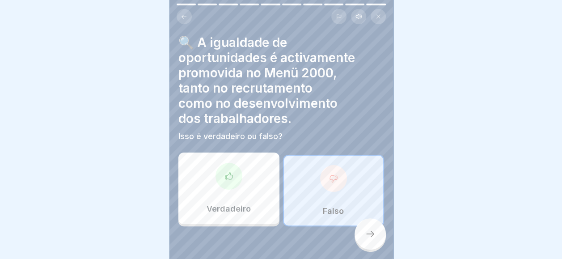
click at [364, 227] on div at bounding box center [369, 233] width 31 height 31
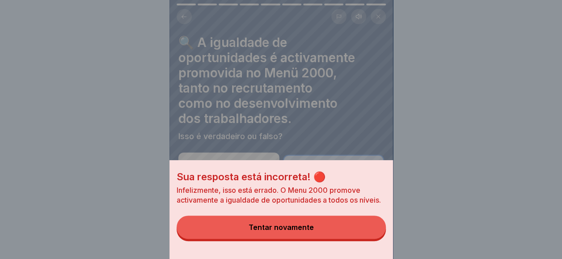
click at [304, 238] on button "Tentar novamente" at bounding box center [281, 226] width 209 height 23
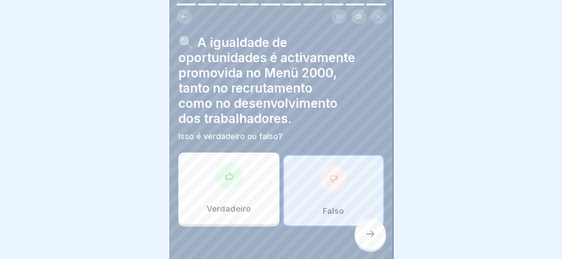
click at [209, 178] on div "Verdadeiro" at bounding box center [228, 187] width 101 height 71
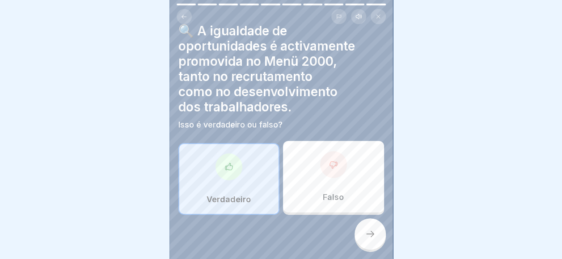
scroll to position [21, 0]
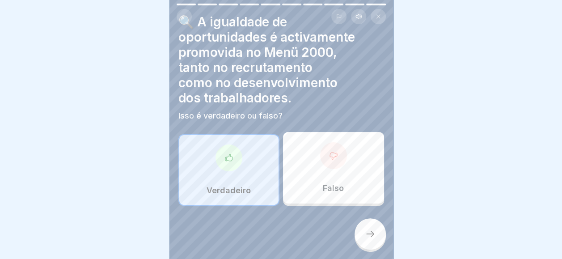
click at [374, 230] on icon at bounding box center [370, 233] width 11 height 11
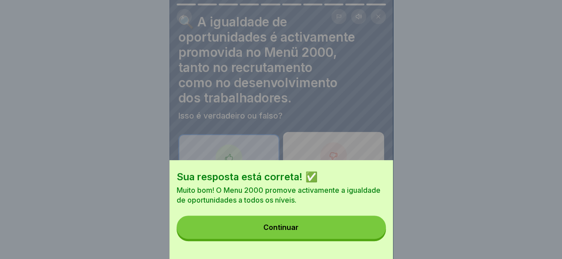
click at [365, 227] on button "Continuar" at bounding box center [281, 226] width 209 height 23
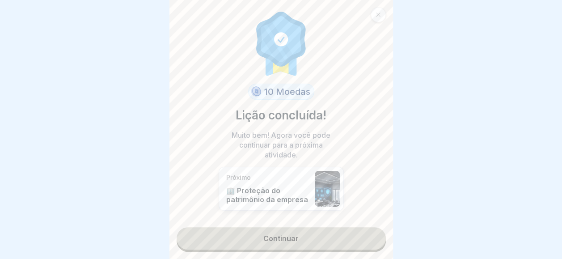
click at [298, 215] on div "10 Moedas Lição concluída! Muito bem! Agora você pode continuar para a próxima …" at bounding box center [280, 129] width 223 height 259
click at [287, 228] on link "Continuar" at bounding box center [281, 238] width 209 height 22
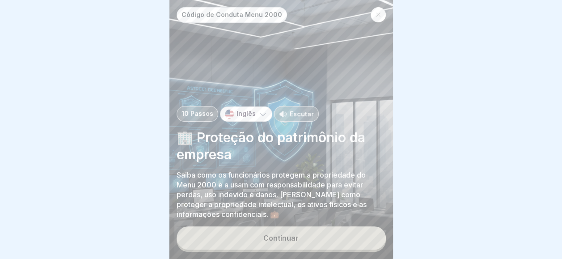
click at [287, 228] on button "Continuar" at bounding box center [281, 237] width 209 height 23
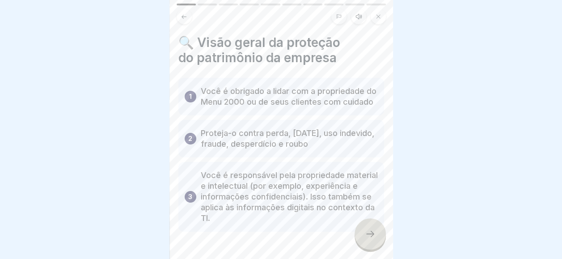
click at [364, 228] on div at bounding box center [369, 233] width 31 height 31
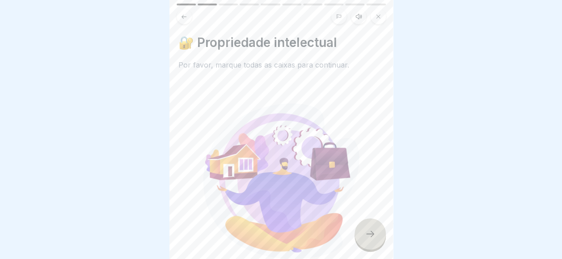
click at [364, 232] on div at bounding box center [369, 233] width 31 height 31
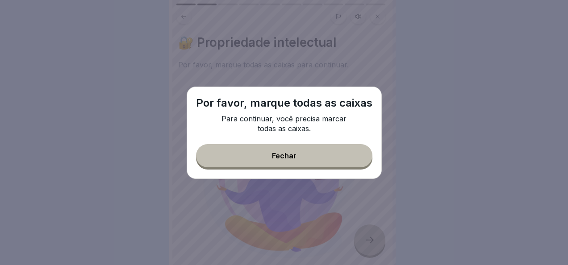
click at [310, 154] on button "Fechar" at bounding box center [284, 155] width 177 height 23
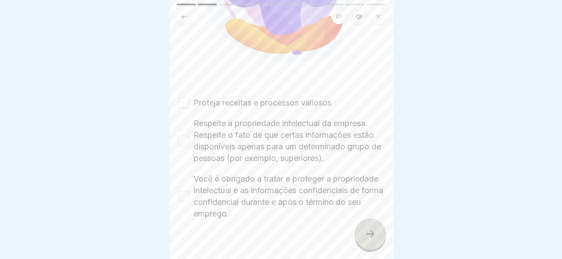
scroll to position [205, 0]
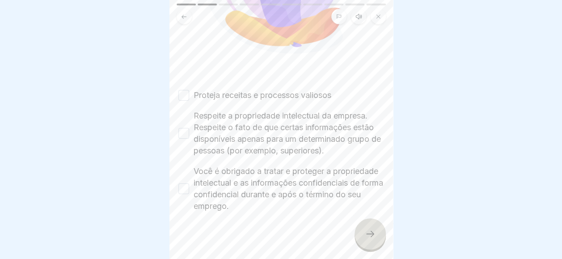
click at [191, 89] on div "Proteja receitas e processos valiosos" at bounding box center [254, 95] width 153 height 12
click at [189, 123] on div "Respeite a propriedade intelectual da empresa. Respeite o fato de que certas in…" at bounding box center [281, 133] width 206 height 46
click at [181, 130] on button "Respeite a propriedade intelectual da empresa. Respeite o fato de que certas in…" at bounding box center [183, 133] width 11 height 11
click at [185, 189] on div "Você é obrigado a tratar e proteger a propriedade intelectual e as informações …" at bounding box center [281, 188] width 206 height 46
click at [182, 183] on button "Você é obrigado a tratar e proteger a propriedade intelectual e as informações …" at bounding box center [183, 188] width 11 height 11
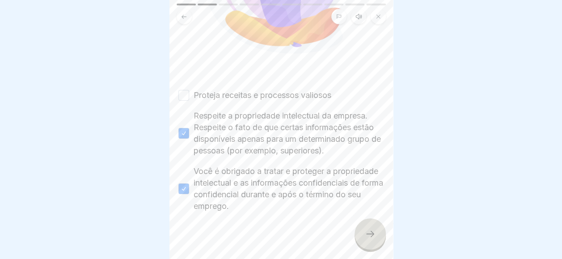
click at [189, 91] on div "Proteja receitas e processos valiosos" at bounding box center [254, 95] width 153 height 12
click at [189, 90] on div "Proteja receitas e processos valiosos" at bounding box center [254, 95] width 153 height 12
click at [187, 90] on button "Proteja receitas e processos valiosos" at bounding box center [183, 95] width 11 height 11
click at [370, 239] on icon at bounding box center [370, 233] width 11 height 11
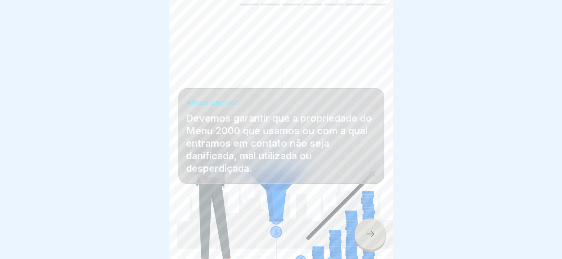
click at [370, 239] on icon at bounding box center [370, 233] width 11 height 11
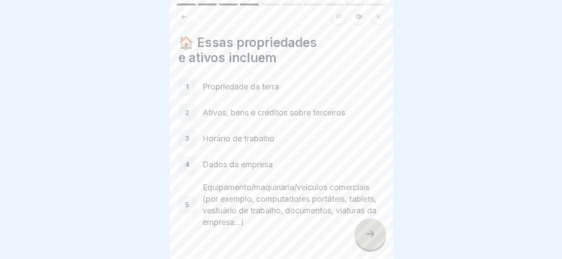
click at [370, 239] on icon at bounding box center [370, 233] width 11 height 11
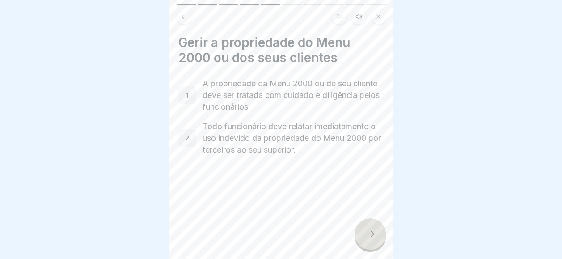
click at [370, 239] on icon at bounding box center [370, 233] width 11 height 11
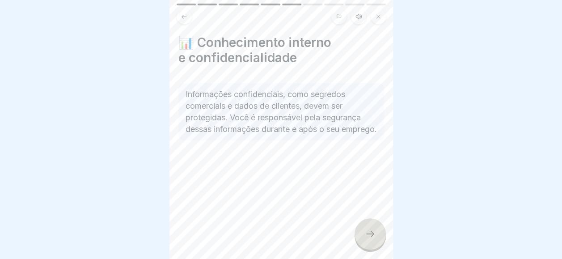
click at [370, 239] on icon at bounding box center [370, 233] width 11 height 11
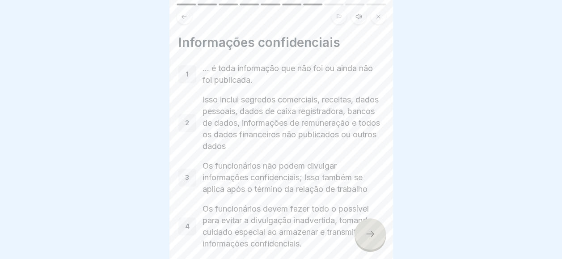
click at [370, 239] on icon at bounding box center [370, 233] width 11 height 11
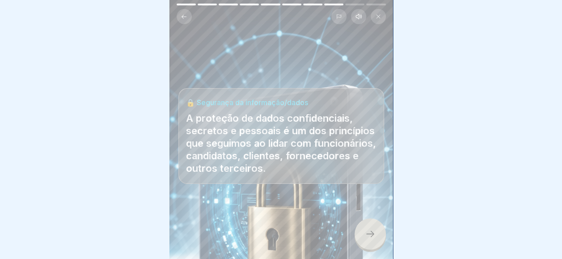
click at [370, 239] on icon at bounding box center [370, 233] width 11 height 11
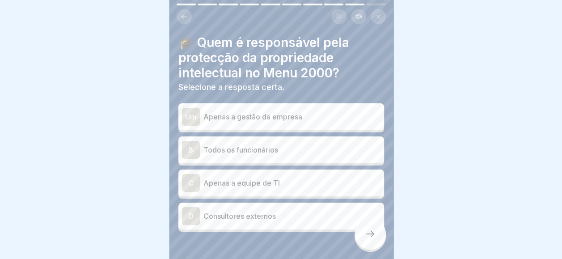
click at [259, 141] on div "B Todos os funcionários" at bounding box center [281, 150] width 198 height 18
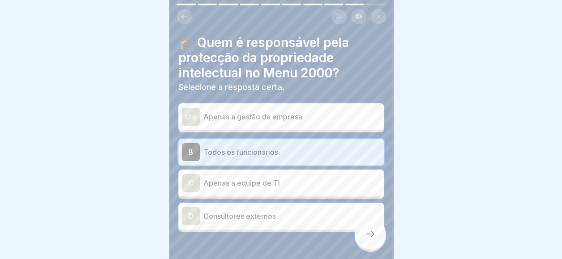
click at [373, 233] on div at bounding box center [369, 233] width 31 height 31
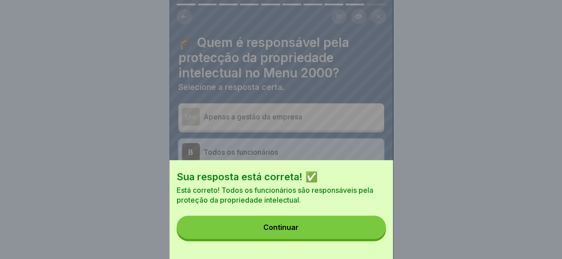
click at [363, 239] on button "Continuar" at bounding box center [281, 226] width 209 height 23
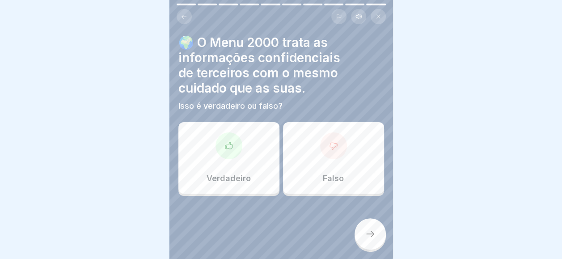
click at [265, 143] on div "Verdadeiro" at bounding box center [228, 157] width 101 height 71
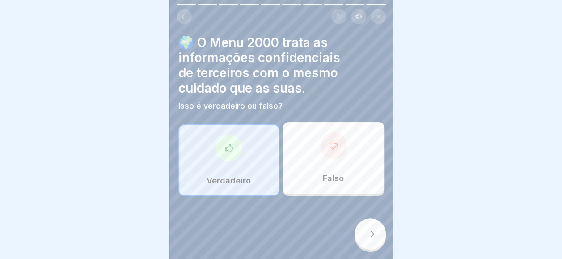
click at [368, 239] on icon at bounding box center [370, 233] width 11 height 11
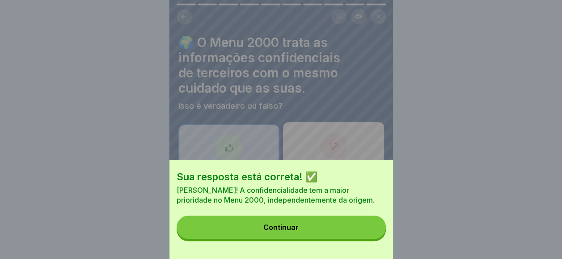
click at [368, 239] on button "Continuar" at bounding box center [281, 226] width 209 height 23
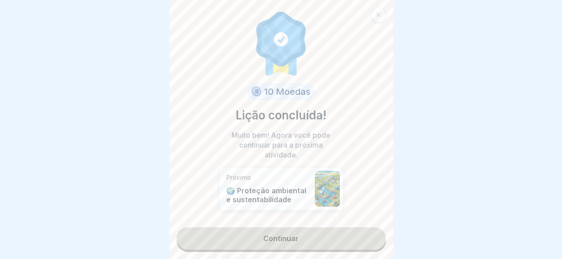
click at [368, 240] on link "Continuar" at bounding box center [281, 238] width 209 height 22
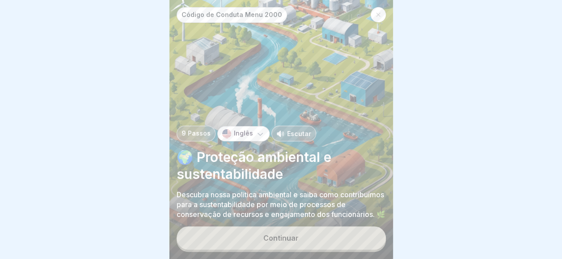
click at [368, 240] on button "Continuar" at bounding box center [281, 237] width 209 height 23
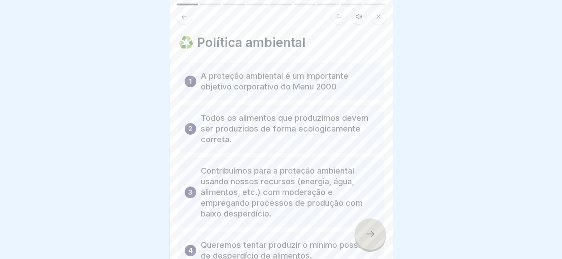
click at [368, 239] on icon at bounding box center [370, 233] width 11 height 11
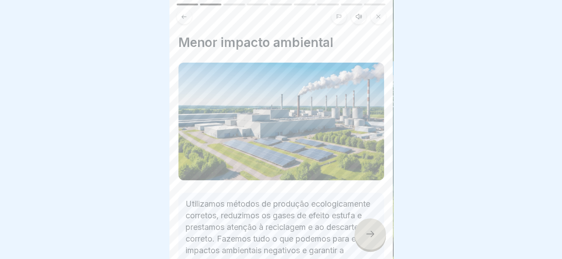
click at [368, 239] on icon at bounding box center [370, 233] width 11 height 11
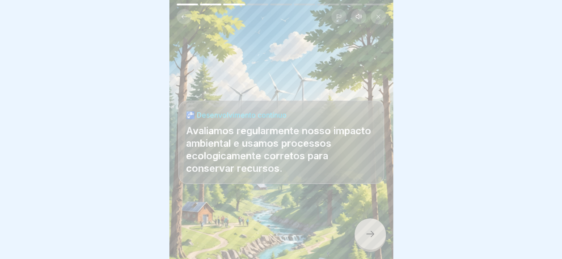
click at [368, 239] on icon at bounding box center [370, 233] width 11 height 11
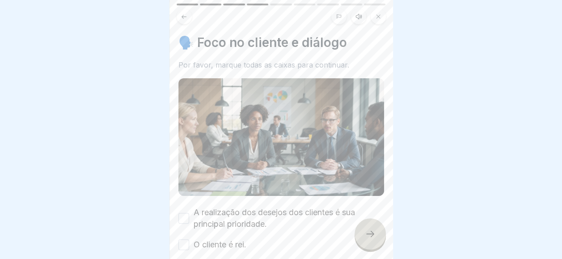
click at [368, 239] on icon at bounding box center [370, 233] width 11 height 11
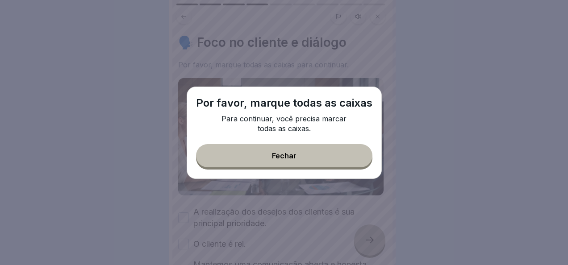
click at [322, 139] on div "Por favor, marque todas as caixas Para continuar, você precisa marcar todas as …" at bounding box center [284, 133] width 195 height 93
click at [310, 147] on button "Fechar" at bounding box center [284, 155] width 177 height 23
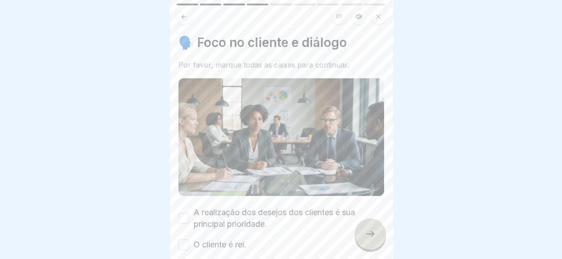
click at [180, 214] on button "A realização dos desejos dos clientes é sua principal prioridade." at bounding box center [183, 218] width 11 height 11
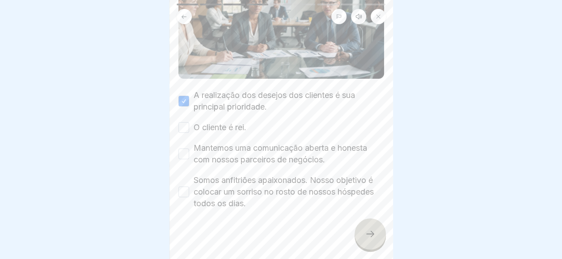
scroll to position [117, 0]
click at [183, 122] on button "O cliente é rei." at bounding box center [183, 127] width 11 height 11
click at [185, 149] on button "Mantemos uma comunicação aberta e honesta com nossos parceiros de negócios." at bounding box center [183, 153] width 11 height 11
click at [185, 198] on div "Somos anfitriões apaixonados. Nosso objetivo é colocar um sorriso no rosto de n…" at bounding box center [281, 191] width 206 height 35
click at [194, 178] on label "Somos anfitriões apaixonados. Nosso objetivo é colocar um sorriso no rosto de n…" at bounding box center [288, 191] width 190 height 35
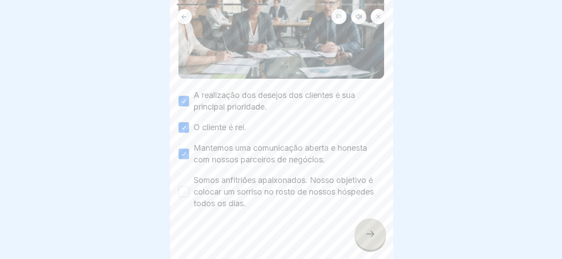
click at [189, 186] on button "Somos anfitriões apaixonados. Nosso objetivo é colocar um sorriso no rosto de n…" at bounding box center [183, 191] width 11 height 11
click at [190, 187] on div "Somos anfitriões apaixonados. Nosso objetivo é colocar um sorriso no rosto de n…" at bounding box center [281, 191] width 206 height 35
click at [374, 231] on div at bounding box center [369, 233] width 31 height 31
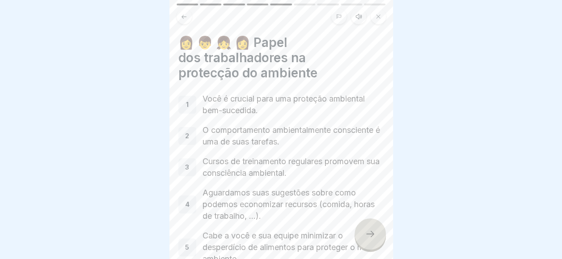
click at [374, 231] on div at bounding box center [369, 233] width 31 height 31
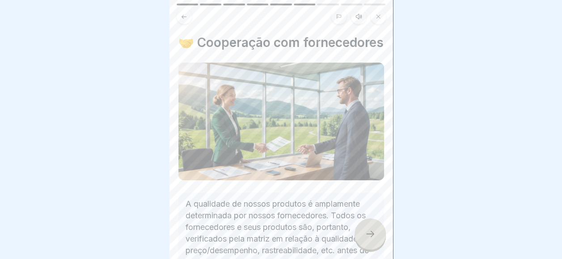
click at [364, 235] on div at bounding box center [369, 233] width 31 height 31
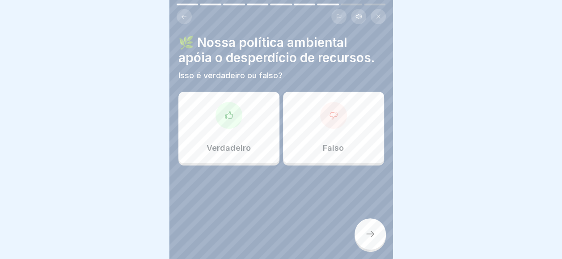
click at [220, 141] on div "Verdadeiro" at bounding box center [228, 127] width 101 height 71
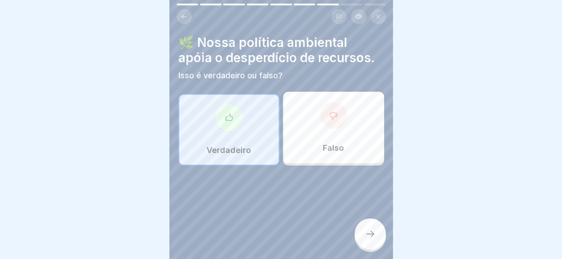
click at [367, 233] on div at bounding box center [369, 233] width 31 height 31
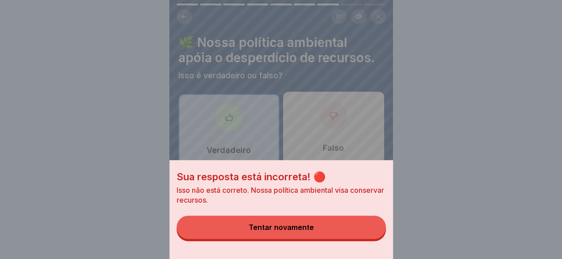
click at [366, 234] on button "Tentar novamente" at bounding box center [281, 226] width 209 height 23
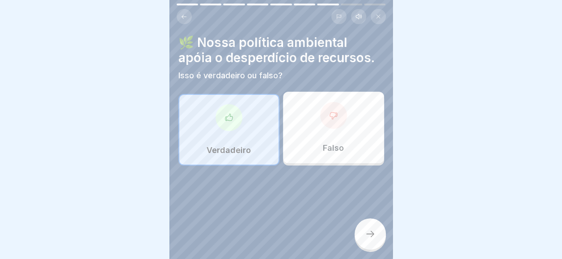
click at [310, 165] on div at bounding box center [281, 192] width 206 height 54
click at [313, 156] on div "Falso" at bounding box center [333, 127] width 101 height 71
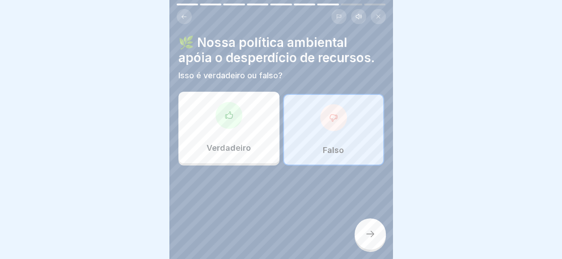
click at [363, 241] on div at bounding box center [369, 233] width 31 height 31
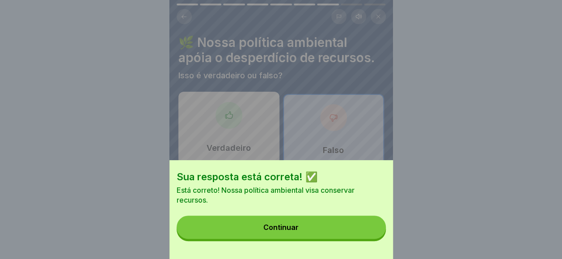
click at [363, 239] on button "Continuar" at bounding box center [281, 226] width 209 height 23
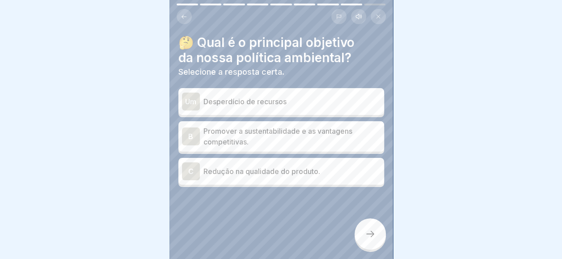
click at [289, 135] on p "Promover a sustentabilidade e as vantagens competitivas." at bounding box center [291, 136] width 177 height 21
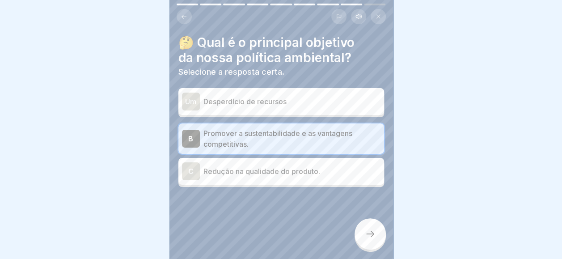
click at [364, 236] on div at bounding box center [369, 233] width 31 height 31
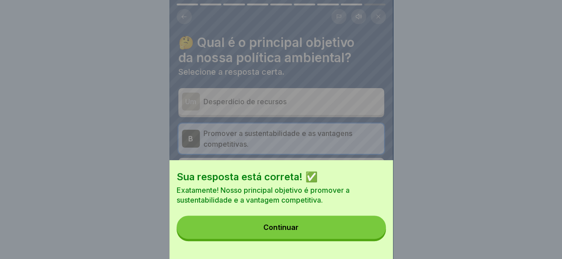
click at [352, 232] on button "Continuar" at bounding box center [281, 226] width 209 height 23
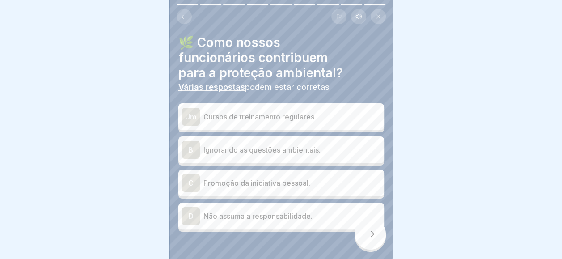
click at [255, 111] on p "Cursos de treinamento regulares." at bounding box center [291, 116] width 177 height 11
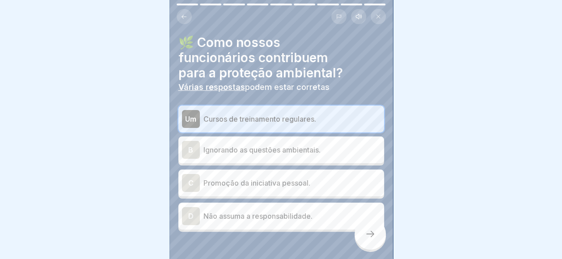
click at [325, 182] on p "Promoção da iniciativa pessoal." at bounding box center [291, 182] width 177 height 11
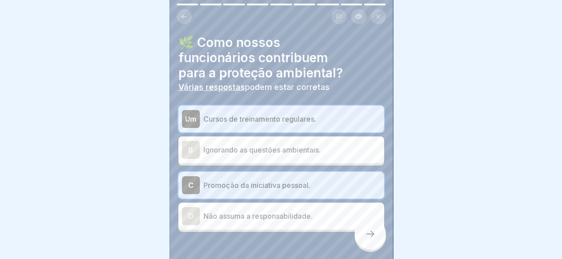
click at [365, 249] on div at bounding box center [369, 233] width 31 height 31
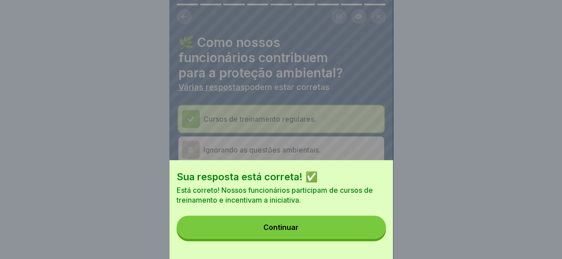
click at [362, 248] on div "Sua resposta está correta! ✅ Está correto! Nossos funcionários participam de cu…" at bounding box center [280, 209] width 223 height 99
click at [357, 237] on button "Continuar" at bounding box center [281, 226] width 209 height 23
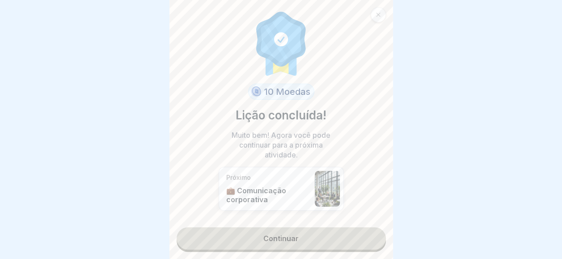
click at [349, 231] on link "Continuar" at bounding box center [281, 238] width 209 height 22
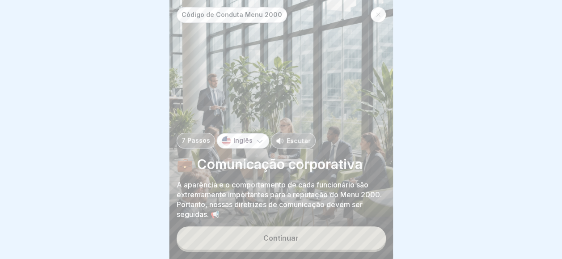
click at [349, 231] on div "Código de Conduta Menu 2000 7 Passos Inglês Escutar 💼 Comunicação corporativa A…" at bounding box center [280, 129] width 223 height 259
click at [330, 244] on button "Continuar" at bounding box center [281, 237] width 209 height 23
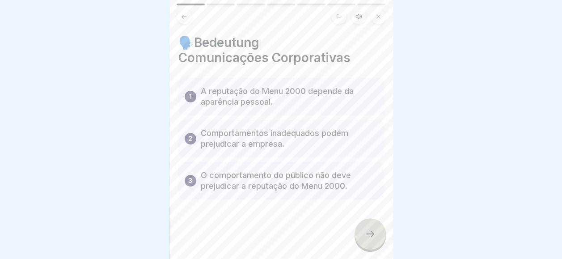
click at [383, 241] on div at bounding box center [369, 233] width 31 height 31
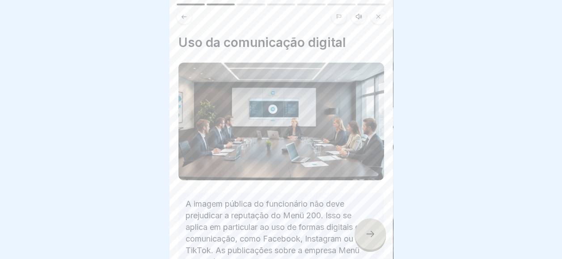
click at [370, 239] on icon at bounding box center [370, 233] width 11 height 11
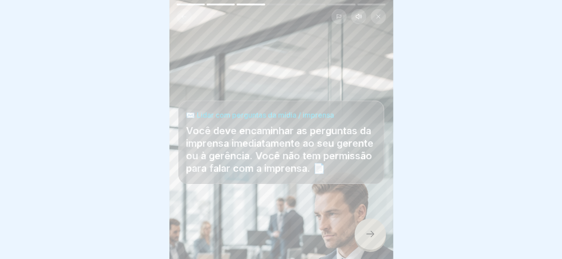
click at [370, 239] on icon at bounding box center [370, 233] width 11 height 11
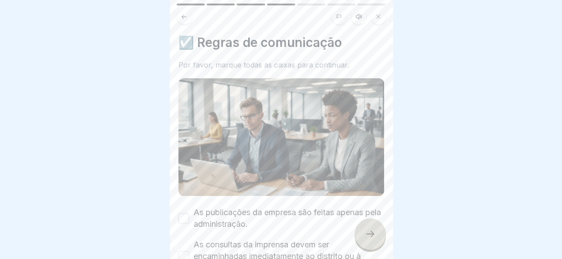
click at [370, 239] on icon at bounding box center [370, 233] width 11 height 11
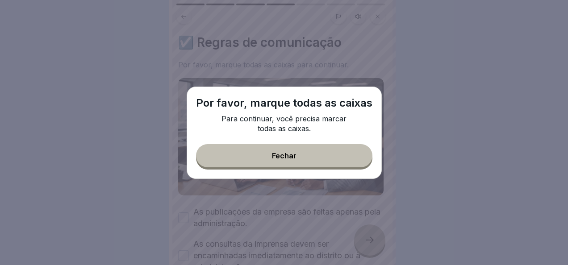
click at [275, 152] on button "Fechar" at bounding box center [284, 155] width 177 height 23
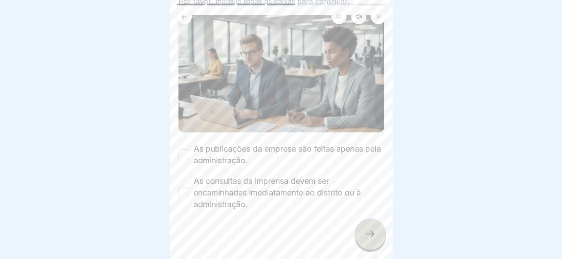
scroll to position [64, 0]
click at [190, 156] on div "As publicações da empresa são feitas apenas pela administração." at bounding box center [281, 153] width 206 height 23
click at [181, 148] on button "As publicações da empresa são feitas apenas pela administração." at bounding box center [183, 153] width 11 height 11
click at [189, 181] on div "As consultas da imprensa devem ser encaminhadas imediatamente ao distrito ou à …" at bounding box center [281, 191] width 206 height 35
click at [189, 184] on div "As consultas da imprensa devem ser encaminhadas imediatamente ao distrito ou à …" at bounding box center [281, 191] width 206 height 35
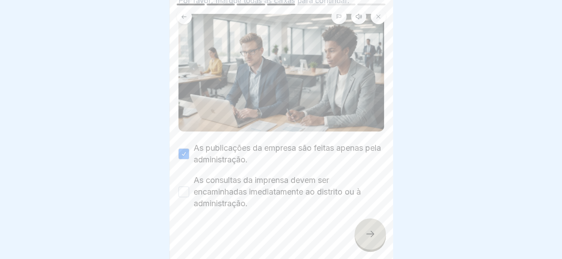
click at [185, 180] on div "As consultas da imprensa devem ser encaminhadas imediatamente ao distrito ou à …" at bounding box center [281, 191] width 206 height 35
click at [184, 186] on button "As consultas da imprensa devem ser encaminhadas imediatamente ao distrito ou à …" at bounding box center [183, 191] width 11 height 11
click at [353, 242] on div at bounding box center [281, 236] width 206 height 54
click at [371, 239] on icon at bounding box center [370, 233] width 11 height 11
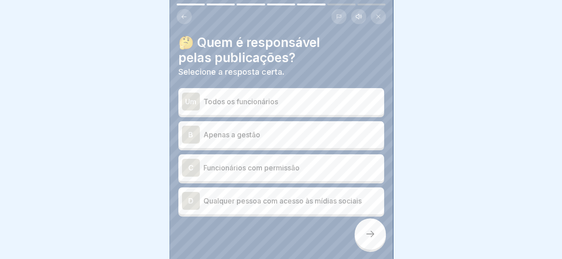
click at [285, 139] on p "Apenas a gestão" at bounding box center [291, 134] width 177 height 11
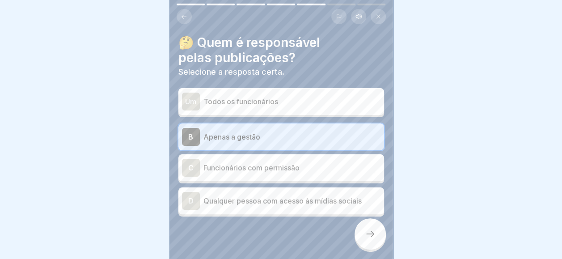
click at [362, 244] on div at bounding box center [369, 233] width 31 height 31
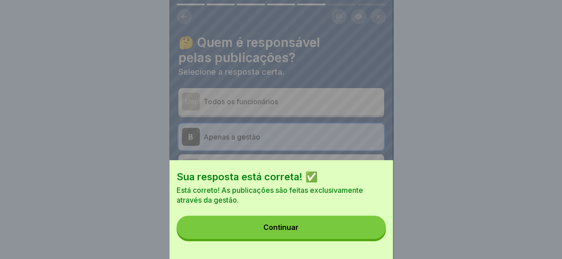
click at [362, 239] on button "Continuar" at bounding box center [281, 226] width 209 height 23
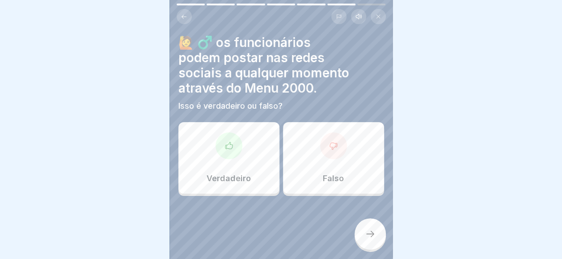
click at [294, 138] on div "Falso" at bounding box center [333, 157] width 101 height 71
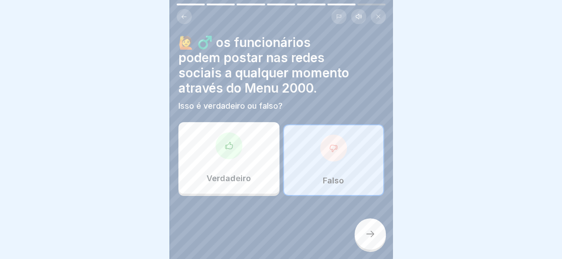
click at [357, 243] on div at bounding box center [369, 233] width 31 height 31
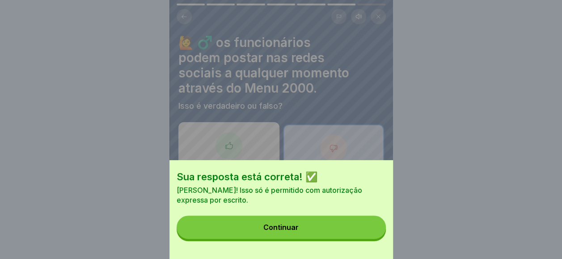
click at [357, 239] on button "Continuar" at bounding box center [281, 226] width 209 height 23
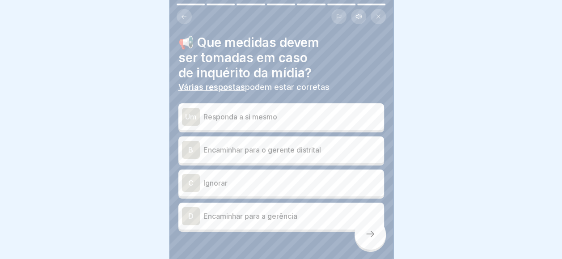
click at [291, 223] on div "D Encaminhar para a gerência" at bounding box center [281, 216] width 198 height 18
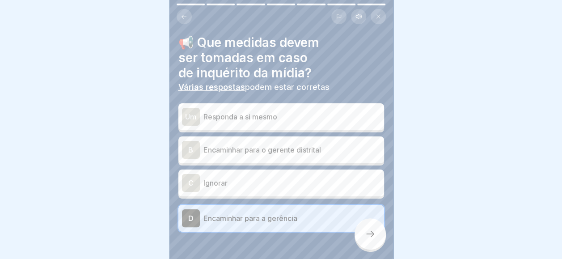
click at [369, 239] on icon at bounding box center [370, 233] width 11 height 11
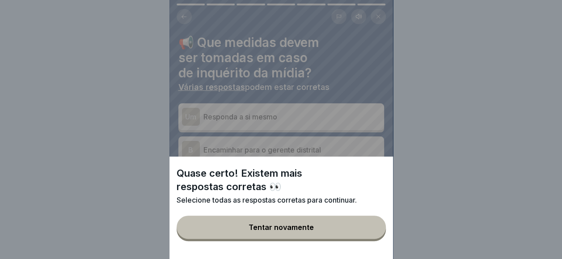
click at [351, 239] on button "Tentar novamente" at bounding box center [281, 226] width 209 height 23
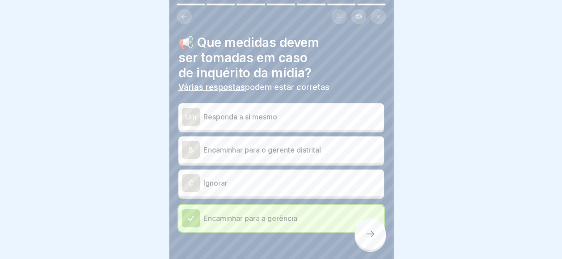
click at [300, 145] on p "Encaminhar para o gerente distrital" at bounding box center [291, 149] width 177 height 11
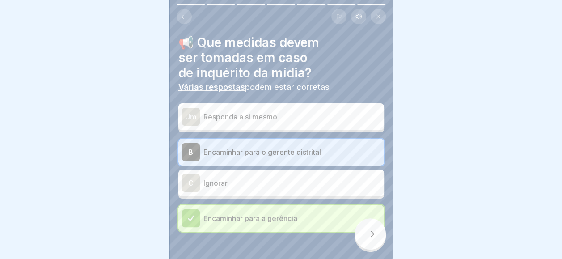
click at [373, 239] on icon at bounding box center [370, 233] width 11 height 11
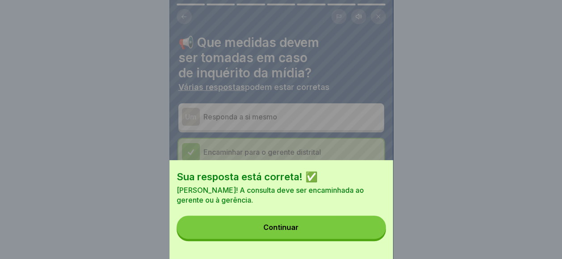
click at [322, 219] on div "Sua resposta está correta! ✅ Correto! A consulta deve ser encaminhada ao gerent…" at bounding box center [280, 209] width 223 height 99
click at [318, 223] on button "Continuar" at bounding box center [281, 226] width 209 height 23
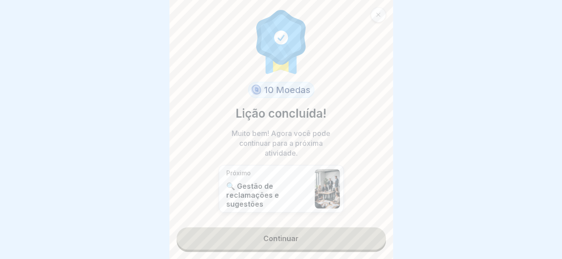
click at [308, 236] on link "Continuar" at bounding box center [281, 238] width 209 height 22
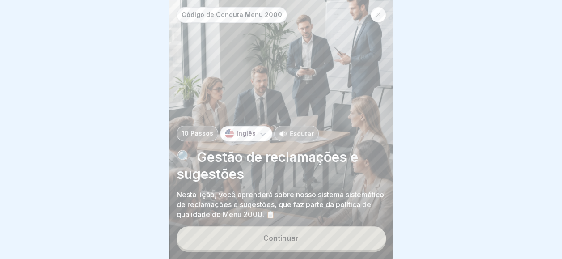
click at [308, 236] on button "Continuar" at bounding box center [281, 237] width 209 height 23
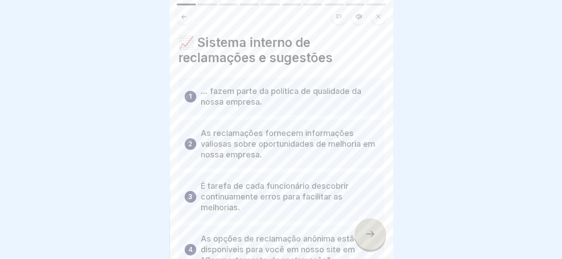
click at [308, 236] on p "As opções de reclamação anônima estão disponíveis para você em nosso site em "C…" at bounding box center [289, 249] width 177 height 32
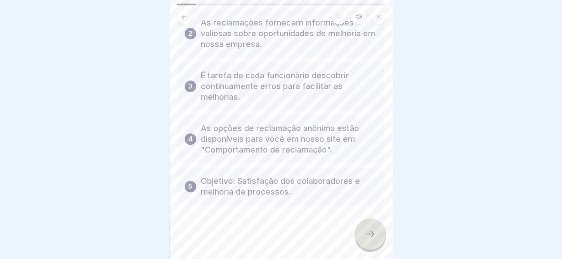
click at [378, 225] on div "📈 Sistema interno de reclamações e sugestões 1 ... fazem parte da política de q…" at bounding box center [280, 129] width 223 height 259
click at [377, 230] on div at bounding box center [369, 233] width 31 height 31
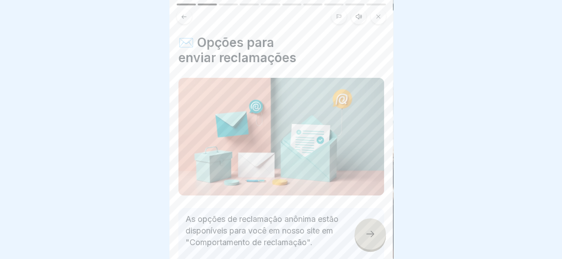
scroll to position [102, 0]
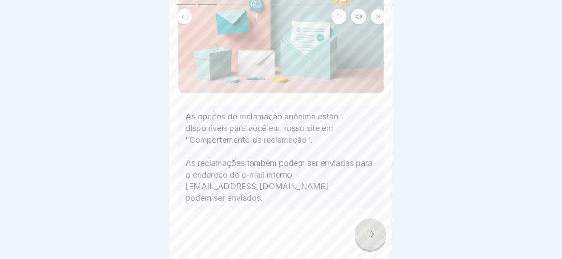
click at [357, 238] on div at bounding box center [369, 233] width 31 height 31
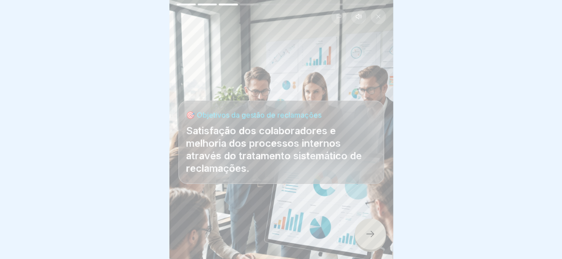
scroll to position [7, 0]
click at [359, 236] on div at bounding box center [369, 233] width 31 height 31
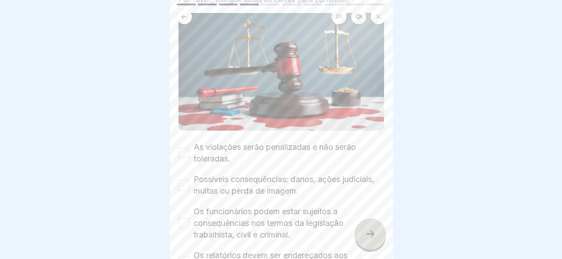
scroll to position [144, 0]
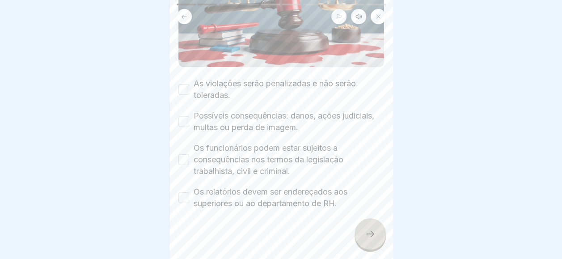
click at [188, 84] on button "As violações serão penalizadas e não serão toleradas." at bounding box center [183, 89] width 11 height 11
click at [177, 116] on div "☑️ Violações do Código de Conduta Menu 2000 Por favor, marque todas as caixas p…" at bounding box center [280, 129] width 223 height 259
click at [195, 110] on label "Possíveis consequências: danos, ações judiciais, multas ou perda de imagem." at bounding box center [288, 121] width 190 height 23
click at [189, 116] on button "Possíveis consequências: danos, ações judiciais, multas ou perda de imagem." at bounding box center [183, 121] width 11 height 11
click at [187, 154] on button "Os funcionários podem estar sujeitos a consequências nos termos da legislação t…" at bounding box center [183, 159] width 11 height 11
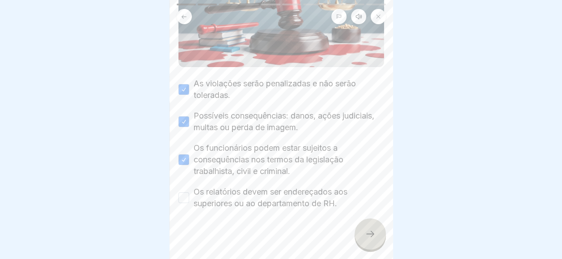
click at [188, 192] on button "Os relatórios devem ser endereçados aos superiores ou ao departamento de RH." at bounding box center [183, 197] width 11 height 11
click at [377, 232] on div at bounding box center [369, 233] width 31 height 31
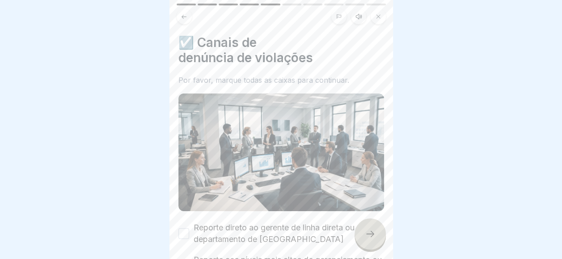
scroll to position [132, 0]
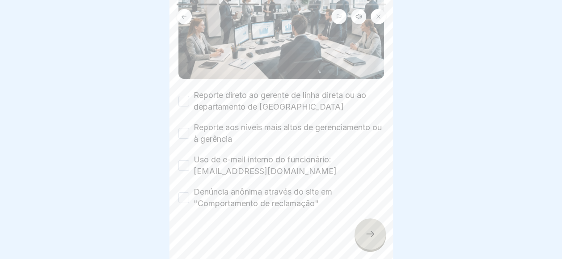
click at [194, 93] on label "Reporte direto ao gerente de linha direta ou ao departamento de [GEOGRAPHIC_DAT…" at bounding box center [288, 100] width 190 height 23
click at [189, 96] on button "Reporte direto ao gerente de linha direta ou ao departamento de [GEOGRAPHIC_DAT…" at bounding box center [183, 101] width 11 height 11
click at [176, 130] on div "☑️ Canais de denúncia de violações Por favor, marque todas as caixas para conti…" at bounding box center [280, 129] width 223 height 259
click at [185, 128] on button "Reporte aos níveis mais altos de gerenciamento ou à gerência" at bounding box center [183, 133] width 11 height 11
click at [181, 160] on button "Uso de e-mail interno do funcionário: [EMAIL_ADDRESS][DOMAIN_NAME]" at bounding box center [183, 165] width 11 height 11
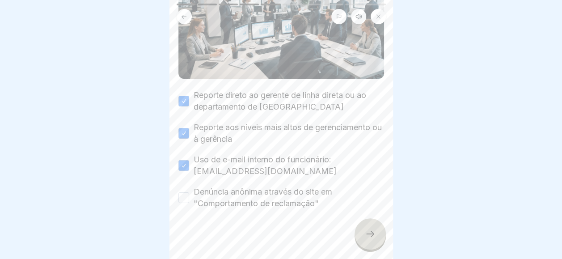
click at [192, 186] on div "Denúncia anônima através do site em "Comportamento de reclamação"" at bounding box center [281, 197] width 206 height 23
click at [188, 192] on button "Denúncia anônima através do site em "Comportamento de reclamação"" at bounding box center [183, 197] width 11 height 11
click at [362, 236] on div at bounding box center [369, 233] width 31 height 31
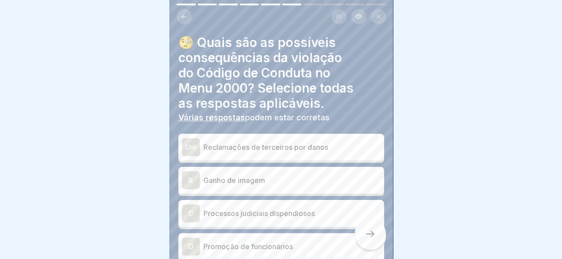
scroll to position [45, 0]
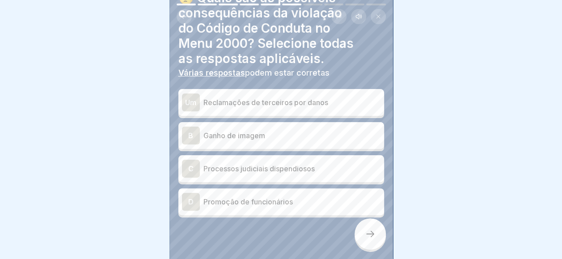
click at [279, 168] on div "C Processos judiciais dispendiosos" at bounding box center [281, 169] width 198 height 18
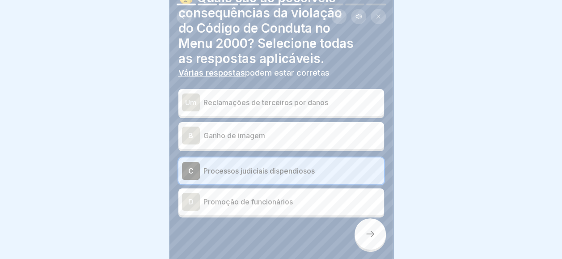
click at [363, 236] on div at bounding box center [369, 233] width 31 height 31
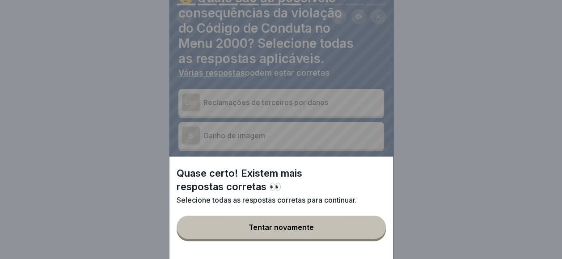
click at [360, 234] on button "Tentar novamente" at bounding box center [281, 226] width 209 height 23
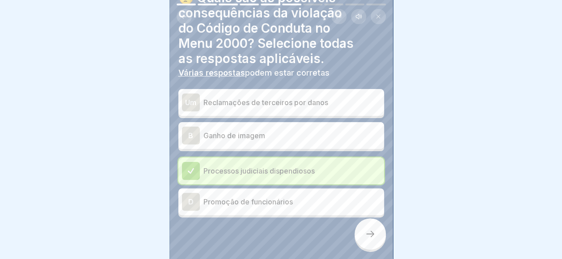
click at [310, 100] on p "Reclamações de terceiros por danos" at bounding box center [291, 102] width 177 height 11
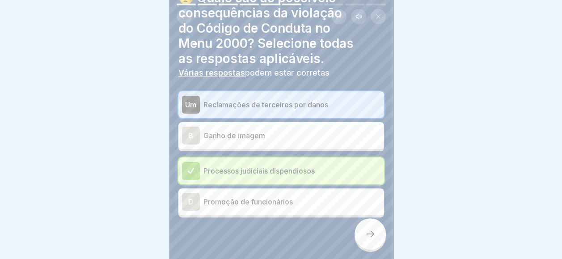
click at [364, 229] on div at bounding box center [369, 233] width 31 height 31
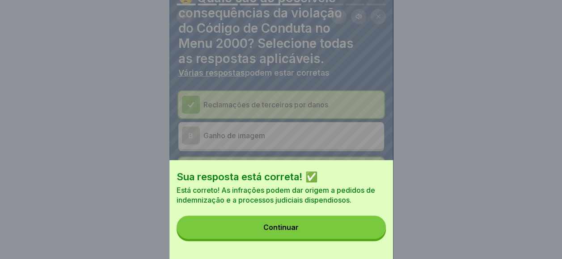
click at [364, 229] on button "Continuar" at bounding box center [281, 226] width 209 height 23
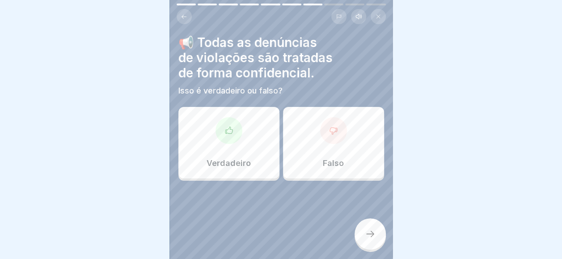
click at [250, 143] on div "Verdadeiro" at bounding box center [228, 142] width 101 height 71
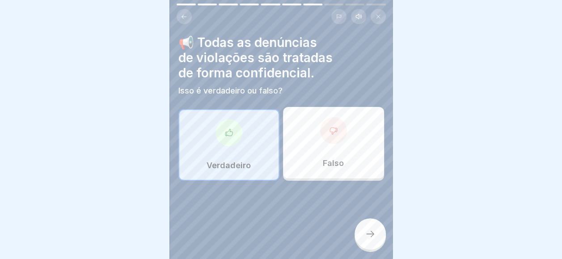
click at [354, 228] on div "📢 Todas as denúncias de violações são tratadas de forma confidencial. Isso é ve…" at bounding box center [280, 129] width 223 height 259
click at [362, 231] on div at bounding box center [369, 233] width 31 height 31
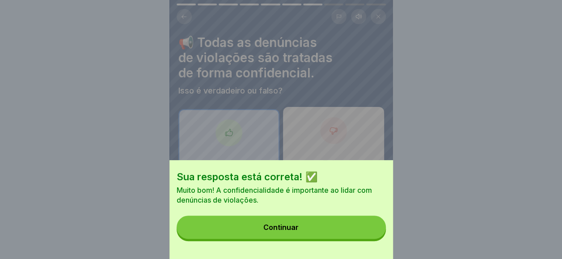
click at [362, 231] on button "Continuar" at bounding box center [281, 226] width 209 height 23
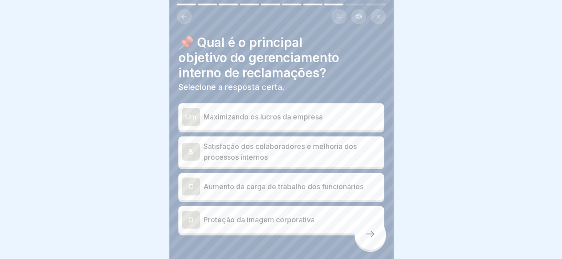
click at [223, 181] on p "Aumento da carga de trabalho dos funcionários" at bounding box center [291, 186] width 177 height 11
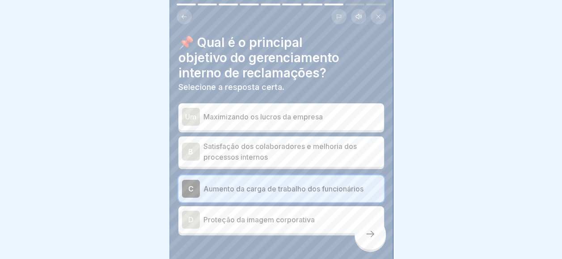
click at [358, 236] on div at bounding box center [369, 233] width 31 height 31
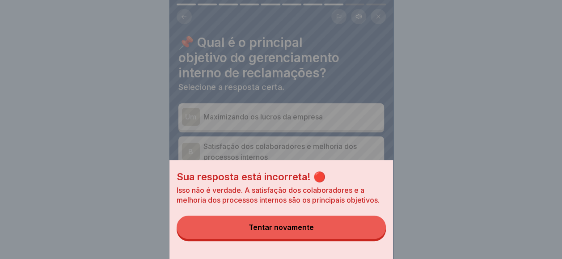
click at [352, 236] on button "Tentar novamente" at bounding box center [281, 226] width 209 height 23
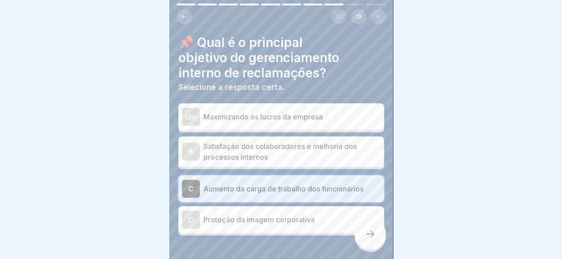
click at [335, 151] on p "Satisfação dos colaboradores e melhoria dos processos internos" at bounding box center [291, 151] width 177 height 21
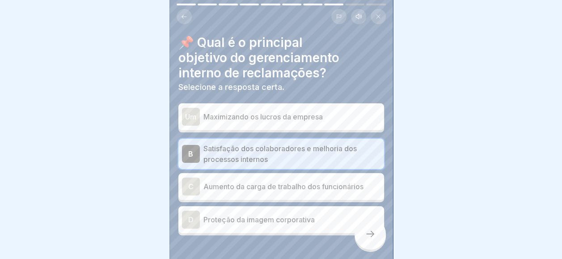
click at [352, 236] on div at bounding box center [281, 262] width 206 height 54
click at [355, 236] on div at bounding box center [369, 233] width 31 height 31
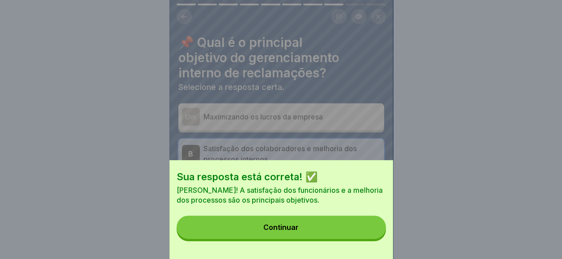
click at [355, 236] on button "Continuar" at bounding box center [281, 226] width 209 height 23
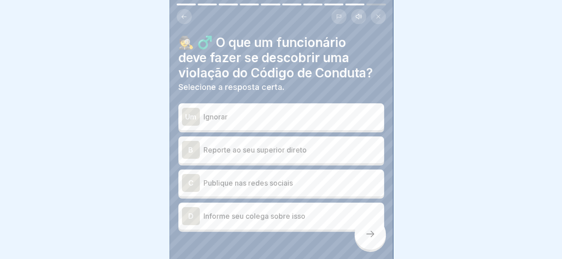
click at [287, 144] on p "Reporte ao seu superior direto" at bounding box center [291, 149] width 177 height 11
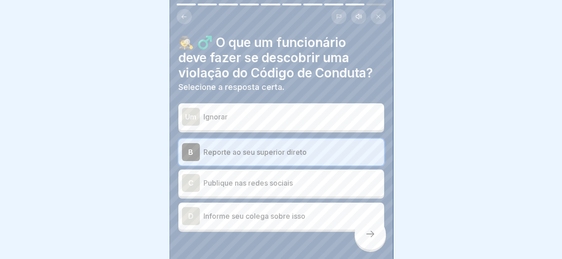
click at [372, 236] on icon at bounding box center [370, 233] width 11 height 11
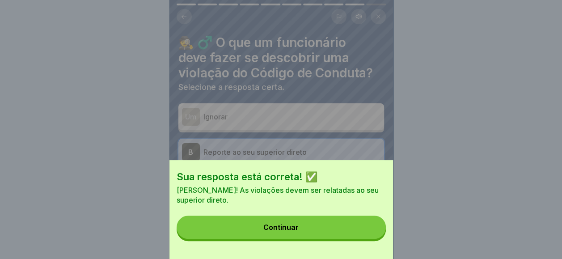
click at [372, 236] on button "Continuar" at bounding box center [281, 226] width 209 height 23
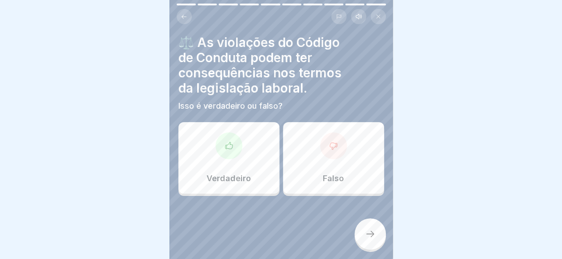
click at [260, 132] on div "Verdadeiro" at bounding box center [228, 157] width 101 height 71
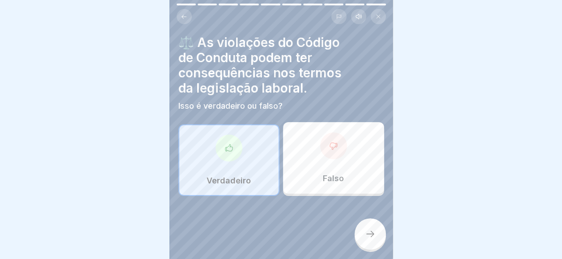
click at [381, 230] on div at bounding box center [369, 233] width 31 height 31
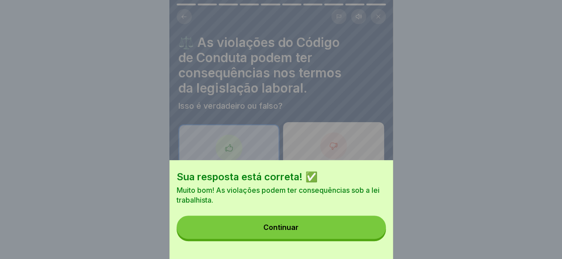
click at [376, 231] on button "Continuar" at bounding box center [281, 226] width 209 height 23
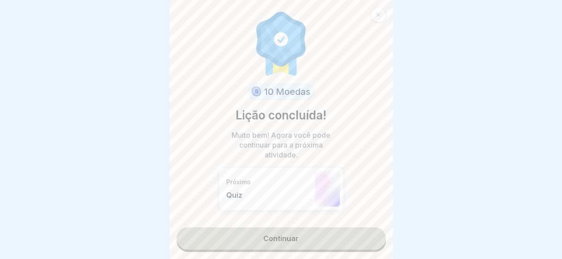
click at [295, 236] on link "Continuar" at bounding box center [281, 238] width 209 height 22
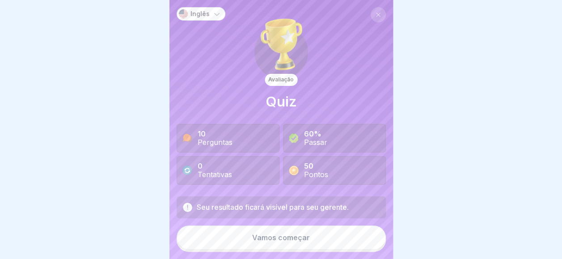
click at [259, 231] on button "Vamos começar" at bounding box center [281, 237] width 209 height 24
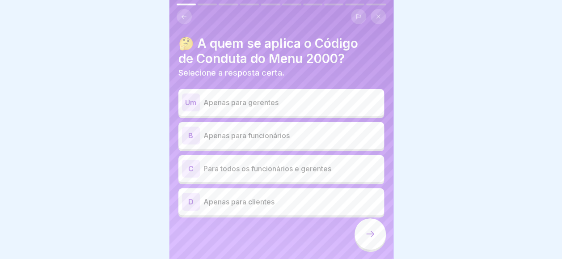
click at [276, 163] on p "Para todos os funcionários e gerentes" at bounding box center [291, 168] width 177 height 11
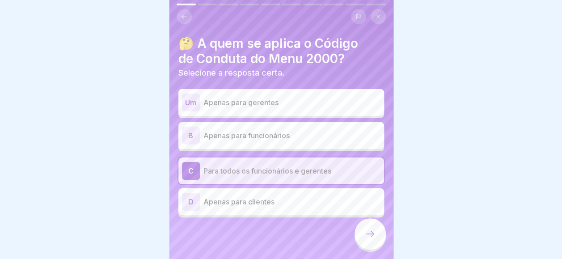
click at [357, 232] on div at bounding box center [369, 233] width 31 height 31
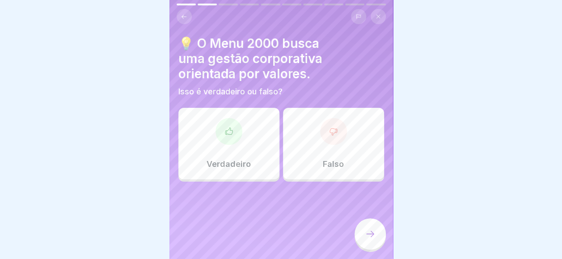
click at [227, 131] on div at bounding box center [228, 131] width 27 height 27
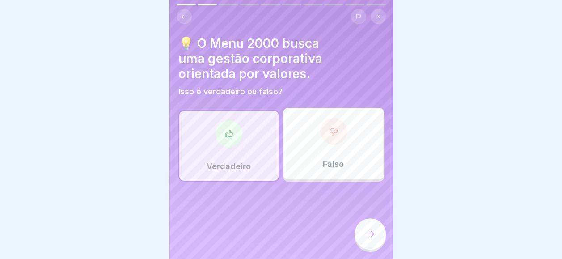
click at [379, 236] on div at bounding box center [369, 233] width 31 height 31
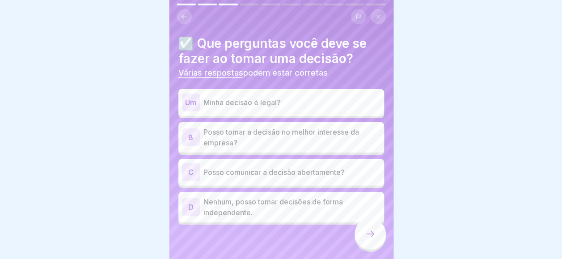
click at [185, 13] on button at bounding box center [184, 16] width 15 height 15
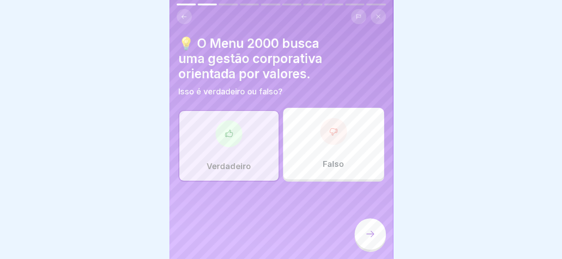
click at [346, 145] on div "Falso" at bounding box center [333, 143] width 101 height 71
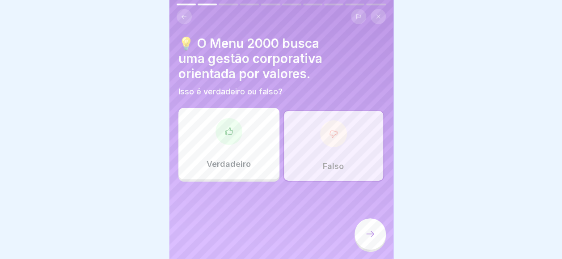
click at [363, 242] on div at bounding box center [369, 233] width 31 height 31
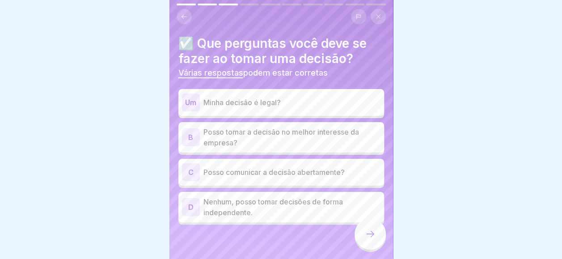
click at [231, 209] on p "Nenhum, posso tomar decisões de forma independente." at bounding box center [291, 206] width 177 height 21
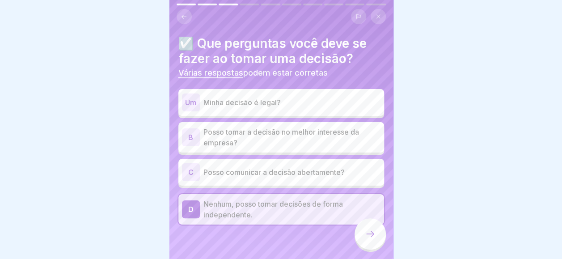
click at [231, 209] on p "Nenhum, posso tomar decisões de forma independente." at bounding box center [291, 208] width 177 height 21
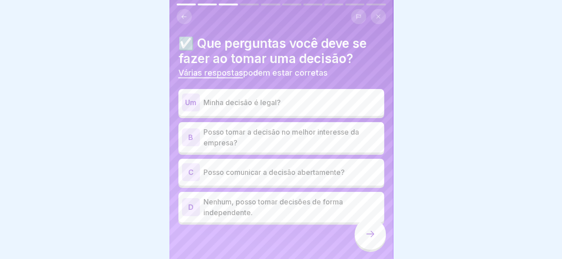
click at [231, 209] on p "Nenhum, posso tomar decisões de forma independente." at bounding box center [291, 206] width 177 height 21
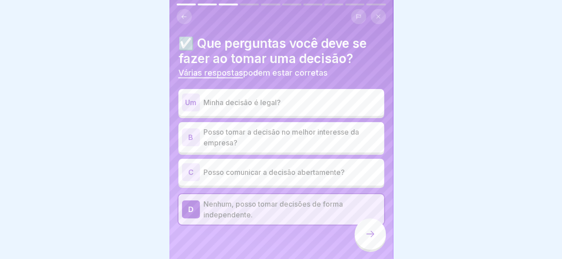
click at [371, 249] on div at bounding box center [369, 233] width 31 height 31
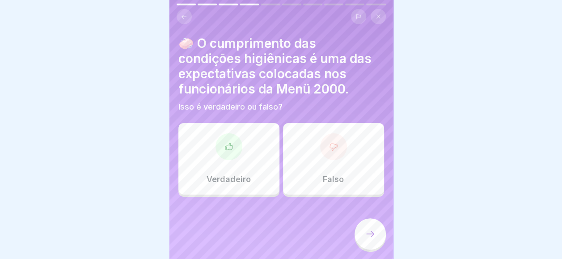
click at [192, 18] on div at bounding box center [281, 16] width 209 height 15
click at [188, 18] on button at bounding box center [184, 16] width 15 height 15
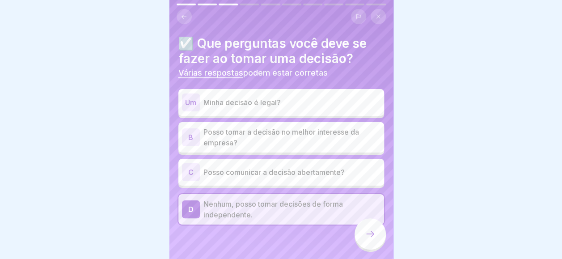
click at [365, 233] on div at bounding box center [369, 233] width 31 height 31
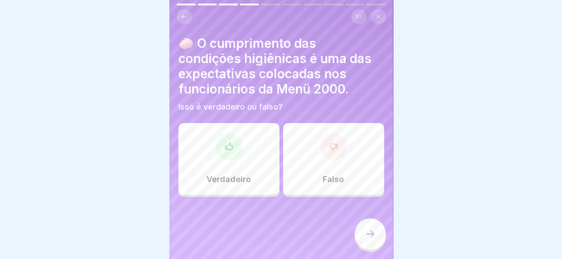
click at [273, 150] on div "Verdadeiro" at bounding box center [228, 158] width 101 height 71
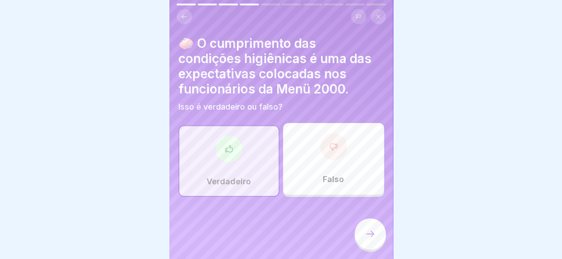
click at [382, 242] on div at bounding box center [369, 233] width 31 height 31
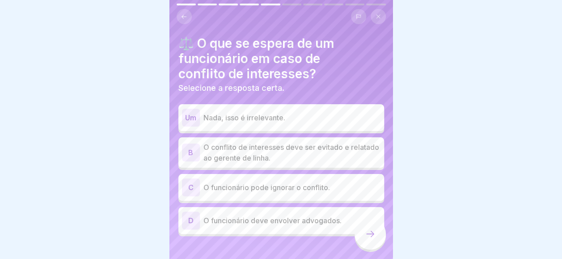
click at [321, 216] on p "O funcionário deve envolver advogados." at bounding box center [291, 220] width 177 height 11
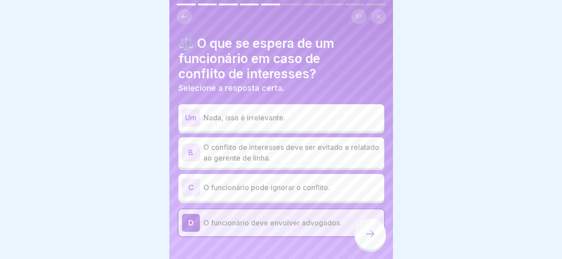
click at [308, 158] on p "O conflito de interesses deve ser evitado e relatado ao gerente de linha." at bounding box center [291, 152] width 177 height 21
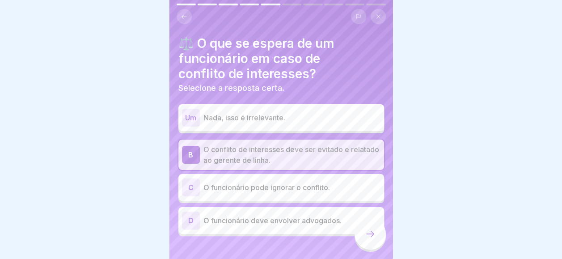
click at [371, 229] on div at bounding box center [369, 233] width 31 height 31
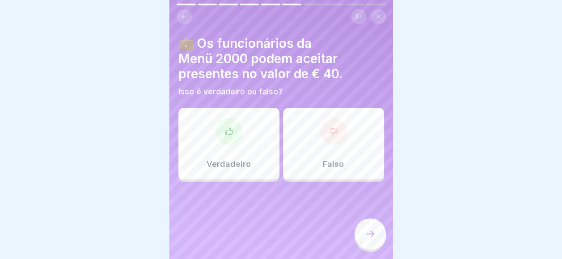
click at [302, 120] on div "Falso" at bounding box center [333, 143] width 101 height 71
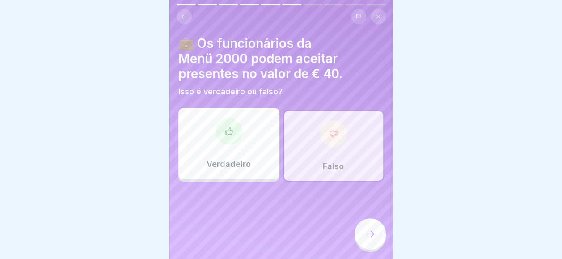
click at [385, 243] on div at bounding box center [369, 233] width 31 height 31
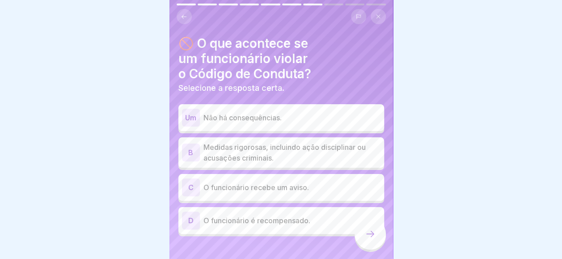
click at [273, 151] on p "Medidas rigorosas, incluindo ação disciplinar ou acusações criminais." at bounding box center [291, 152] width 177 height 21
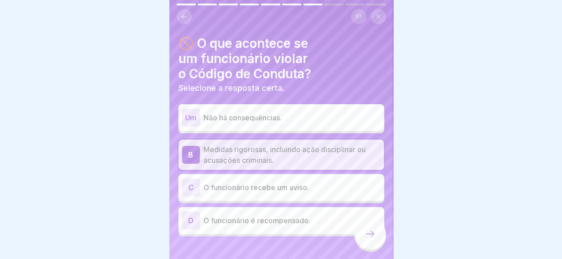
click at [374, 239] on icon at bounding box center [370, 233] width 11 height 11
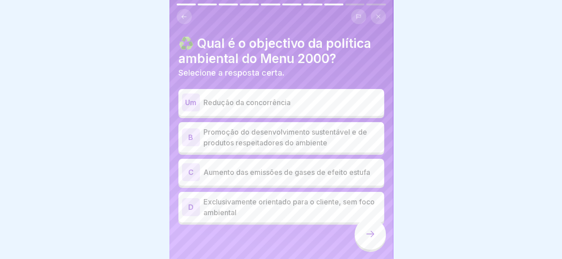
click at [180, 2] on div "♻️ Qual é o objectivo da política ambiental do Menu 2000? Selecione a resposta …" at bounding box center [280, 129] width 223 height 259
click at [181, 15] on icon at bounding box center [184, 16] width 7 height 7
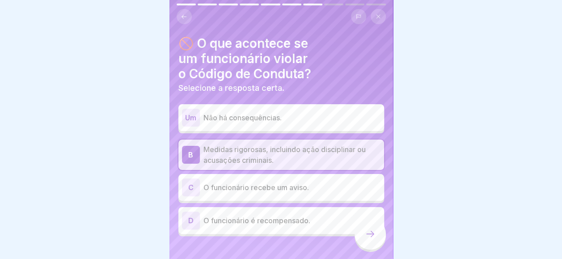
click at [379, 233] on div at bounding box center [369, 233] width 31 height 31
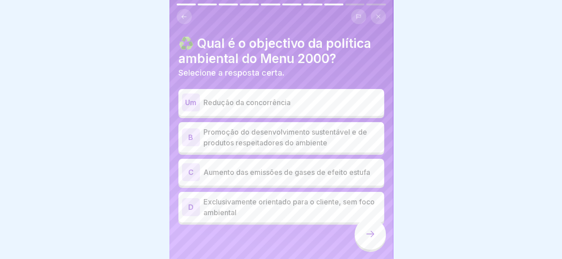
click at [248, 140] on p "Promoção do desenvolvimento sustentável e de produtos respeitadores do ambiente" at bounding box center [291, 136] width 177 height 21
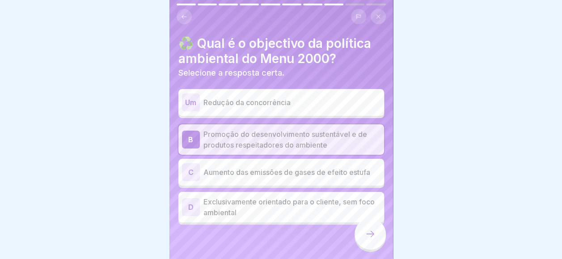
click at [362, 231] on div at bounding box center [369, 233] width 31 height 31
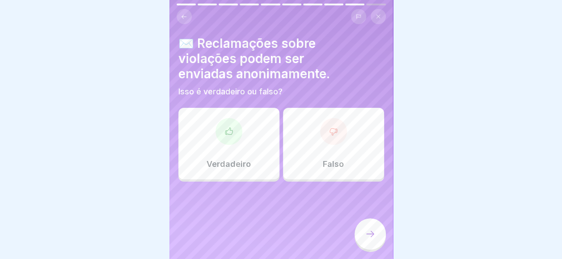
click at [256, 118] on div "Verdadeiro Falso" at bounding box center [281, 145] width 206 height 71
click at [256, 118] on div "Verdadeiro" at bounding box center [228, 143] width 101 height 71
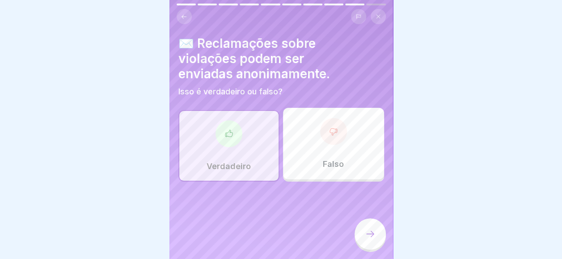
click at [362, 232] on div at bounding box center [369, 233] width 31 height 31
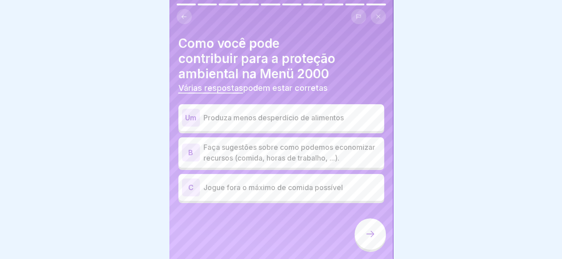
click at [278, 115] on p "Produza menos desperdício de alimentos" at bounding box center [291, 117] width 177 height 11
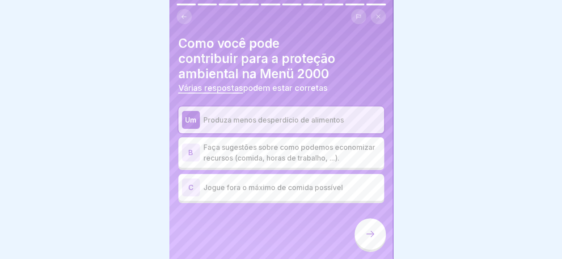
click at [371, 231] on div at bounding box center [369, 233] width 31 height 31
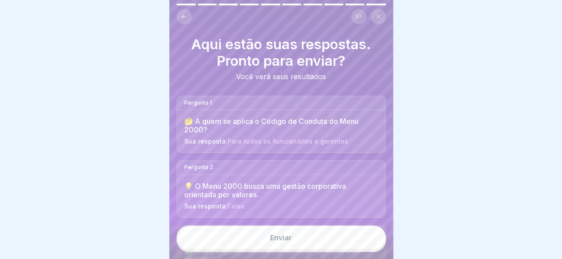
click at [336, 248] on button "Enviar" at bounding box center [281, 237] width 209 height 24
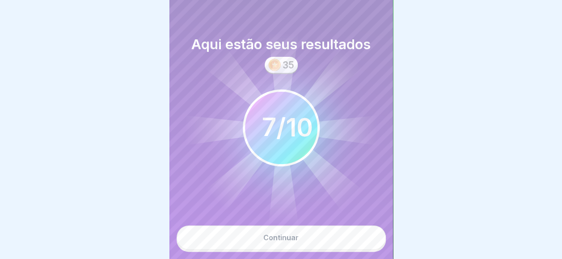
click at [336, 248] on button "Continuar" at bounding box center [281, 237] width 209 height 24
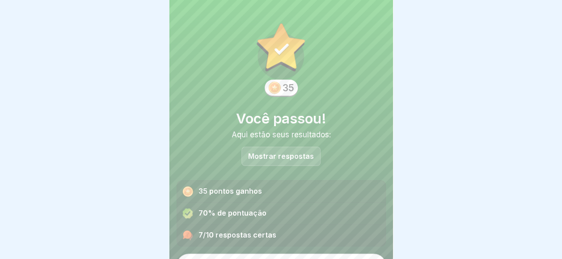
scroll to position [20, 0]
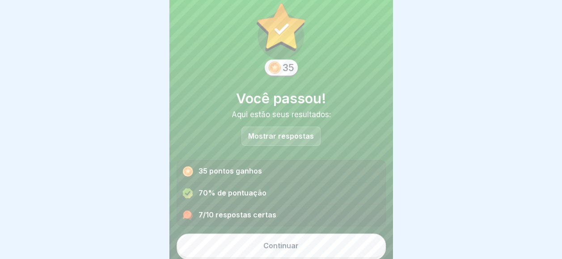
click at [283, 211] on div "35 Você passou! Aqui estão seus resultados: Mostrar respostas 35 pontos ganhos …" at bounding box center [280, 129] width 223 height 259
click at [283, 211] on div "7/10 respostas certas" at bounding box center [281, 214] width 208 height 21
click at [267, 207] on div "7/10 respostas certas" at bounding box center [281, 214] width 208 height 21
click at [258, 208] on div "7/10 respostas certas" at bounding box center [281, 214] width 208 height 21
click at [255, 218] on font "7/10 respostas certas" at bounding box center [237, 214] width 78 height 8
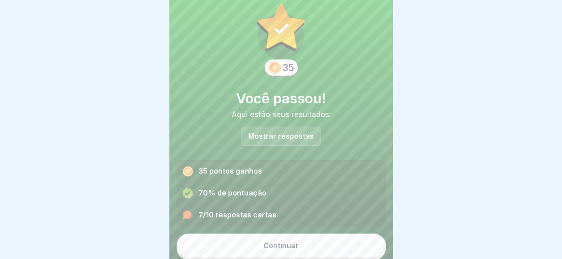
click at [269, 130] on div "Mostrar respostas" at bounding box center [280, 135] width 79 height 19
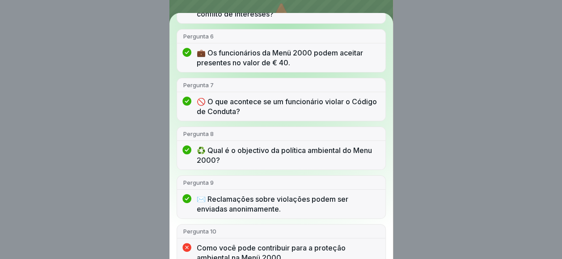
scroll to position [342, 0]
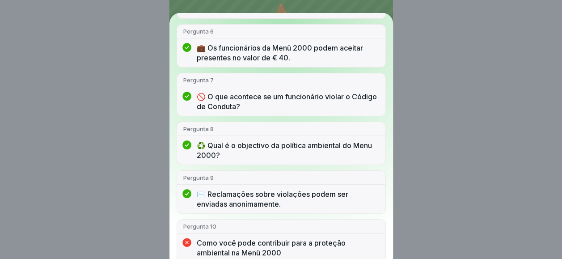
click at [402, 106] on div "Você passou! 7/10 respostas certas Pergunta 1 🤔 A quem se aplica o Código de Co…" at bounding box center [281, 129] width 562 height 259
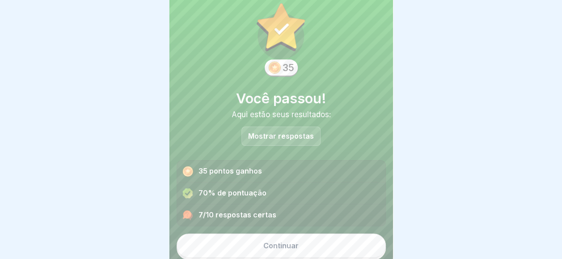
click at [242, 244] on button "Continuar" at bounding box center [281, 245] width 209 height 24
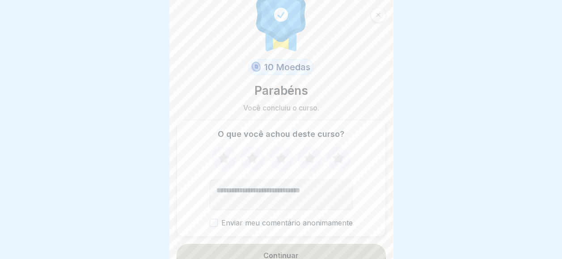
scroll to position [32, 0]
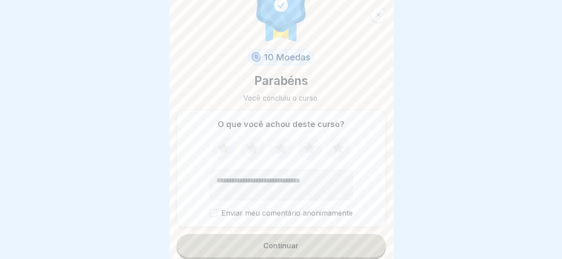
click at [236, 243] on button "Continuar" at bounding box center [281, 245] width 209 height 23
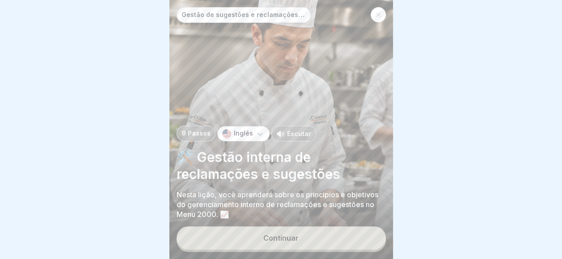
click at [236, 244] on button "Continuar" at bounding box center [281, 237] width 209 height 23
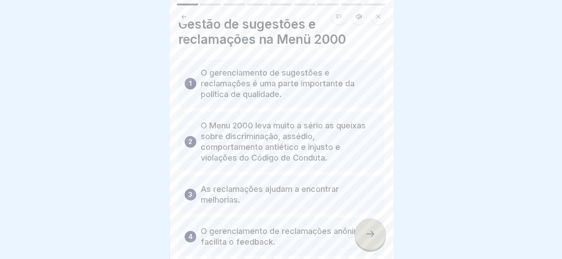
scroll to position [45, 0]
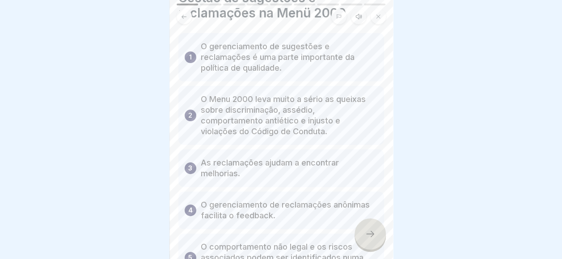
click at [362, 231] on div at bounding box center [369, 233] width 31 height 31
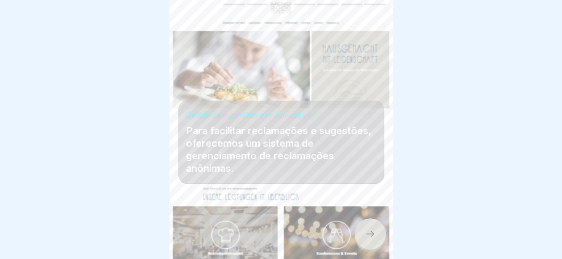
click at [362, 231] on div at bounding box center [369, 233] width 31 height 31
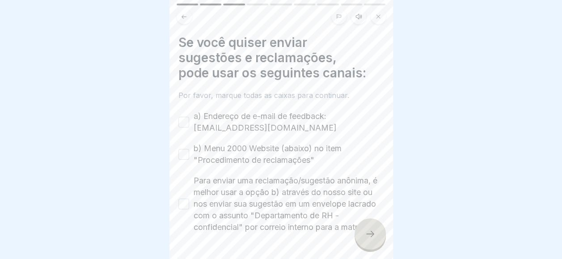
click at [362, 231] on div at bounding box center [369, 233] width 31 height 31
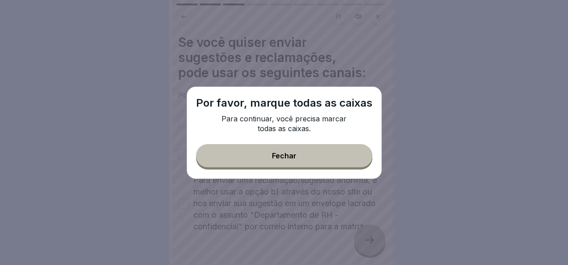
click at [318, 141] on div "Por favor, marque todas as caixas Para continuar, você precisa marcar todas as …" at bounding box center [284, 133] width 195 height 93
click at [281, 175] on div "Por favor, marque todas as caixas Para continuar, você precisa marcar todas as …" at bounding box center [284, 133] width 195 height 93
click at [249, 147] on button "Fechar" at bounding box center [284, 155] width 177 height 23
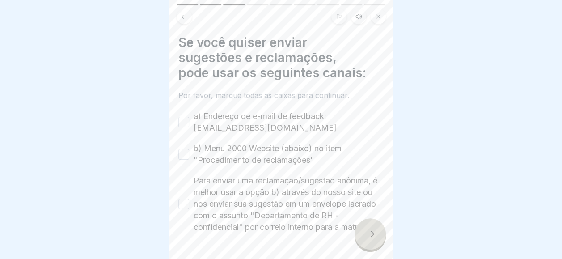
drag, startPoint x: 198, startPoint y: 117, endPoint x: 183, endPoint y: 117, distance: 15.2
click at [198, 117] on label "a) Endereço de e-mail de feedback: [EMAIL_ADDRESS][DOMAIN_NAME]" at bounding box center [288, 121] width 190 height 23
click at [189, 117] on button "a) Endereço de e-mail de feedback: [EMAIL_ADDRESS][DOMAIN_NAME]" at bounding box center [183, 122] width 11 height 11
click at [186, 148] on div "b) Menu 2000 Website (abaixo) no item "Procedimento de reclamações"" at bounding box center [281, 154] width 206 height 23
click at [192, 202] on div "Para enviar uma reclamação/sugestão anônima, é melhor usar a opção b) através d…" at bounding box center [281, 204] width 206 height 58
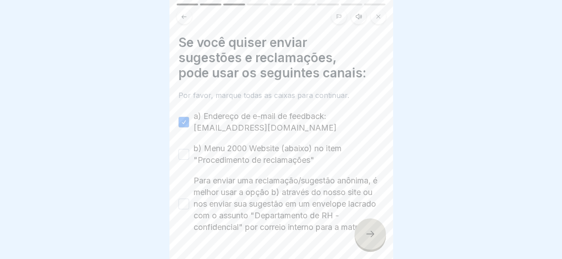
click at [191, 203] on div "Para enviar uma reclamação/sugestão anônima, é melhor usar a opção b) através d…" at bounding box center [281, 204] width 206 height 58
click at [189, 203] on div "Para enviar uma reclamação/sugestão anônima, é melhor usar a opção b) através d…" at bounding box center [281, 204] width 206 height 58
click at [178, 154] on button "b) Menu 2000 Website (abaixo) no item "Procedimento de reclamações"" at bounding box center [183, 154] width 11 height 11
click at [175, 189] on div "Se você quiser enviar sugestões e reclamações, pode usar os seguintes canais: P…" at bounding box center [280, 129] width 223 height 259
click at [178, 203] on button "Para enviar uma reclamação/sugestão anônima, é melhor usar a opção b) através d…" at bounding box center [183, 203] width 11 height 11
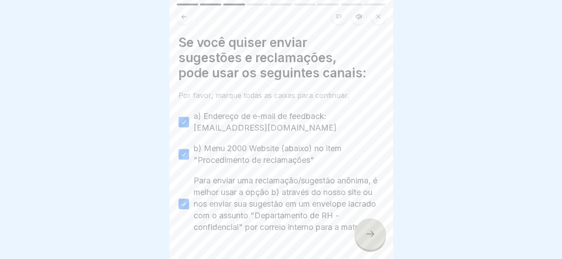
click at [366, 239] on icon at bounding box center [370, 233] width 11 height 11
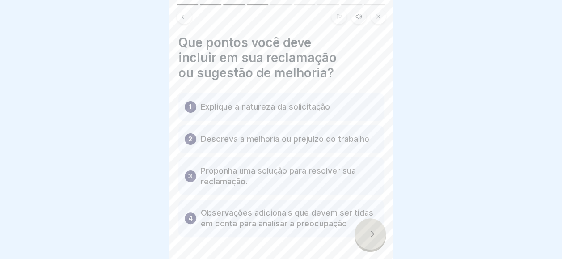
click at [366, 239] on icon at bounding box center [370, 233] width 11 height 11
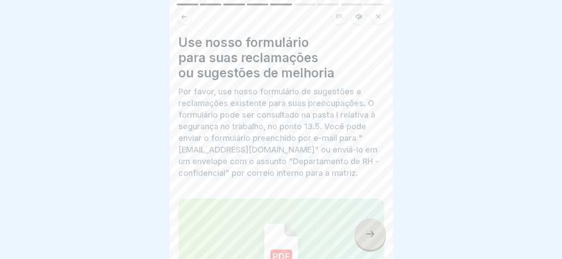
click at [366, 239] on icon at bounding box center [370, 233] width 11 height 11
